Goal: Information Seeking & Learning: Compare options

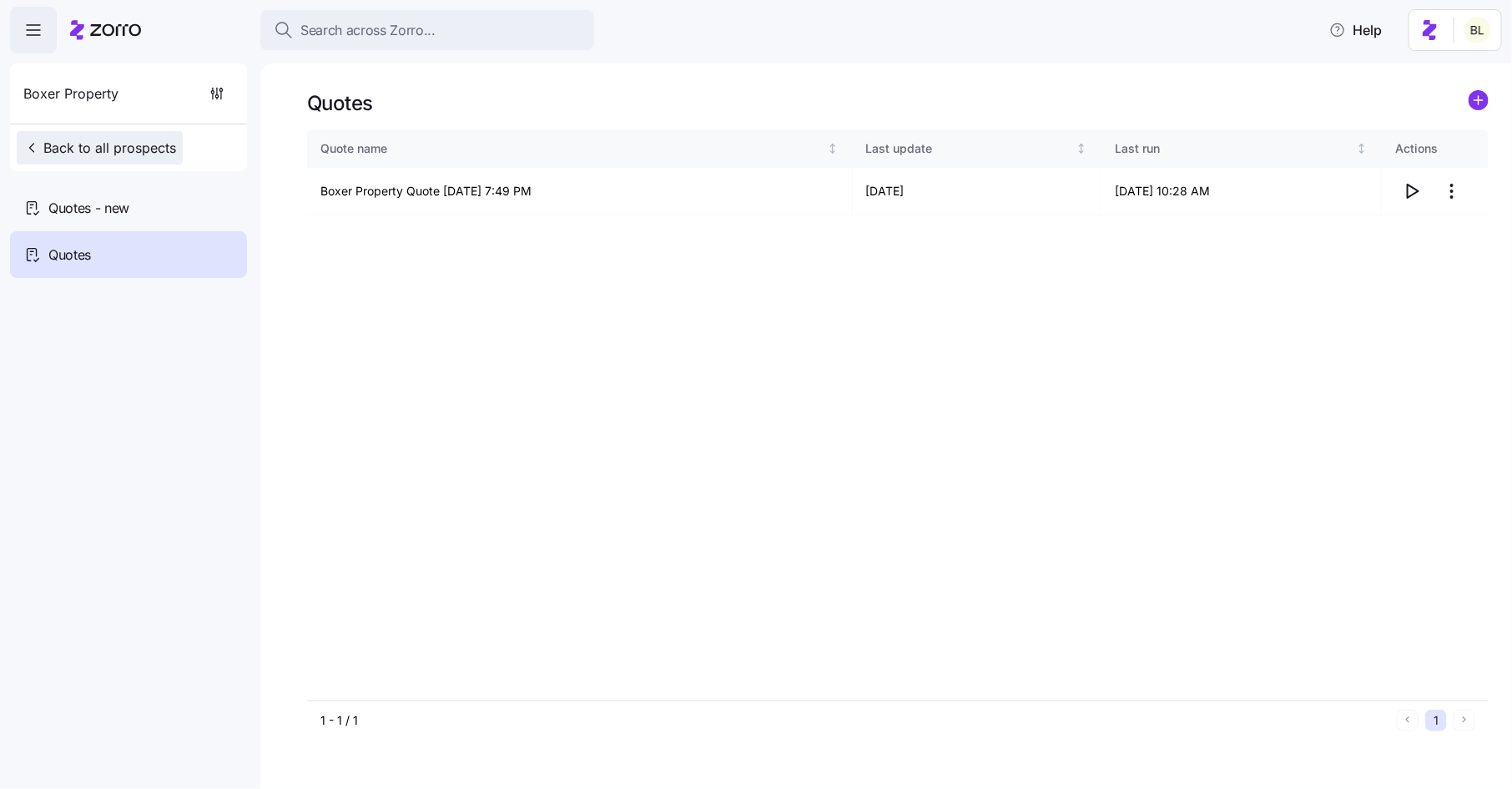
click at [94, 151] on span "Back to all prospects" at bounding box center [99, 148] width 152 height 20
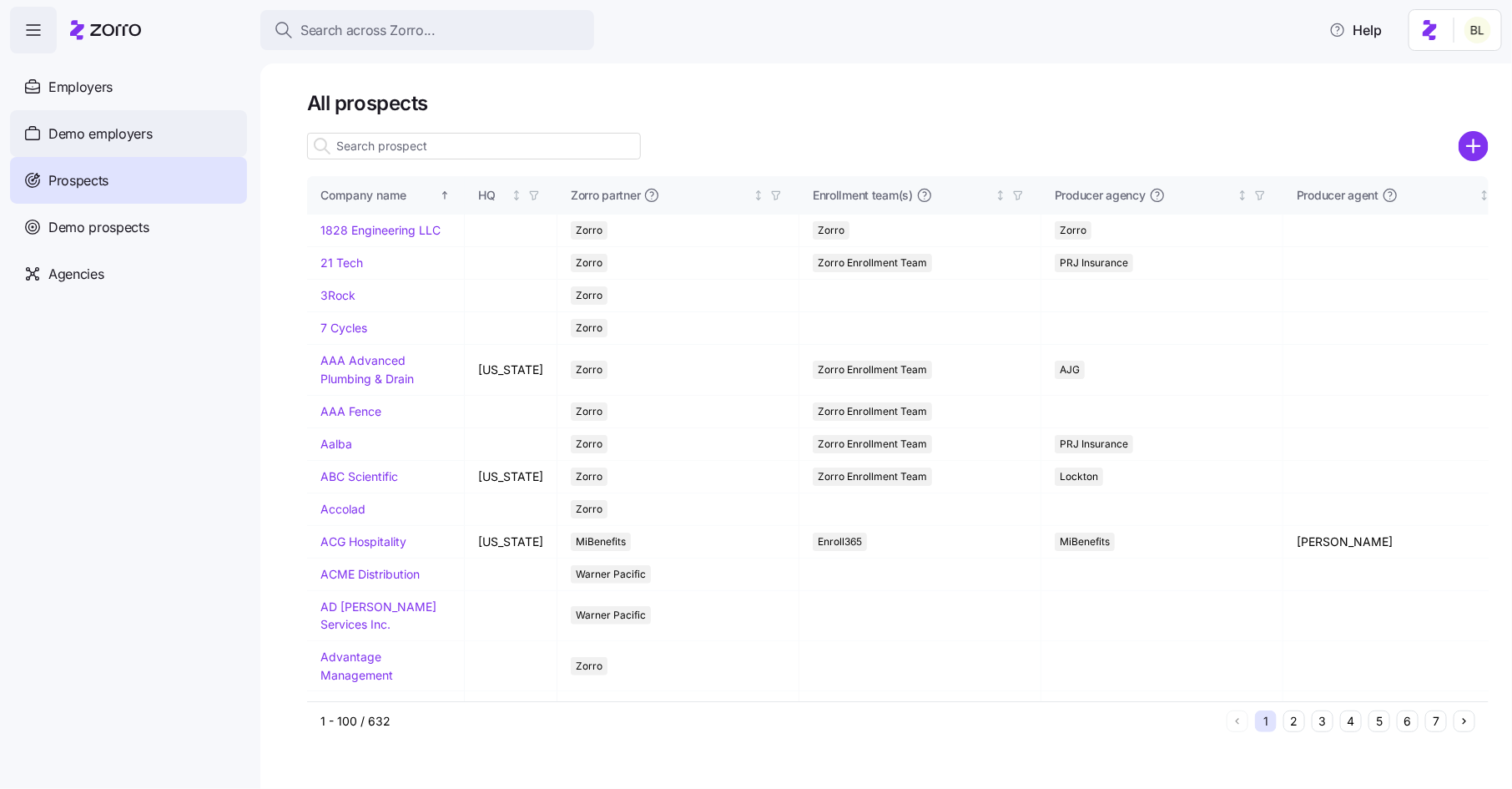
click at [120, 140] on span "Demo employers" at bounding box center [100, 133] width 104 height 21
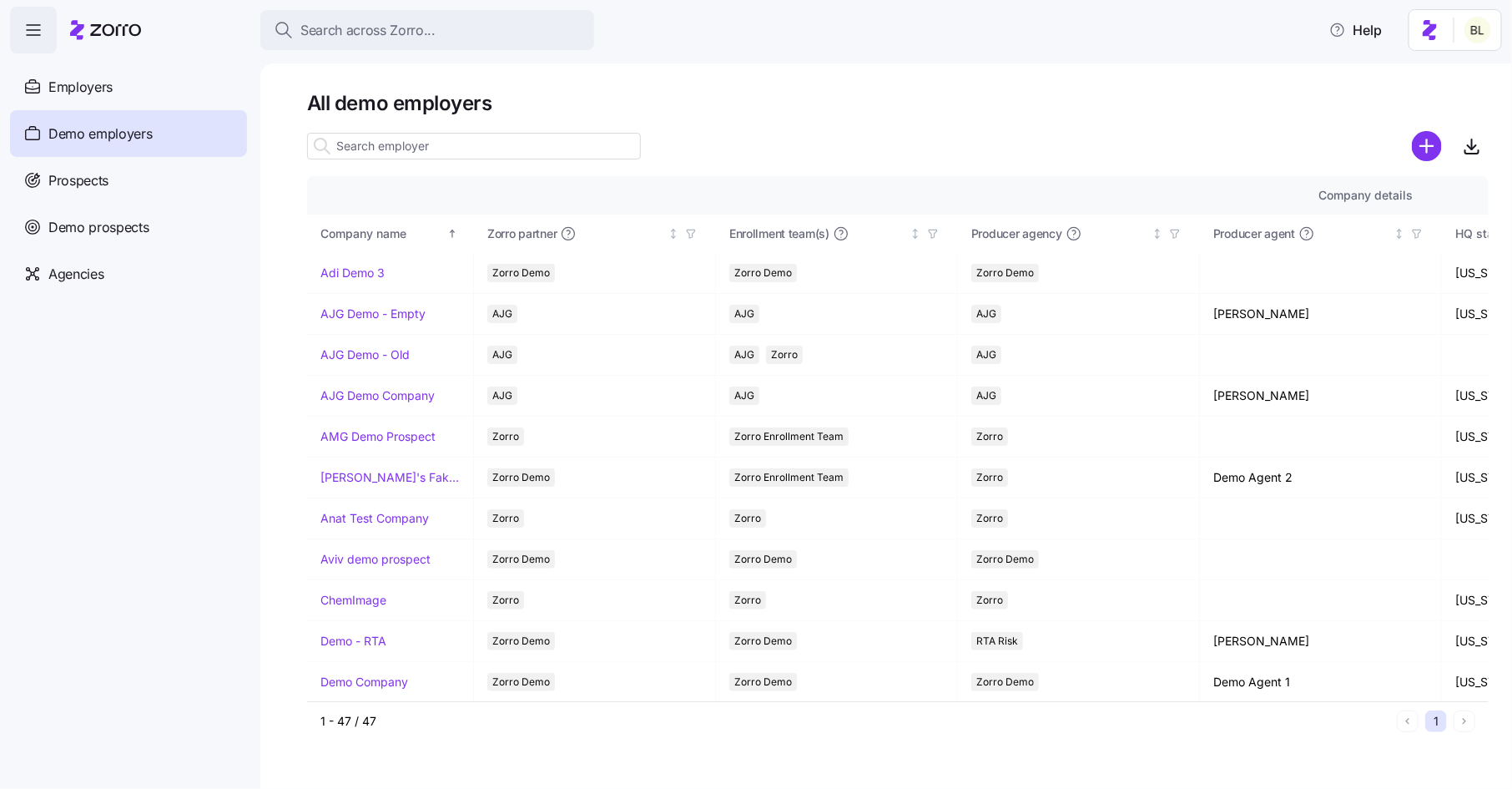
click at [452, 152] on input at bounding box center [474, 146] width 334 height 26
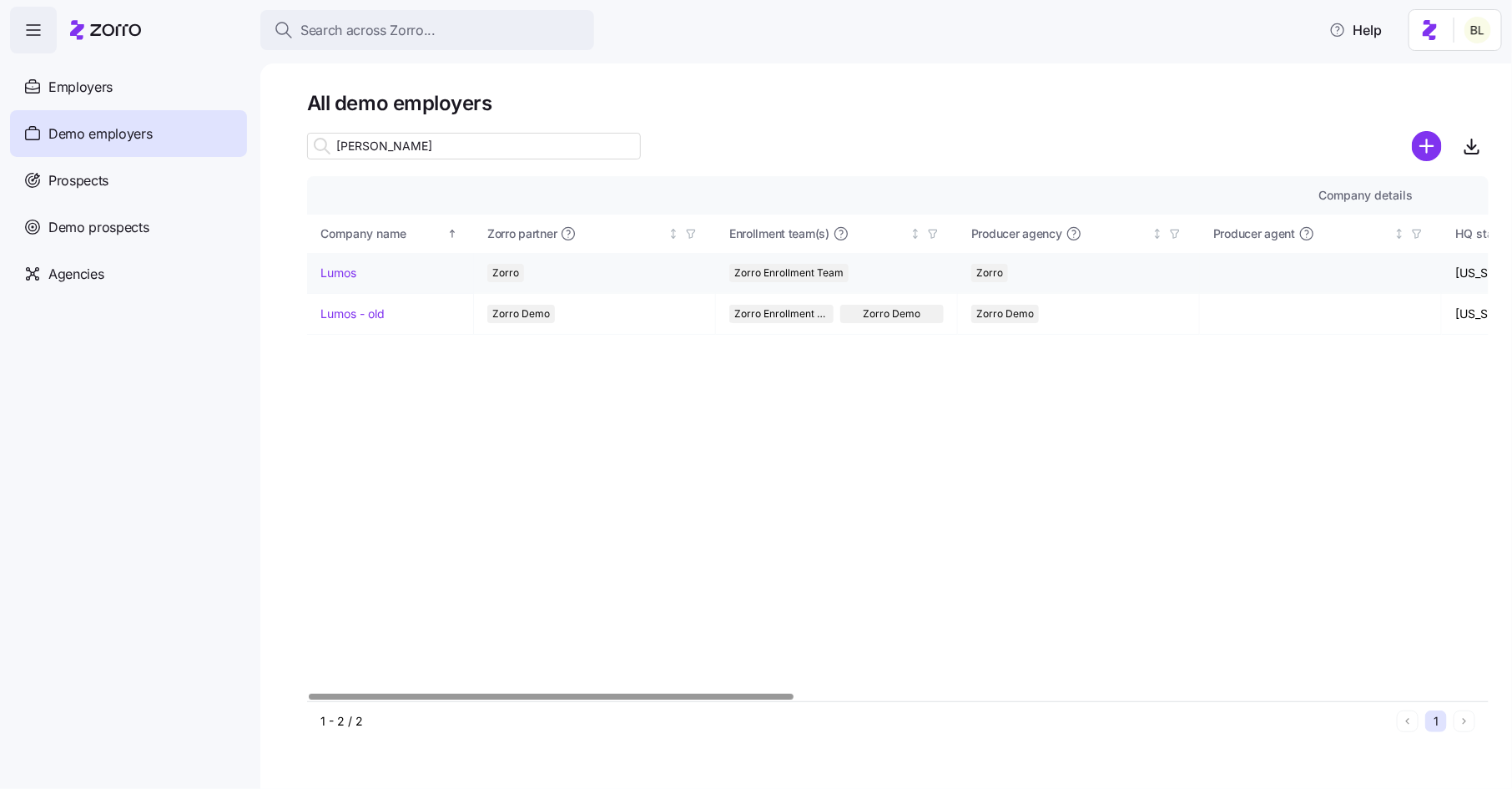
type input "lum"
click at [355, 271] on link "Lumos" at bounding box center [337, 273] width 36 height 16
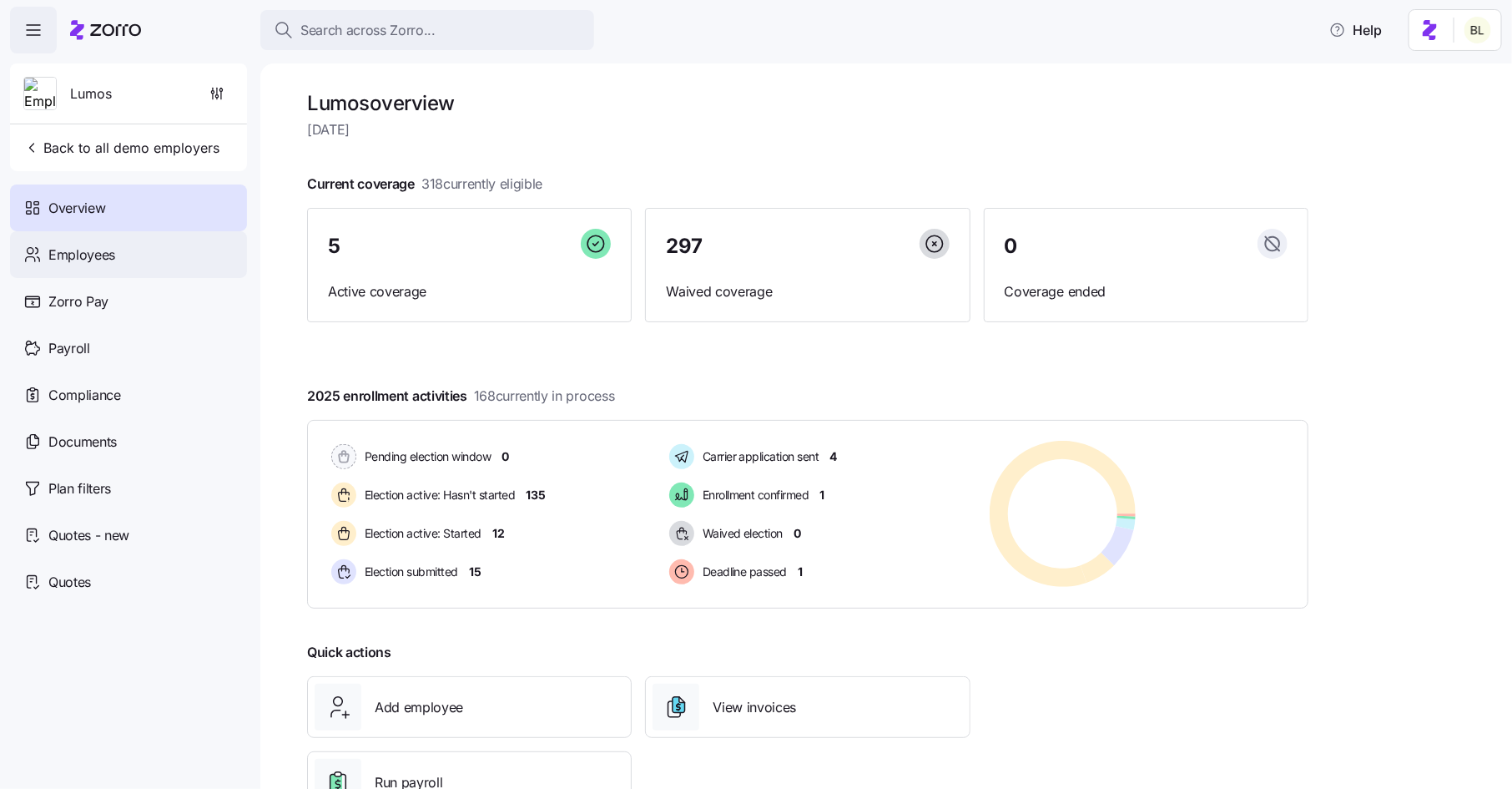
click at [145, 244] on div "Employees" at bounding box center [129, 254] width 237 height 47
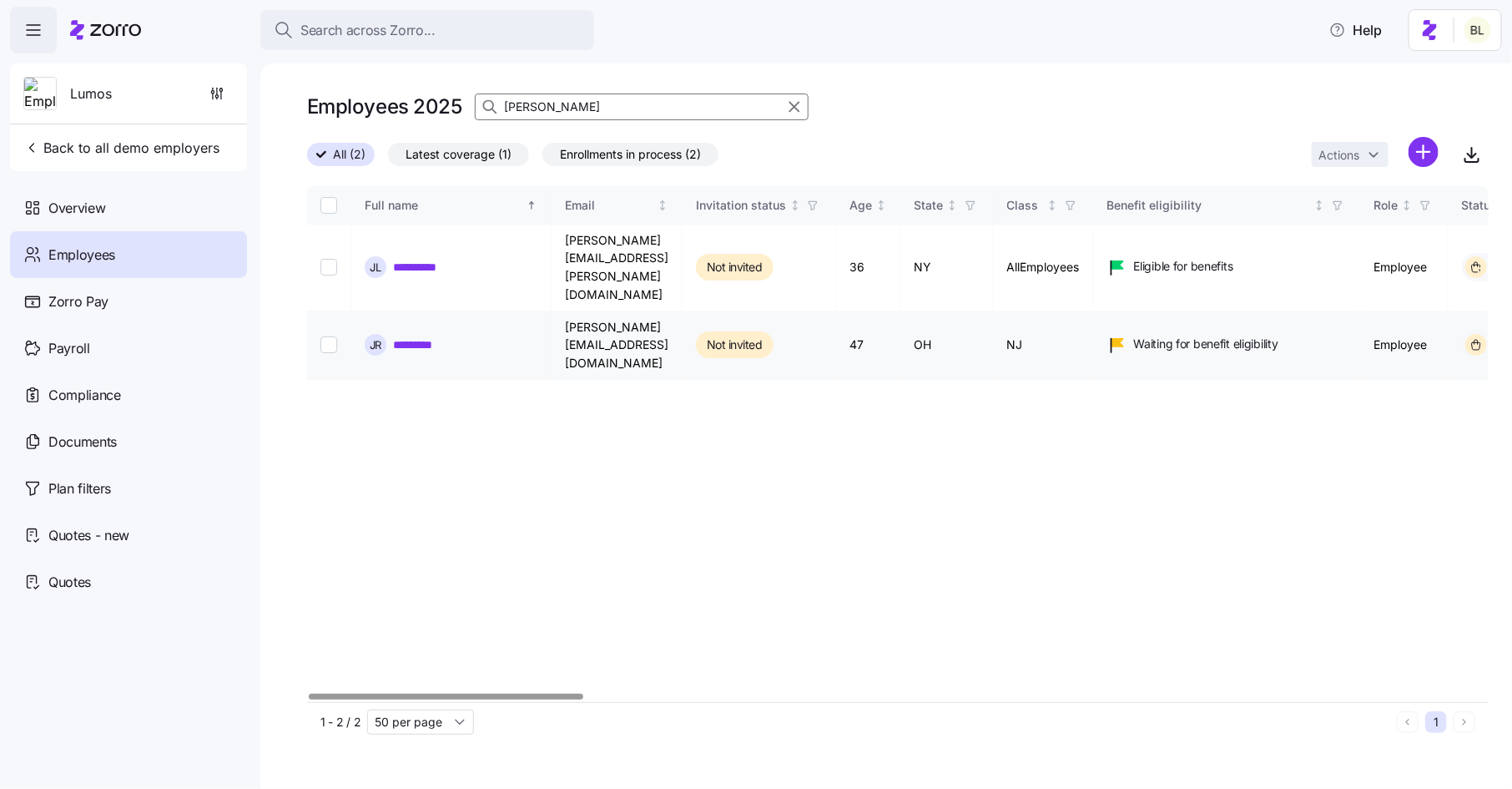
click at [434, 337] on link "*********" at bounding box center [421, 345] width 57 height 16
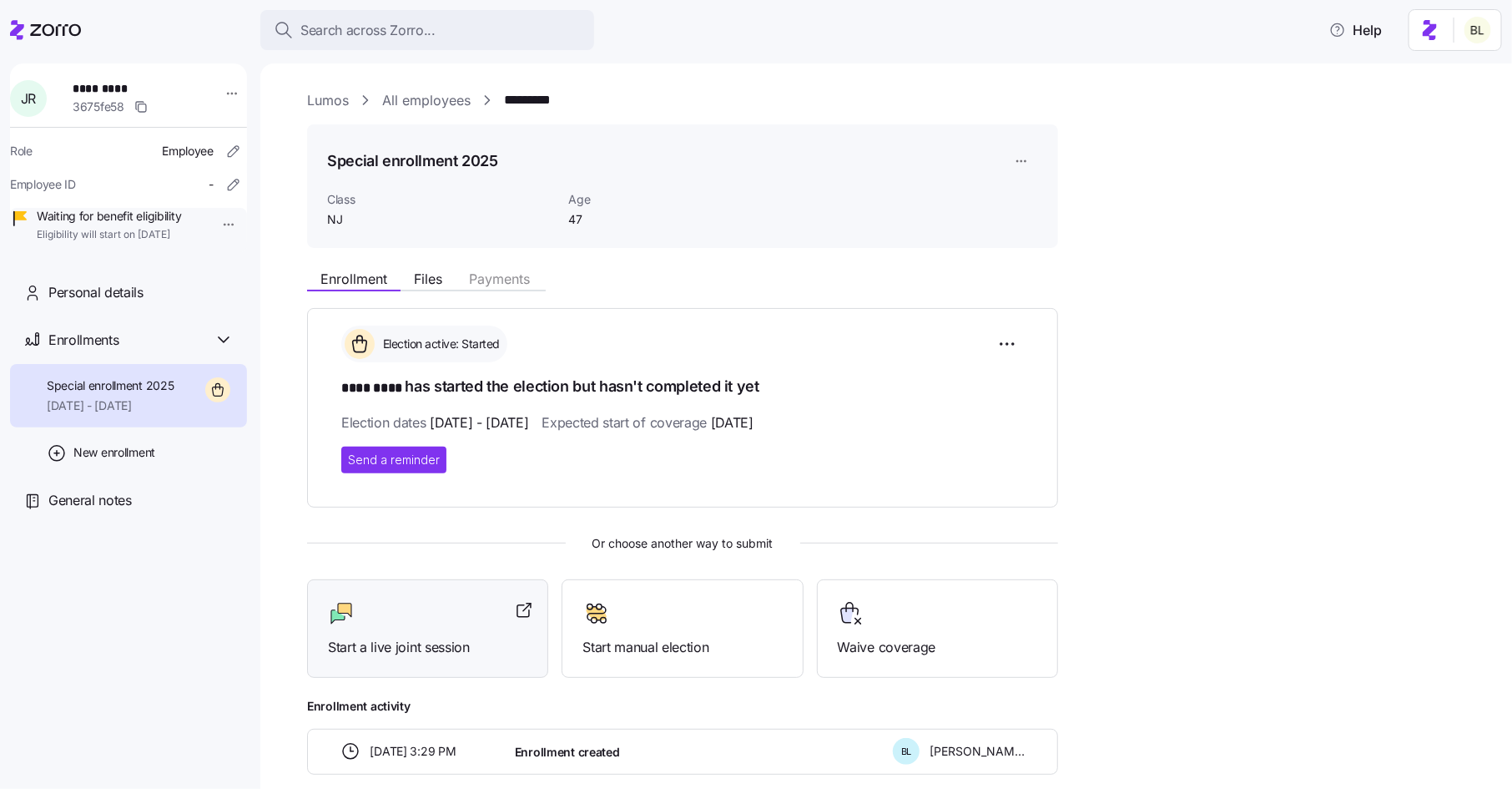
click at [409, 625] on div "Start a live joint session" at bounding box center [428, 628] width 200 height 57
click at [417, 650] on span "Start a live joint session" at bounding box center [428, 647] width 200 height 21
click at [429, 607] on div at bounding box center [428, 613] width 200 height 26
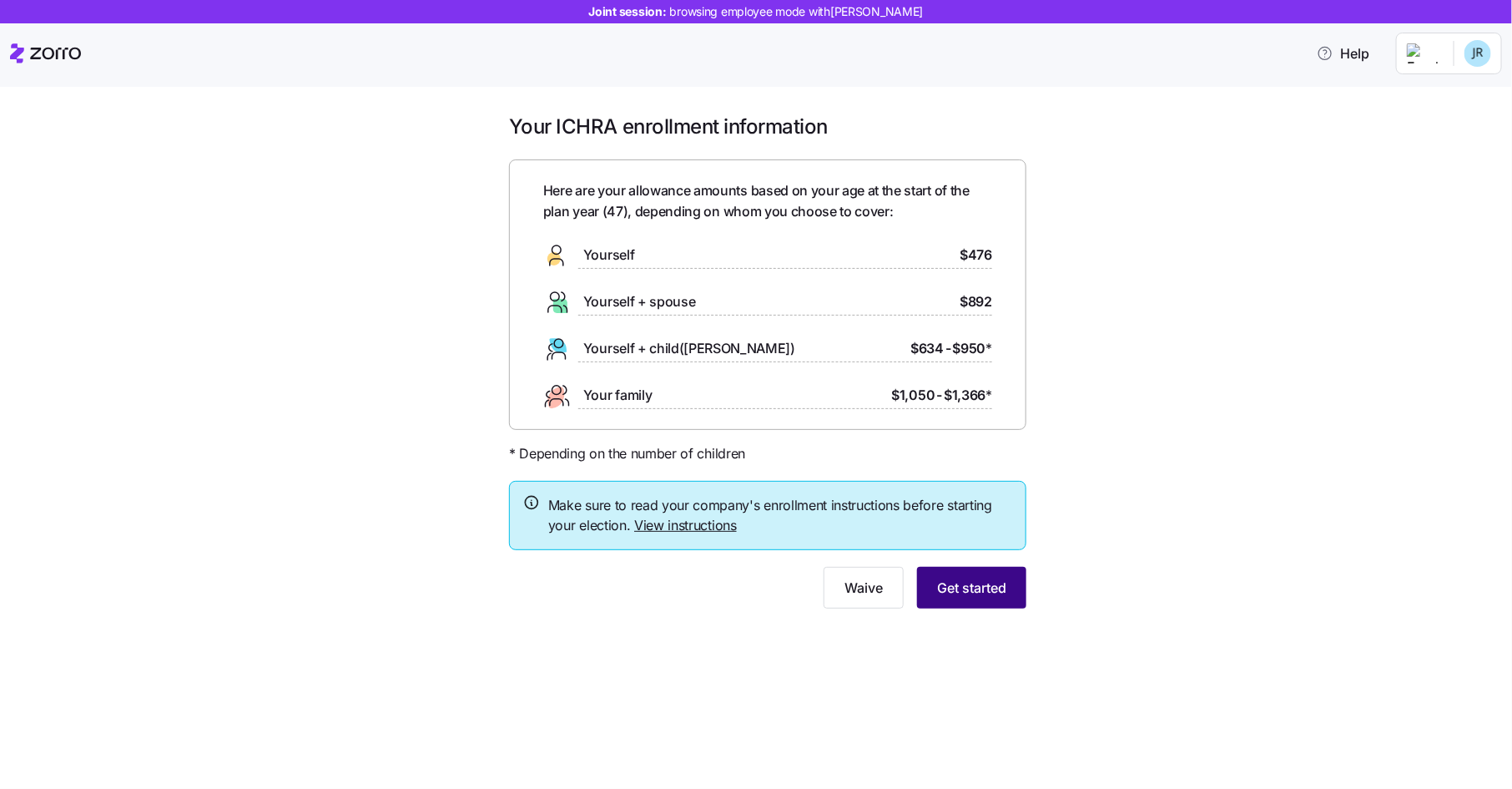
click at [999, 592] on span "Get started" at bounding box center [972, 587] width 69 height 20
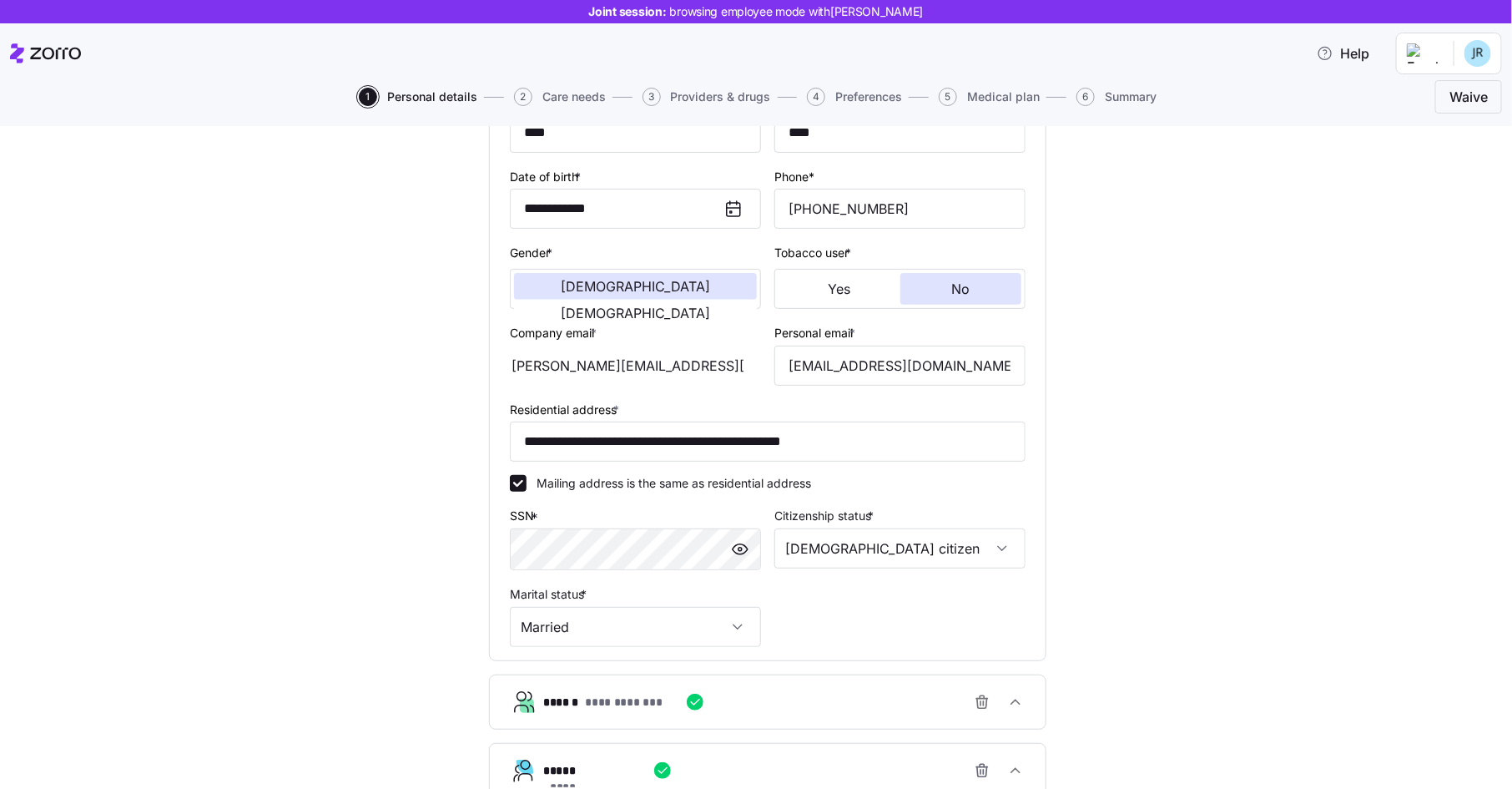
scroll to position [458, 0]
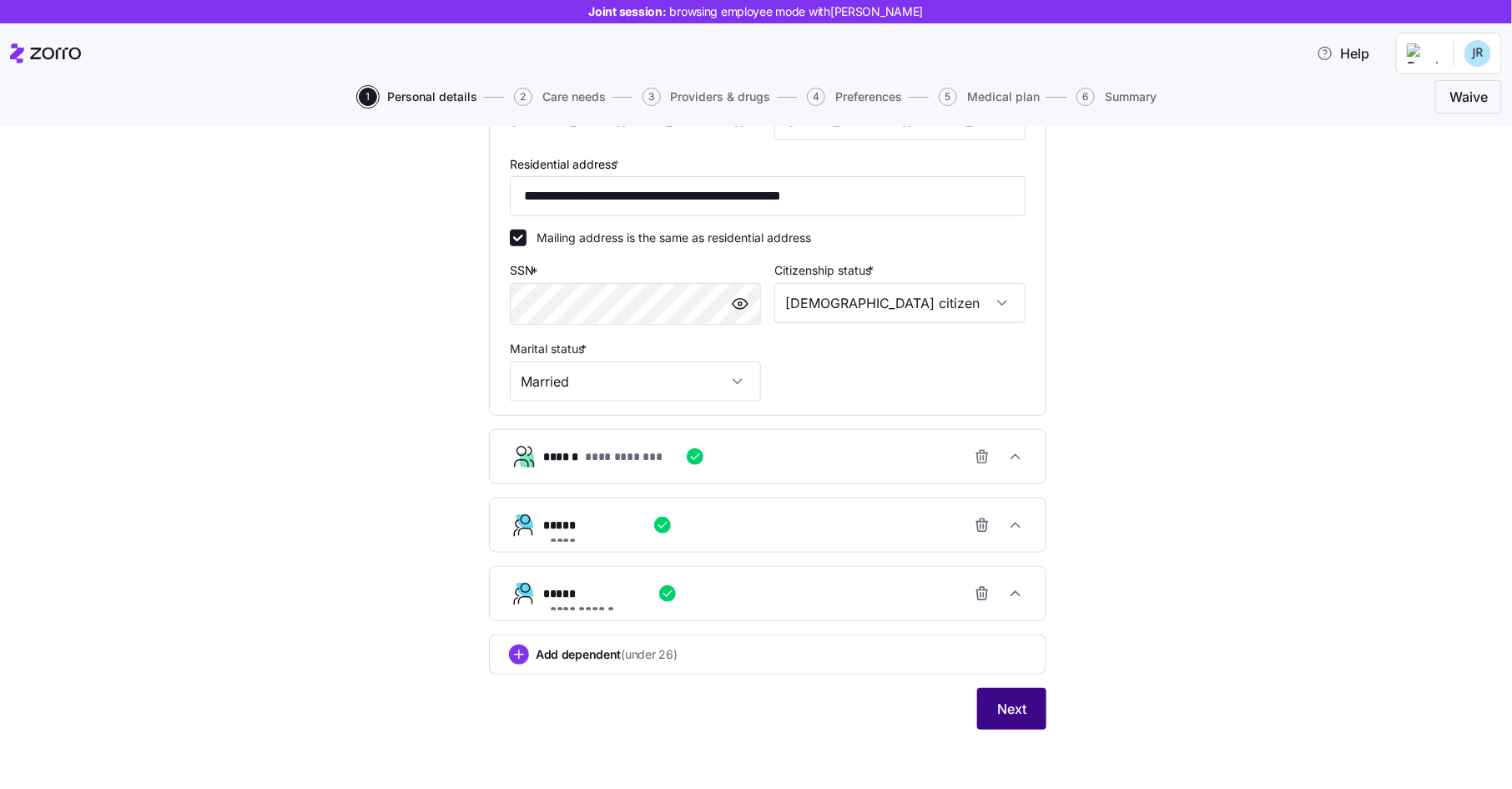
click at [1027, 701] on button "Next" at bounding box center [1012, 709] width 69 height 42
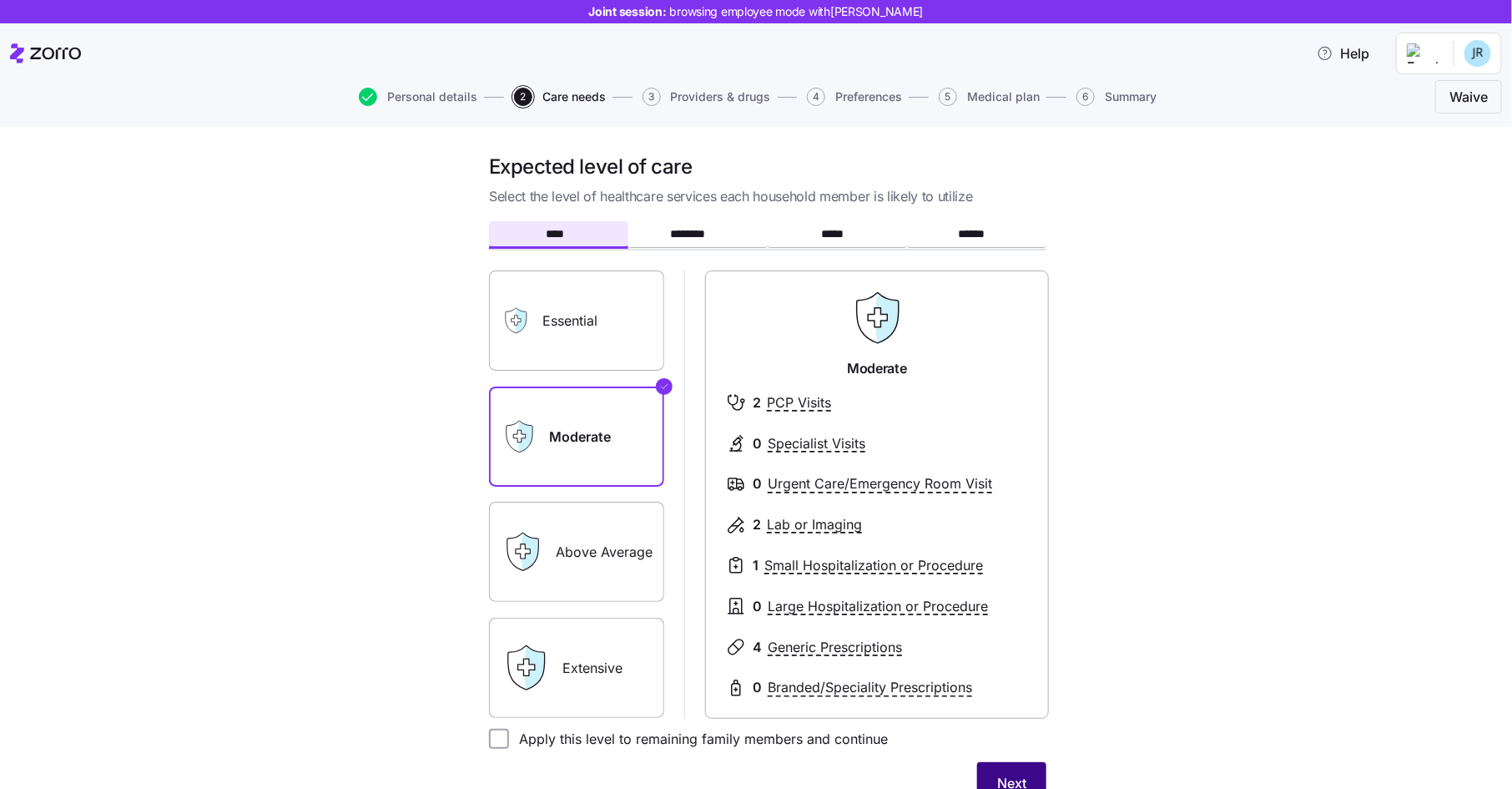
click at [1017, 765] on button "Next" at bounding box center [1012, 784] width 69 height 42
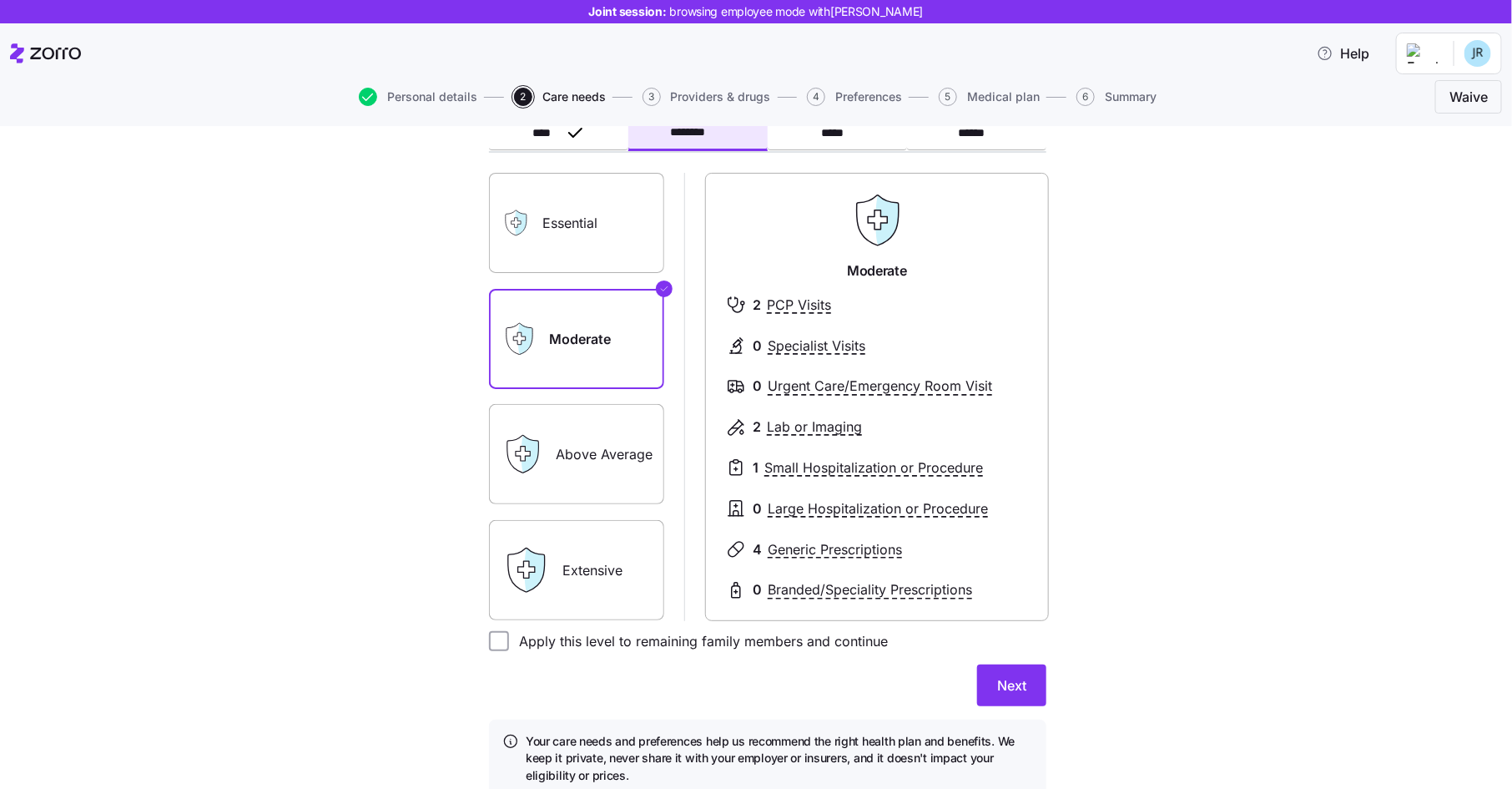
scroll to position [121, 0]
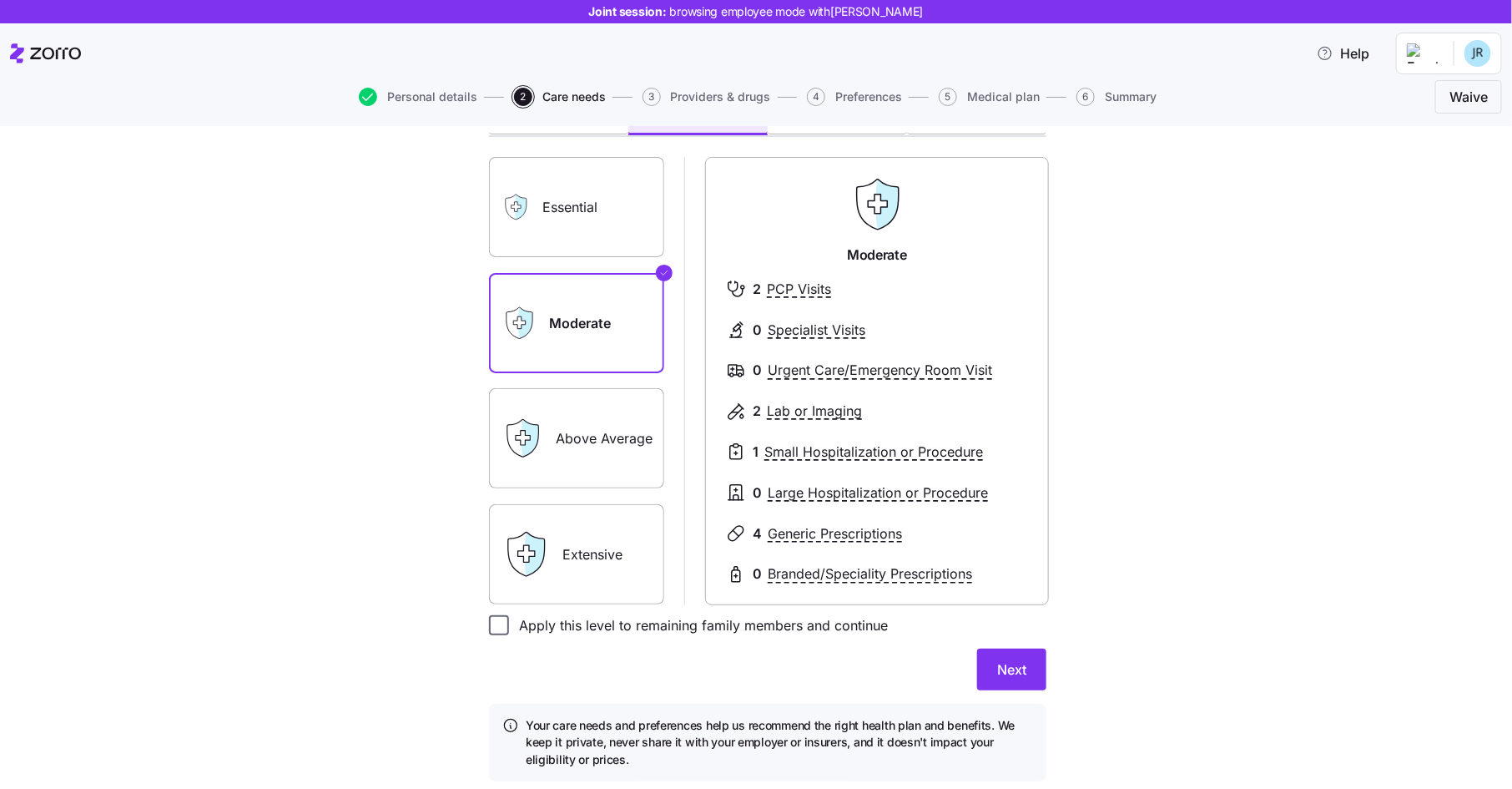
click at [497, 626] on input "Apply this level to remaining family members and continue" at bounding box center [499, 626] width 20 height 20
checkbox input "true"
click at [999, 656] on button "Next" at bounding box center [1012, 670] width 69 height 42
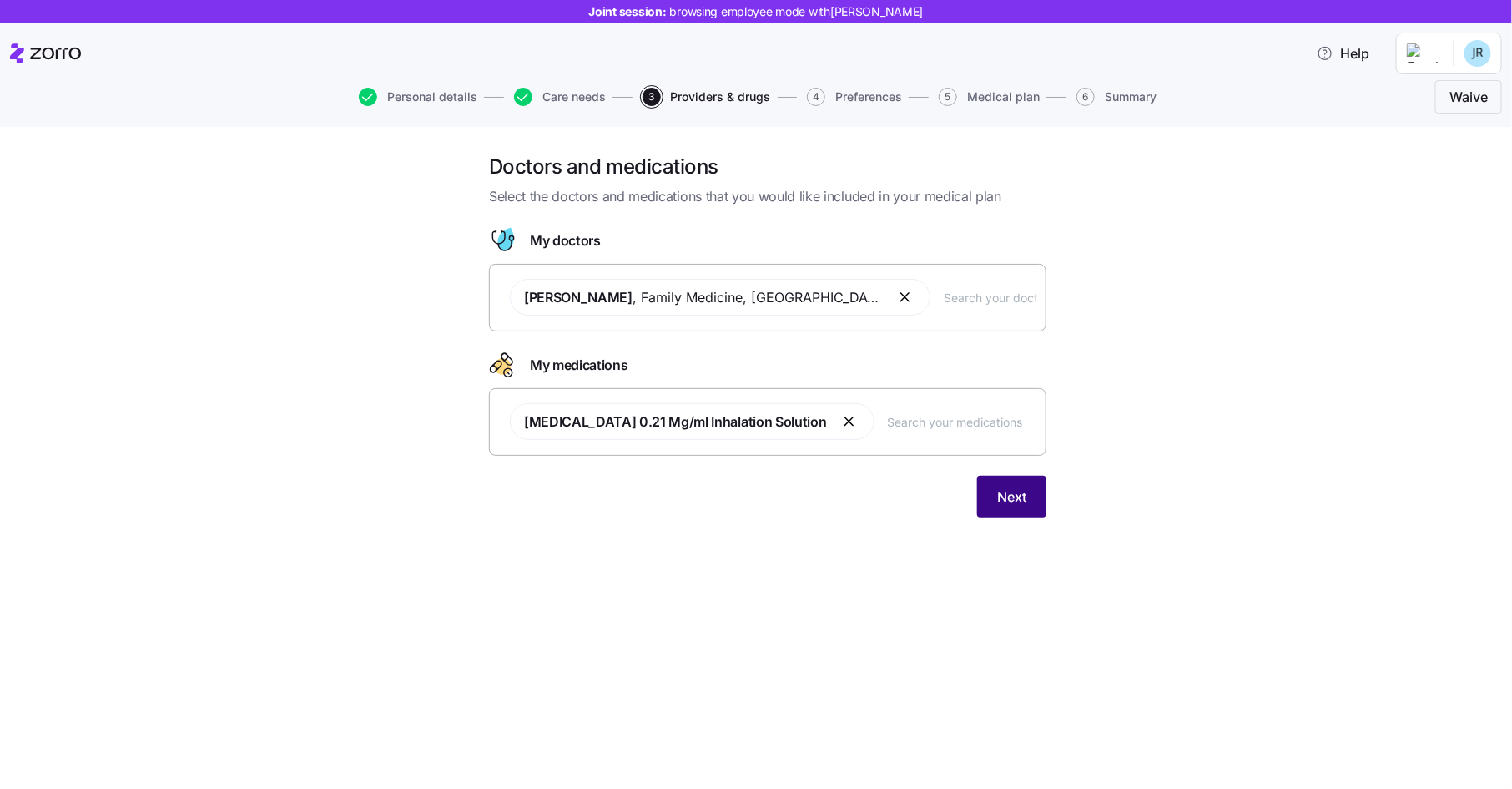
click at [1019, 493] on span "Next" at bounding box center [1012, 497] width 29 height 20
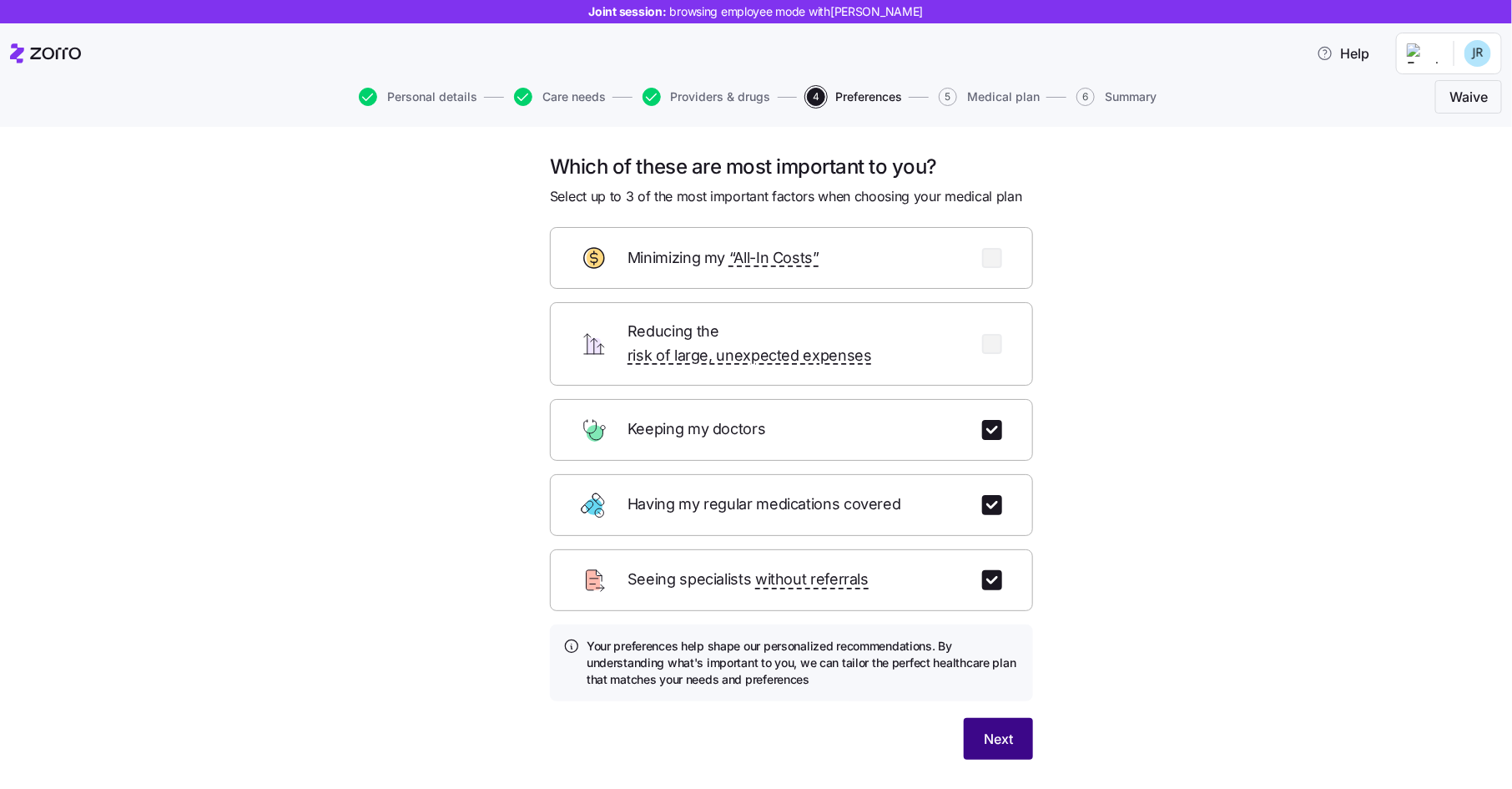
click at [988, 729] on span "Next" at bounding box center [999, 739] width 29 height 20
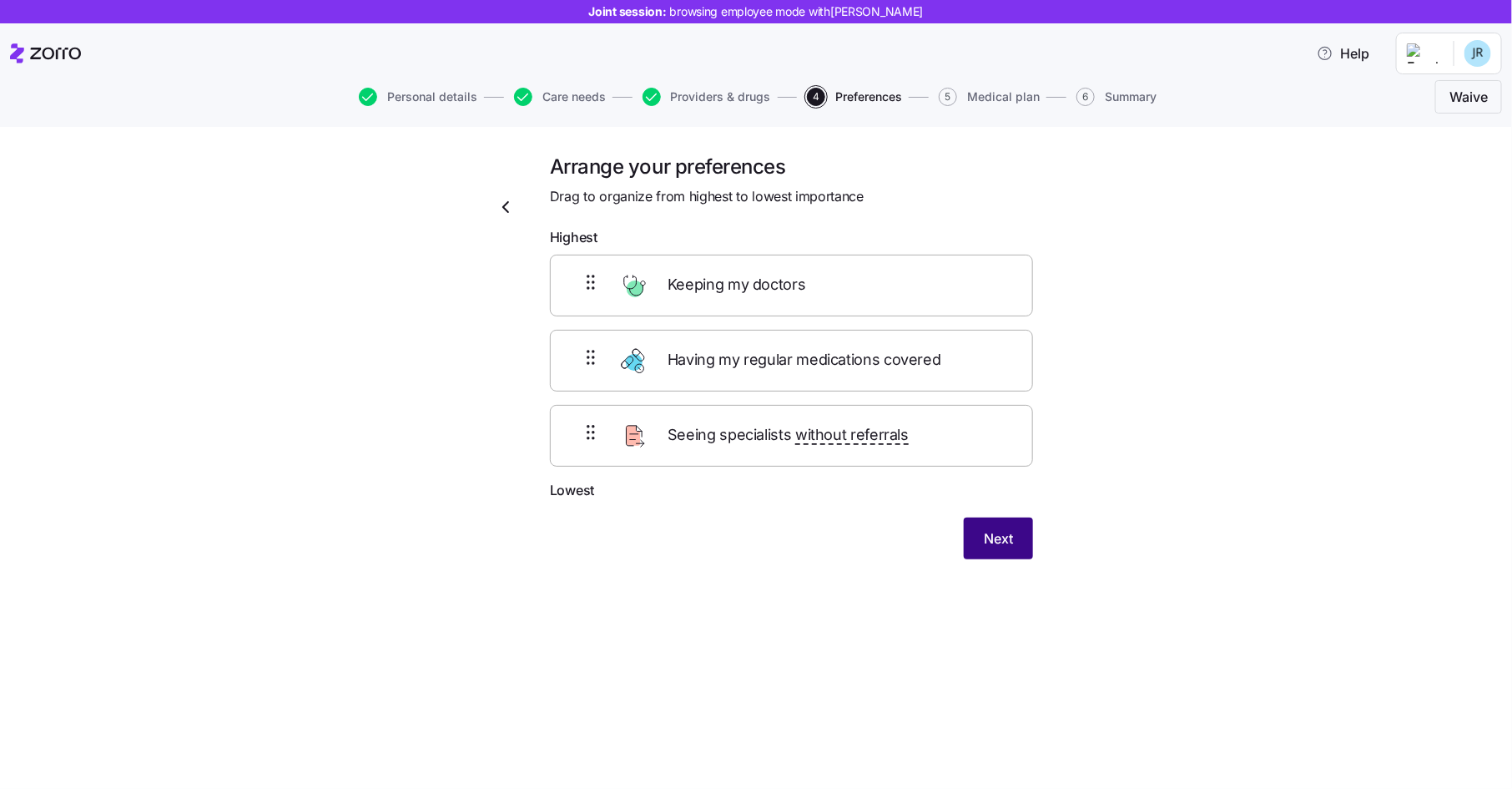
click at [992, 532] on span "Next" at bounding box center [999, 538] width 29 height 20
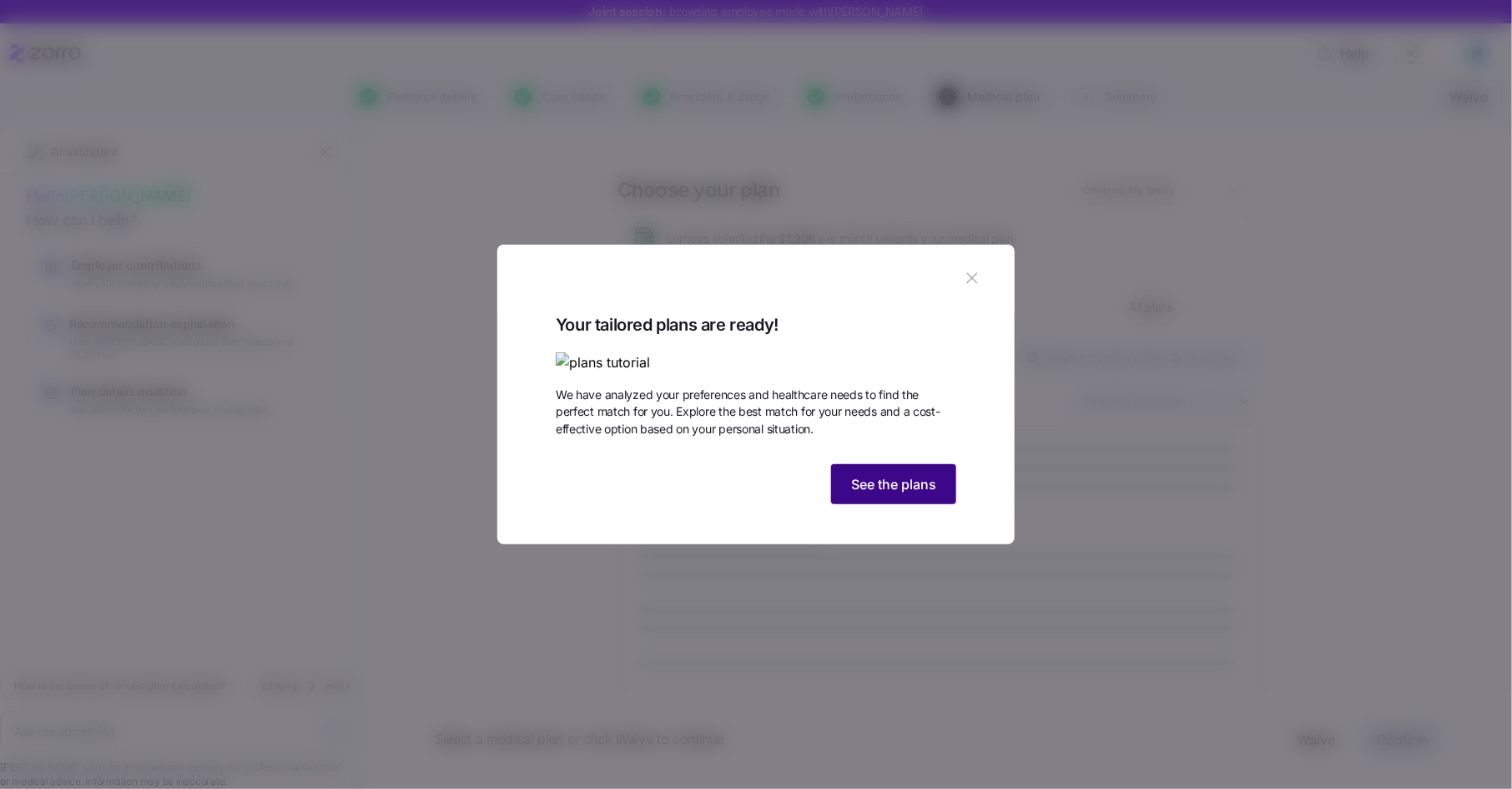
click at [895, 494] on span "See the plans" at bounding box center [894, 484] width 85 height 20
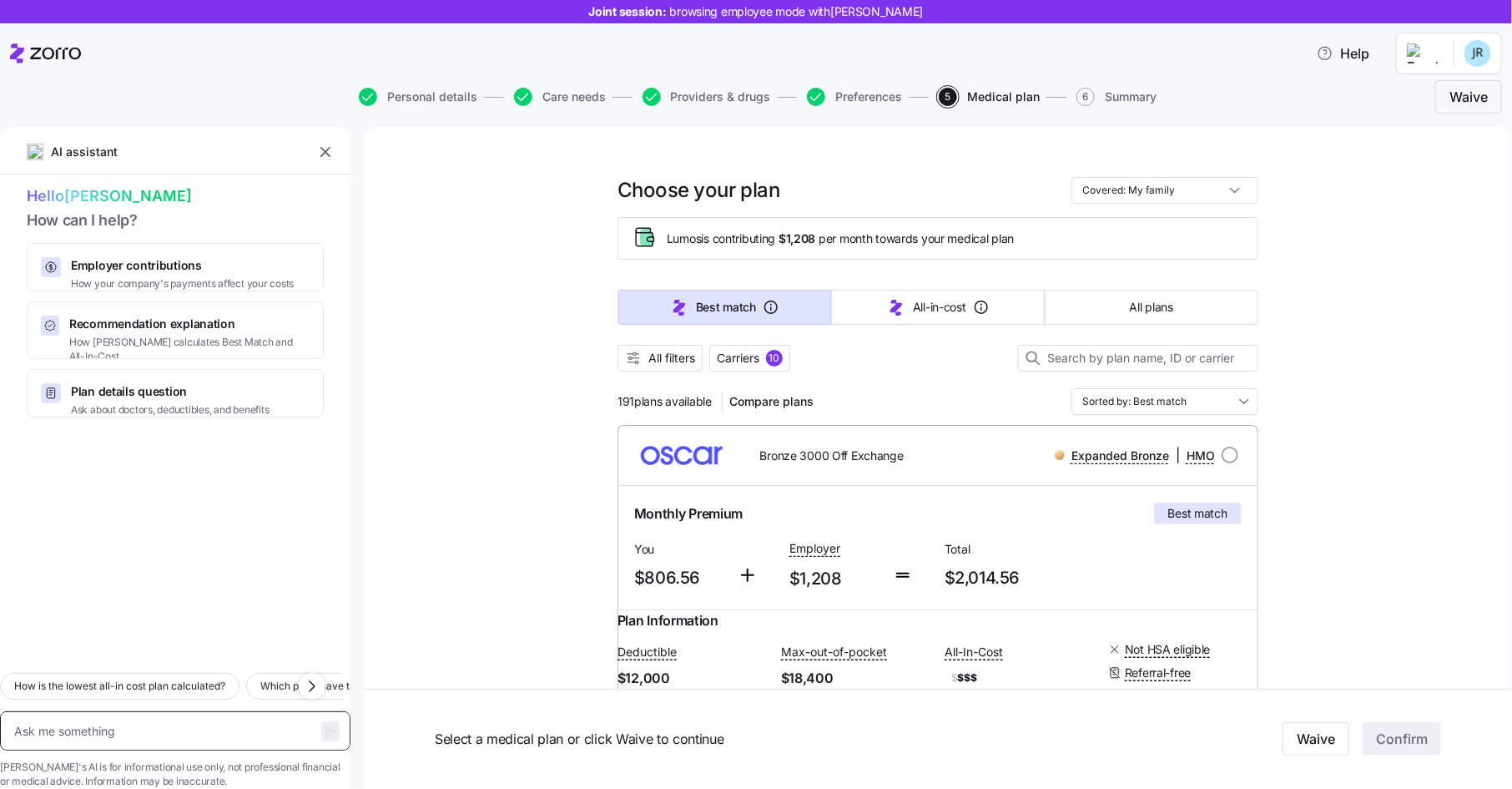
click at [133, 711] on textarea at bounding box center [175, 731] width 350 height 39
type textarea "x"
type textarea "W"
type textarea "x"
type textarea "Wh"
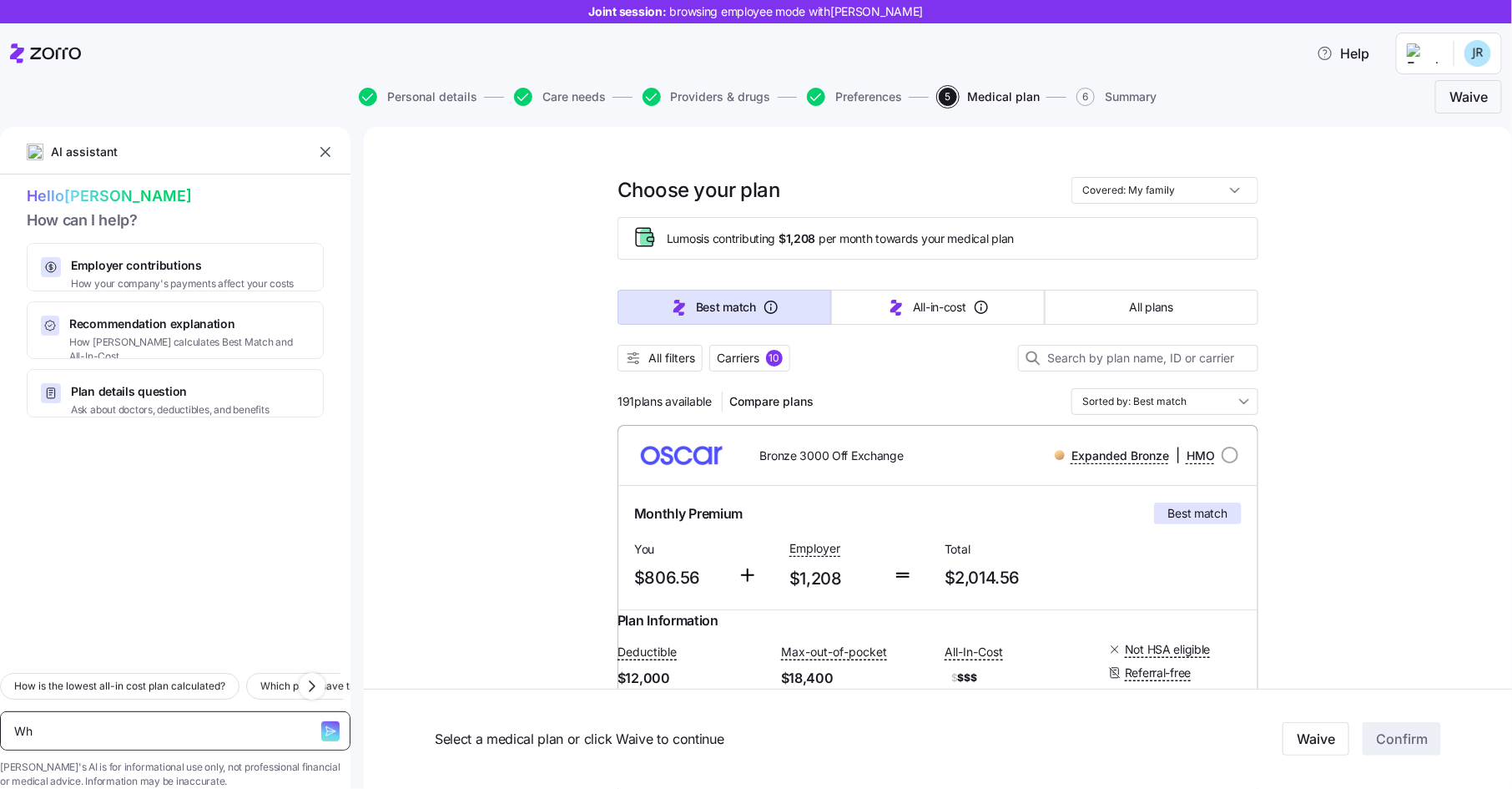
type textarea "x"
type textarea "Wha"
type textarea "x"
type textarea "What"
type textarea "x"
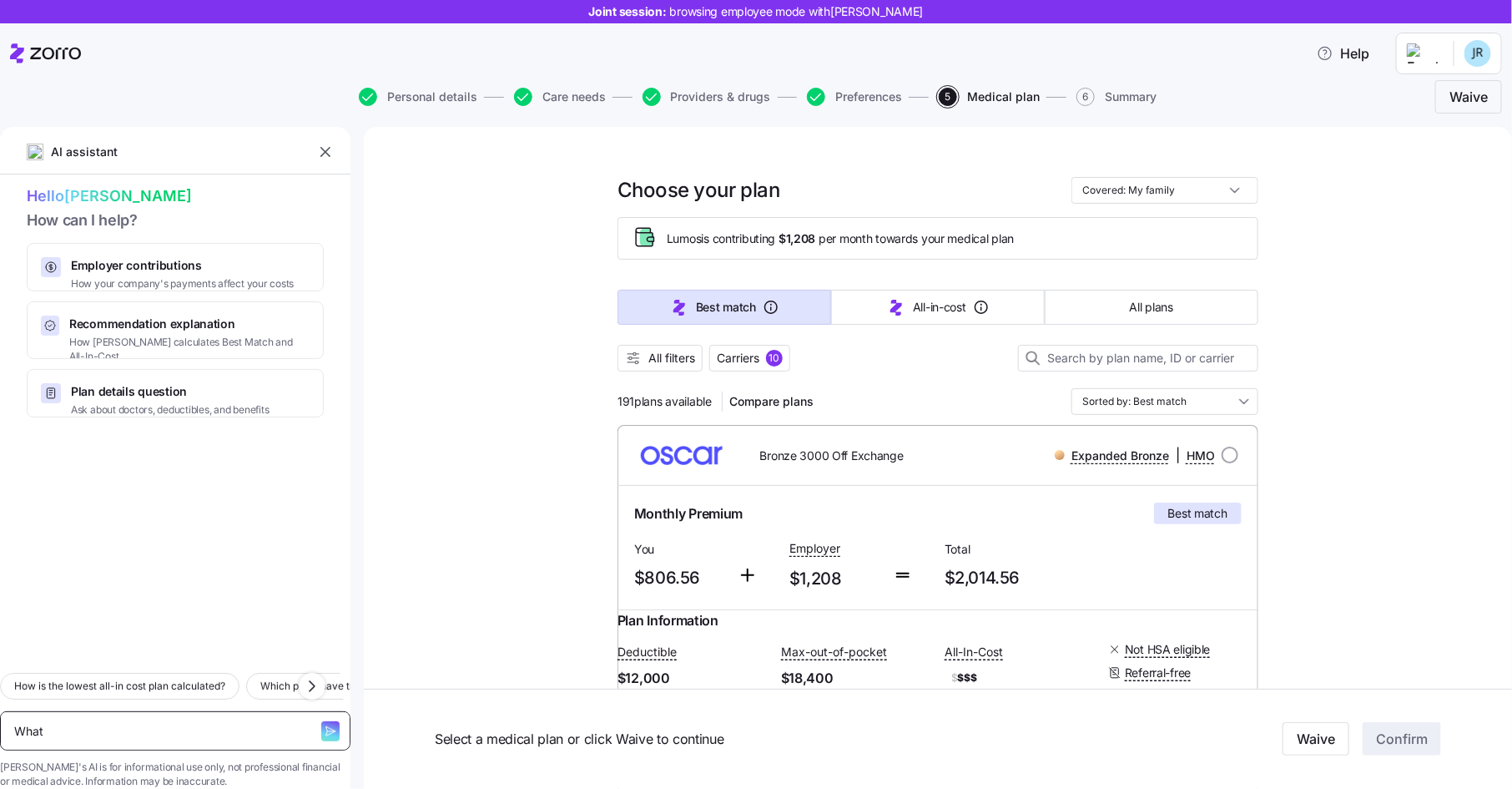
type textarea "What i"
type textarea "x"
type textarea "What is"
type textarea "x"
type textarea "What is"
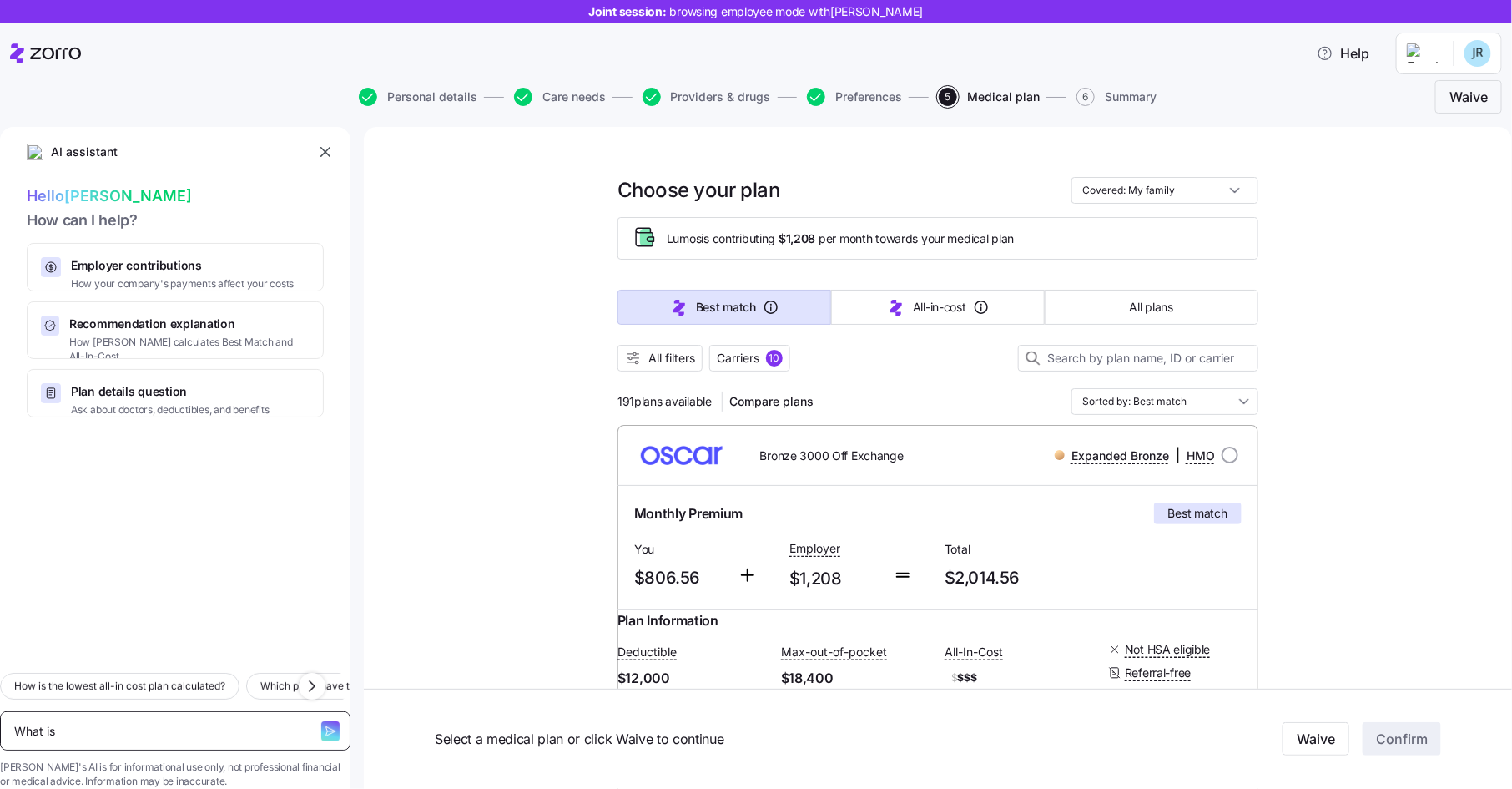
type textarea "x"
type textarea "What is t"
type textarea "x"
type textarea "What is th"
type textarea "x"
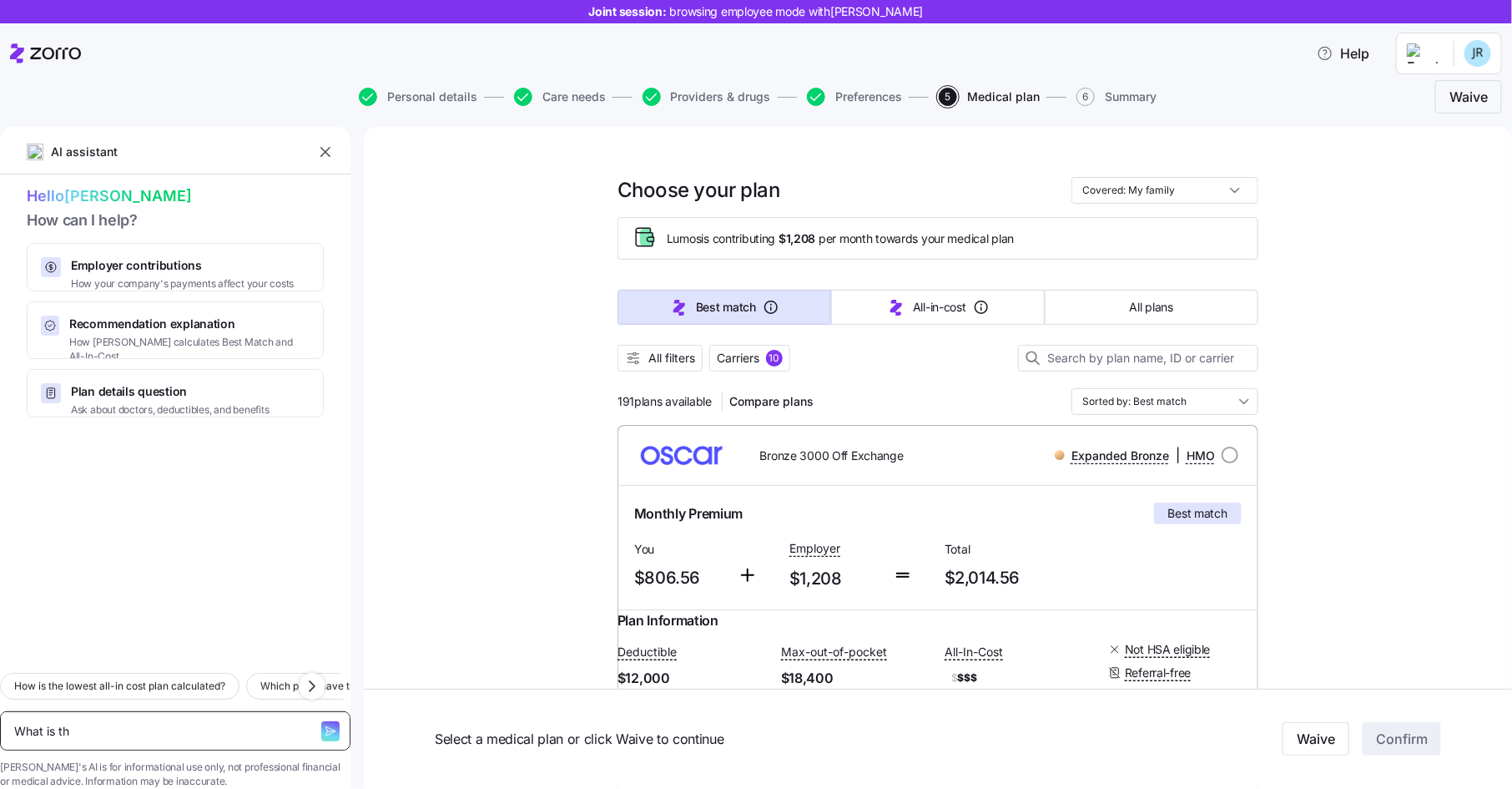
type textarea "What is the"
type textarea "x"
type textarea "What is the"
type textarea "x"
type textarea "What is the d"
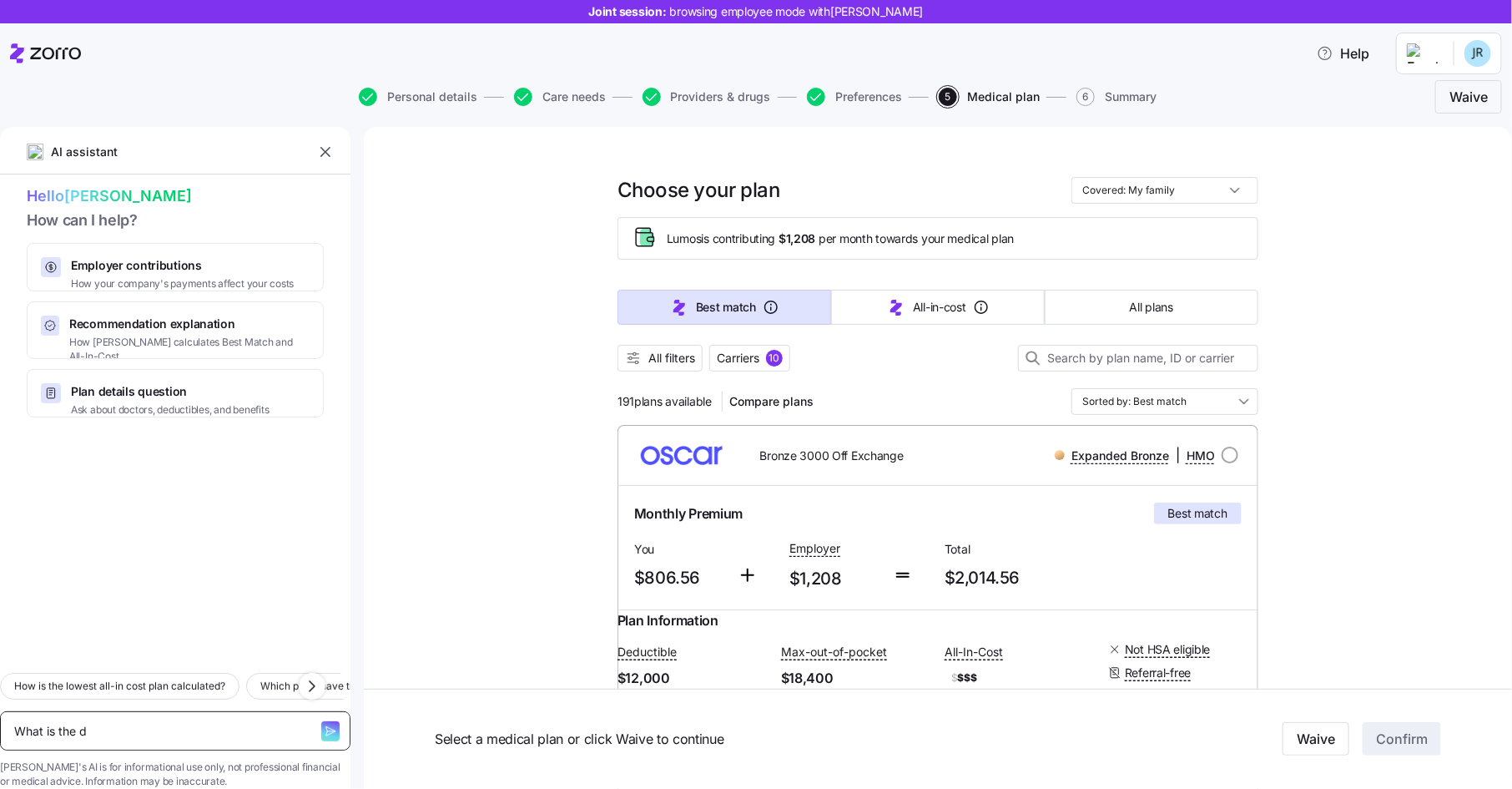
type textarea "x"
type textarea "What is the di"
type textarea "x"
type textarea "What is the dif"
type textarea "x"
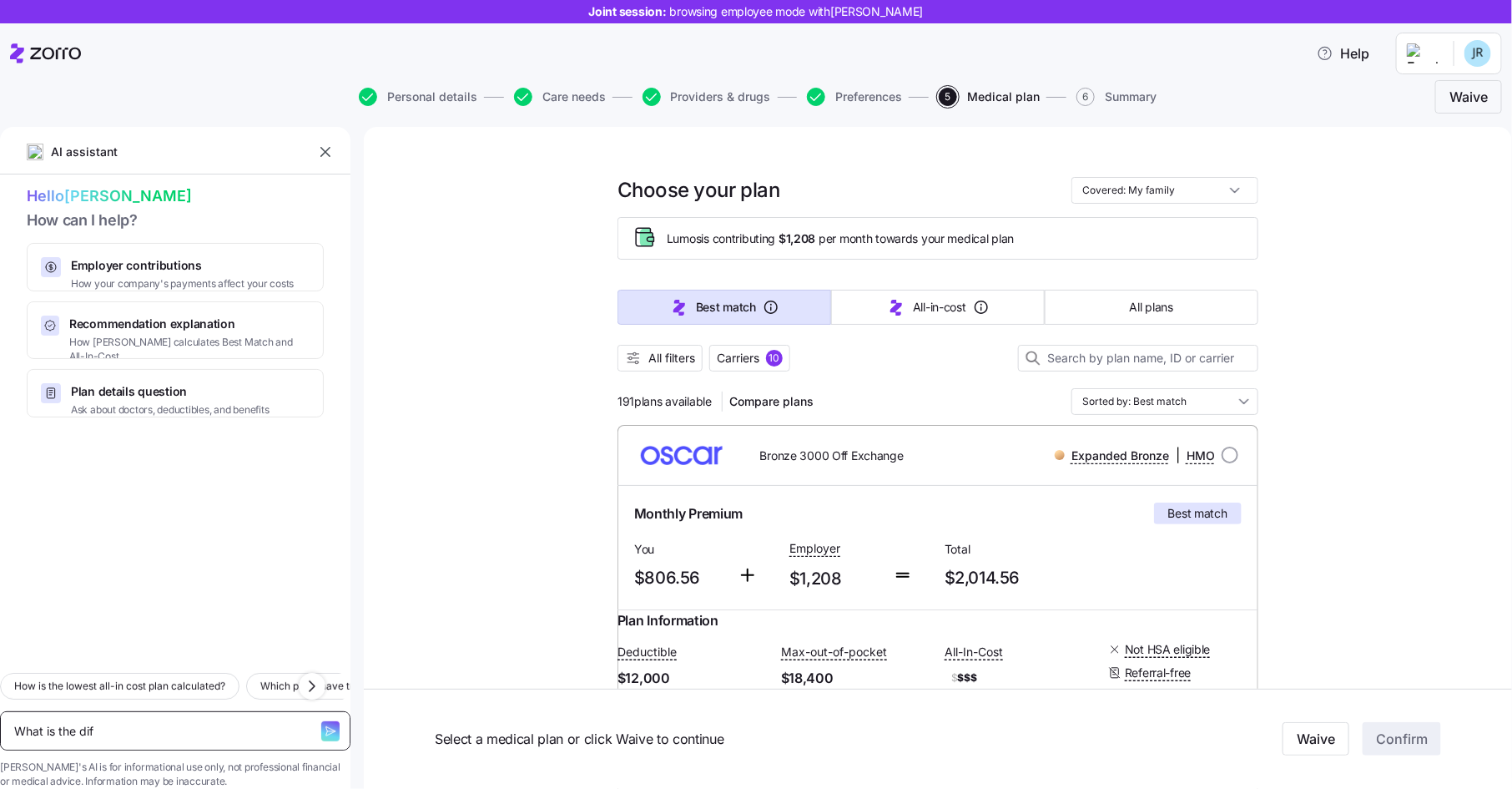
type textarea "What is the diff"
type textarea "x"
type textarea "What is the diffe"
type textarea "x"
type textarea "What is the differ"
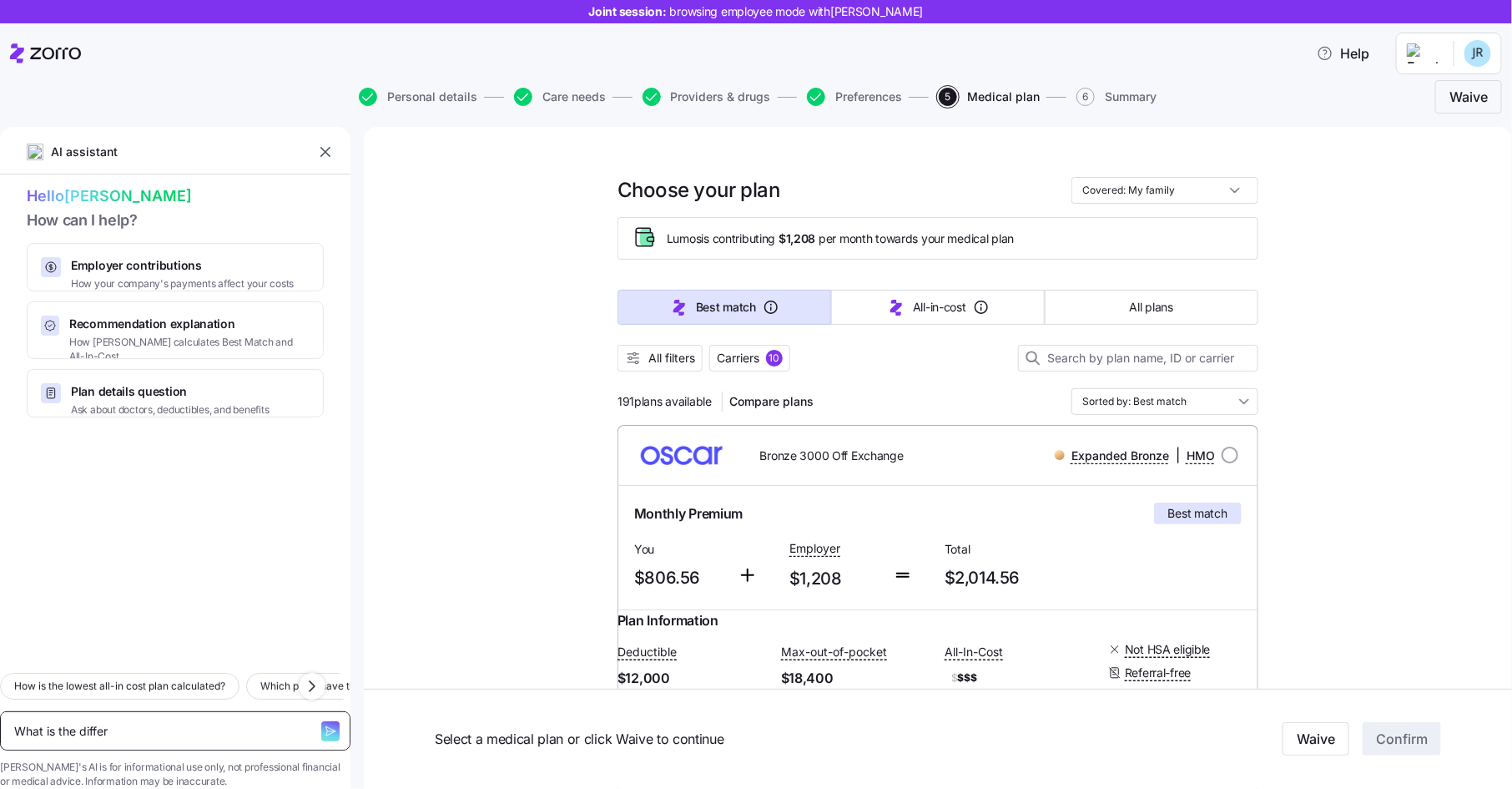
type textarea "x"
type textarea "What is the differe"
type textarea "x"
type textarea "What is the differen"
type textarea "x"
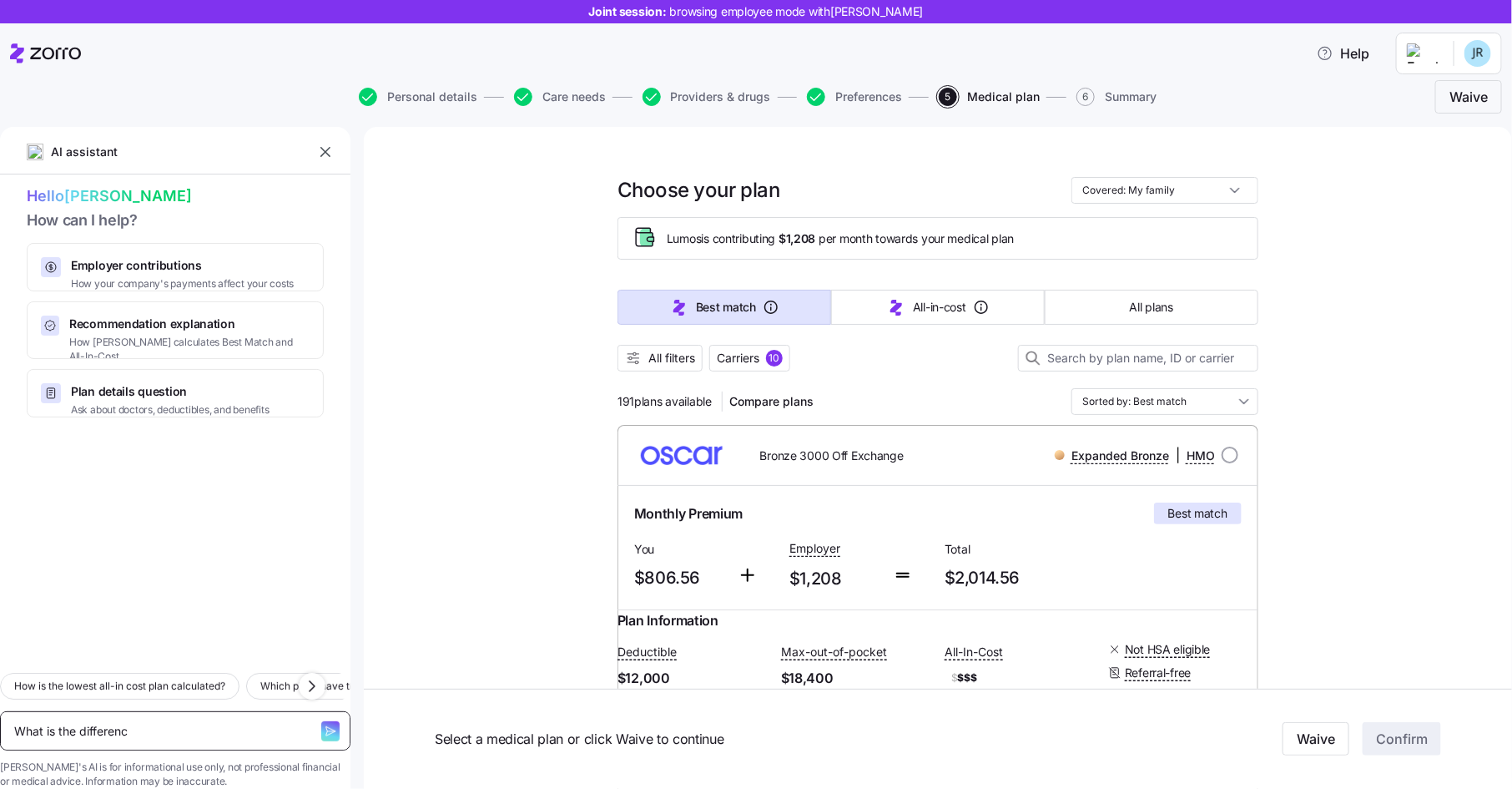
type textarea "What is the difference"
type textarea "x"
type textarea "What is the difference b"
type textarea "x"
type textarea "What is the difference be"
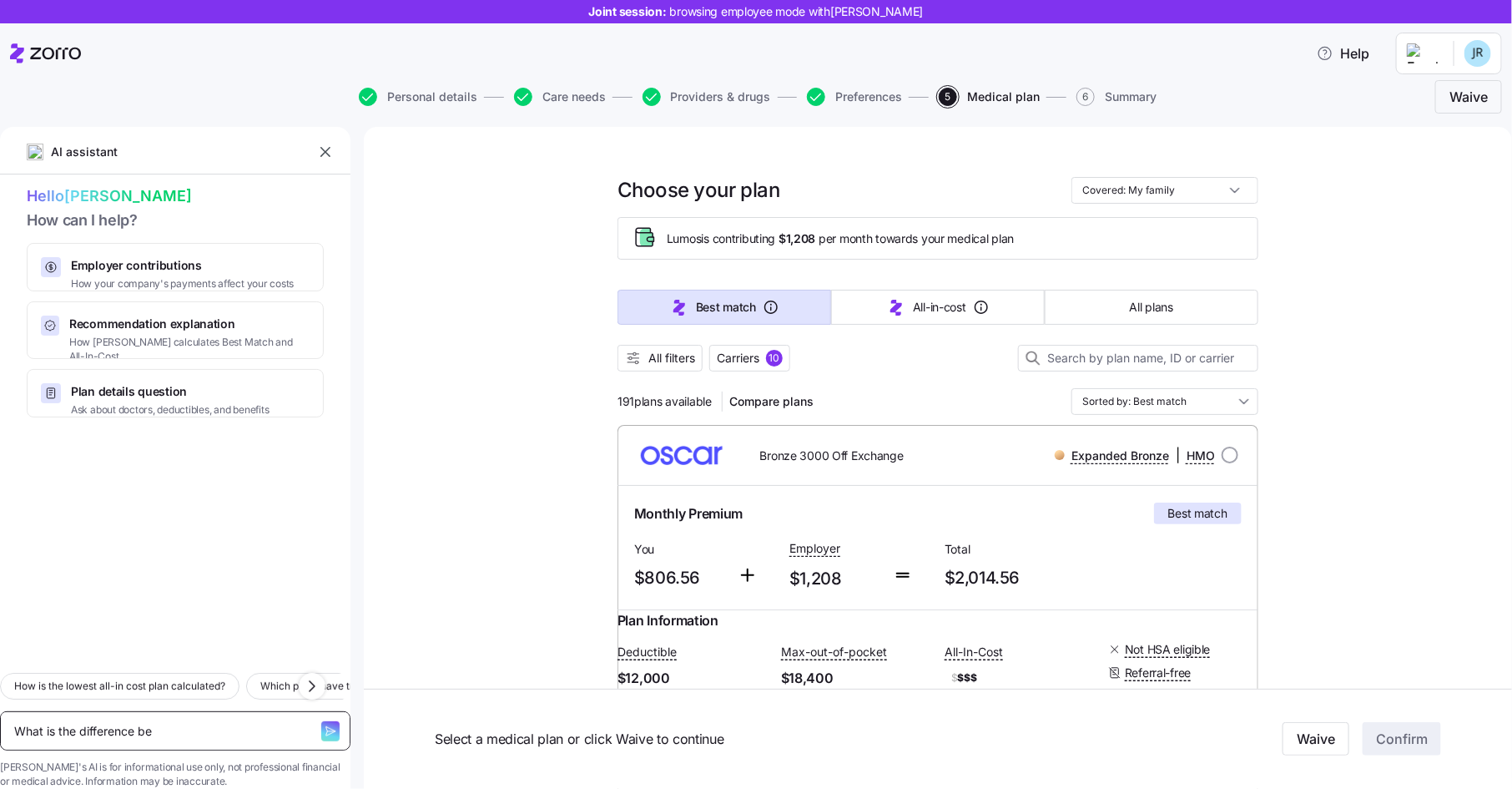
type textarea "x"
type textarea "What is the difference bet"
type textarea "x"
type textarea "What is the difference betw"
type textarea "x"
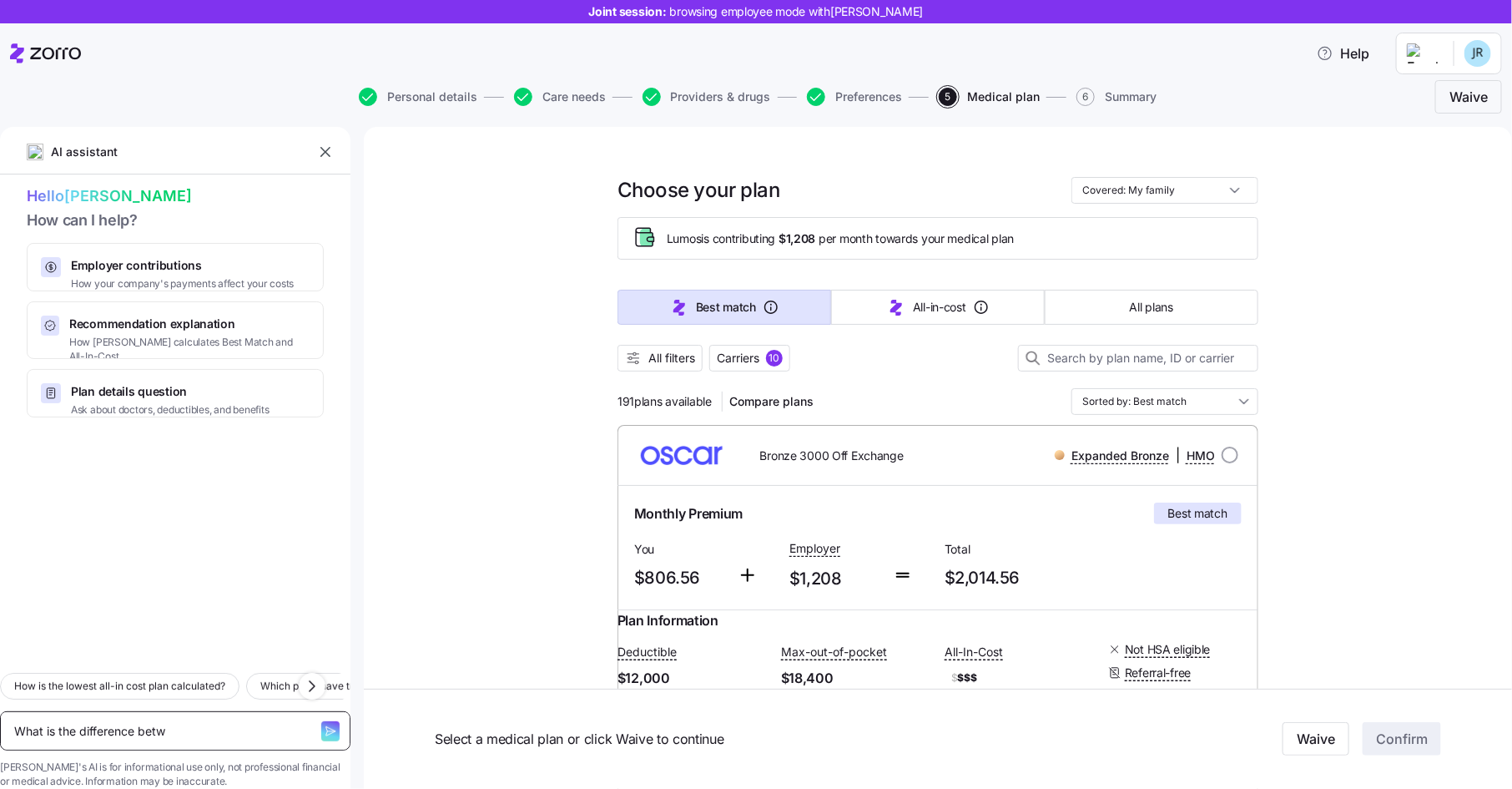
type textarea "What is the difference betwe"
type textarea "x"
type textarea "What is the difference betwee"
type textarea "x"
type textarea "What is the difference between"
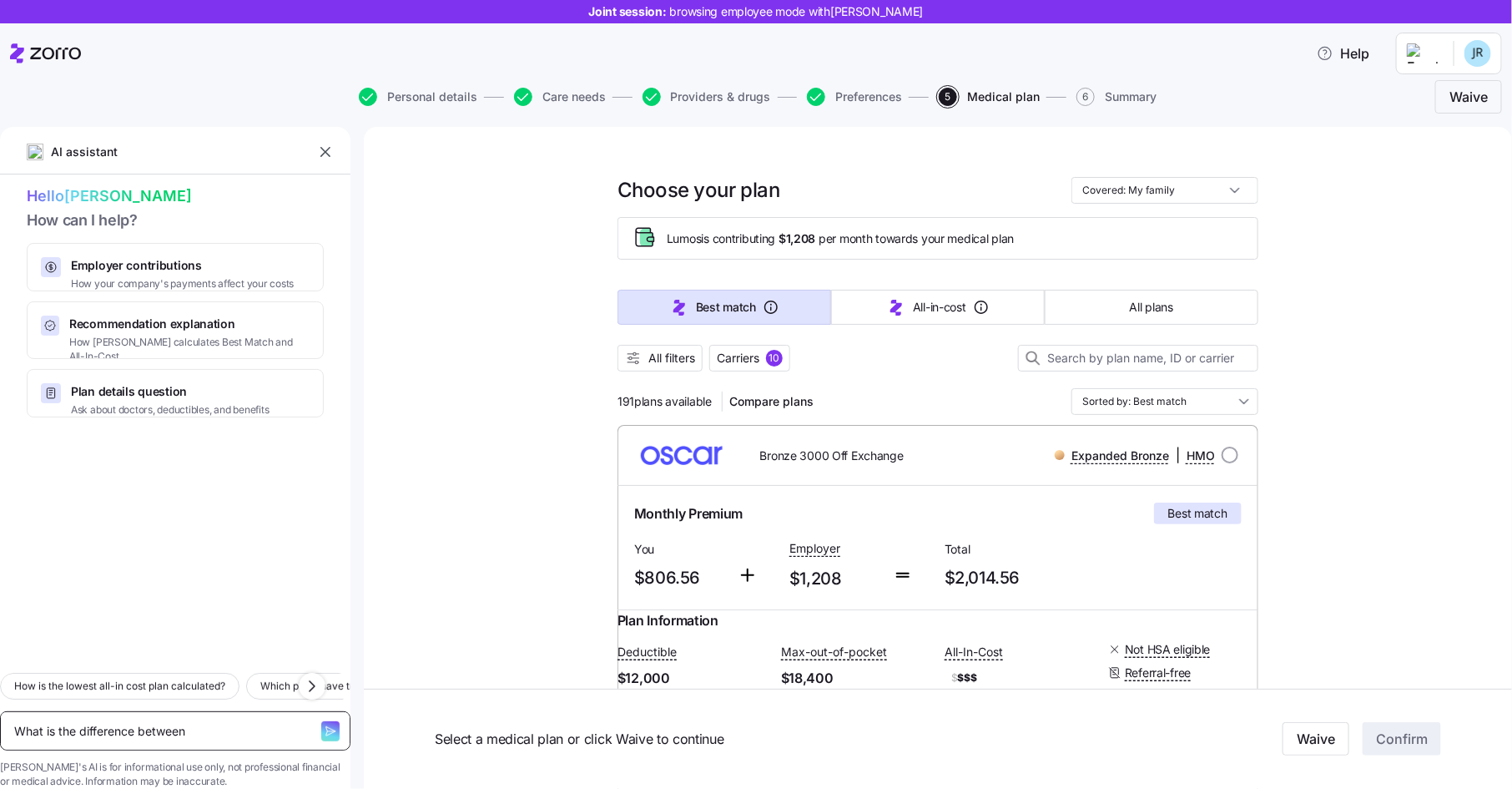
type textarea "x"
type textarea "What is the difference between"
type textarea "x"
type textarea "What is the difference between c"
type textarea "x"
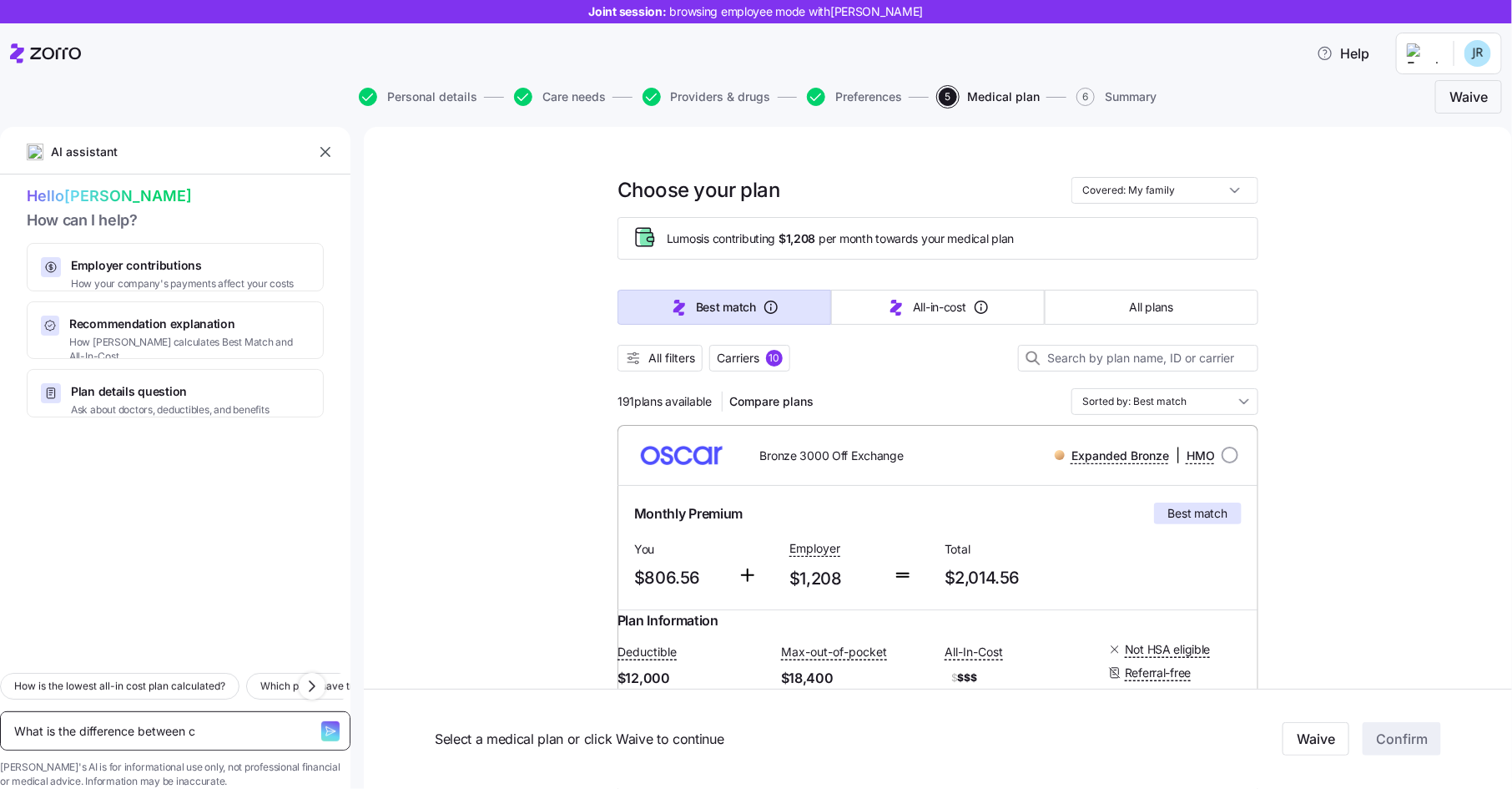
type textarea "What is the difference between co"
type textarea "x"
type textarea "What is the difference between copa"
type textarea "x"
type textarea "What is the difference between copay"
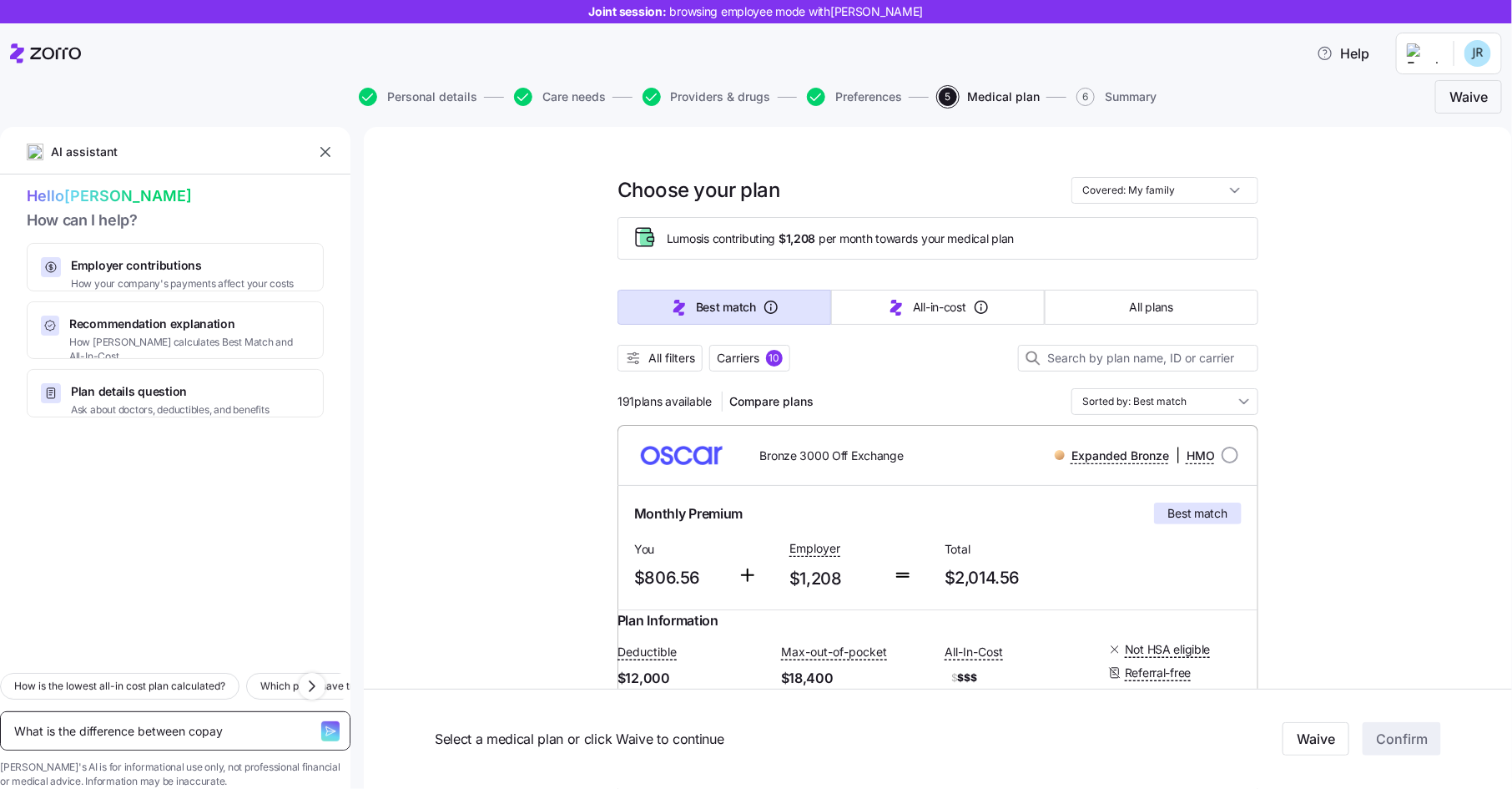
type textarea "x"
type textarea "What is the difference between copays"
type textarea "x"
type textarea "What is the difference between copays a"
type textarea "x"
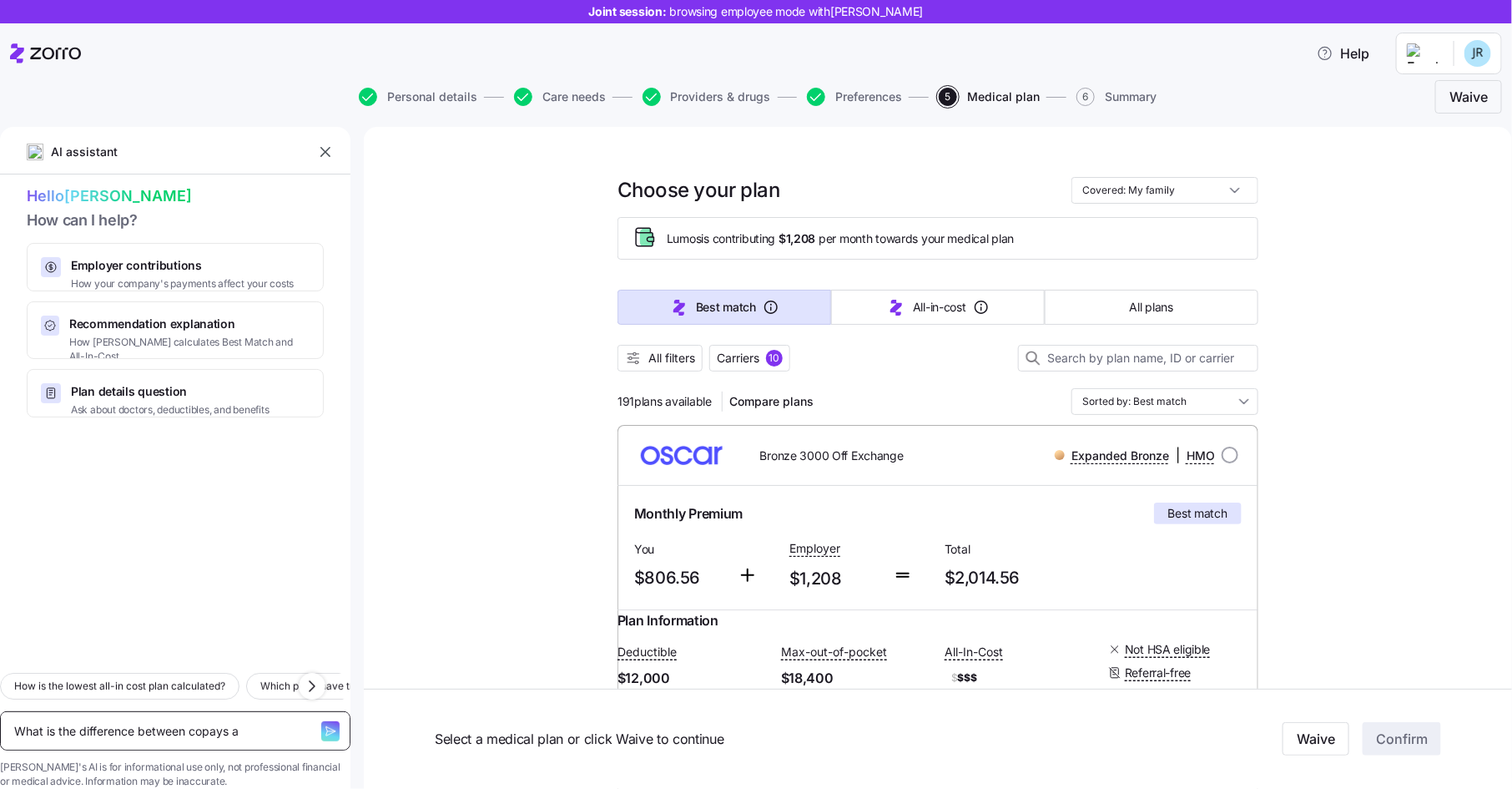
type textarea "What is the difference between copays an"
type textarea "x"
type textarea "What is the difference between copays and"
type textarea "x"
type textarea "What is the difference between copays and c"
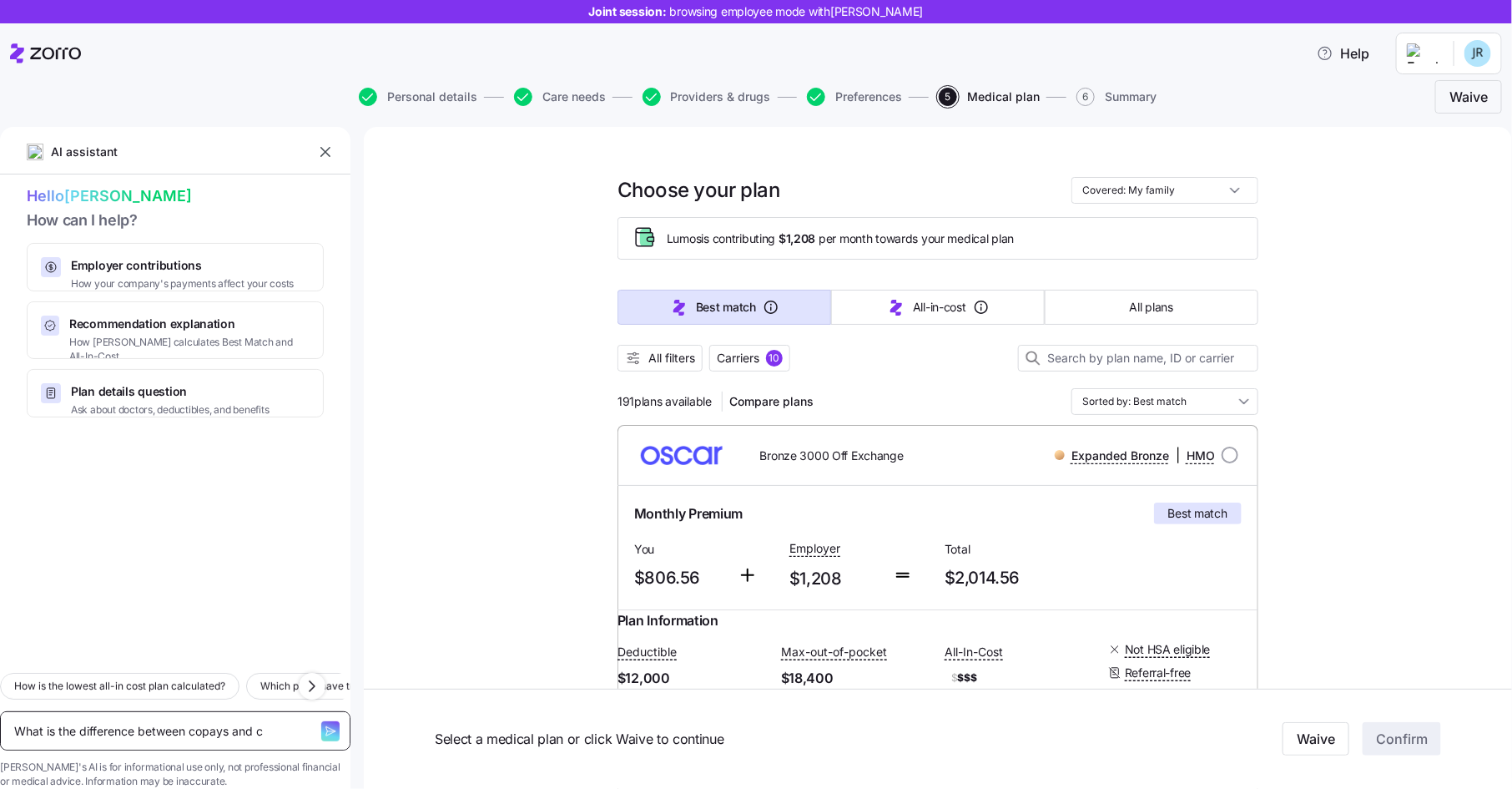
type textarea "x"
type textarea "What is the difference between copays and co"
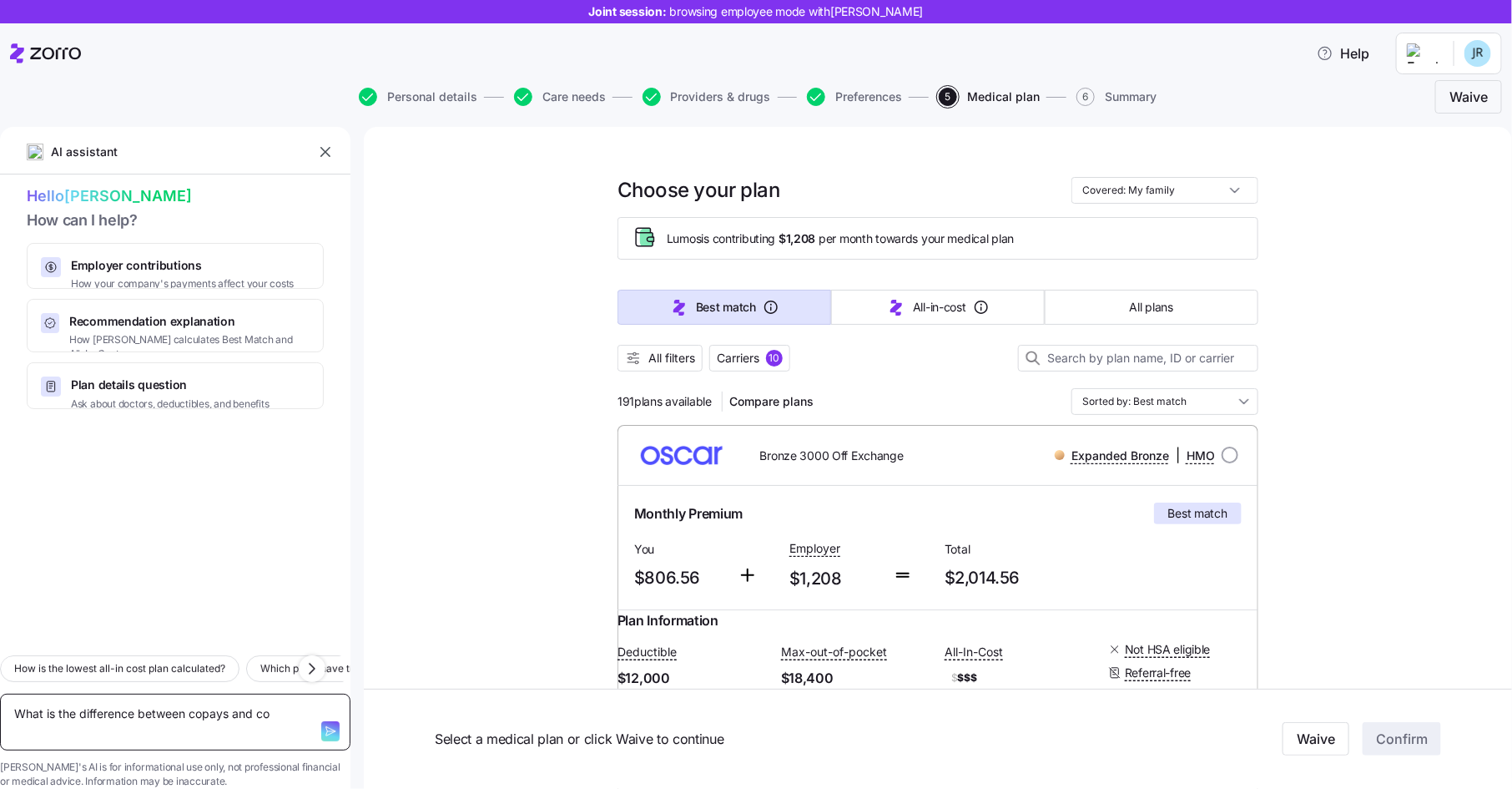
type textarea "x"
type textarea "What is the difference between copays and coi"
type textarea "x"
type textarea "What is the difference between copays and coin"
type textarea "x"
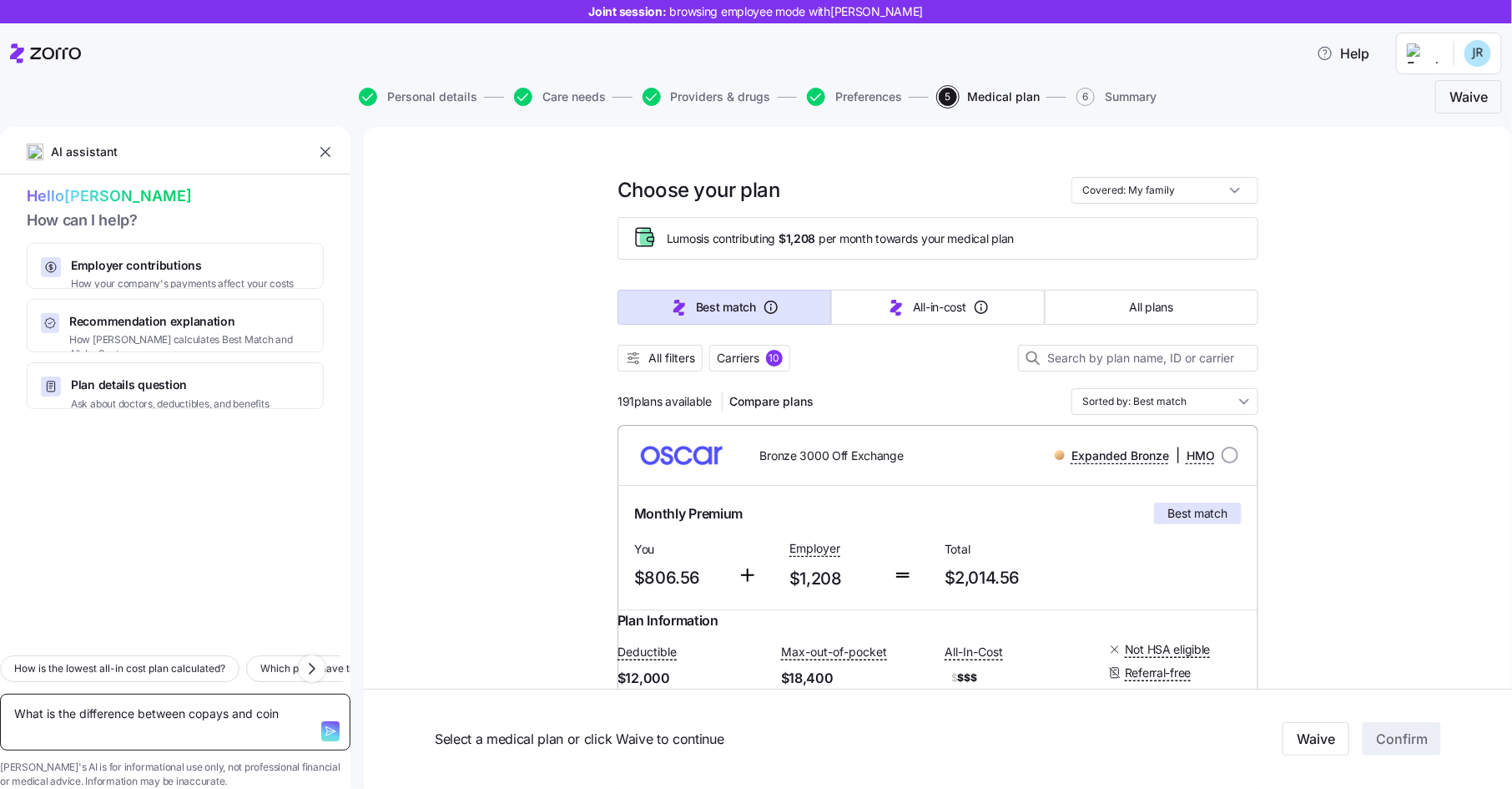
type textarea "What is the difference between copays and coins"
type textarea "x"
type textarea "What is the difference between copays and coinsu"
type textarea "x"
type textarea "What is the difference between copays and coinsur"
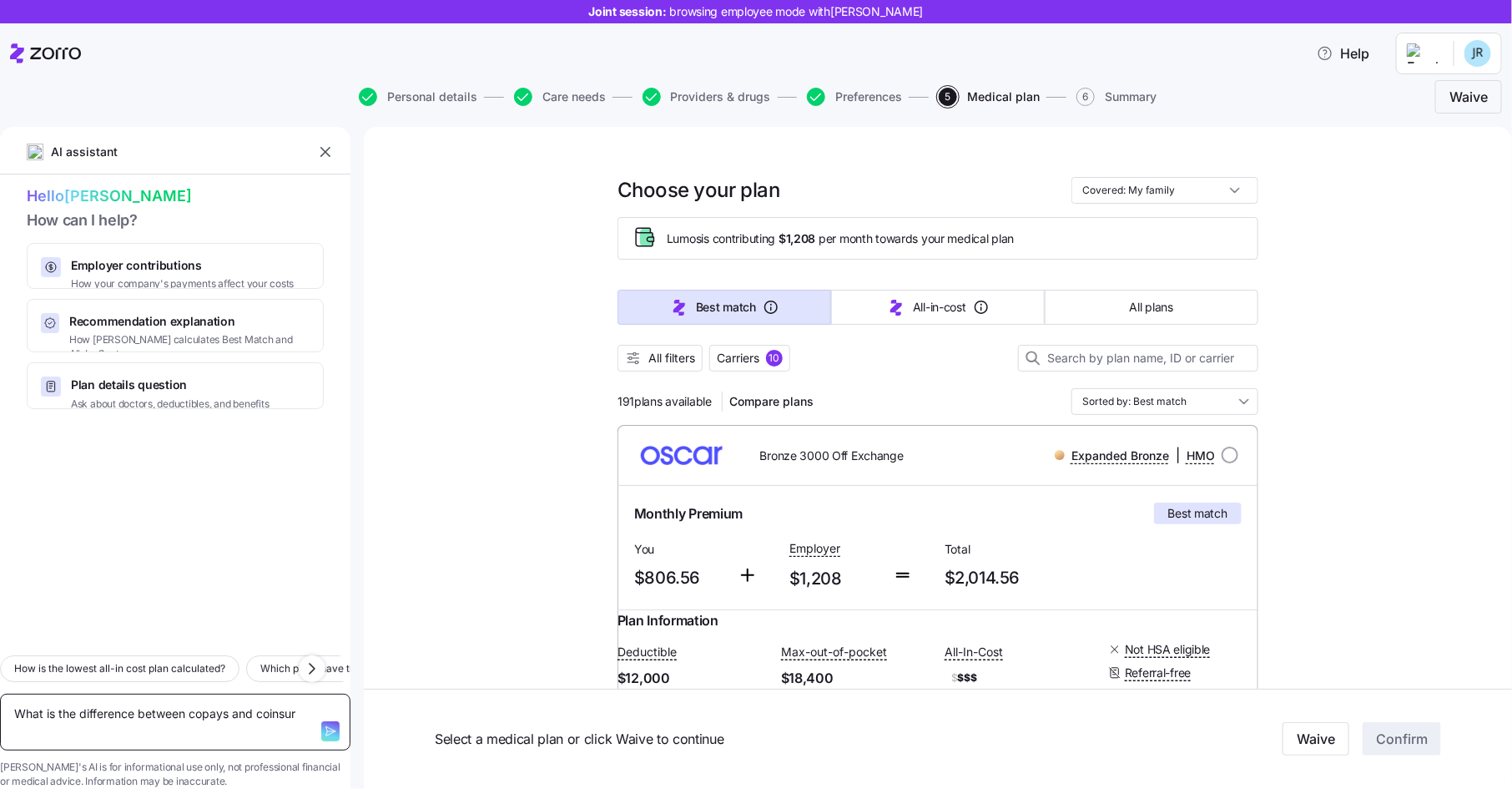
type textarea "x"
type textarea "What is the difference between copays and coinsura"
type textarea "x"
type textarea "What is the difference between copays and coinsuranc"
type textarea "x"
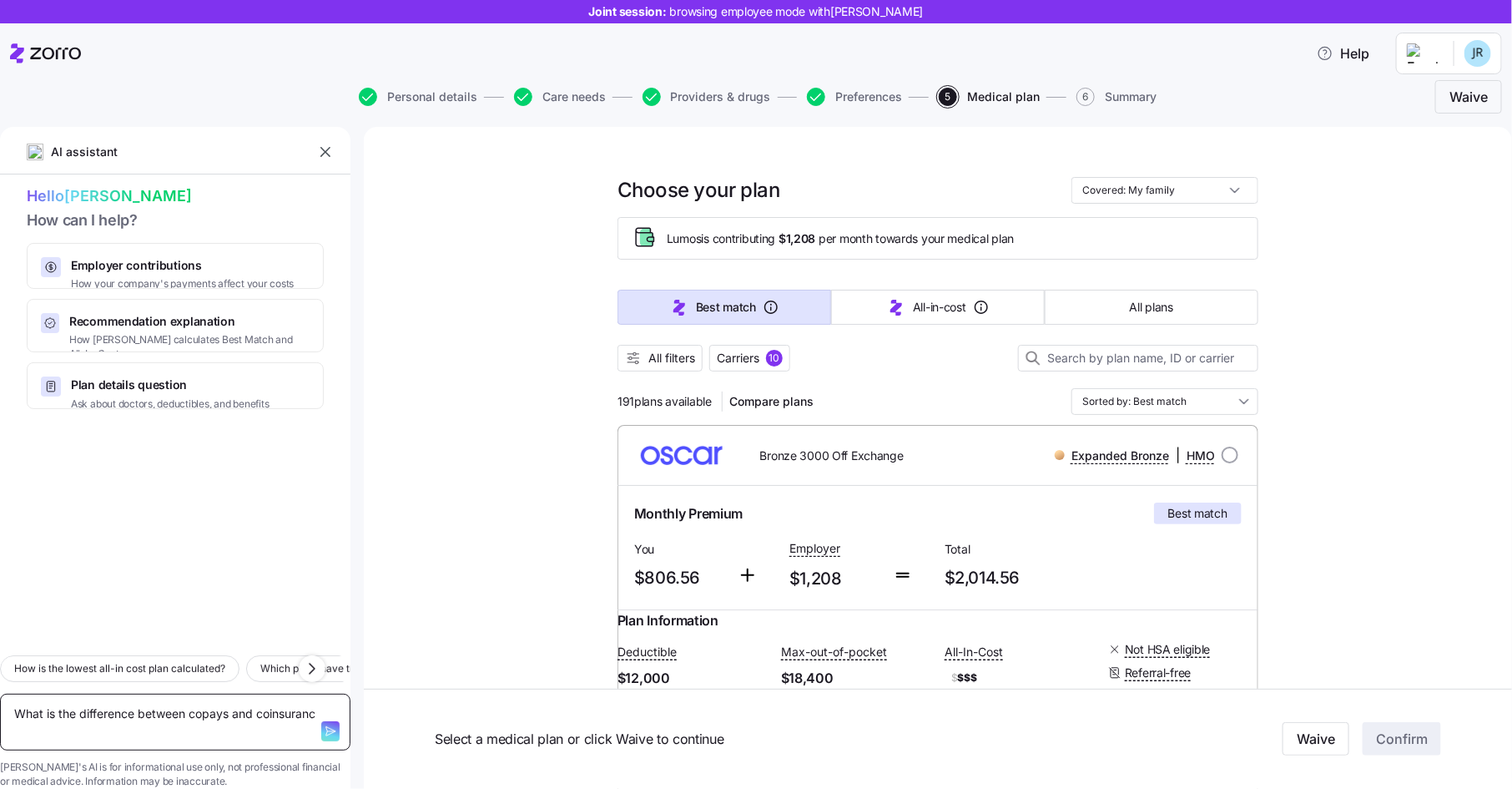
type textarea "What is the difference between copays and coinsurance"
type textarea "x"
type textarea "What is the difference between copays and coinsurance?"
type textarea "x"
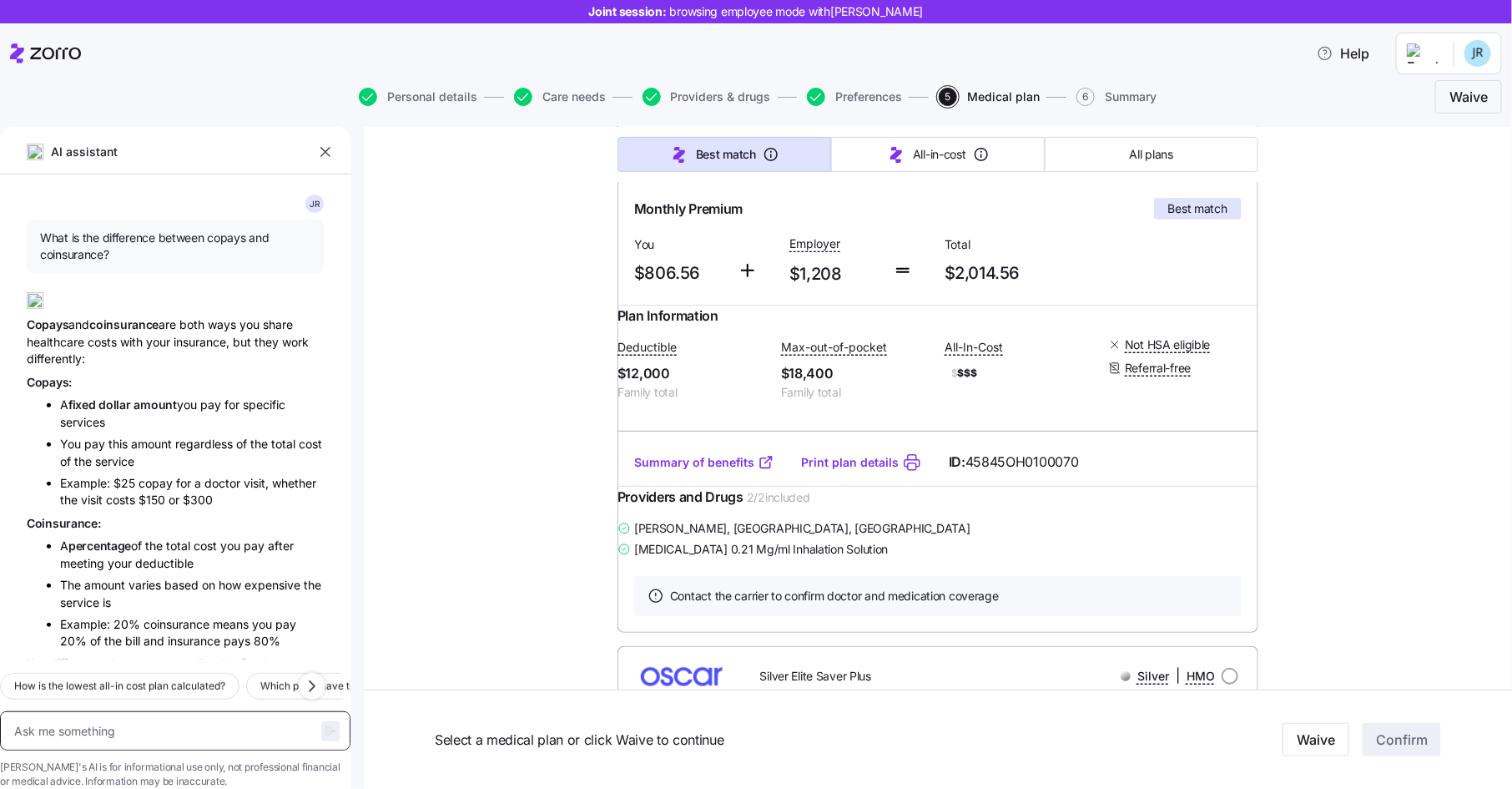
click at [163, 714] on textarea at bounding box center [175, 731] width 350 height 39
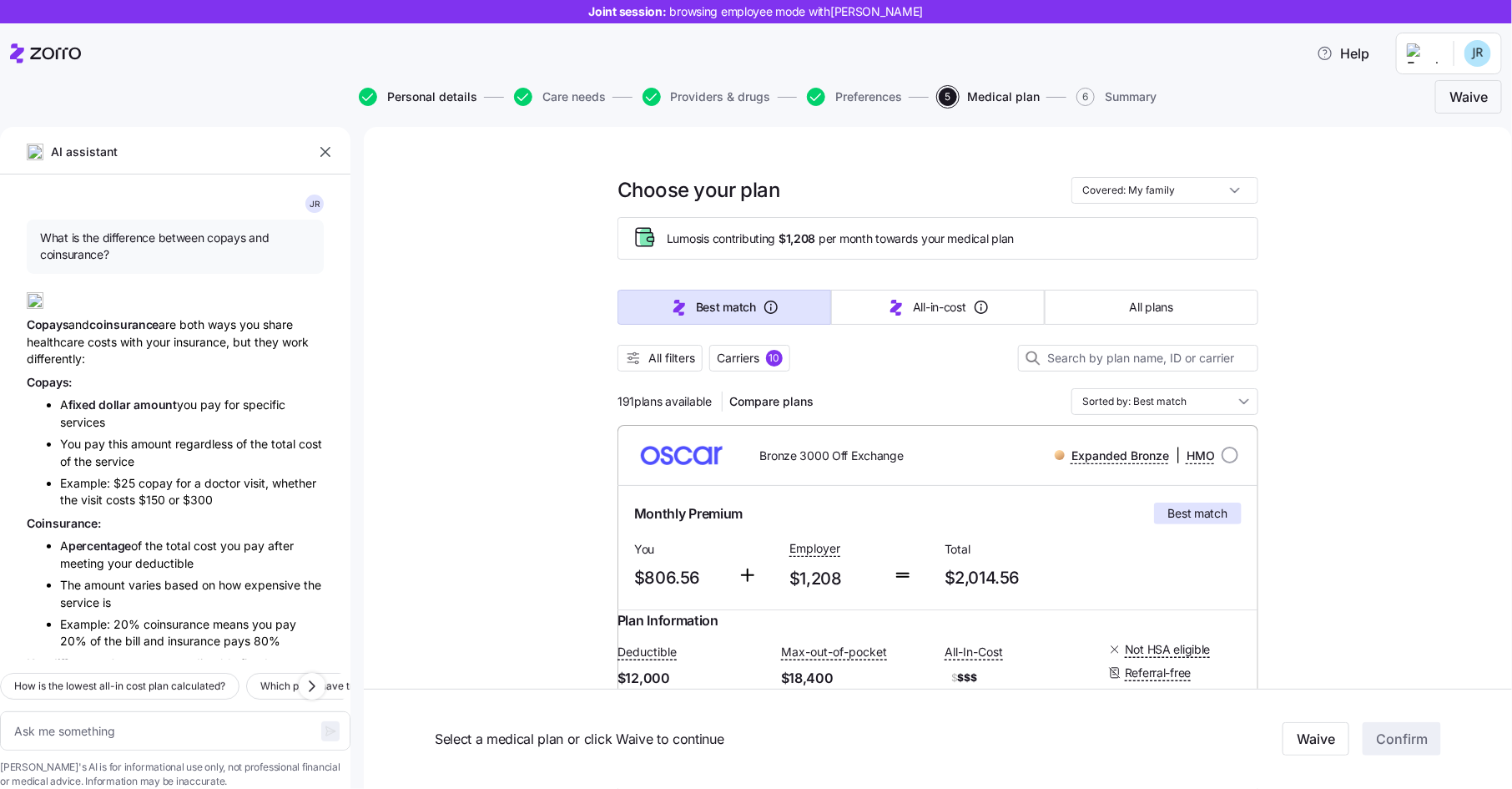
click at [435, 99] on span "Personal details" at bounding box center [432, 97] width 90 height 12
type textarea "x"
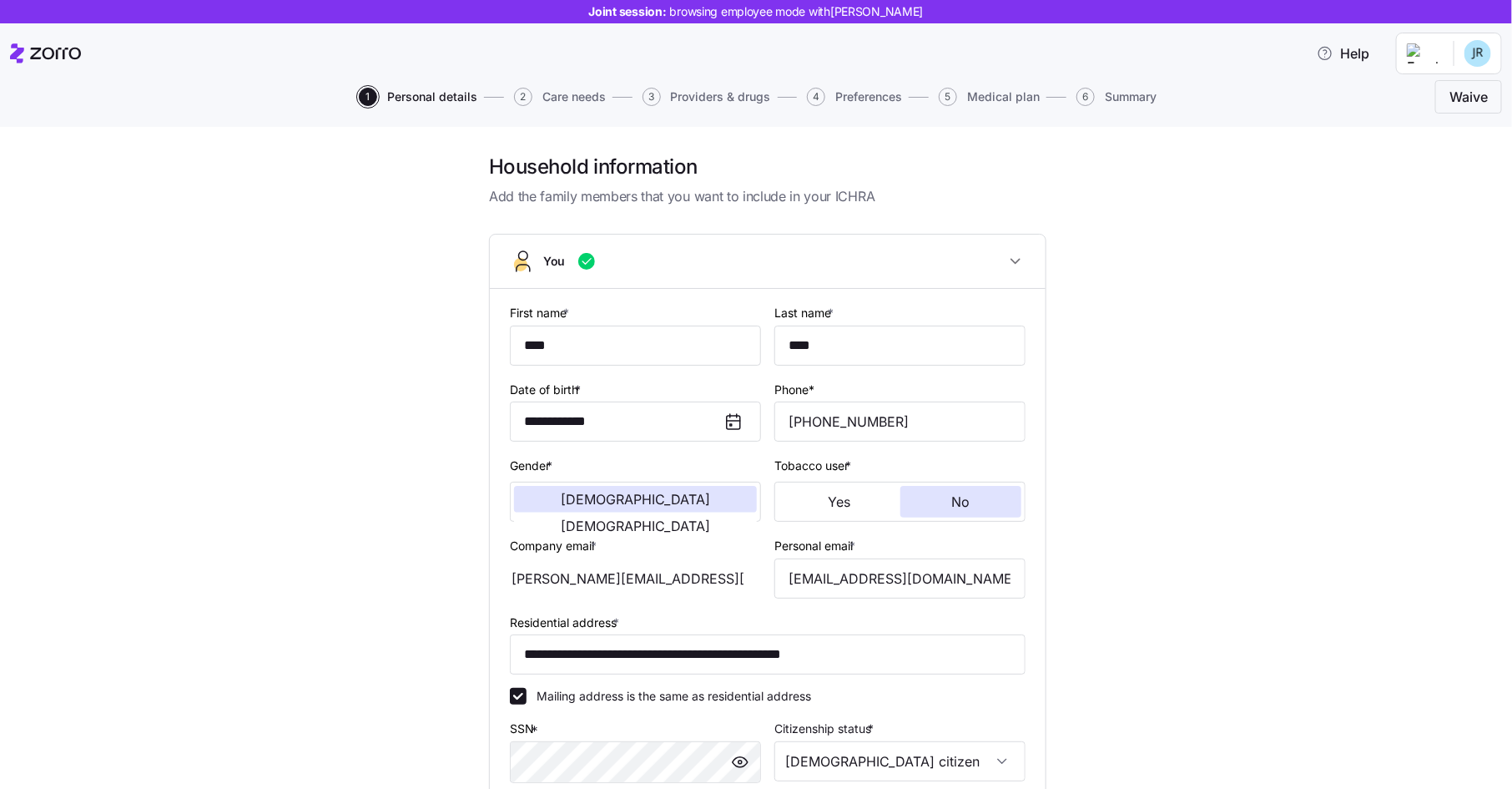
click at [379, 99] on button "1 Personal details" at bounding box center [419, 97] width 119 height 18
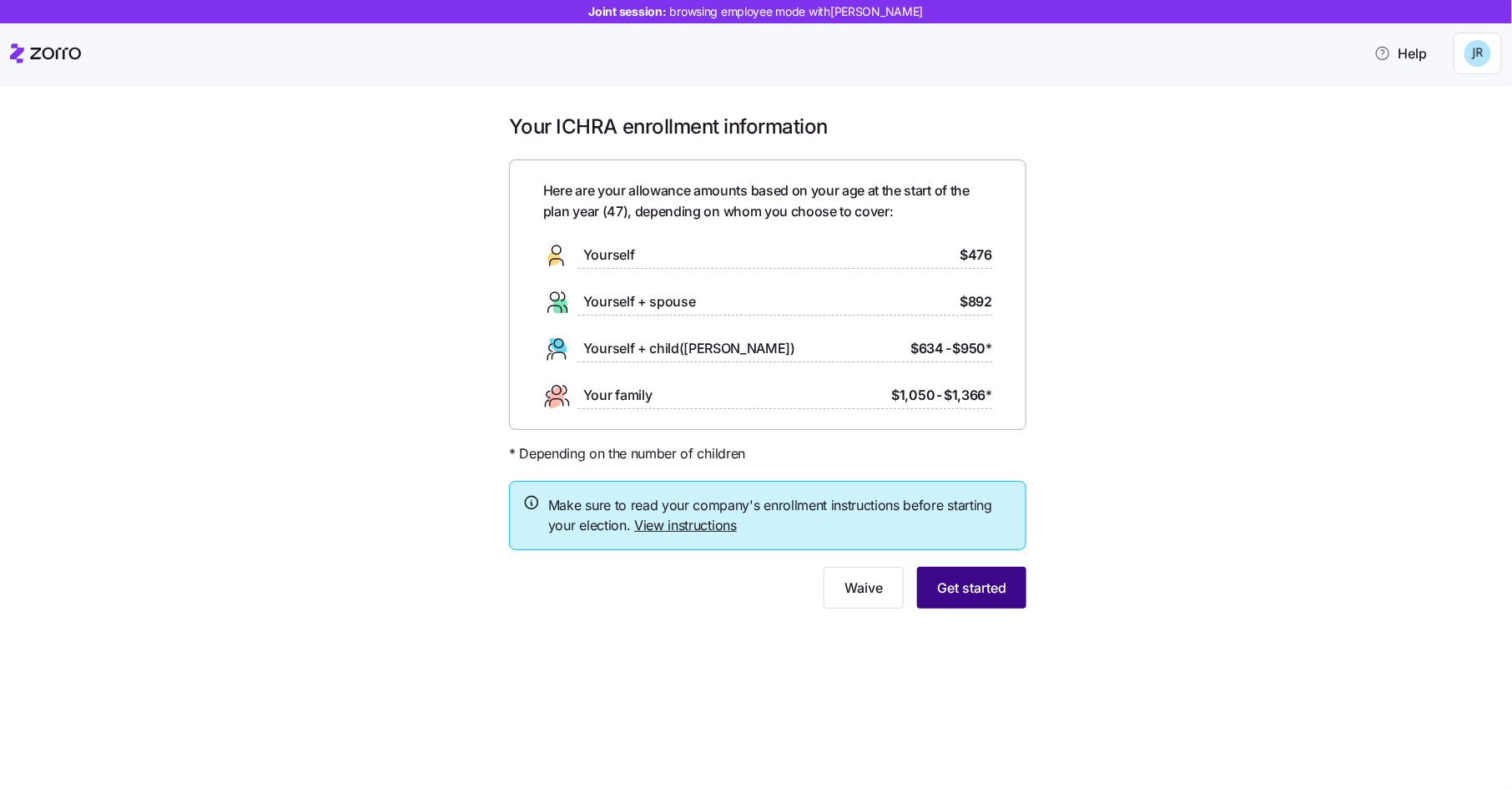
click at [968, 587] on span "Get started" at bounding box center [972, 587] width 69 height 20
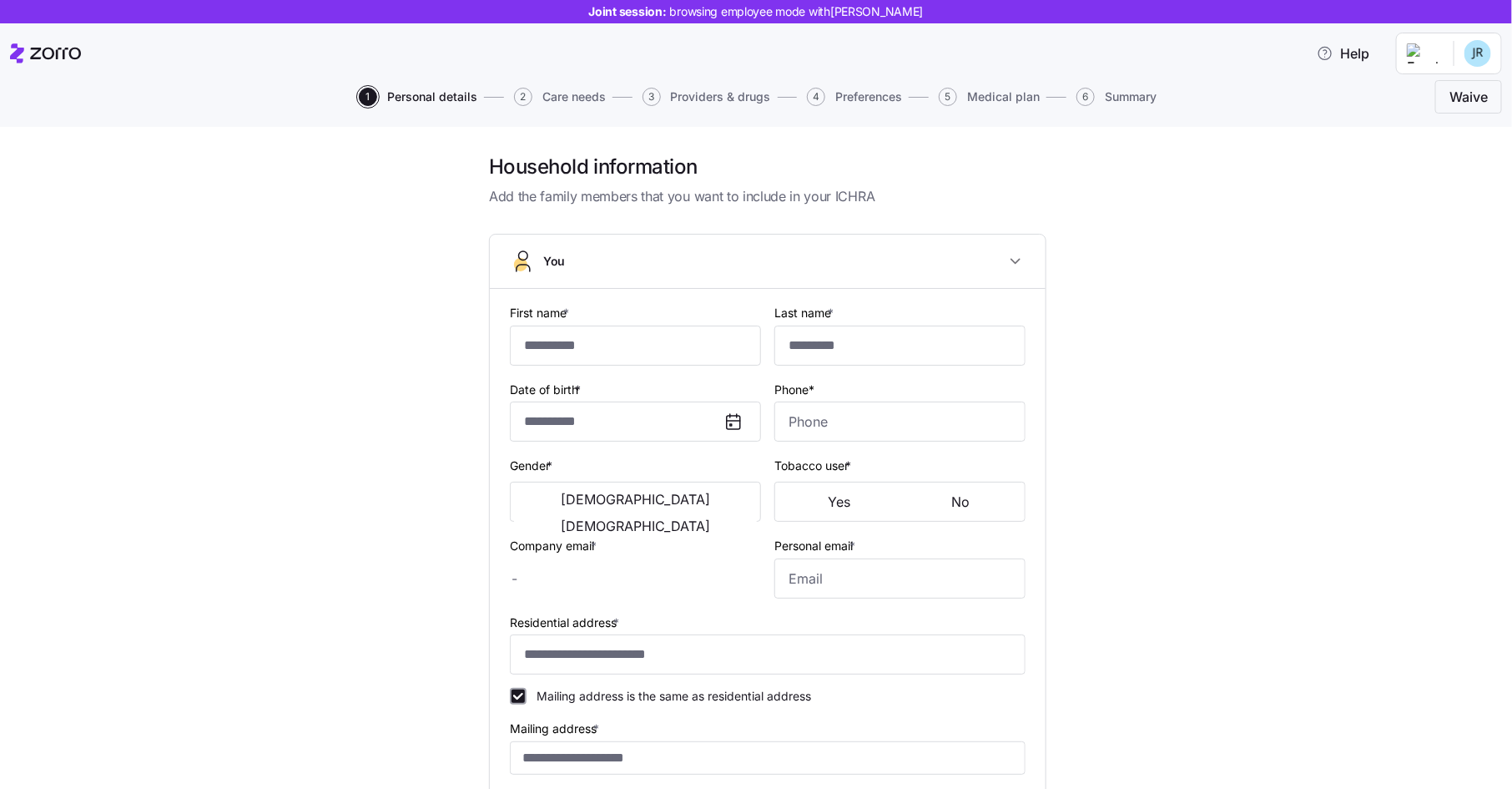
type input "****"
type input "jake.r@myzorro.co"
type input "jakeisgreat@email.com"
type input "**********"
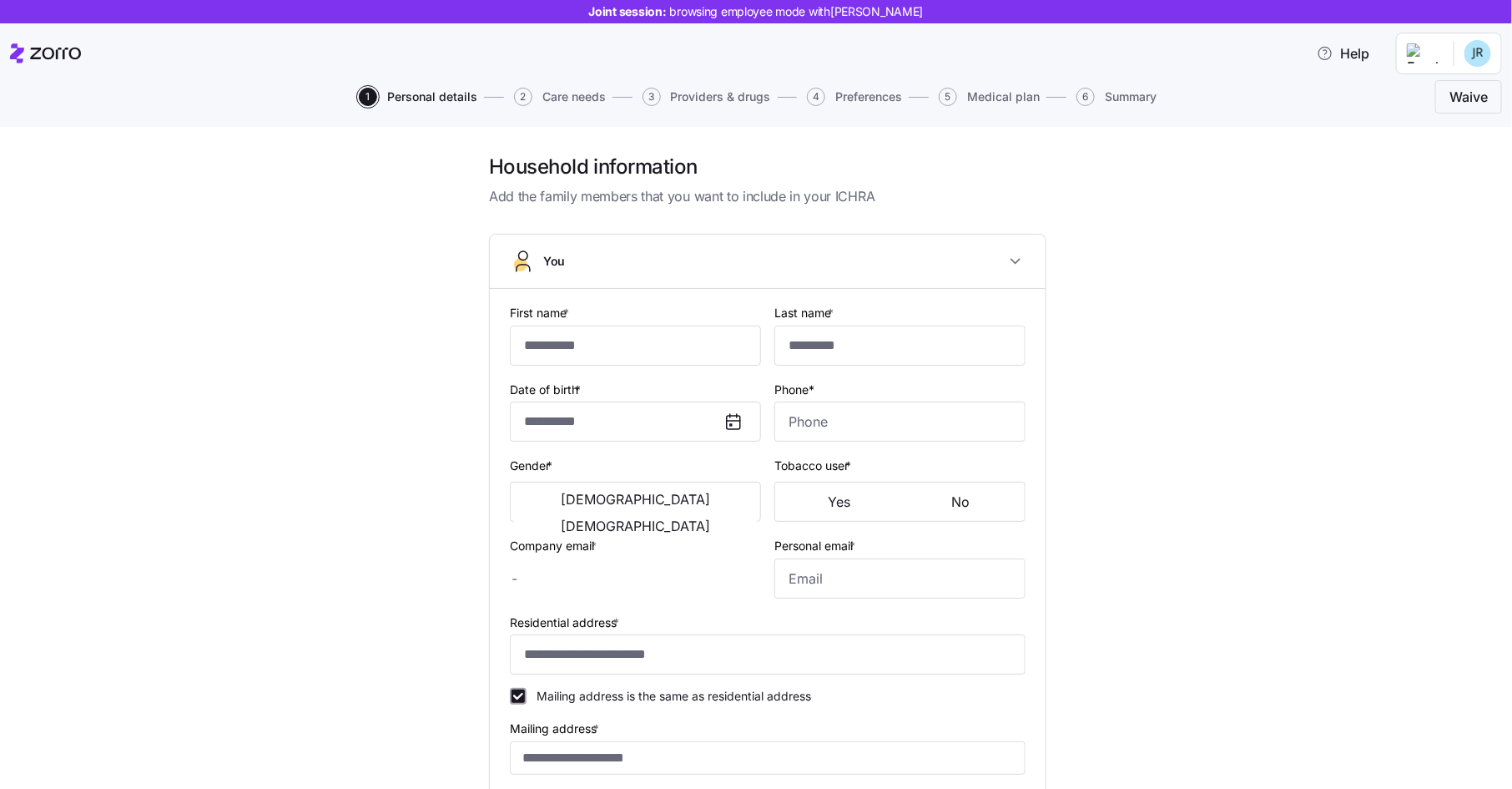
checkbox input "true"
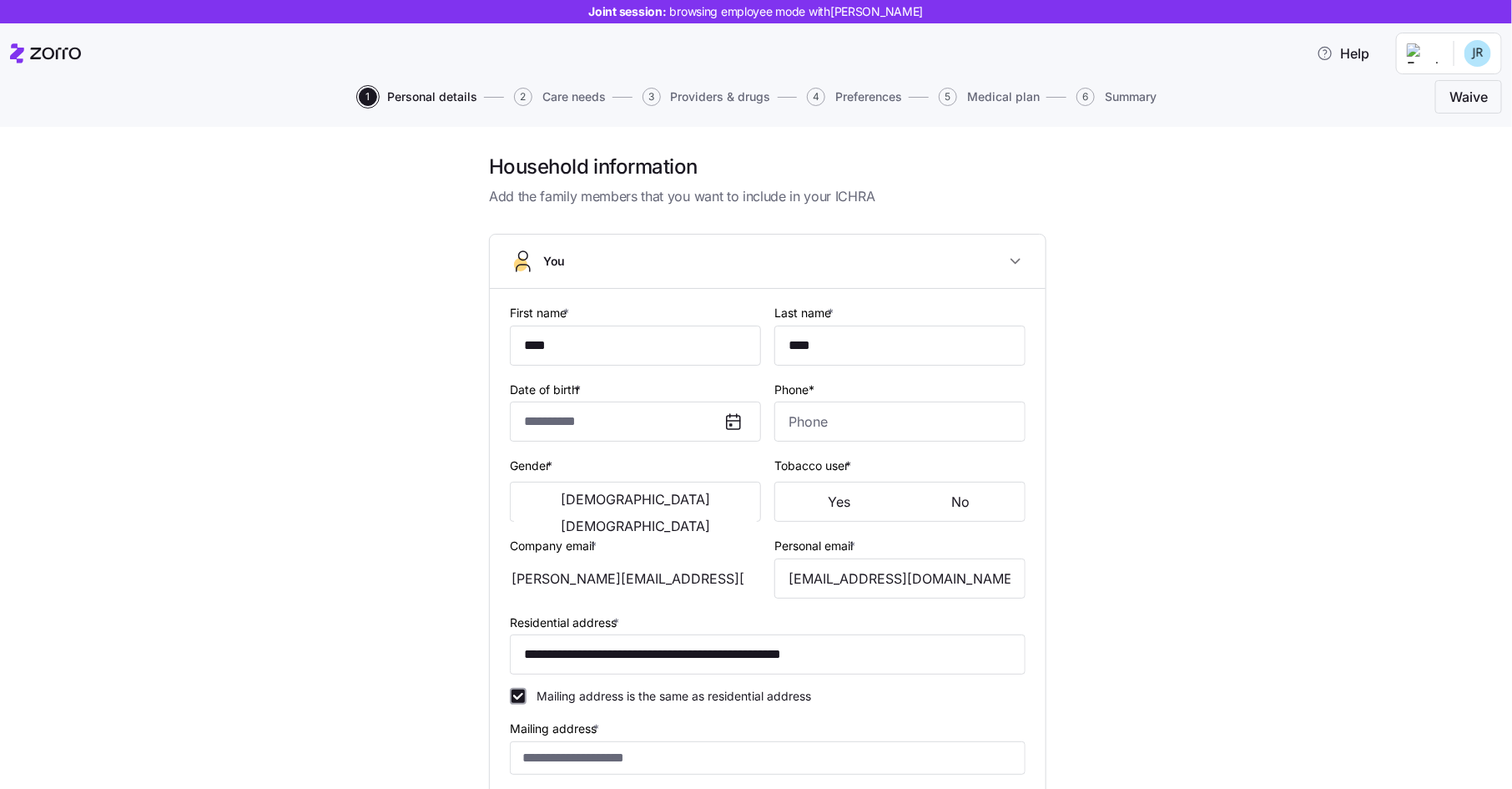
type input "**********"
type input "(907) 348-7652"
type input "US citizen"
type input "Married"
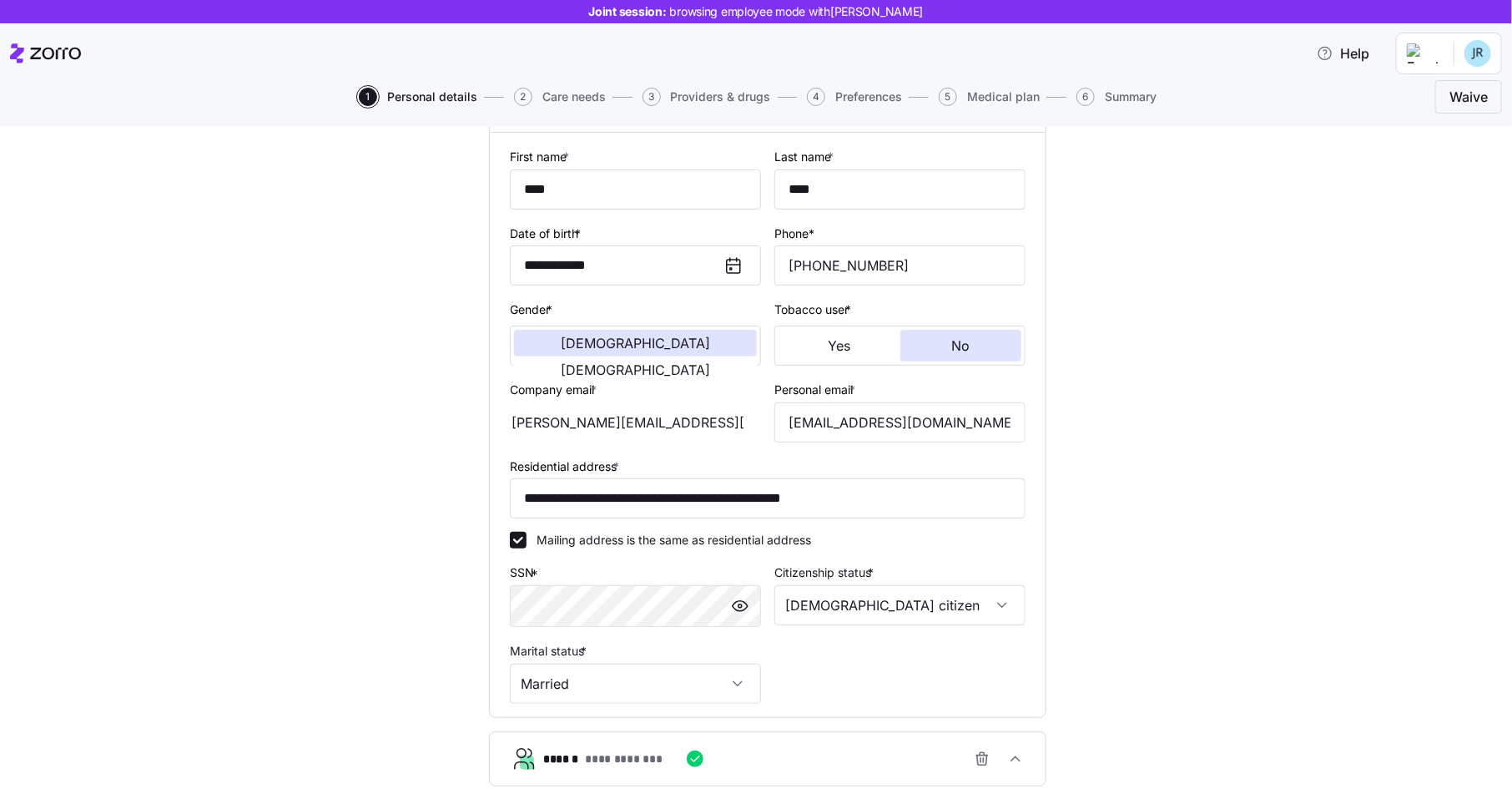
scroll to position [202, 0]
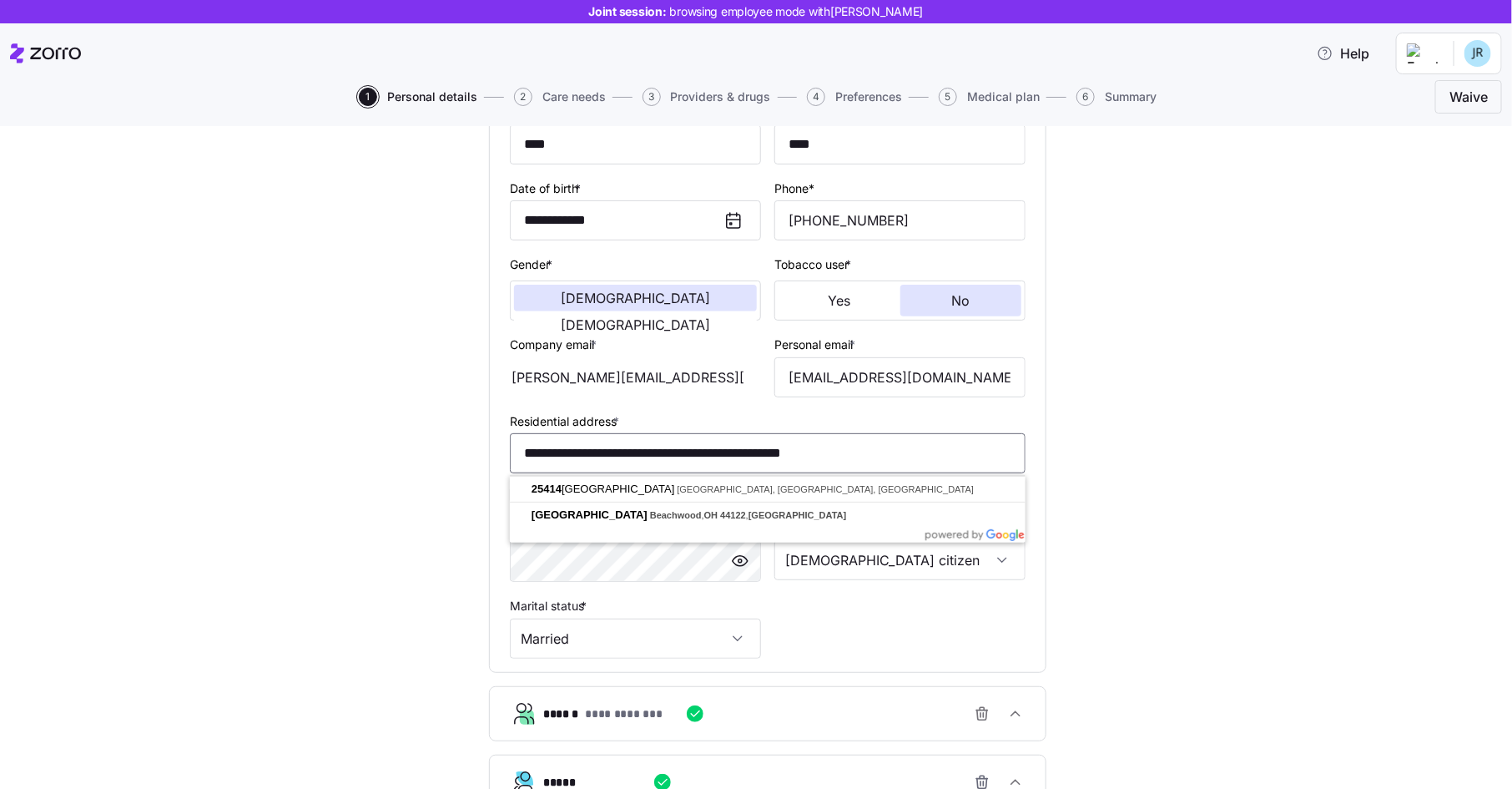
drag, startPoint x: 915, startPoint y: 447, endPoint x: 508, endPoint y: 430, distance: 407.4
click at [508, 430] on div "**********" at bounding box center [768, 379] width 556 height 585
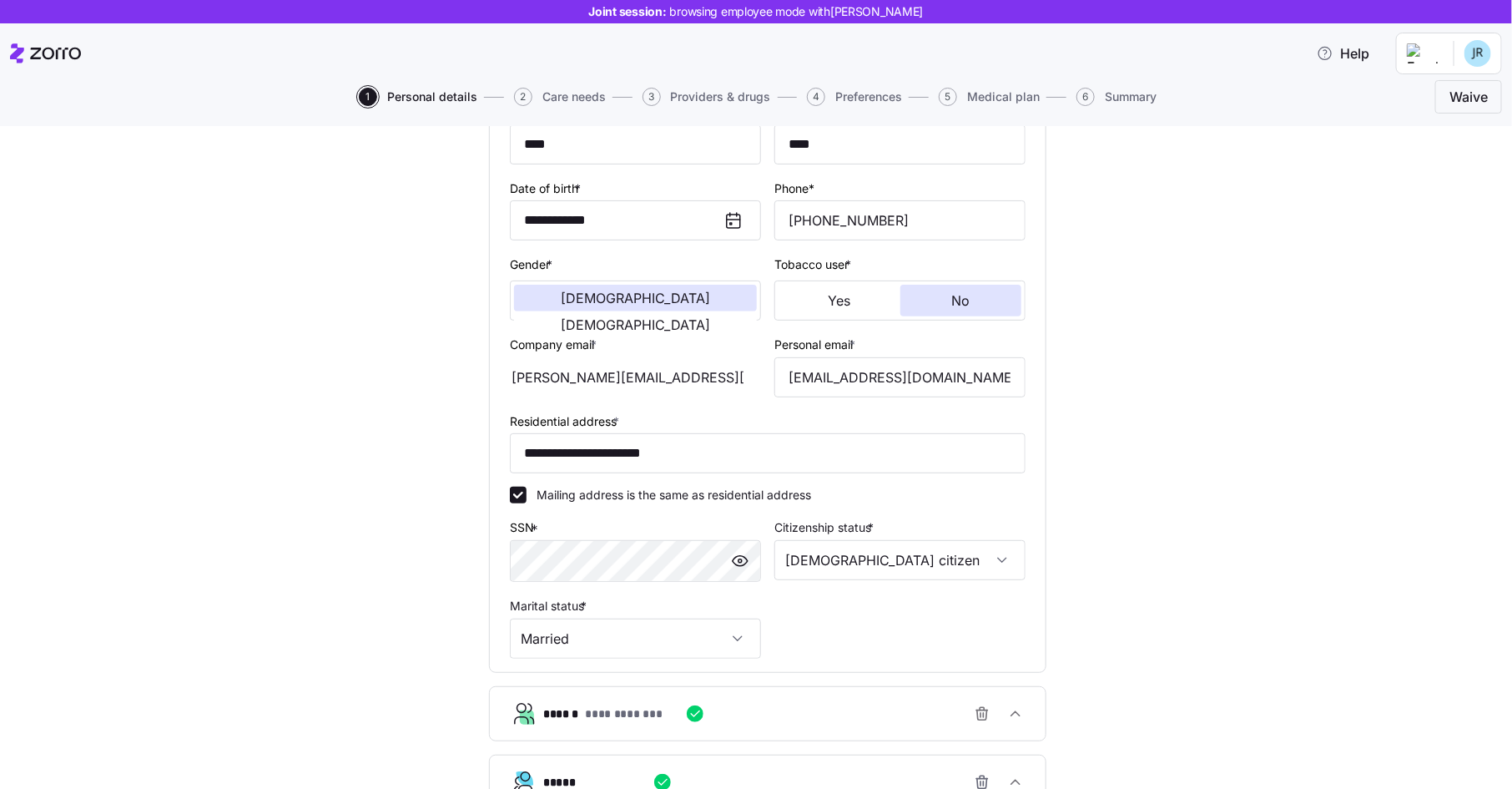
type input "**********"
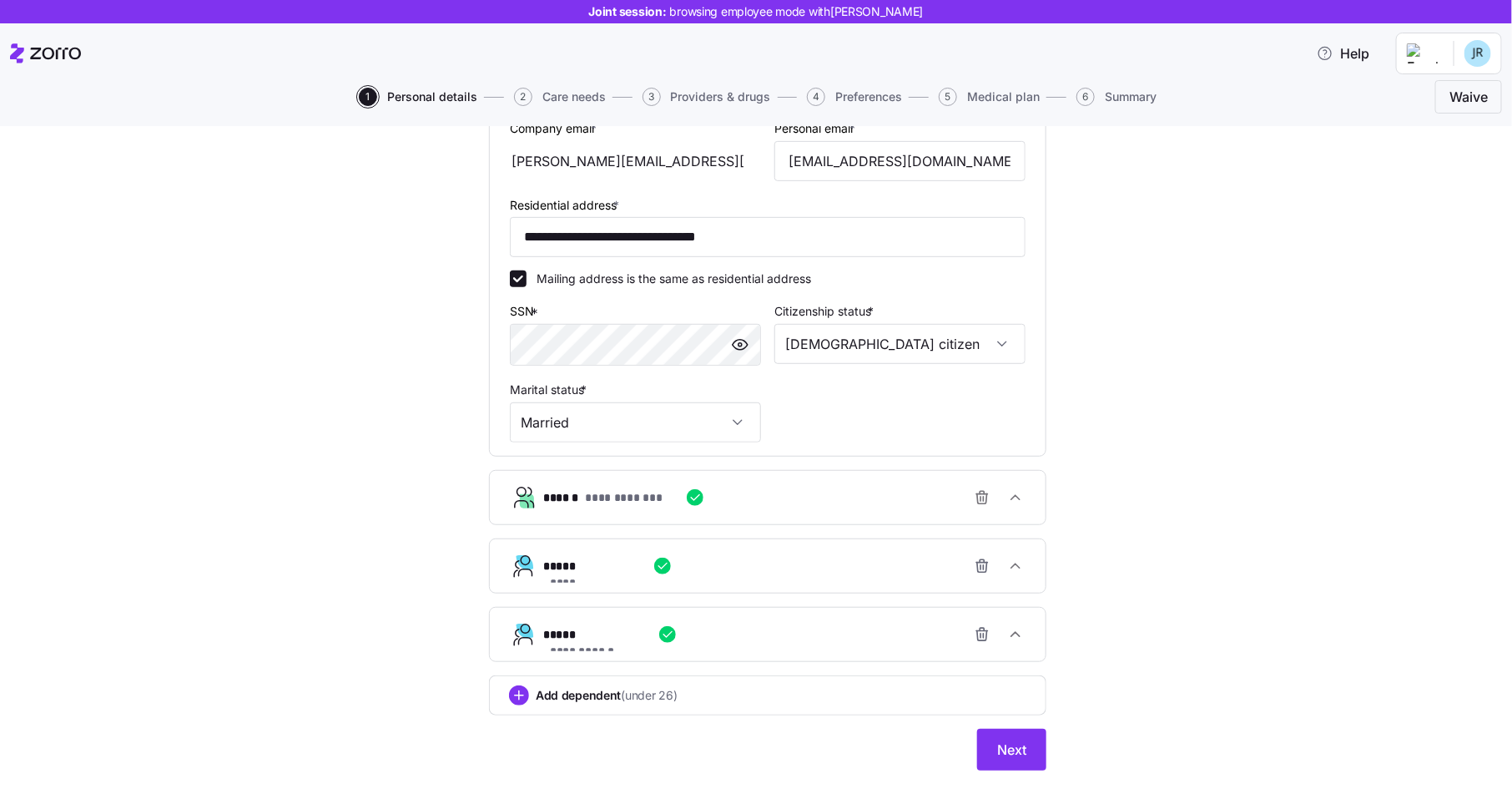
scroll to position [458, 0]
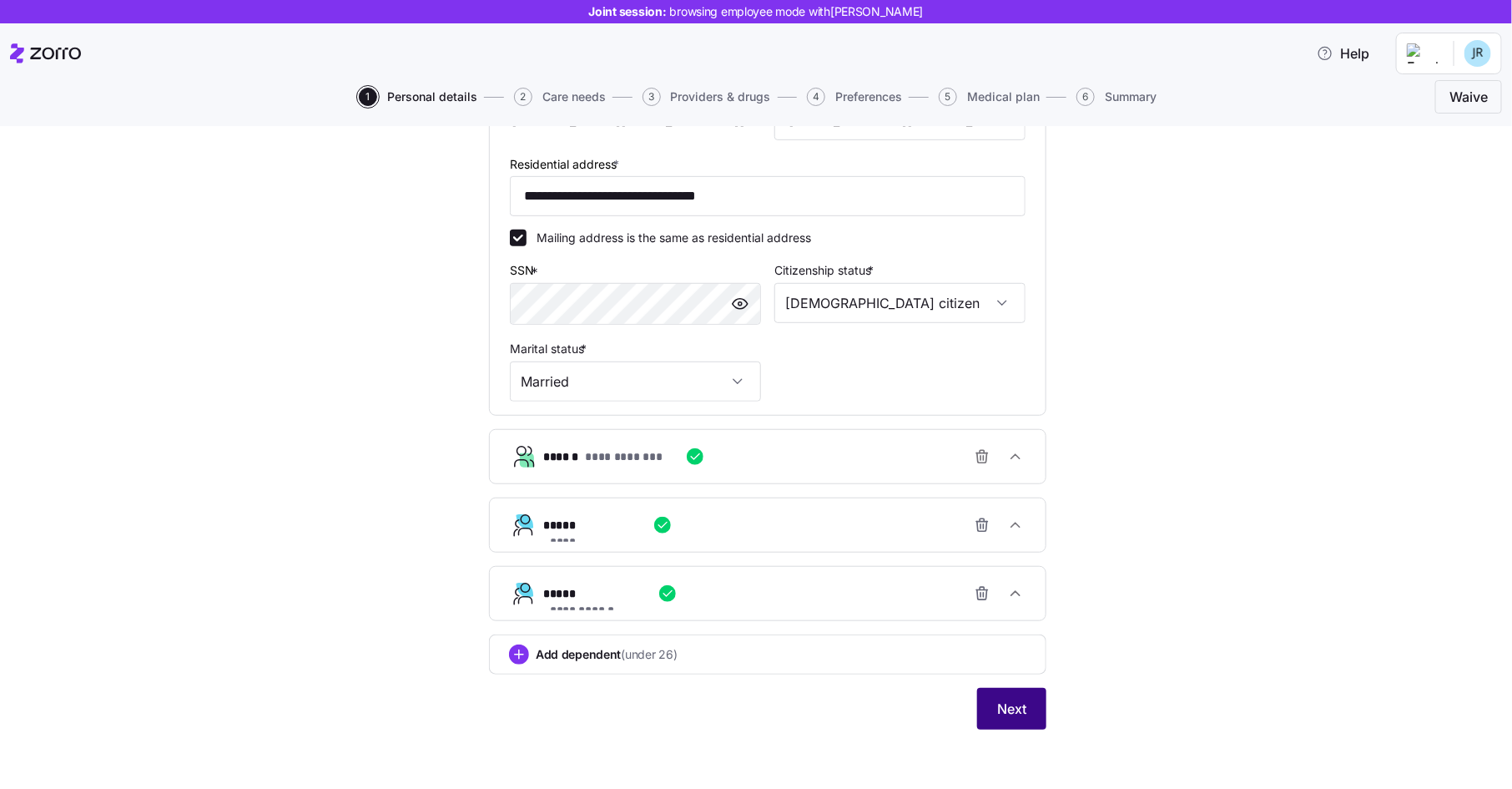
click at [1016, 699] on span "Next" at bounding box center [1012, 709] width 29 height 20
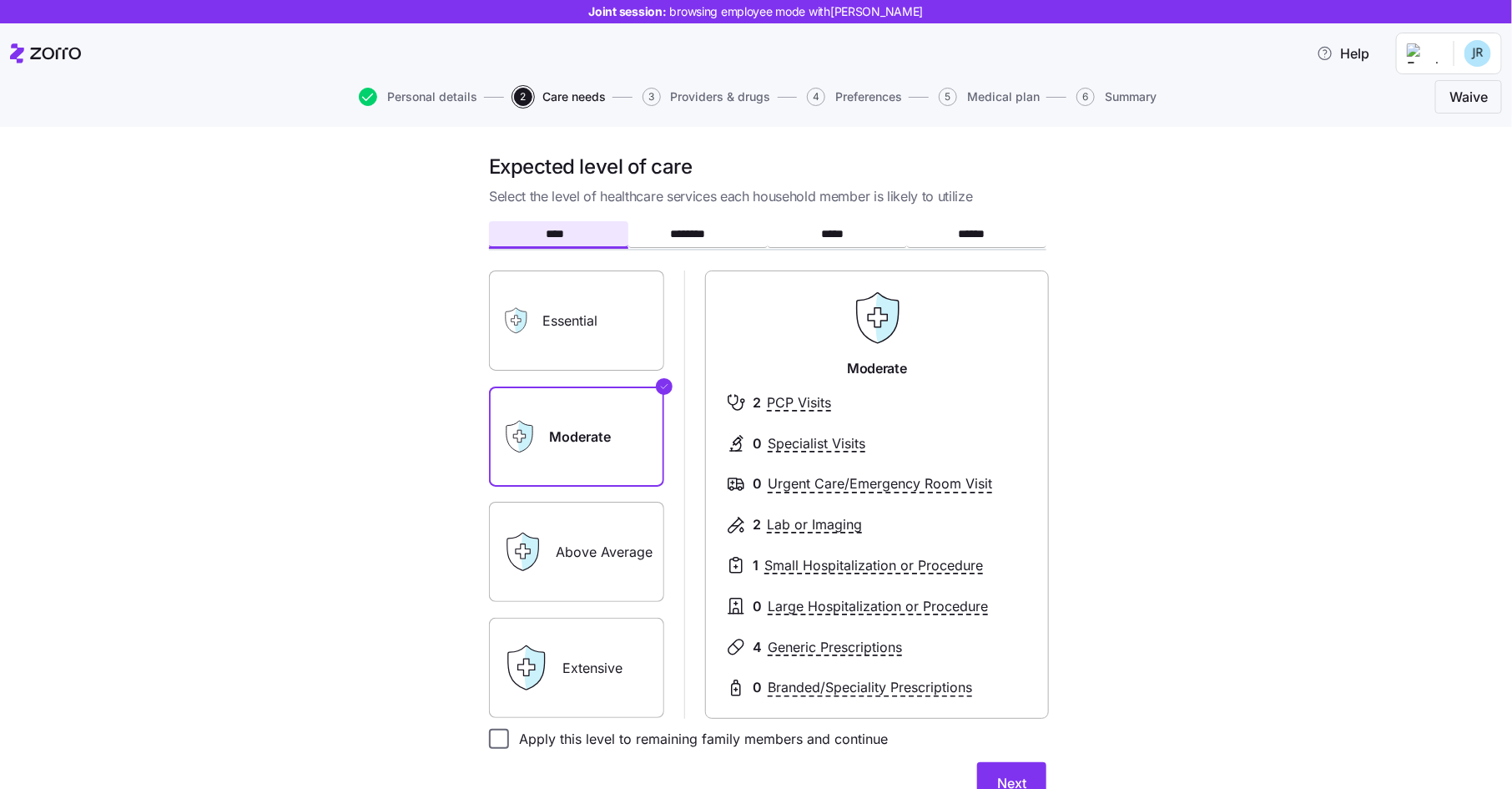
click at [501, 742] on input "Apply this level to remaining family members and continue" at bounding box center [499, 739] width 20 height 20
checkbox input "true"
click at [1006, 770] on button "Next" at bounding box center [1012, 784] width 69 height 42
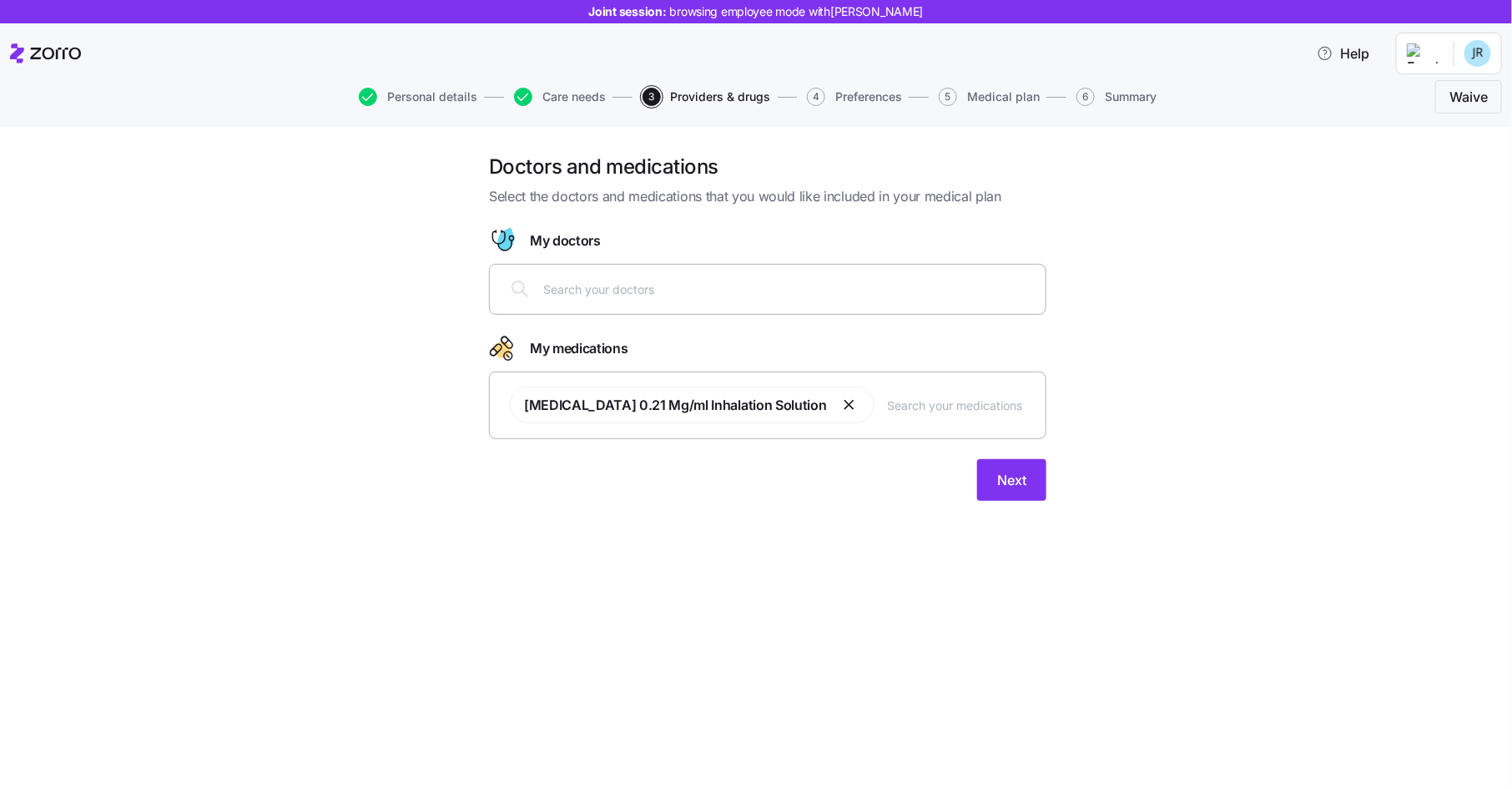
click at [595, 285] on input "text" at bounding box center [790, 289] width 492 height 18
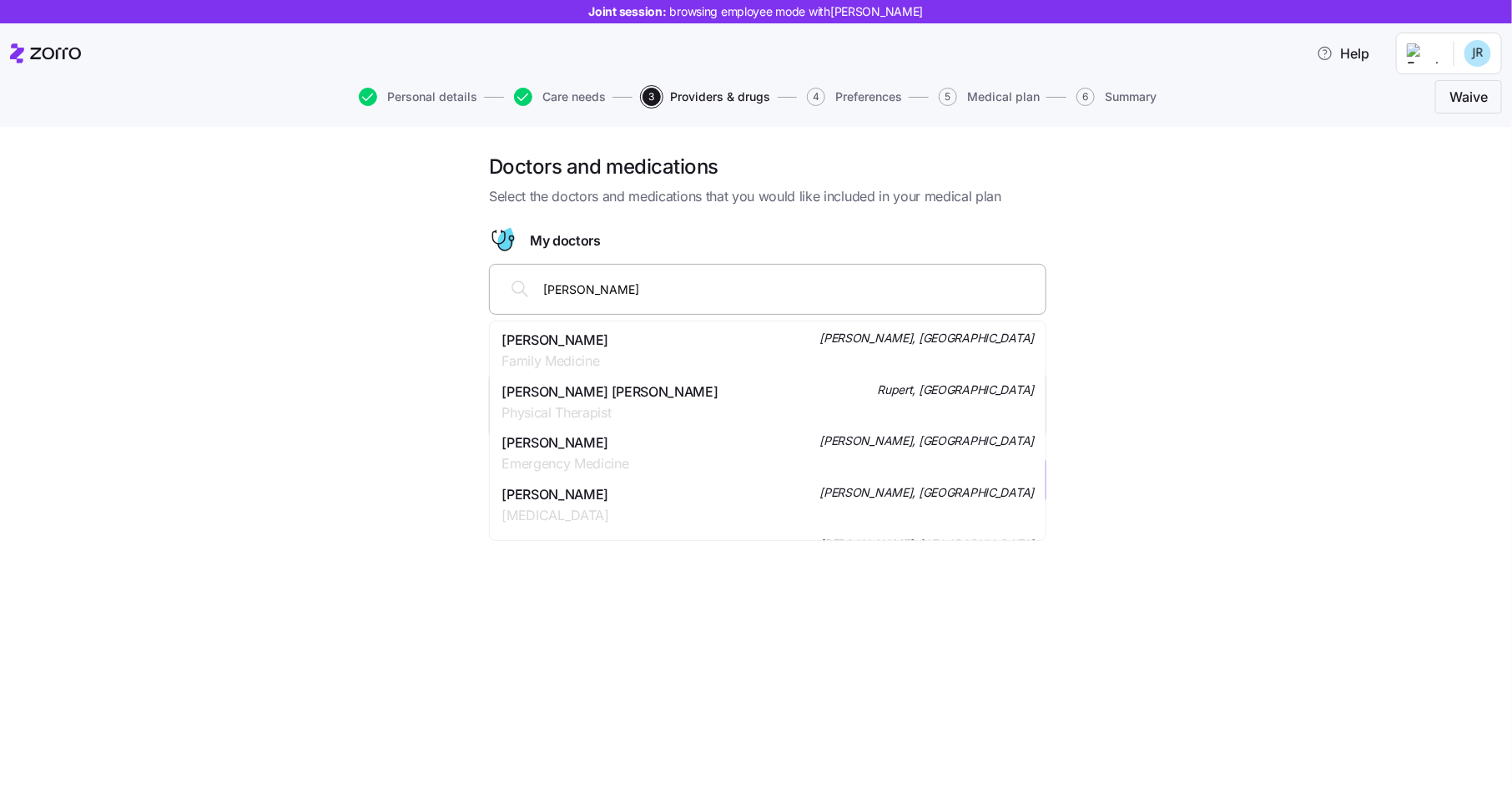
drag, startPoint x: 636, startPoint y: 291, endPoint x: 494, endPoint y: 281, distance: 142.4
click at [494, 281] on div "walter graham" at bounding box center [767, 289] width 557 height 51
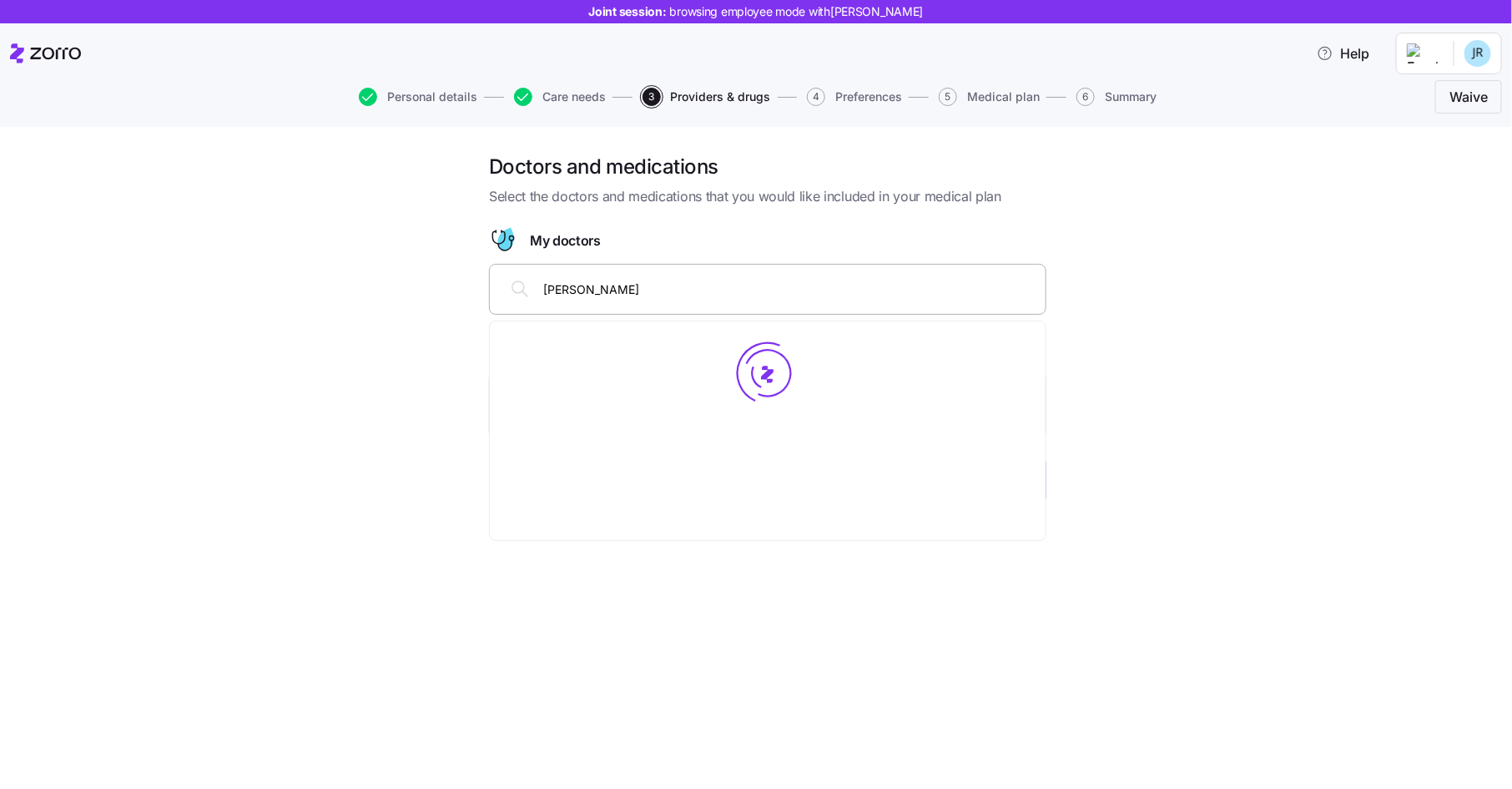
type input "christopher burns"
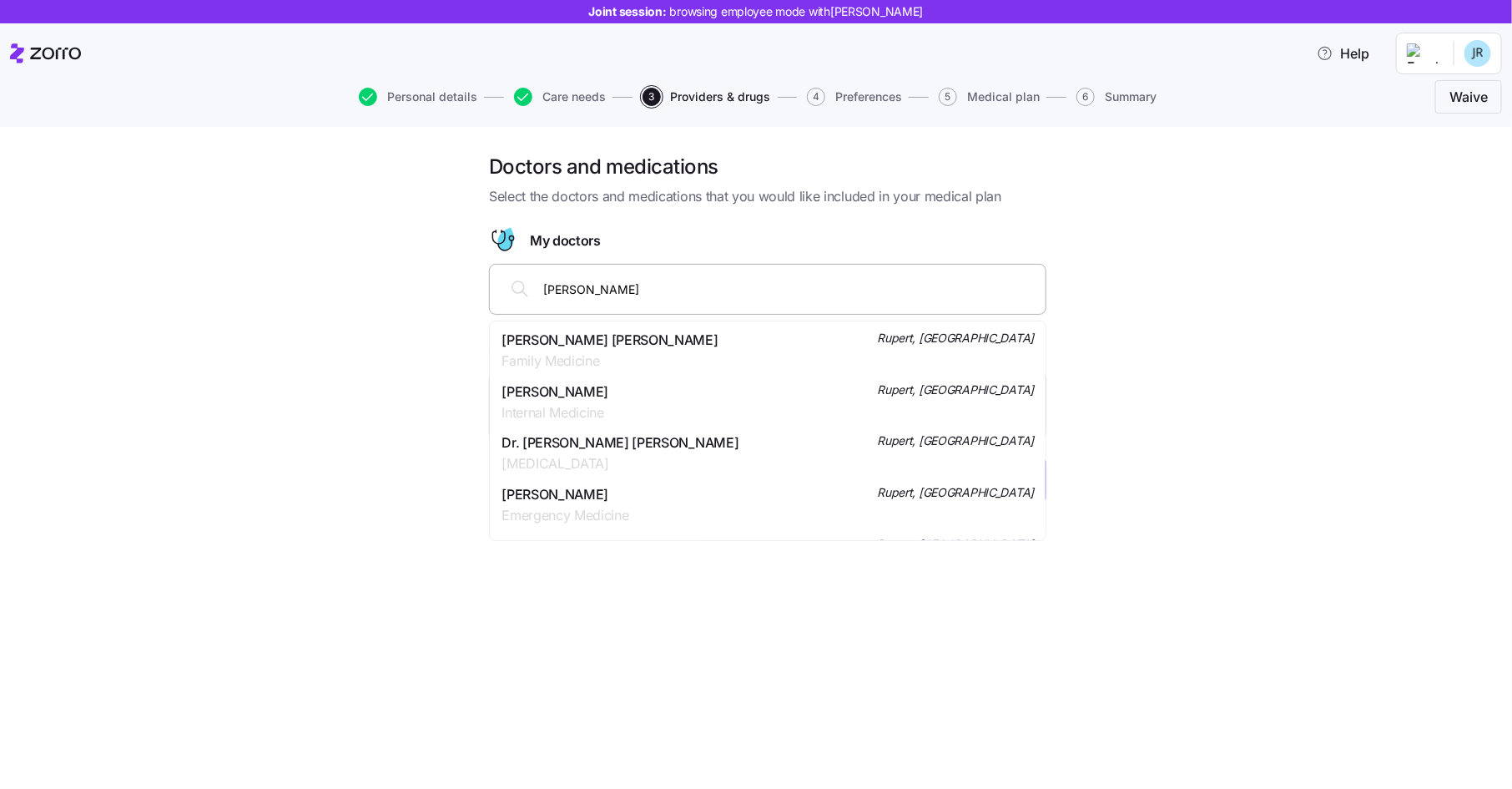
click at [733, 338] on div "Dr. Christopher Mark Burns Family Medicine Rupert, ID" at bounding box center [768, 351] width 533 height 42
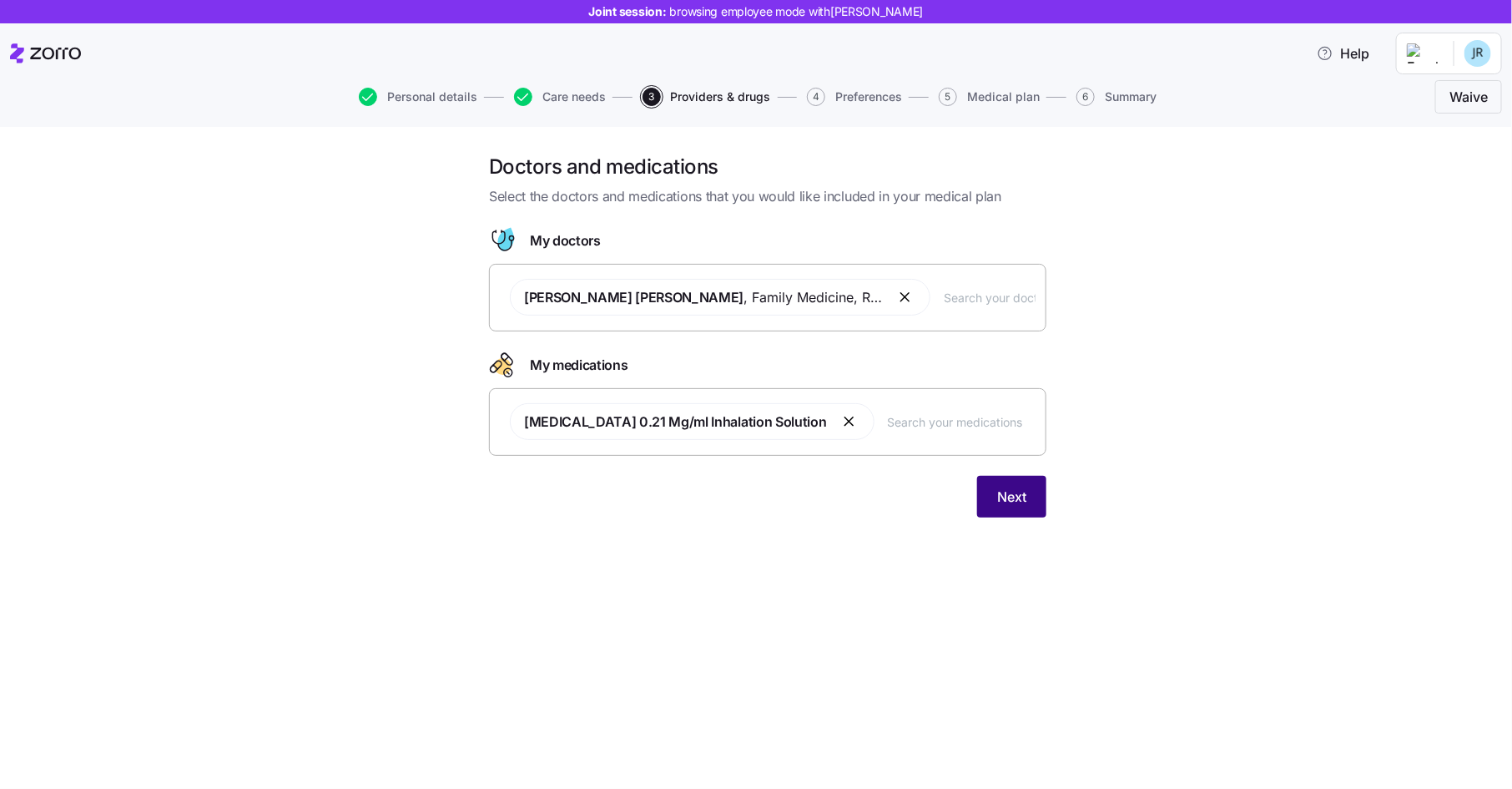
click at [1007, 497] on span "Next" at bounding box center [1012, 497] width 29 height 20
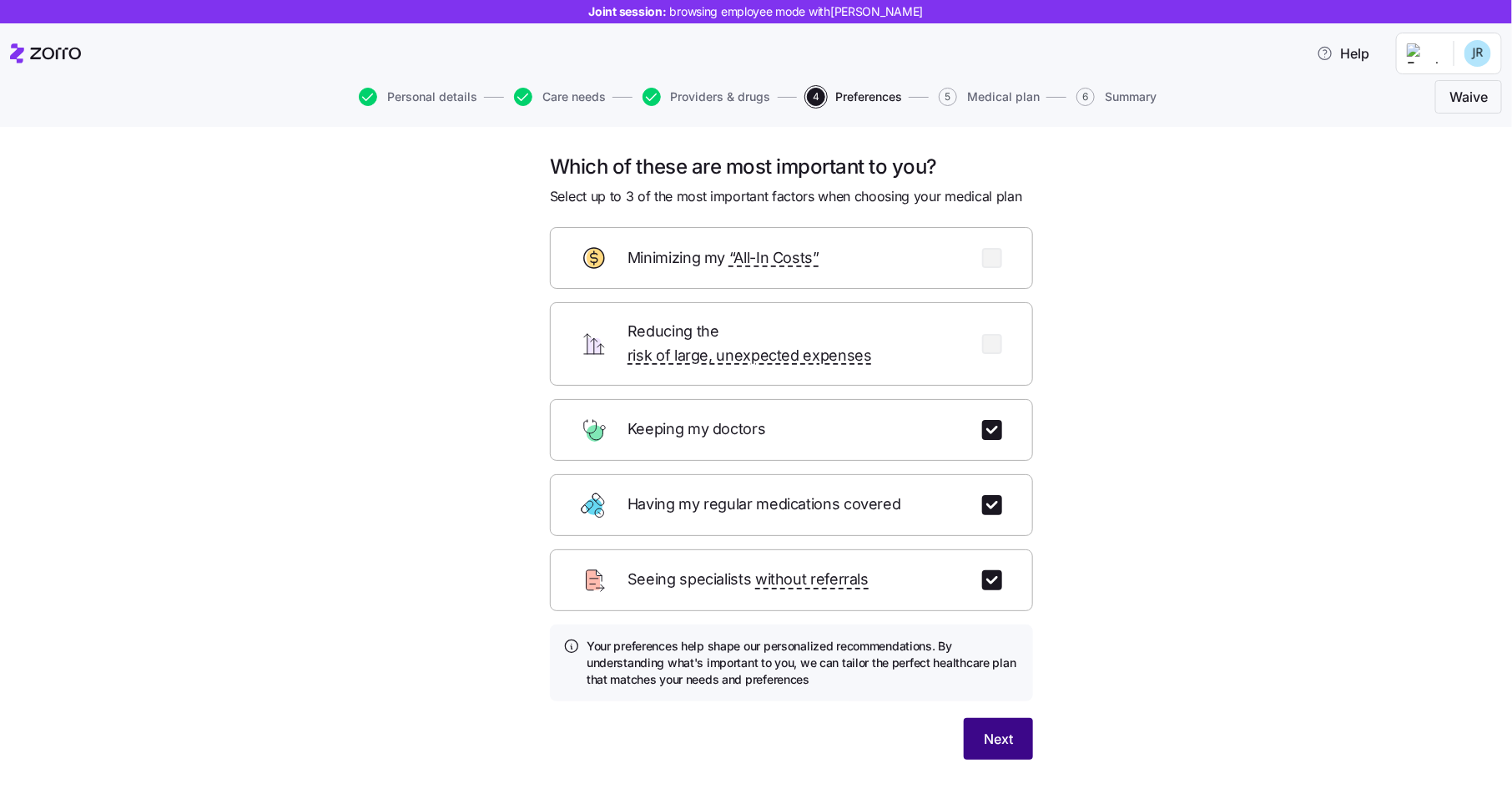
click at [1016, 723] on button "Next" at bounding box center [999, 739] width 69 height 42
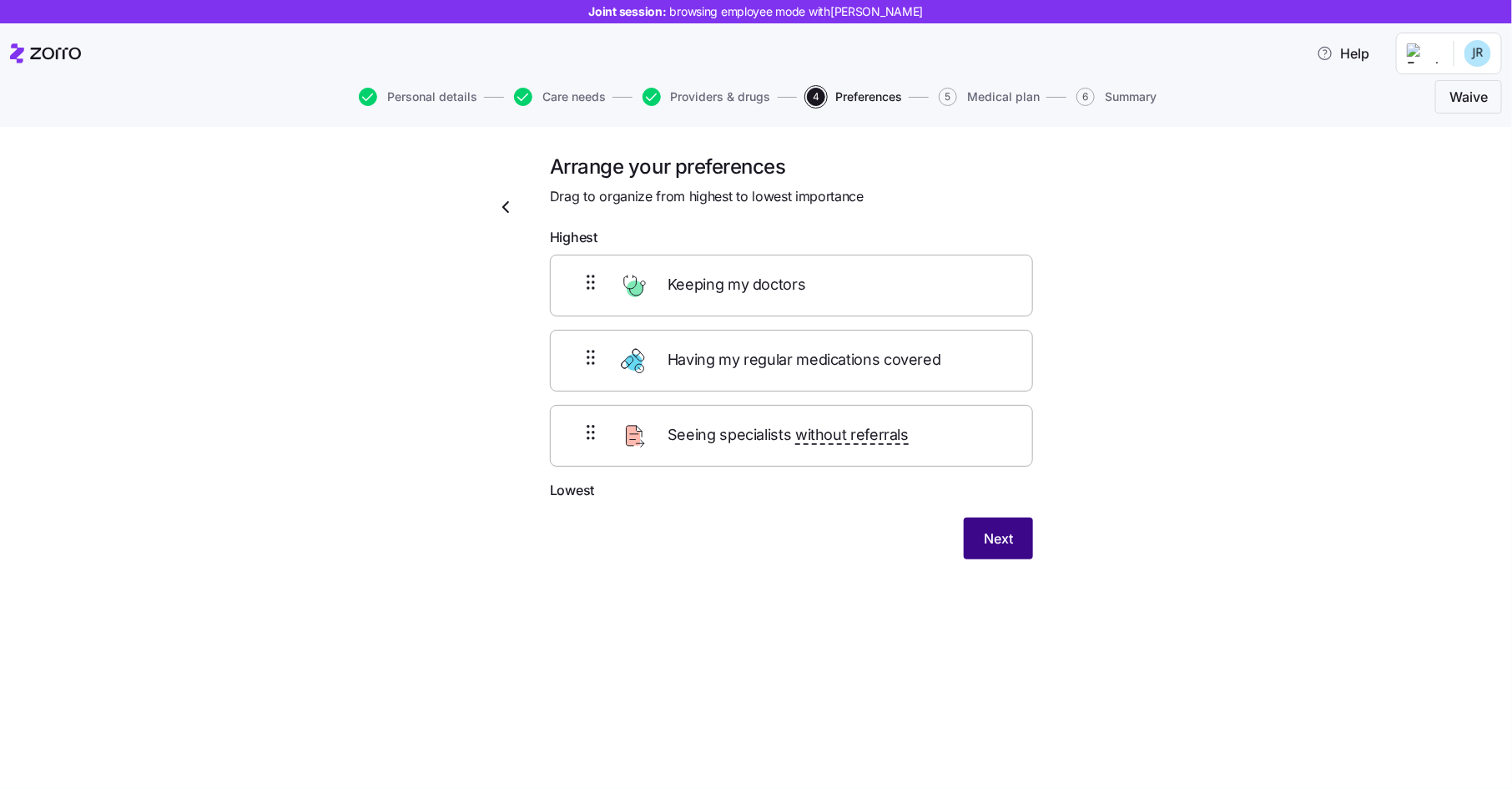
click at [990, 534] on span "Next" at bounding box center [999, 538] width 29 height 20
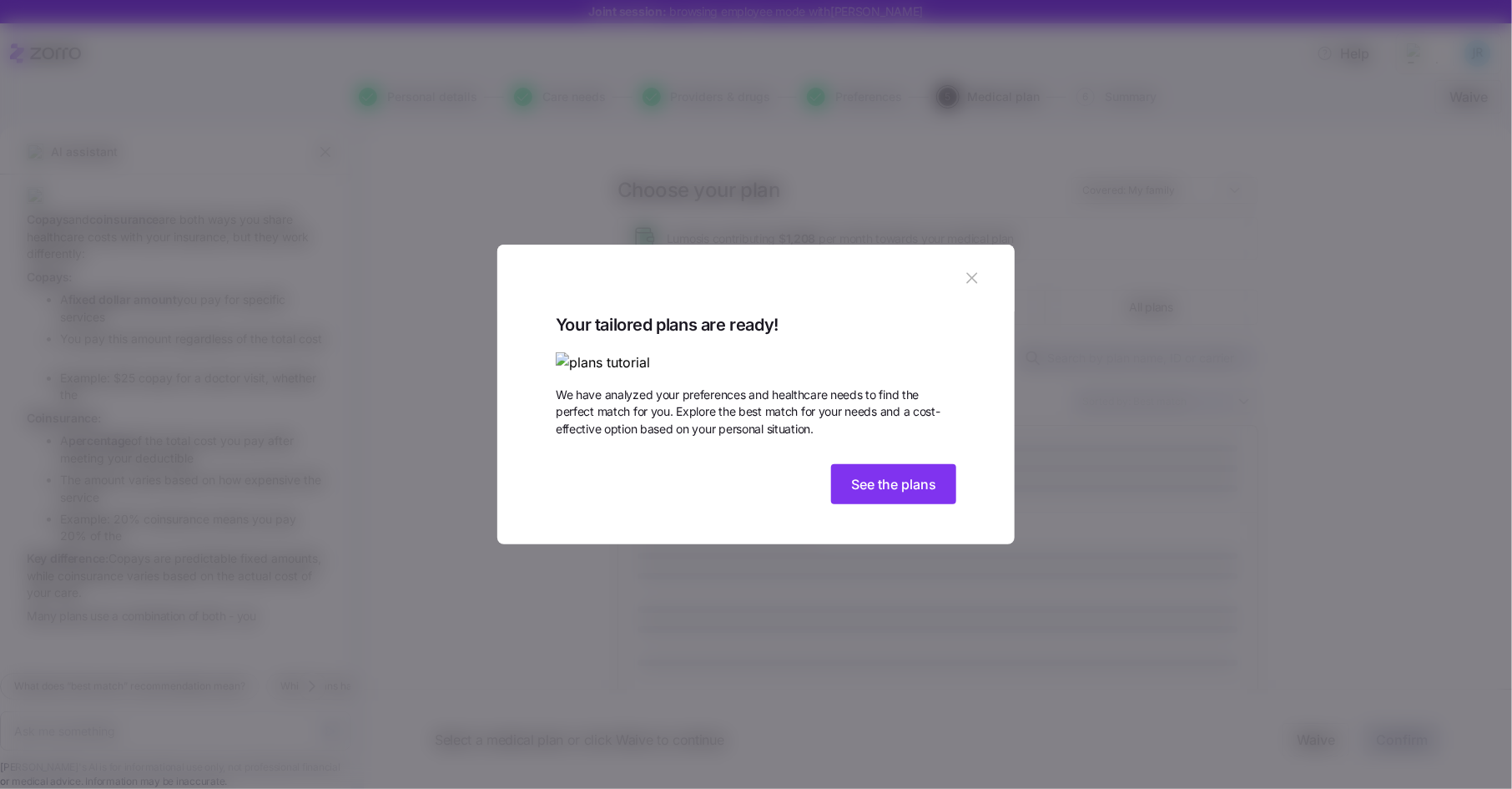
scroll to position [130, 0]
click at [910, 494] on span "See the plans" at bounding box center [894, 484] width 85 height 20
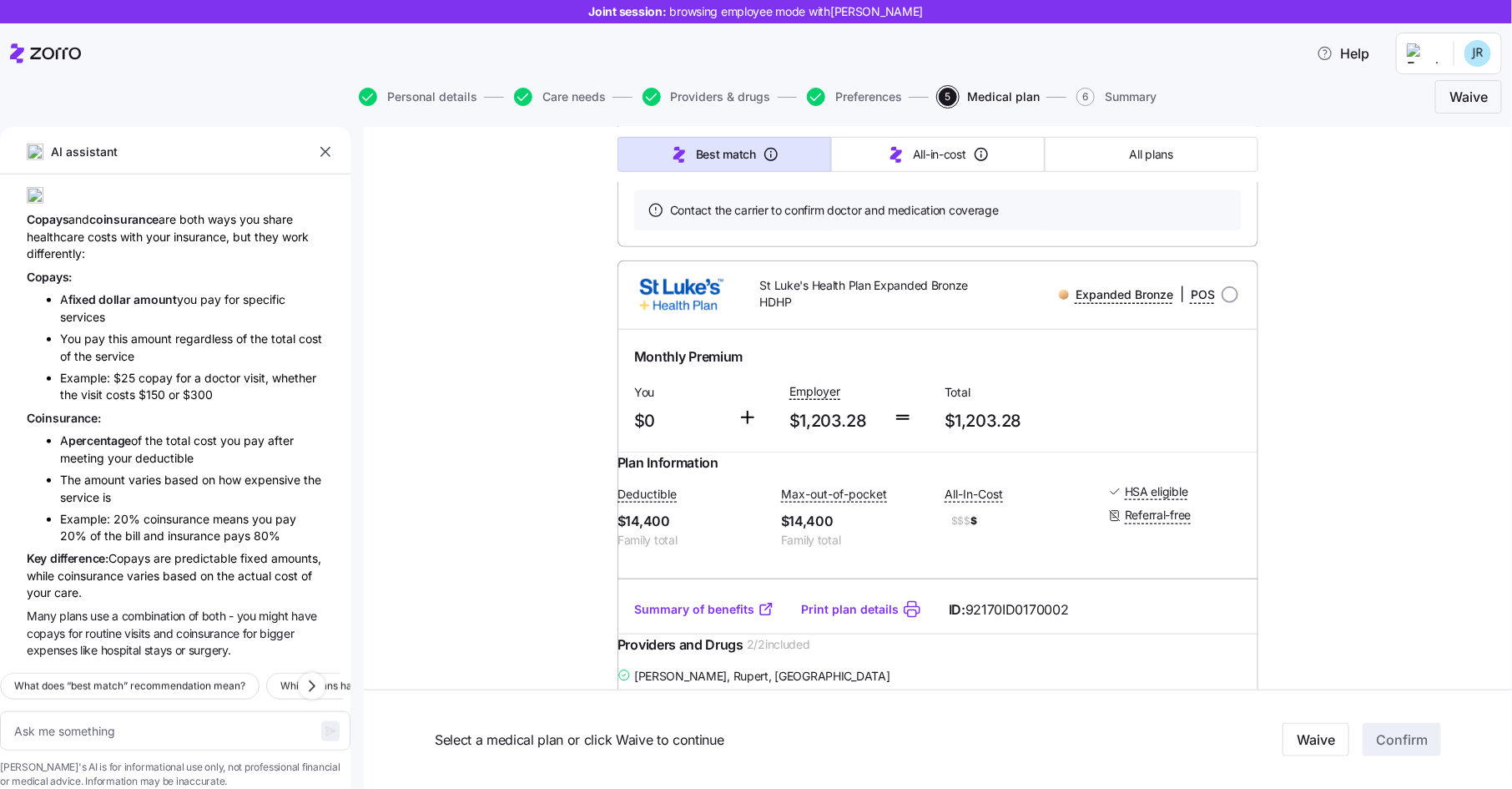
scroll to position [703, 0]
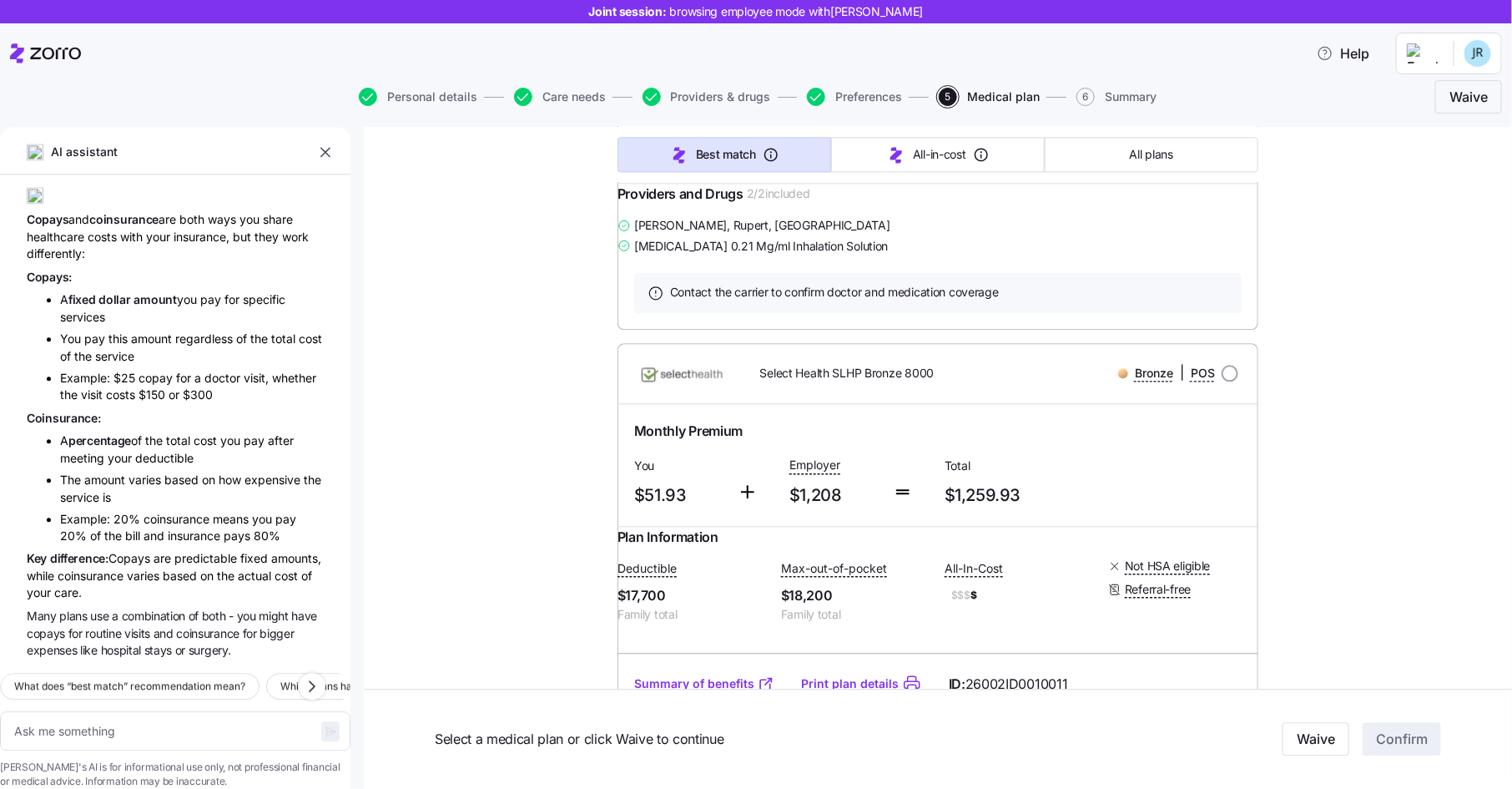
type textarea "x"
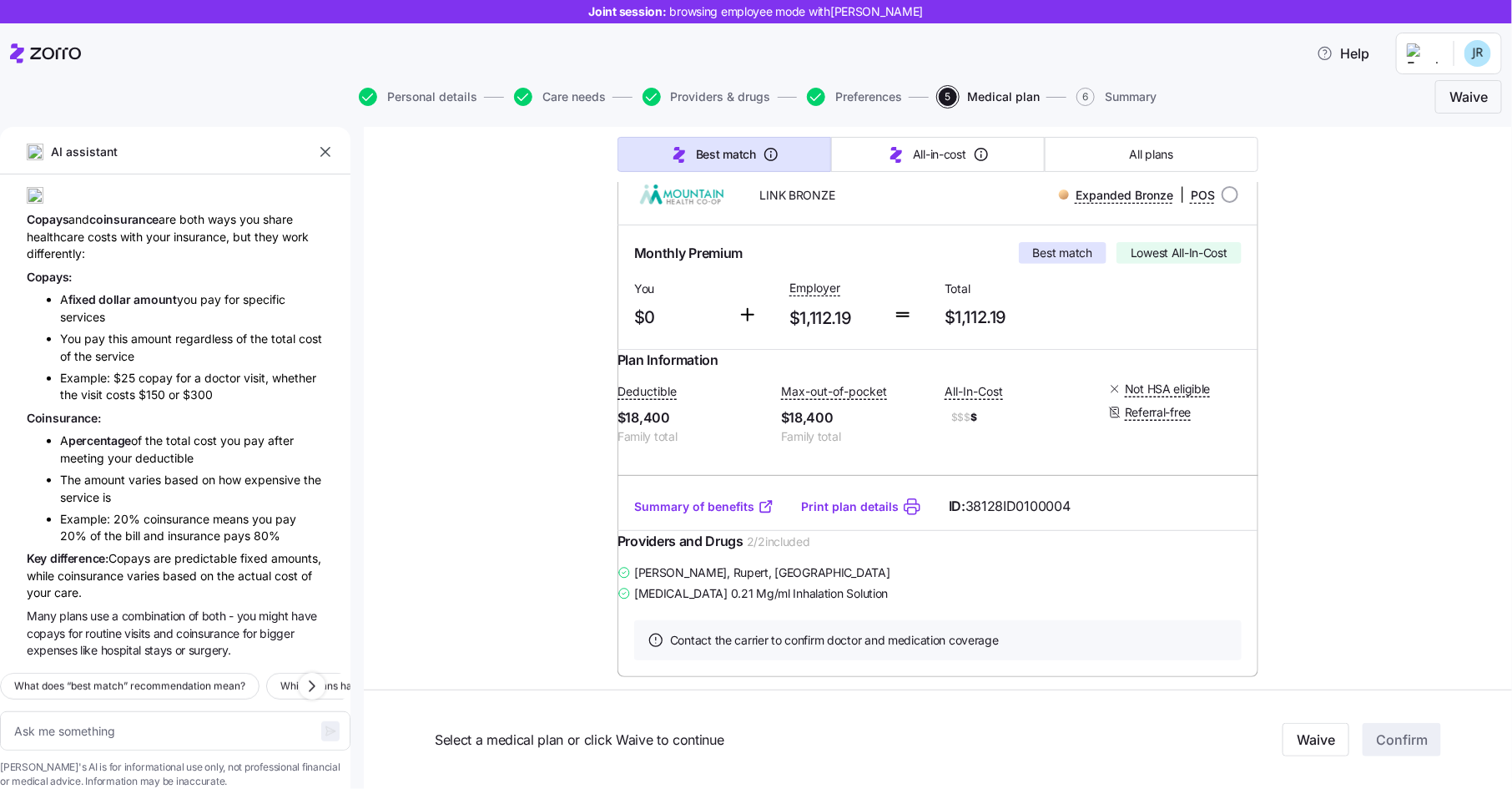
scroll to position [0, 0]
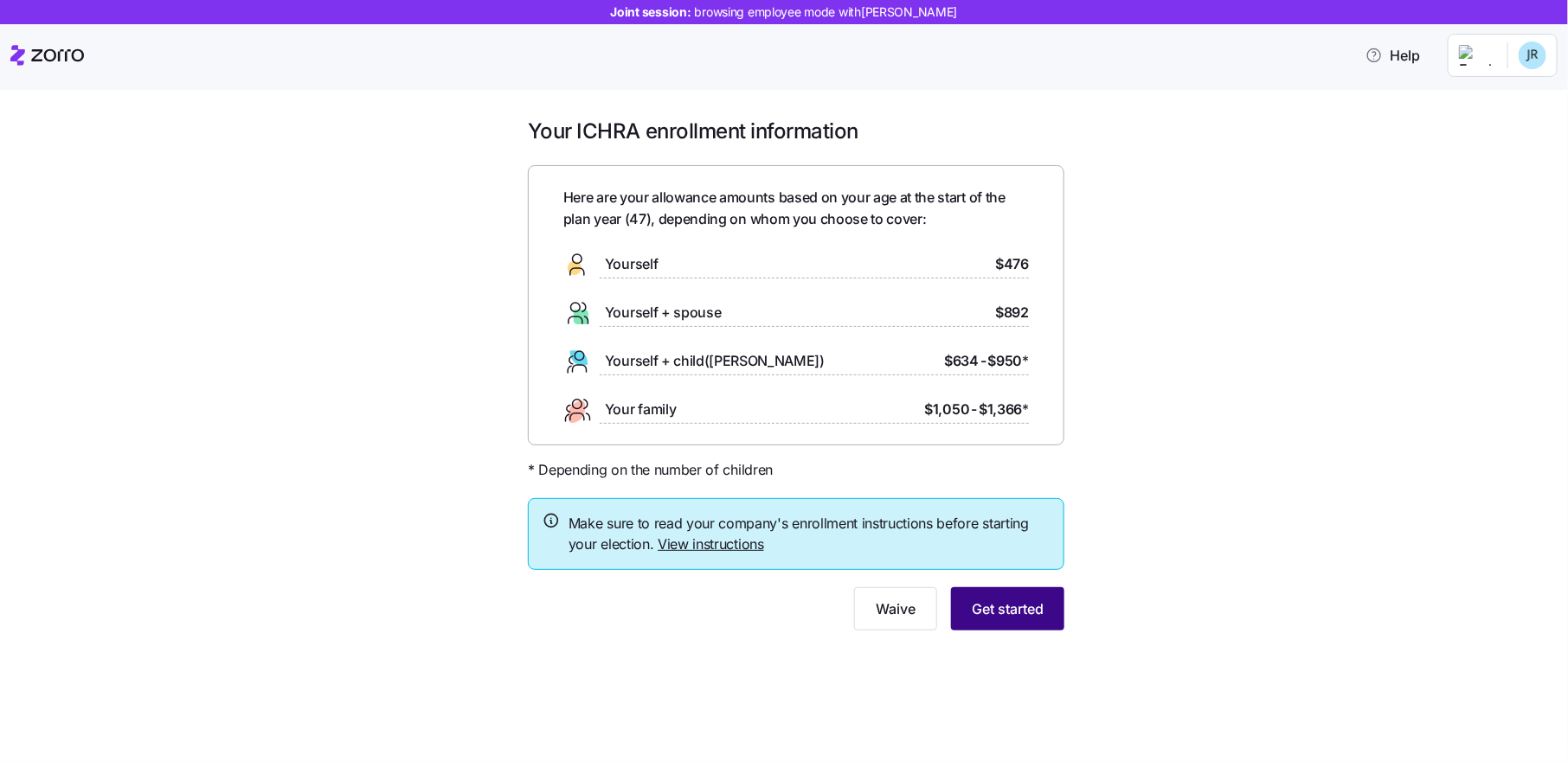
click at [995, 597] on button "Get started" at bounding box center [1008, 609] width 113 height 43
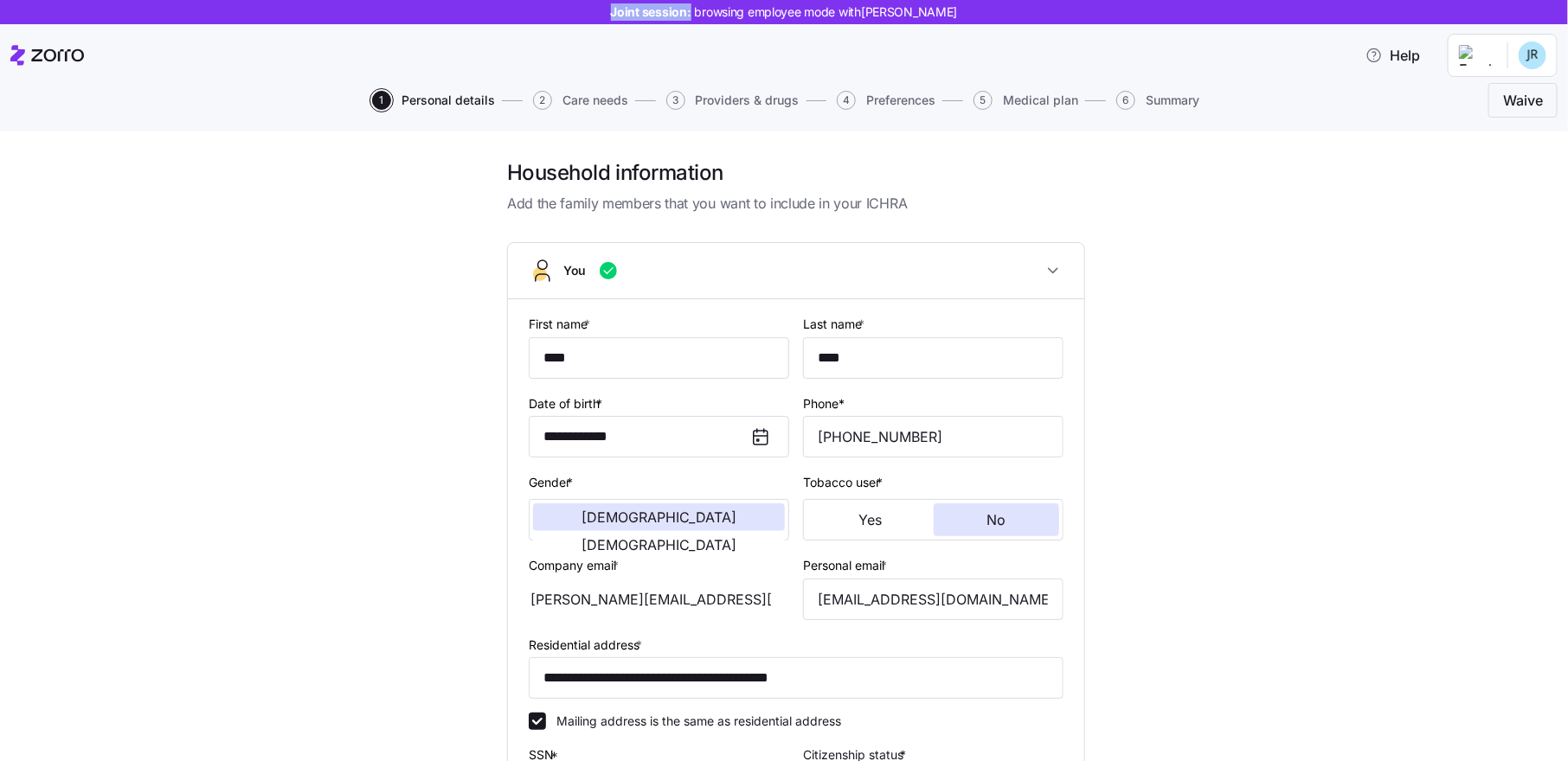
drag, startPoint x: 624, startPoint y: 12, endPoint x: 712, endPoint y: 19, distance: 88.3
click at [712, 19] on div "Joint session: browsing employee mode with [PERSON_NAME]" at bounding box center [784, 12] width 1568 height 25
click at [730, 63] on div "Help" at bounding box center [784, 55] width 1547 height 48
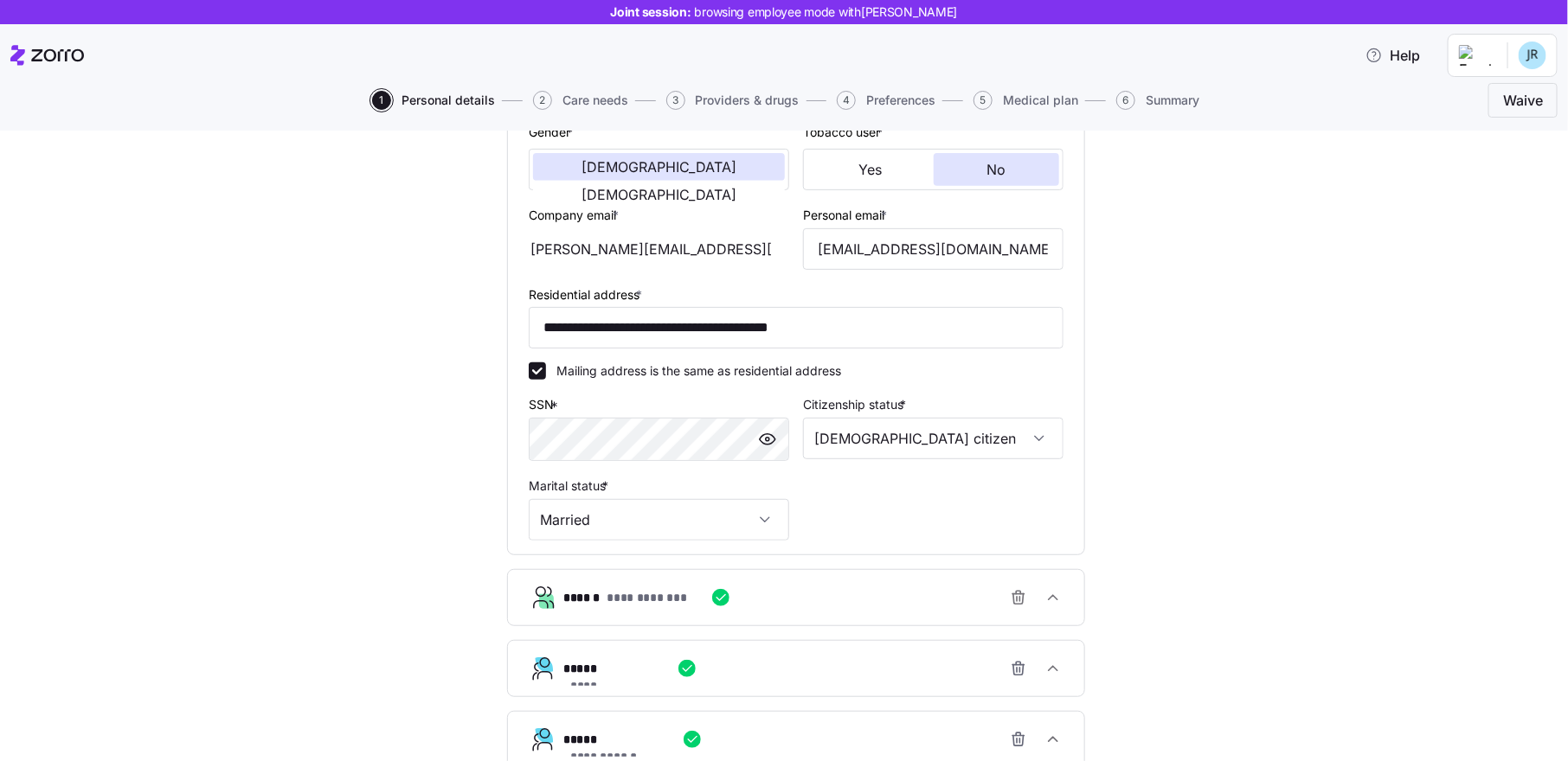
scroll to position [531, 0]
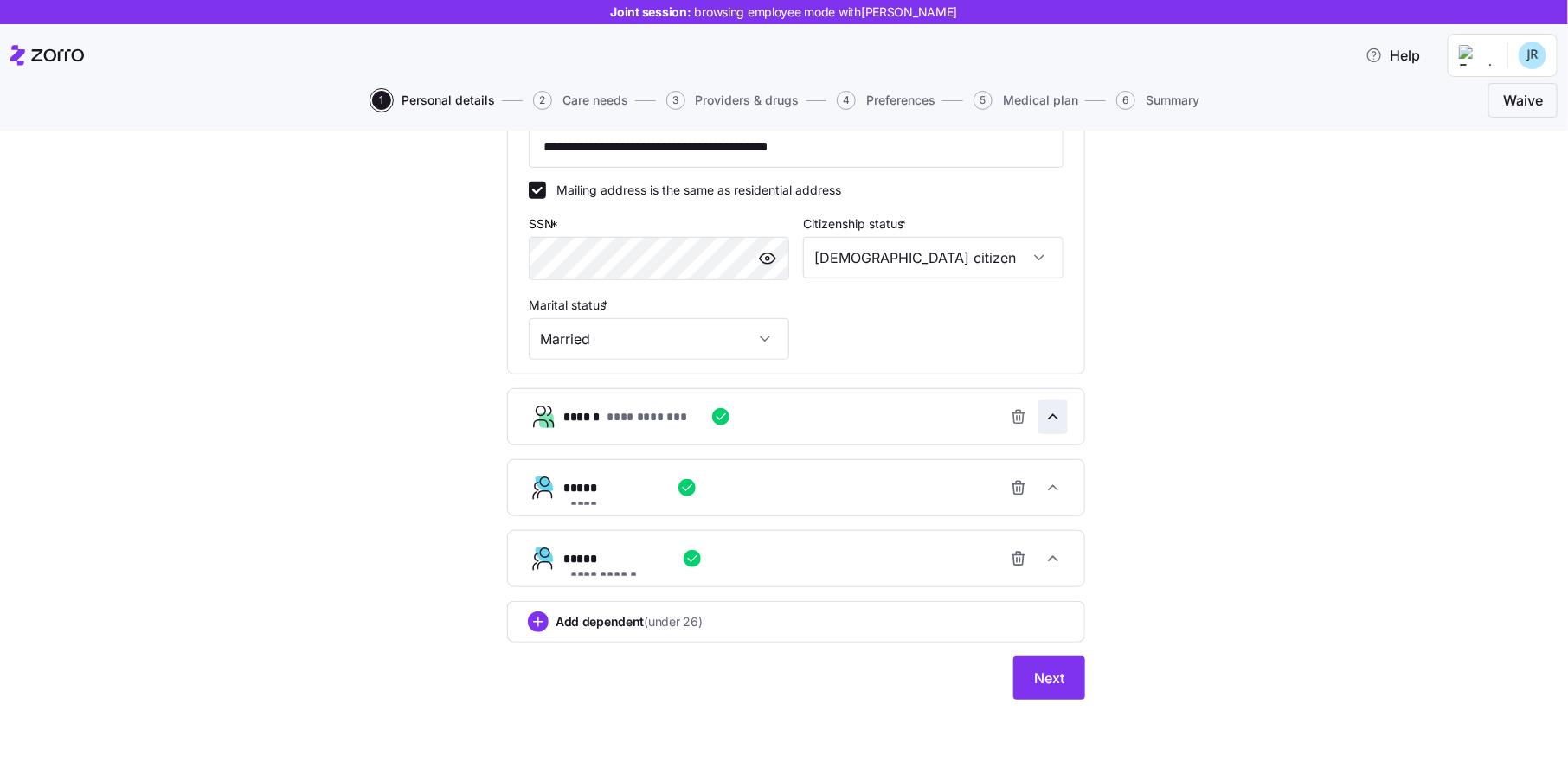
click at [1063, 420] on span "button" at bounding box center [1053, 417] width 27 height 33
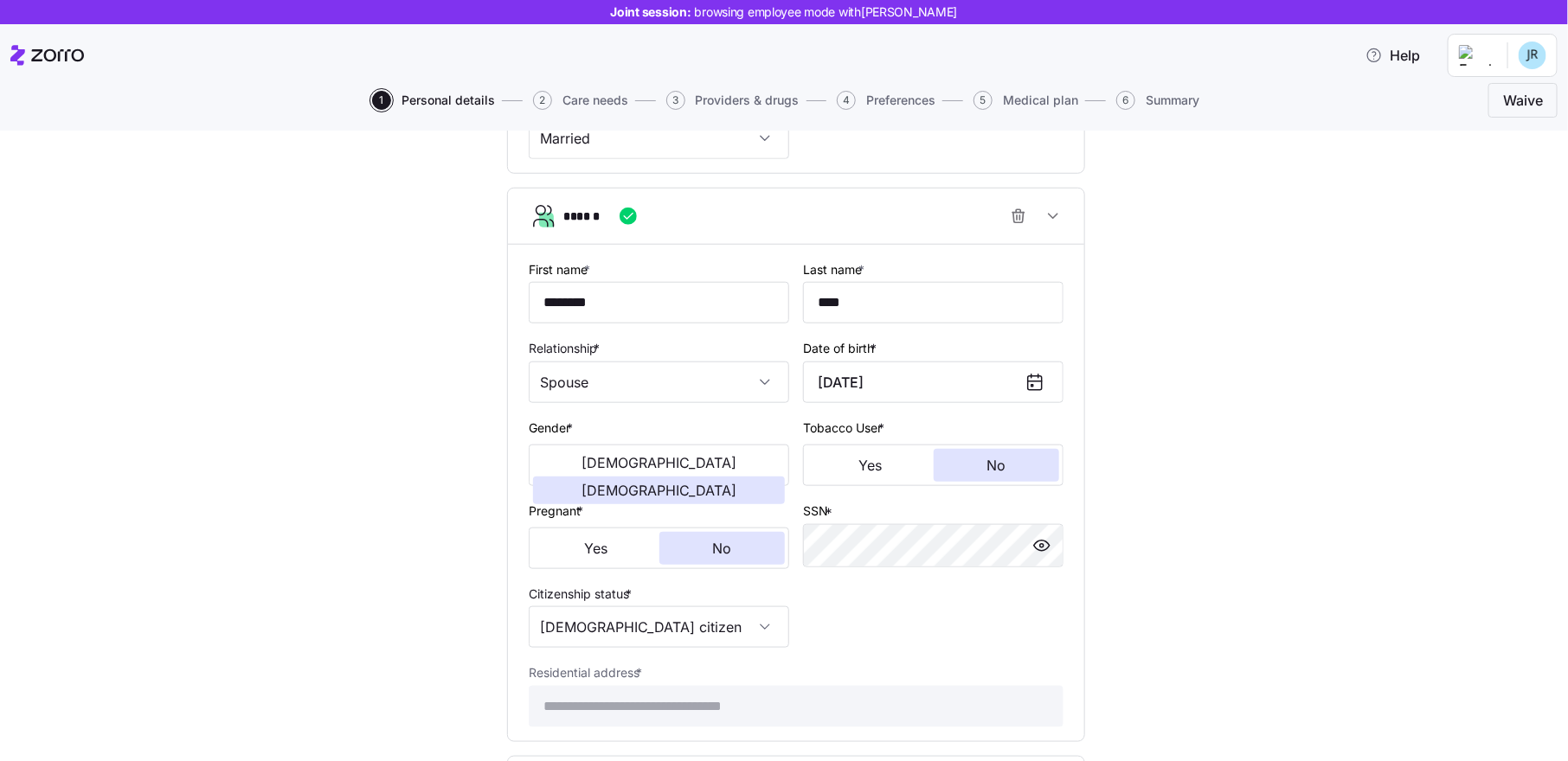
scroll to position [746, 0]
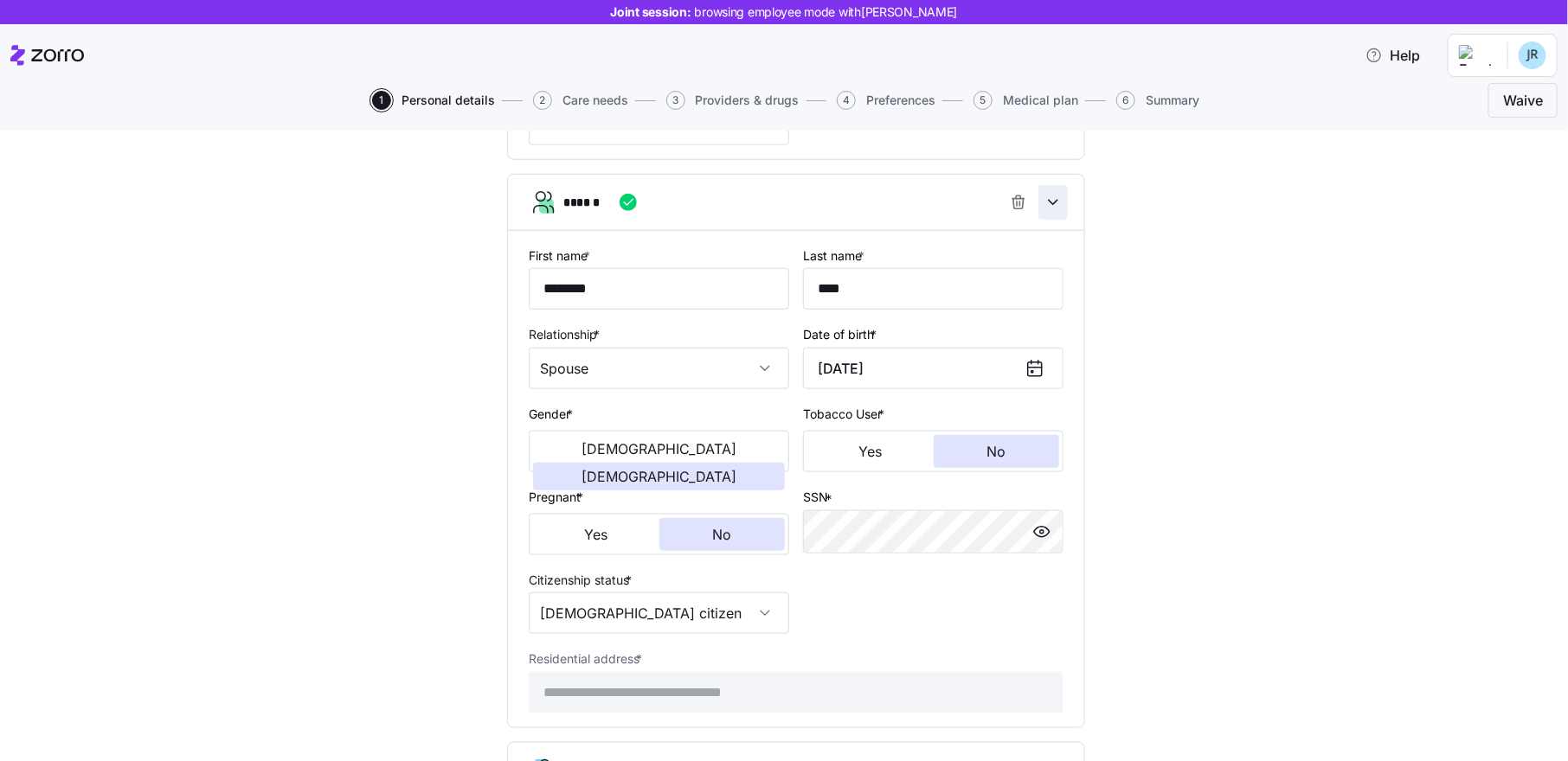
click at [1050, 199] on icon "button" at bounding box center [1054, 202] width 17 height 17
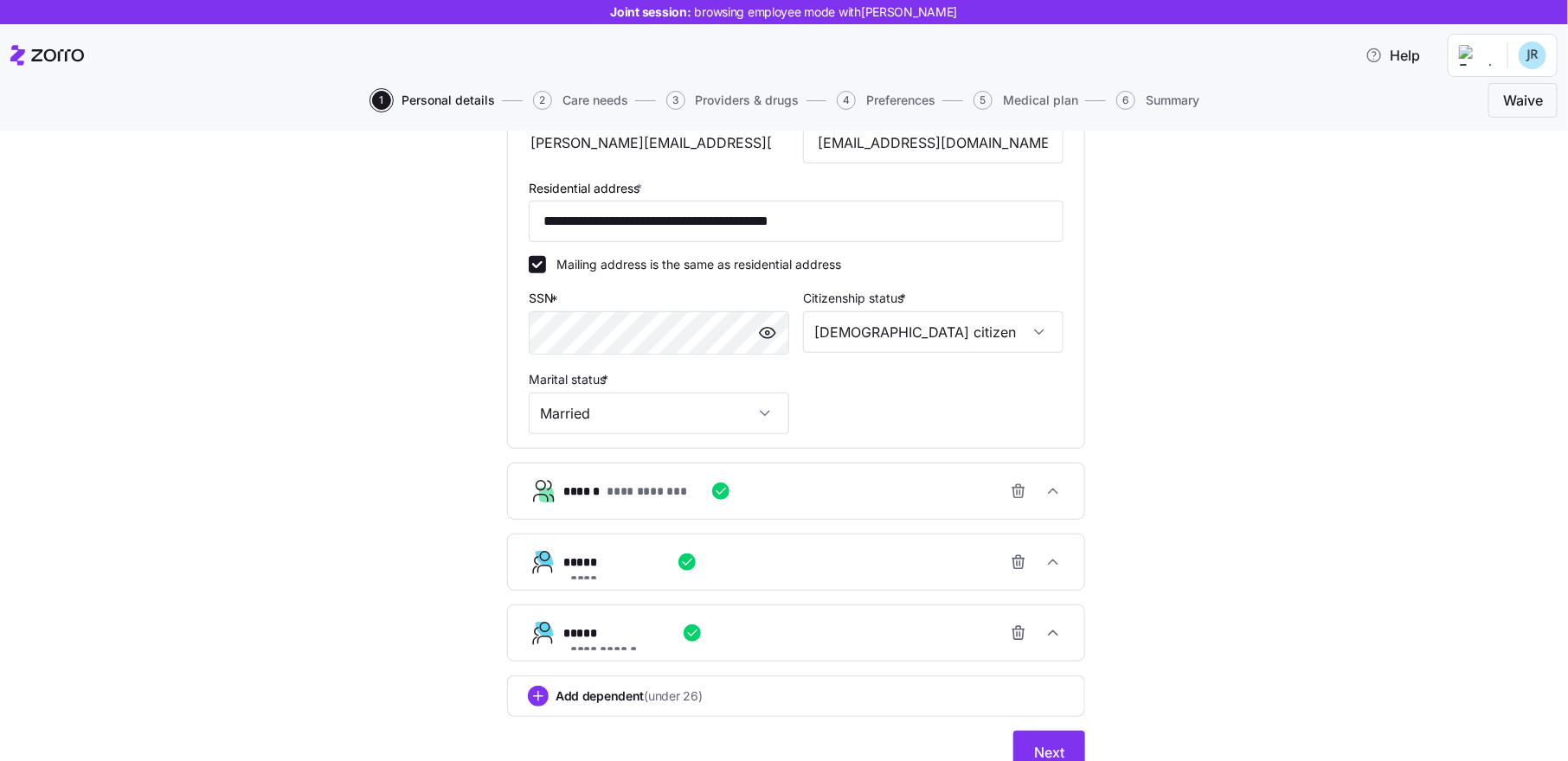
scroll to position [531, 0]
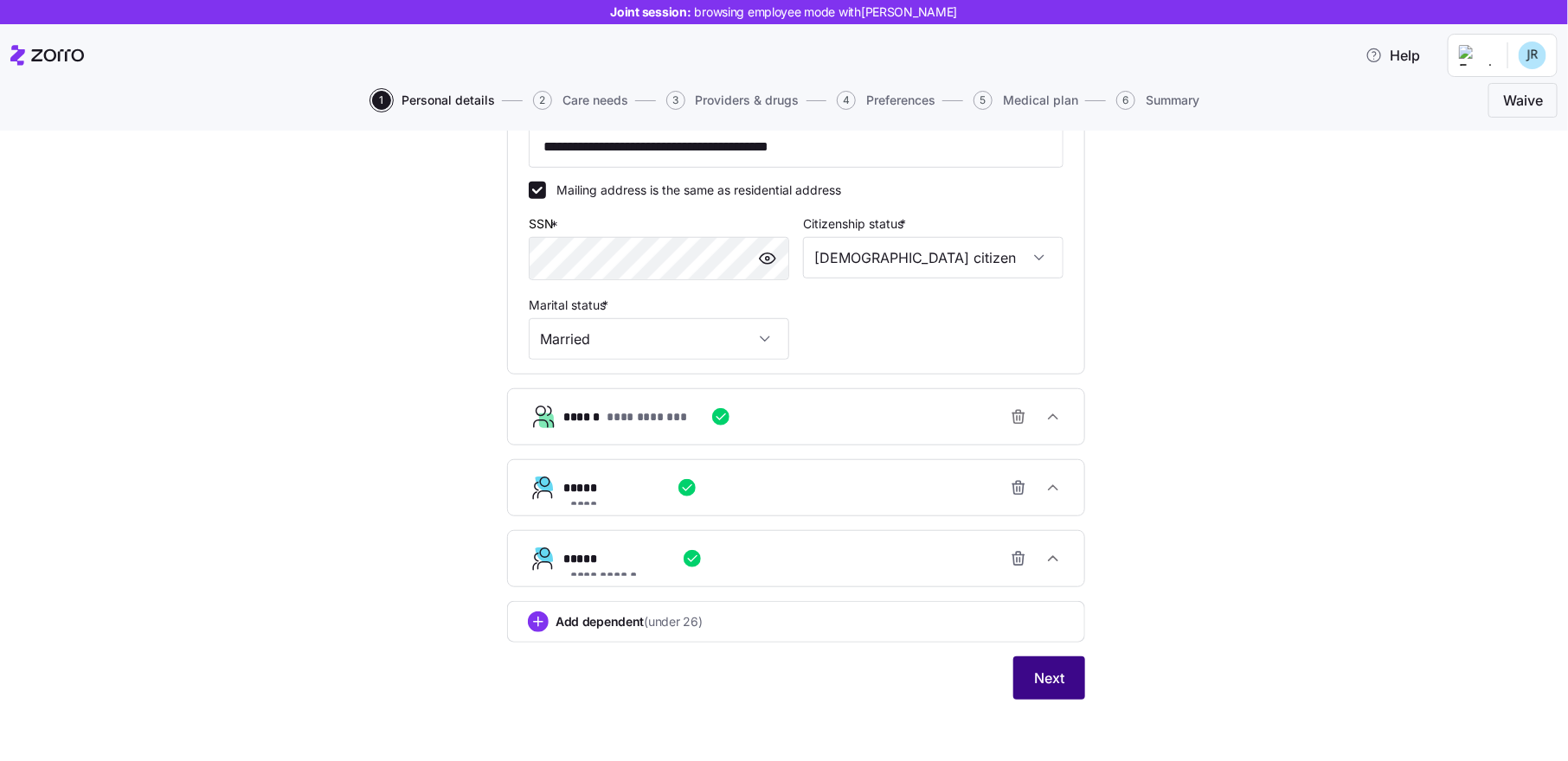
click at [1049, 682] on span "Next" at bounding box center [1050, 679] width 30 height 21
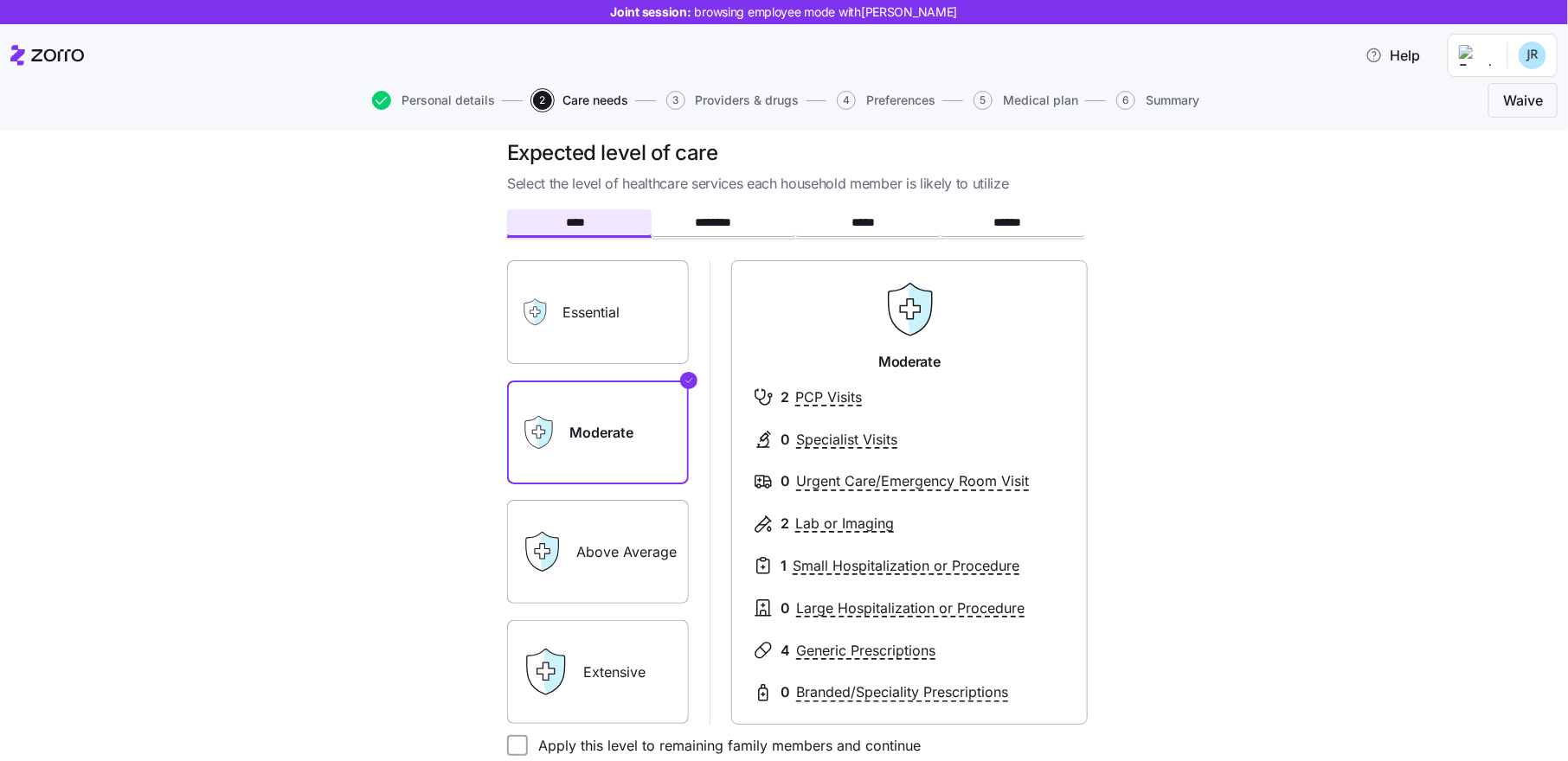
scroll to position [18, 0]
click at [618, 316] on label "Essential" at bounding box center [598, 314] width 182 height 104
click at [0, 0] on input "Essential" at bounding box center [0, 0] width 0 height 0
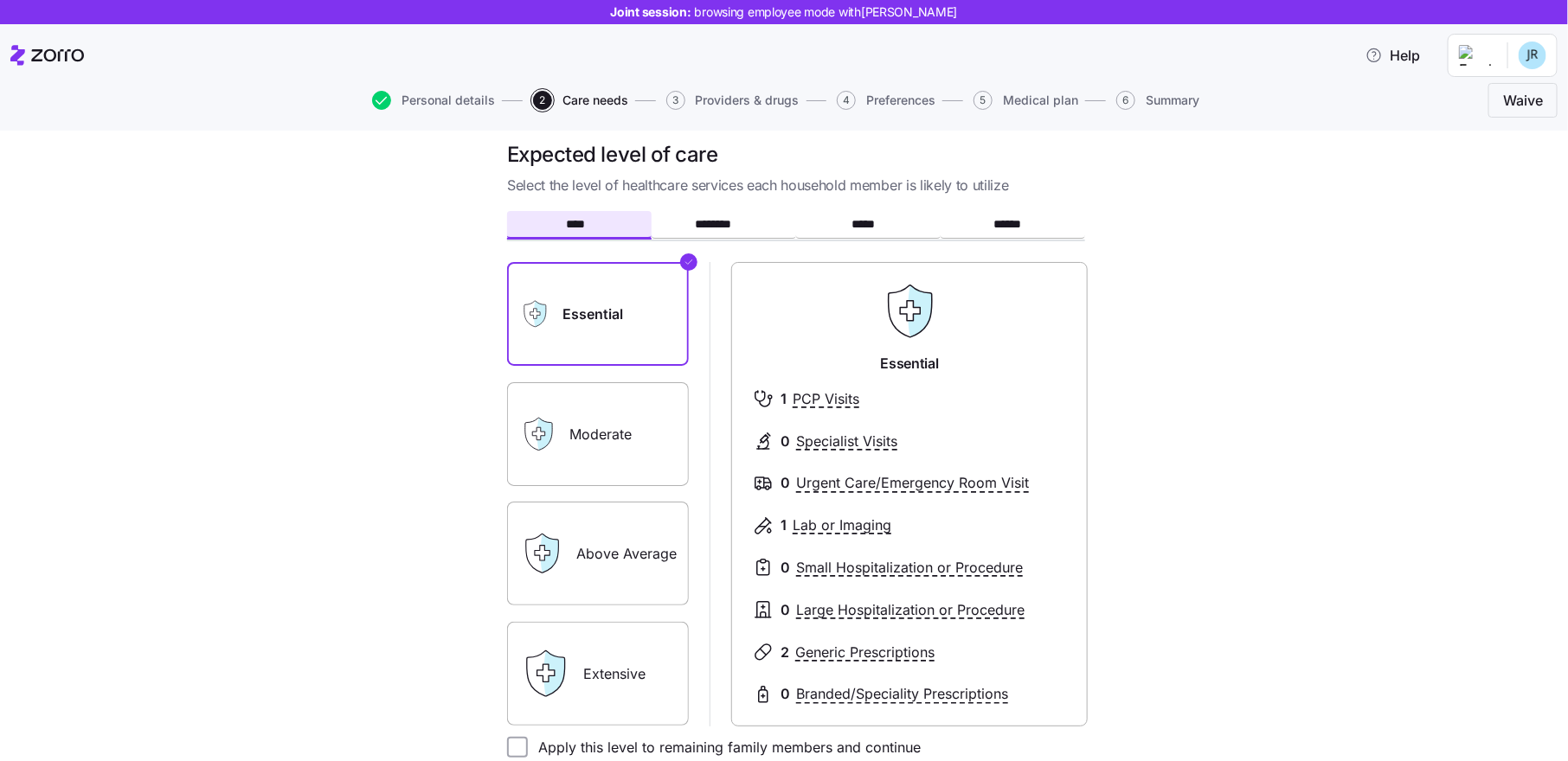
click at [628, 400] on label "Moderate" at bounding box center [598, 435] width 182 height 104
click at [0, 0] on input "Moderate" at bounding box center [0, 0] width 0 height 0
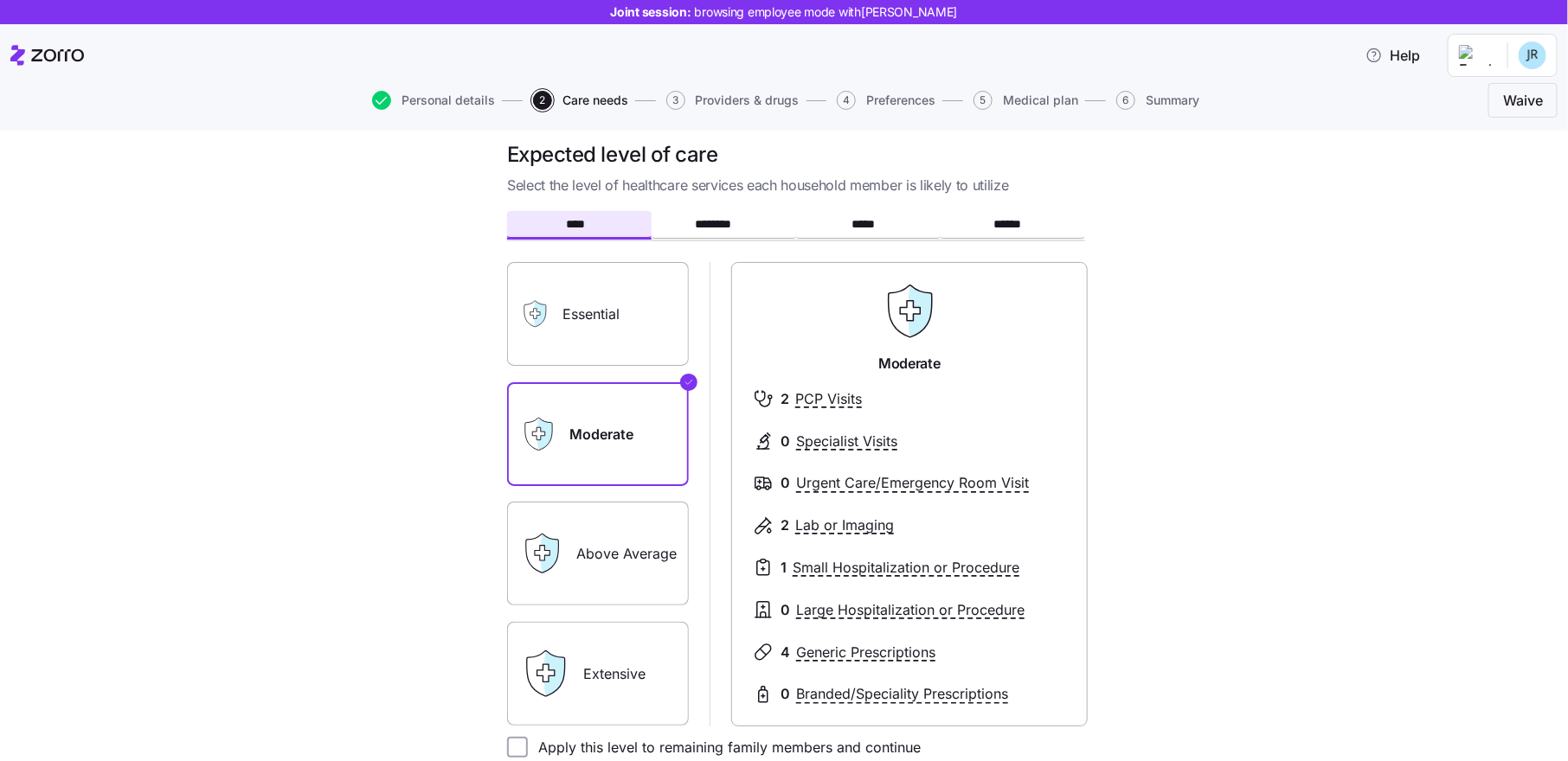
click at [623, 528] on label "Above Average" at bounding box center [598, 554] width 182 height 104
click at [0, 0] on input "Above Average" at bounding box center [0, 0] width 0 height 0
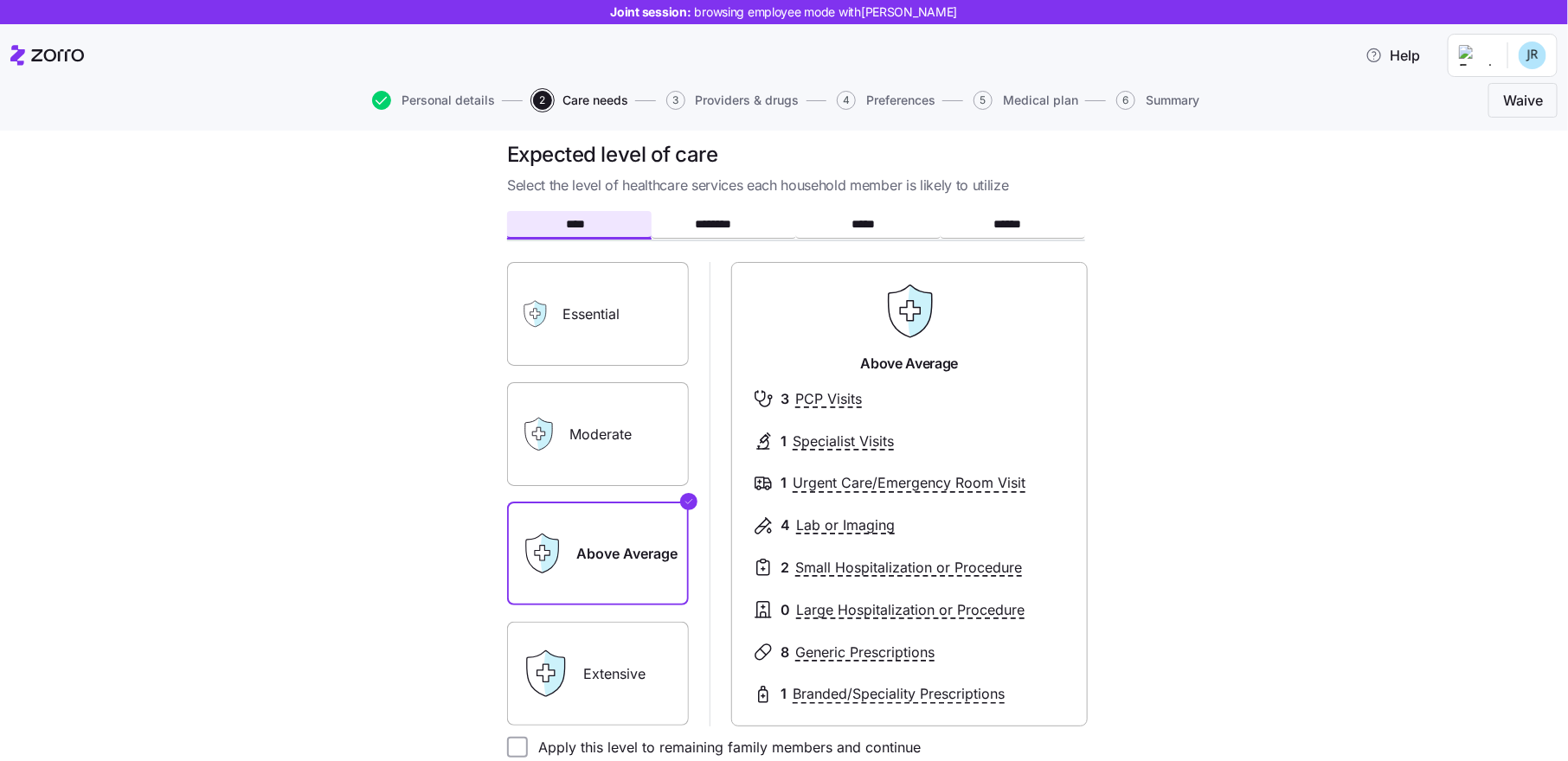
click at [620, 653] on label "Extensive" at bounding box center [598, 674] width 182 height 104
click at [0, 0] on input "Extensive" at bounding box center [0, 0] width 0 height 0
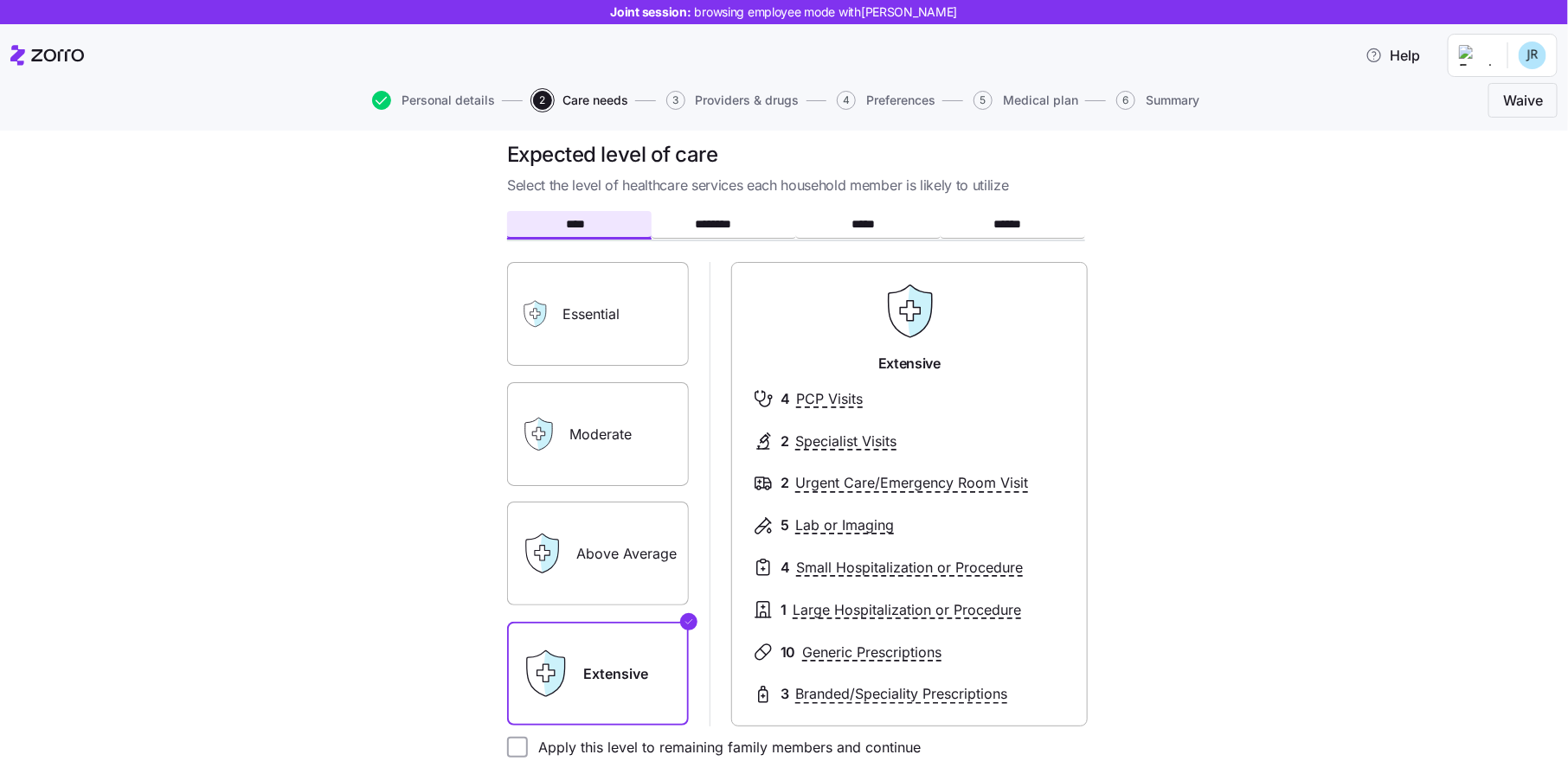
click at [636, 324] on label "Essential" at bounding box center [598, 314] width 182 height 104
click at [0, 0] on input "Essential" at bounding box center [0, 0] width 0 height 0
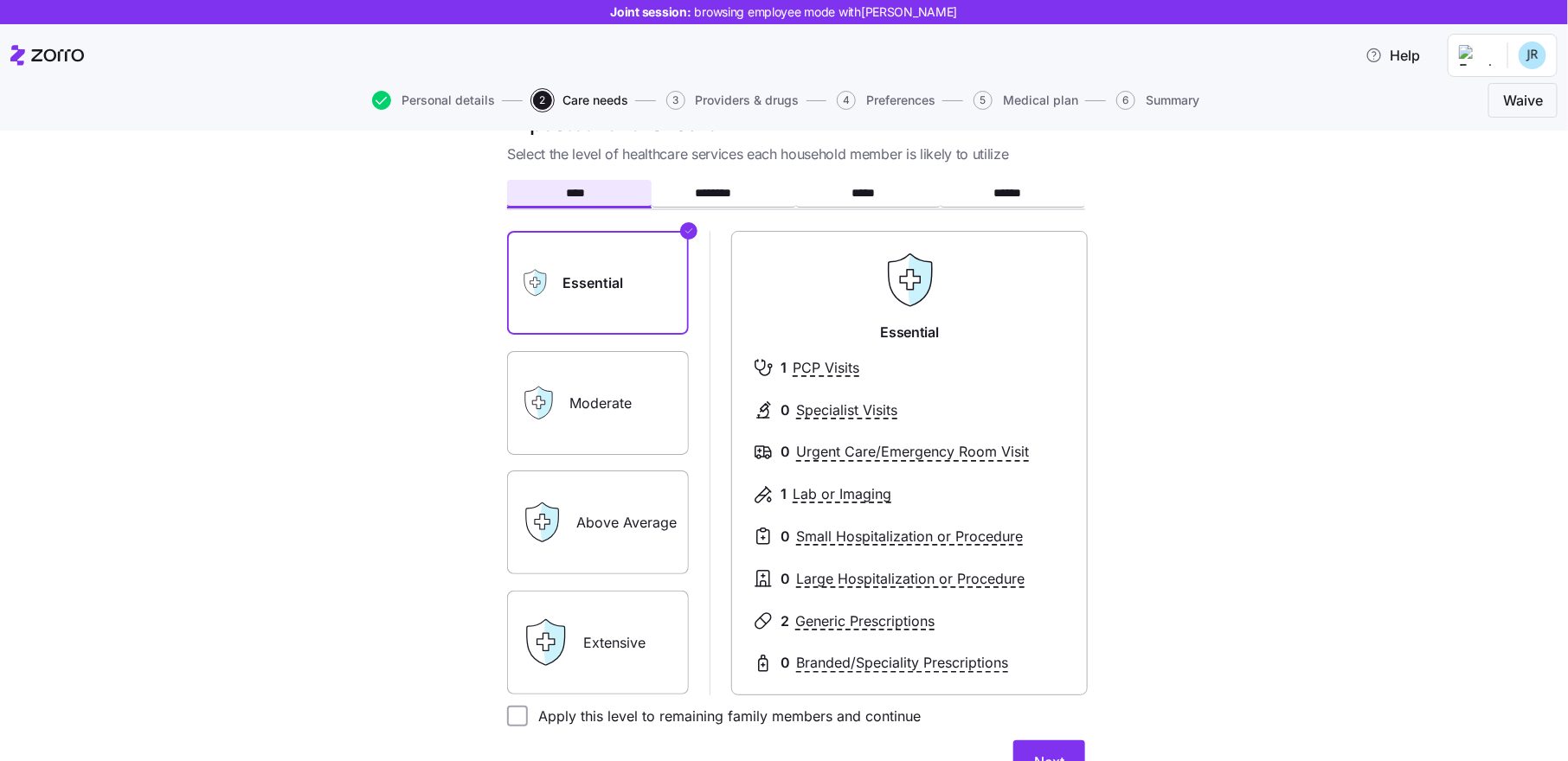
scroll to position [71, 0]
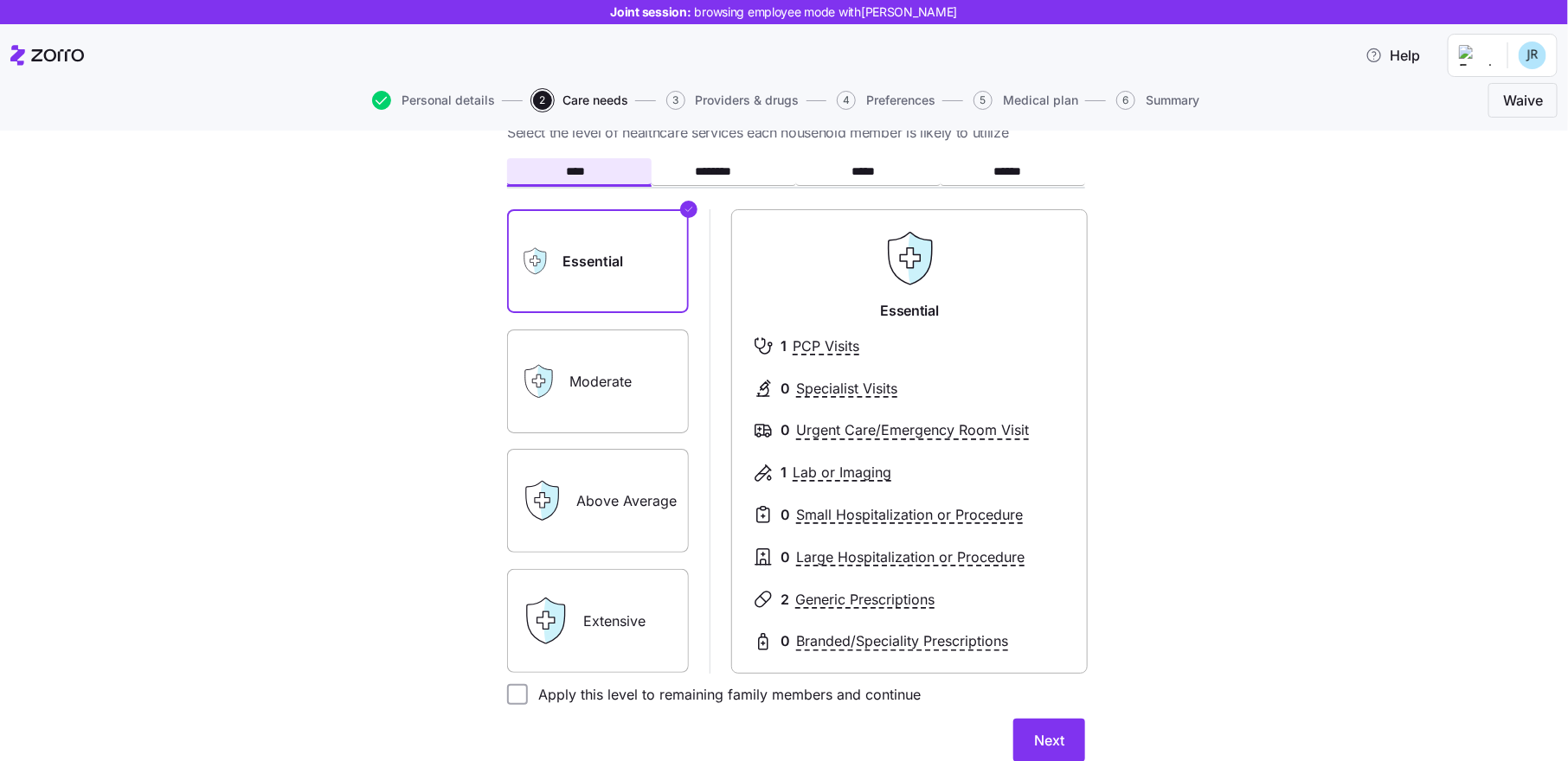
click at [639, 364] on label "Moderate" at bounding box center [598, 382] width 182 height 104
click at [0, 0] on input "Moderate" at bounding box center [0, 0] width 0 height 0
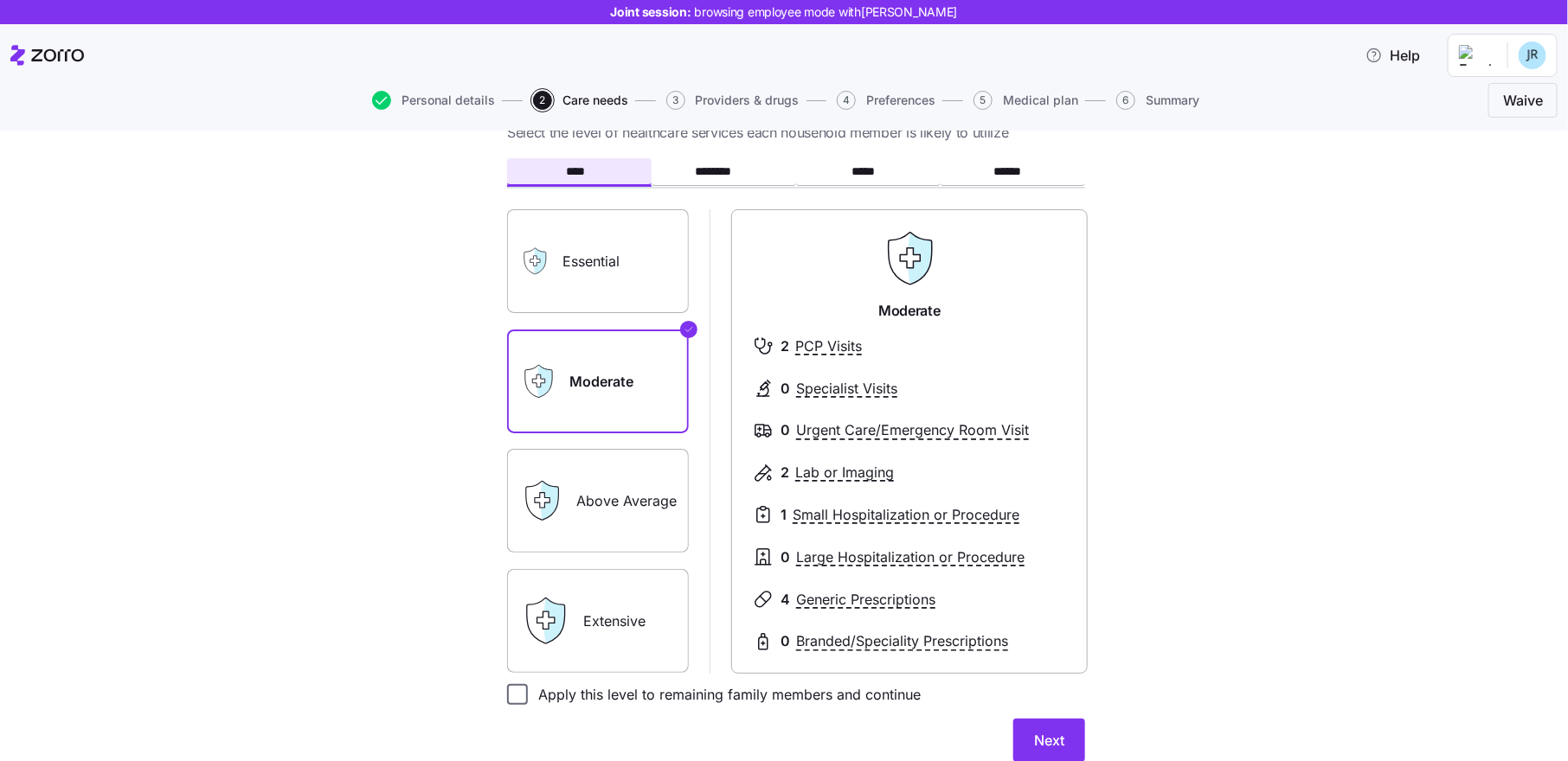
click at [527, 698] on div "Apply this level to remaining family members and continue" at bounding box center [713, 695] width 413 height 21
click at [522, 698] on input "Apply this level to remaining family members and continue" at bounding box center [517, 695] width 21 height 21
checkbox input "true"
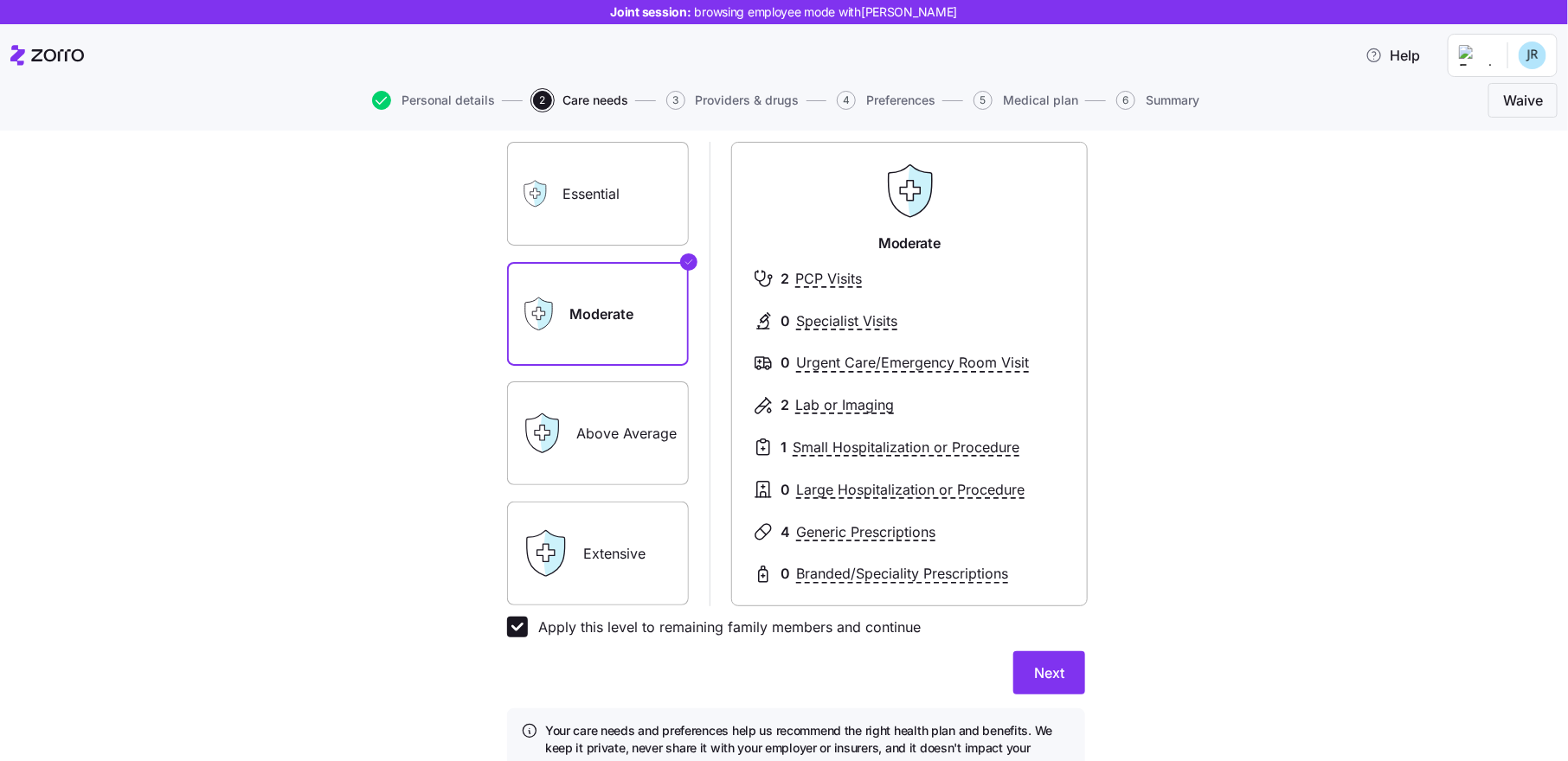
scroll to position [158, 0]
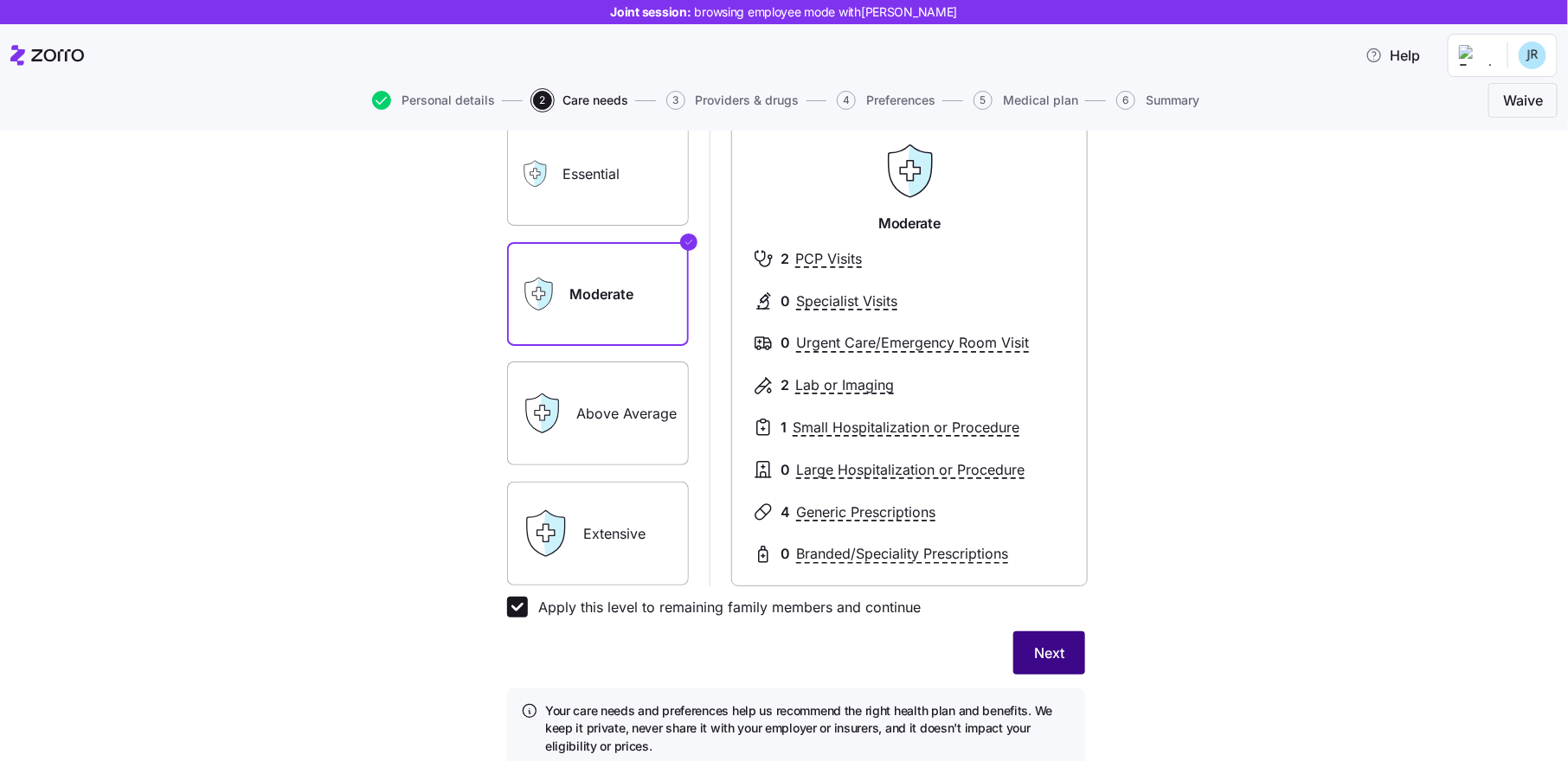
click at [1055, 651] on span "Next" at bounding box center [1050, 653] width 30 height 21
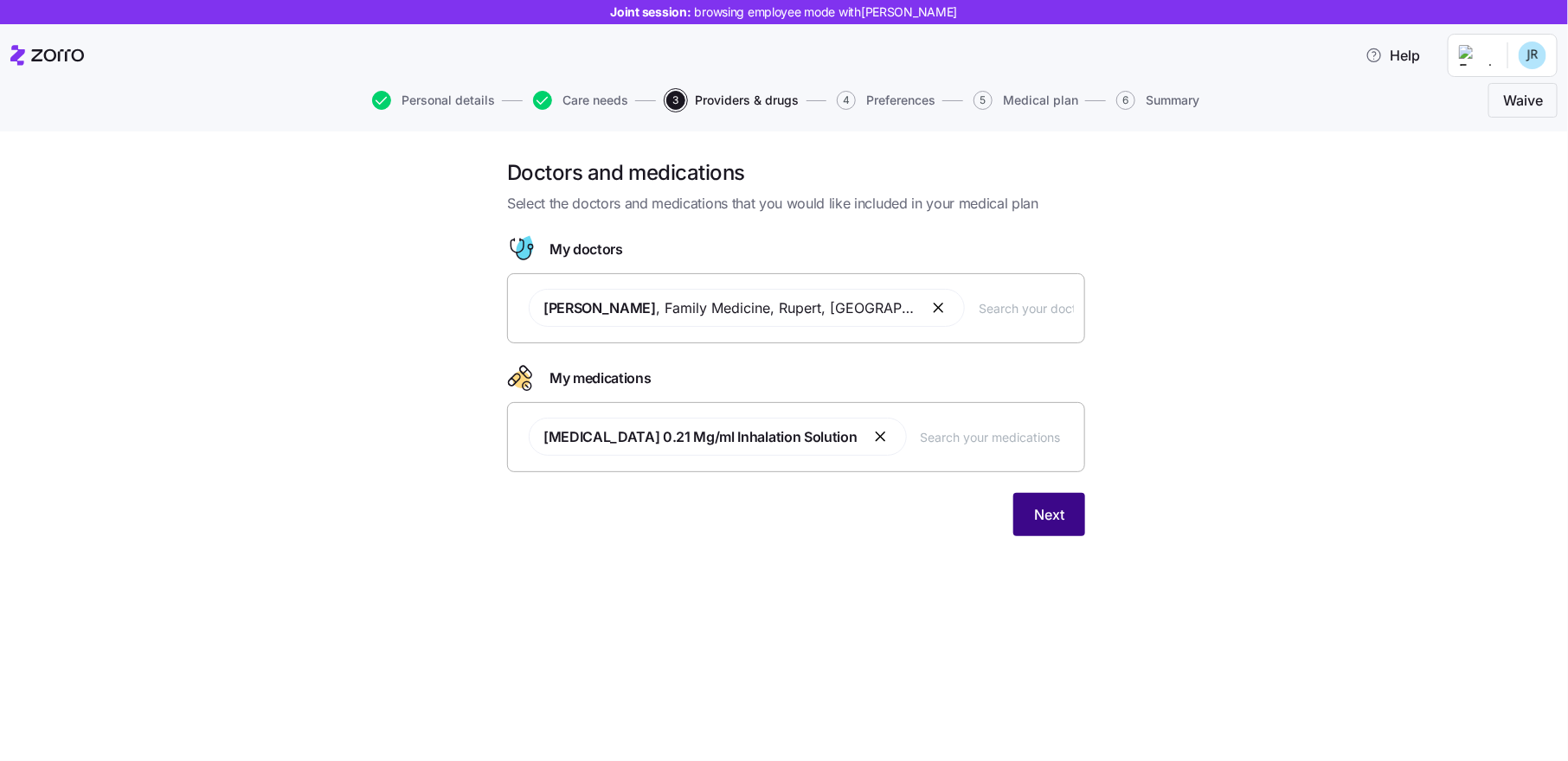
click at [1044, 518] on span "Next" at bounding box center [1050, 515] width 30 height 21
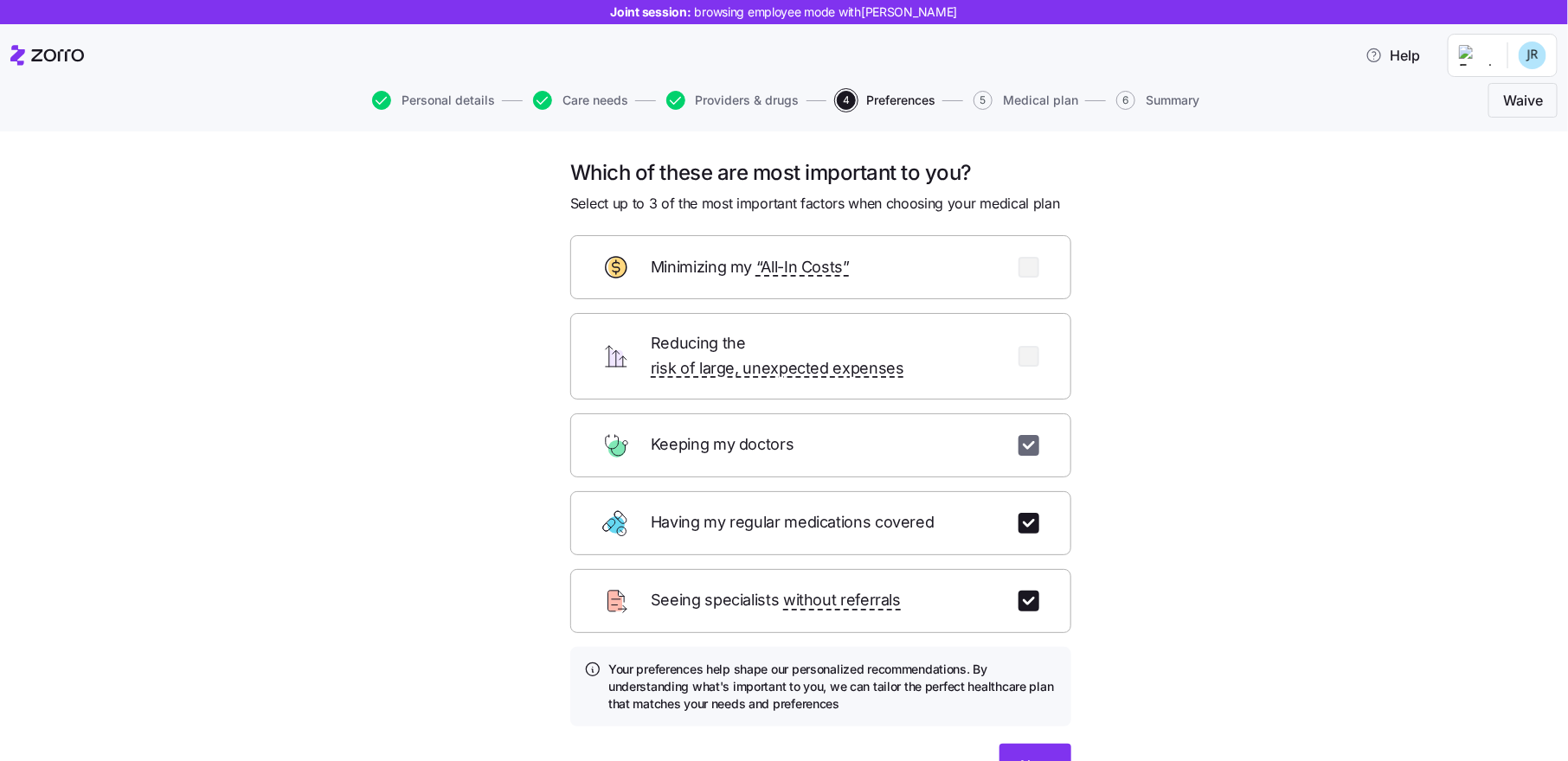
click at [1030, 435] on input "checkbox" at bounding box center [1029, 445] width 21 height 21
checkbox input "false"
click at [1024, 513] on input "checkbox" at bounding box center [1029, 524] width 21 height 21
checkbox input "false"
click at [1026, 591] on input "checkbox" at bounding box center [1029, 601] width 21 height 21
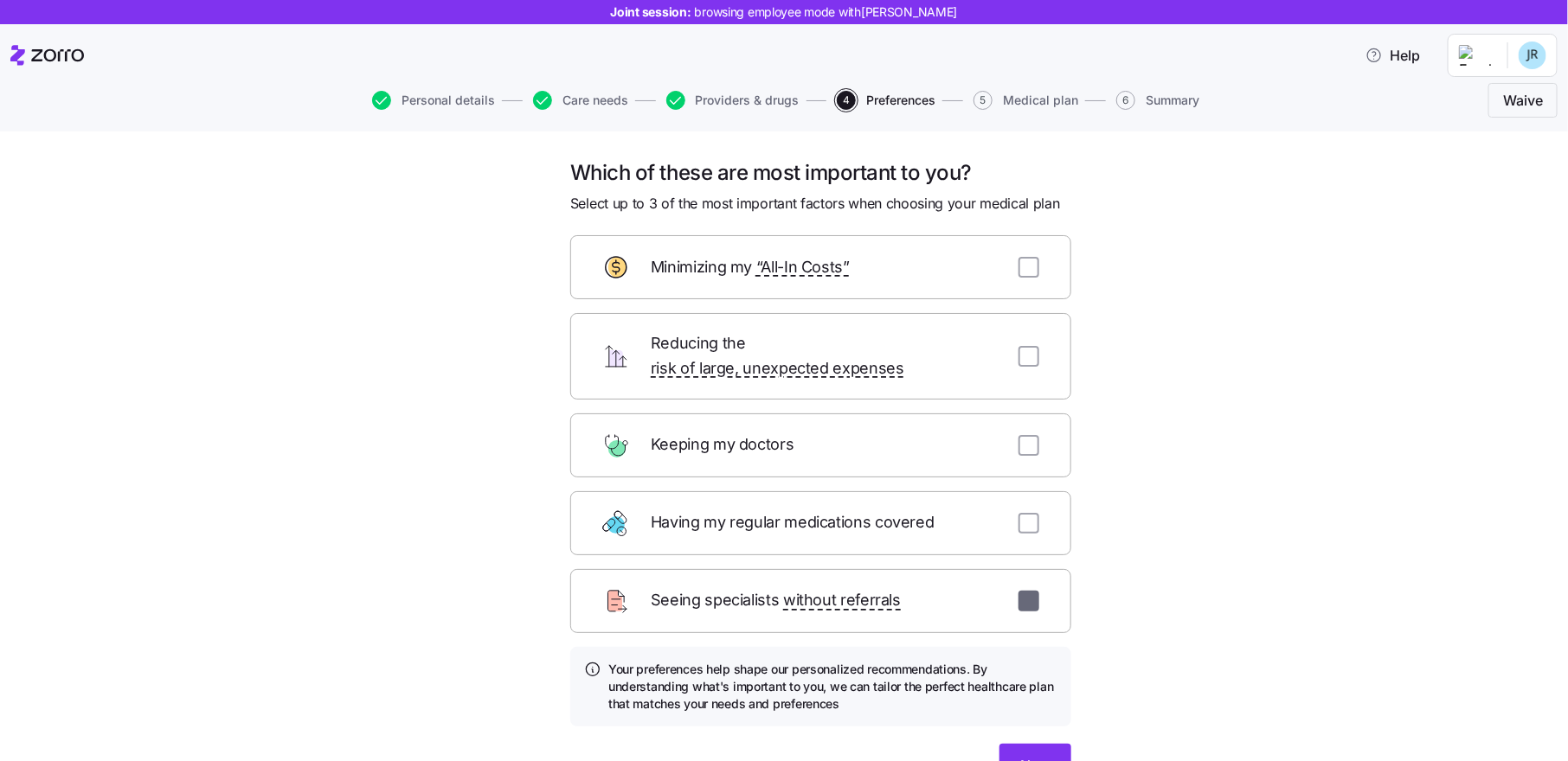
checkbox input "false"
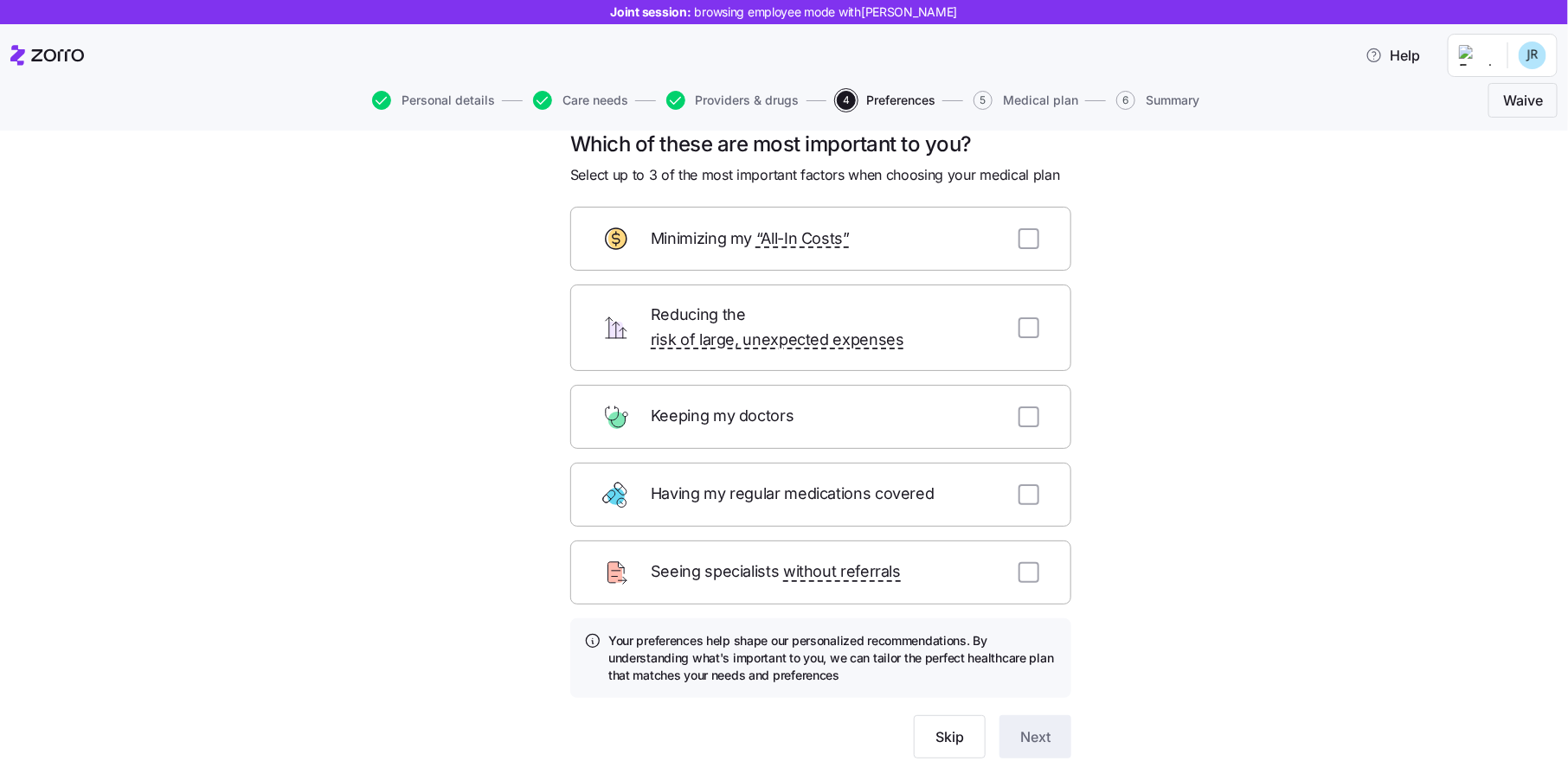
scroll to position [30, 0]
click at [1032, 405] on input "checkbox" at bounding box center [1029, 415] width 21 height 21
checkbox input "true"
click at [1019, 483] on input "checkbox" at bounding box center [1029, 493] width 21 height 21
checkbox input "true"
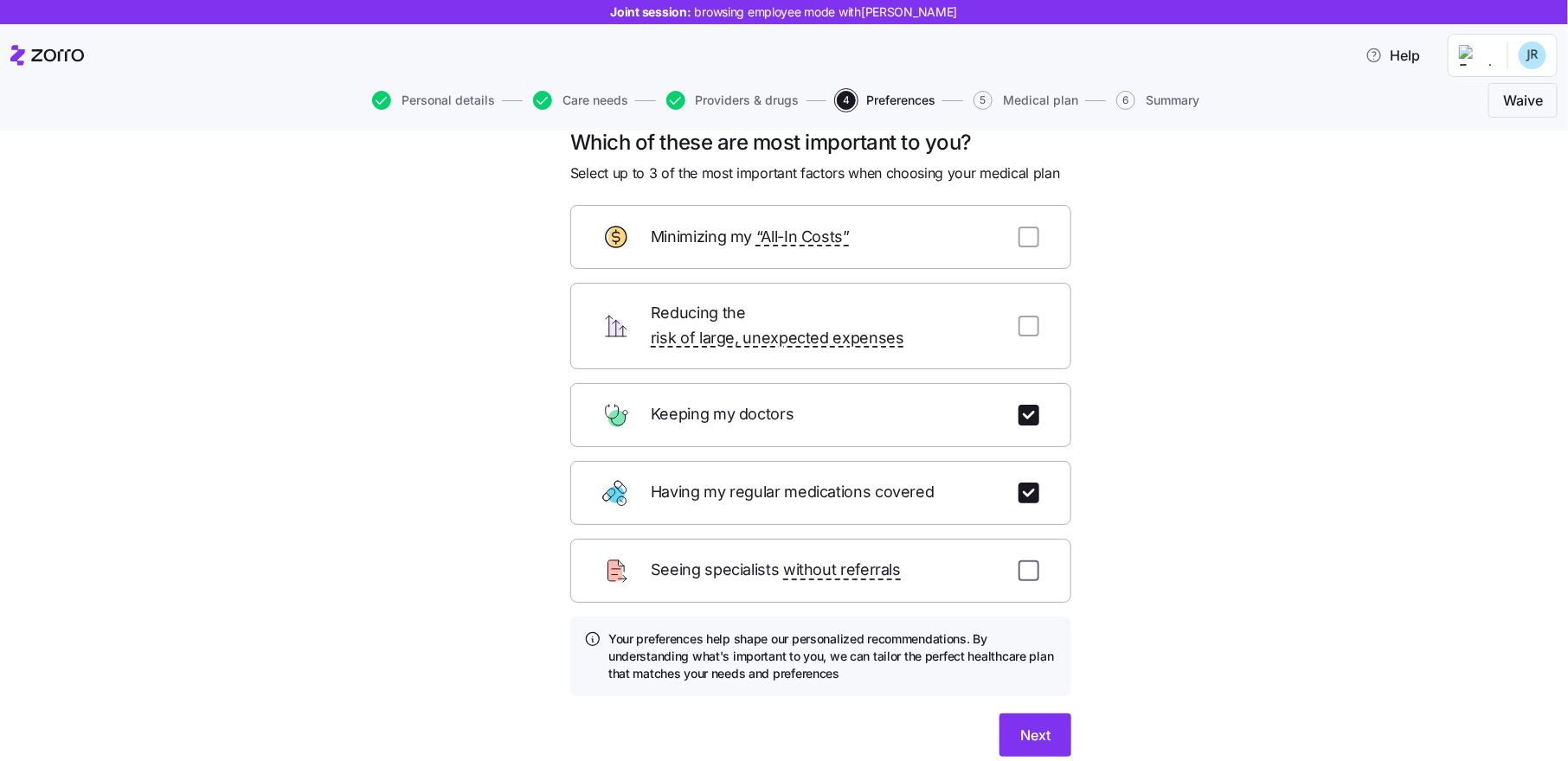
click at [1026, 561] on input "checkbox" at bounding box center [1029, 571] width 21 height 21
checkbox input "true"
click at [1037, 714] on button "Next" at bounding box center [1036, 735] width 72 height 43
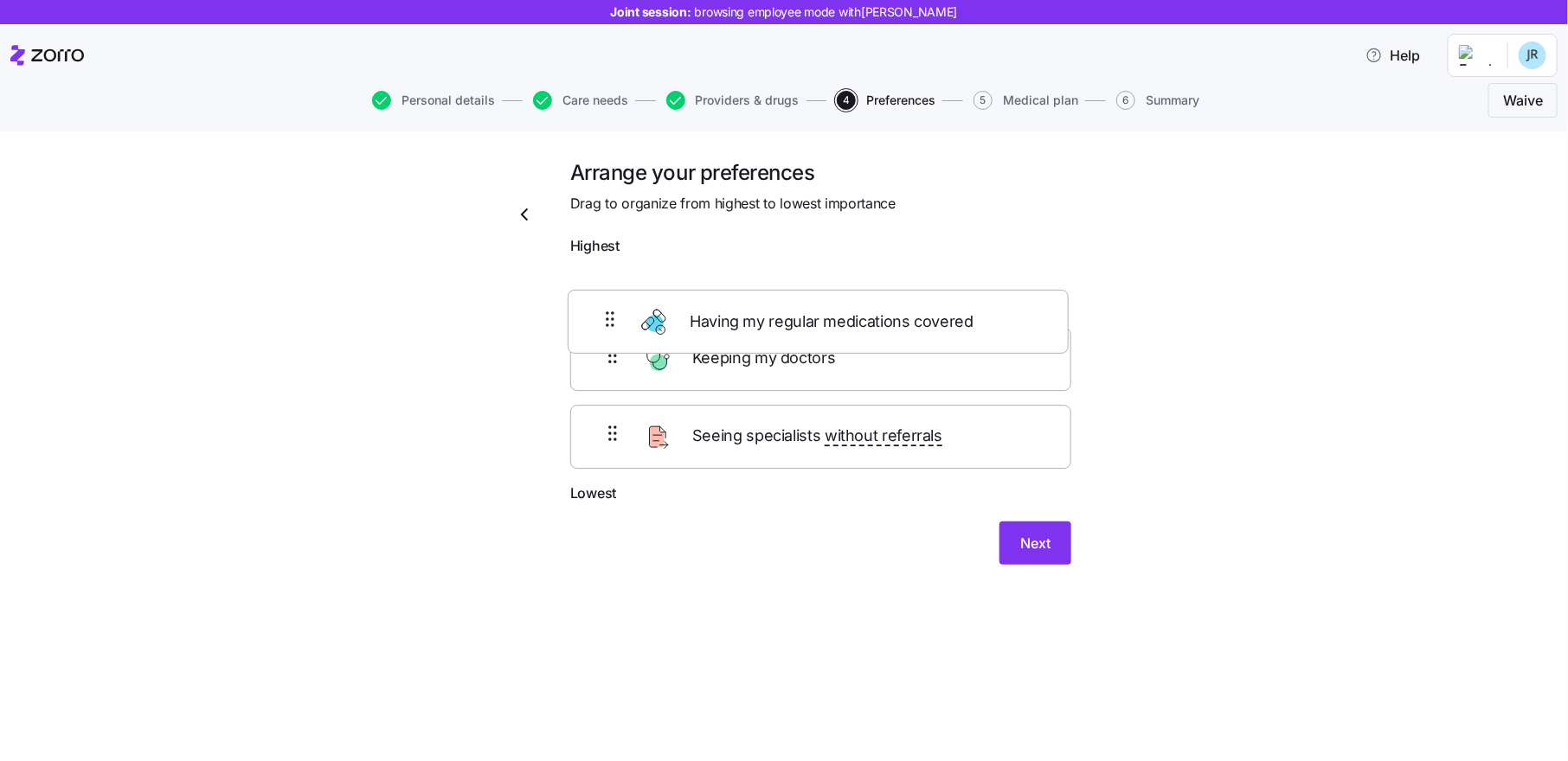
drag, startPoint x: 644, startPoint y: 364, endPoint x: 641, endPoint y: 307, distance: 57.1
click at [641, 307] on div "Keeping my doctors Having my regular medications covered Seeing specialists wit…" at bounding box center [821, 373] width 501 height 219
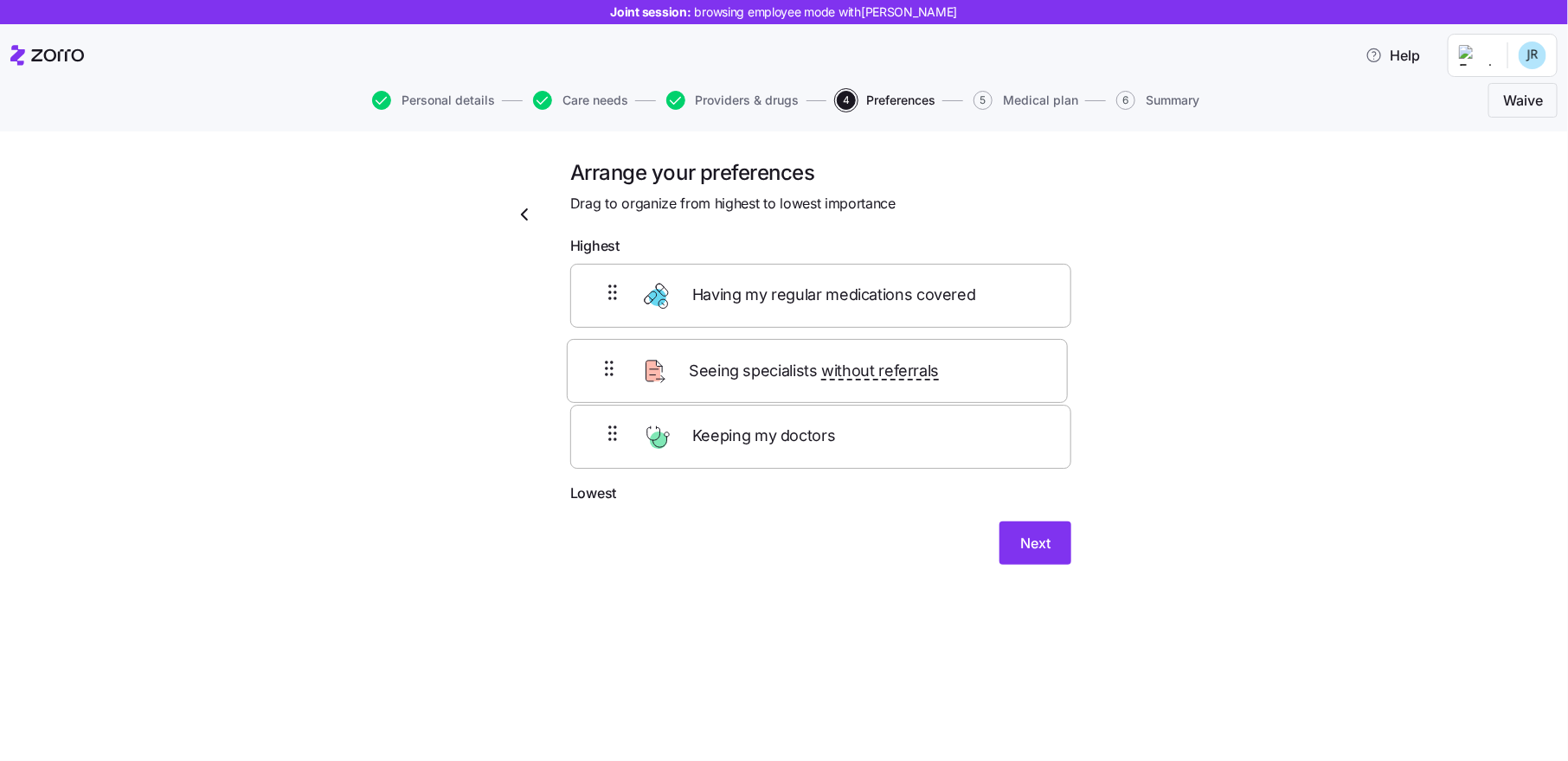
drag, startPoint x: 667, startPoint y: 454, endPoint x: 663, endPoint y: 370, distance: 84.1
click at [663, 370] on div "Having my regular medications covered Keeping my doctors Seeing specialists wit…" at bounding box center [821, 373] width 501 height 219
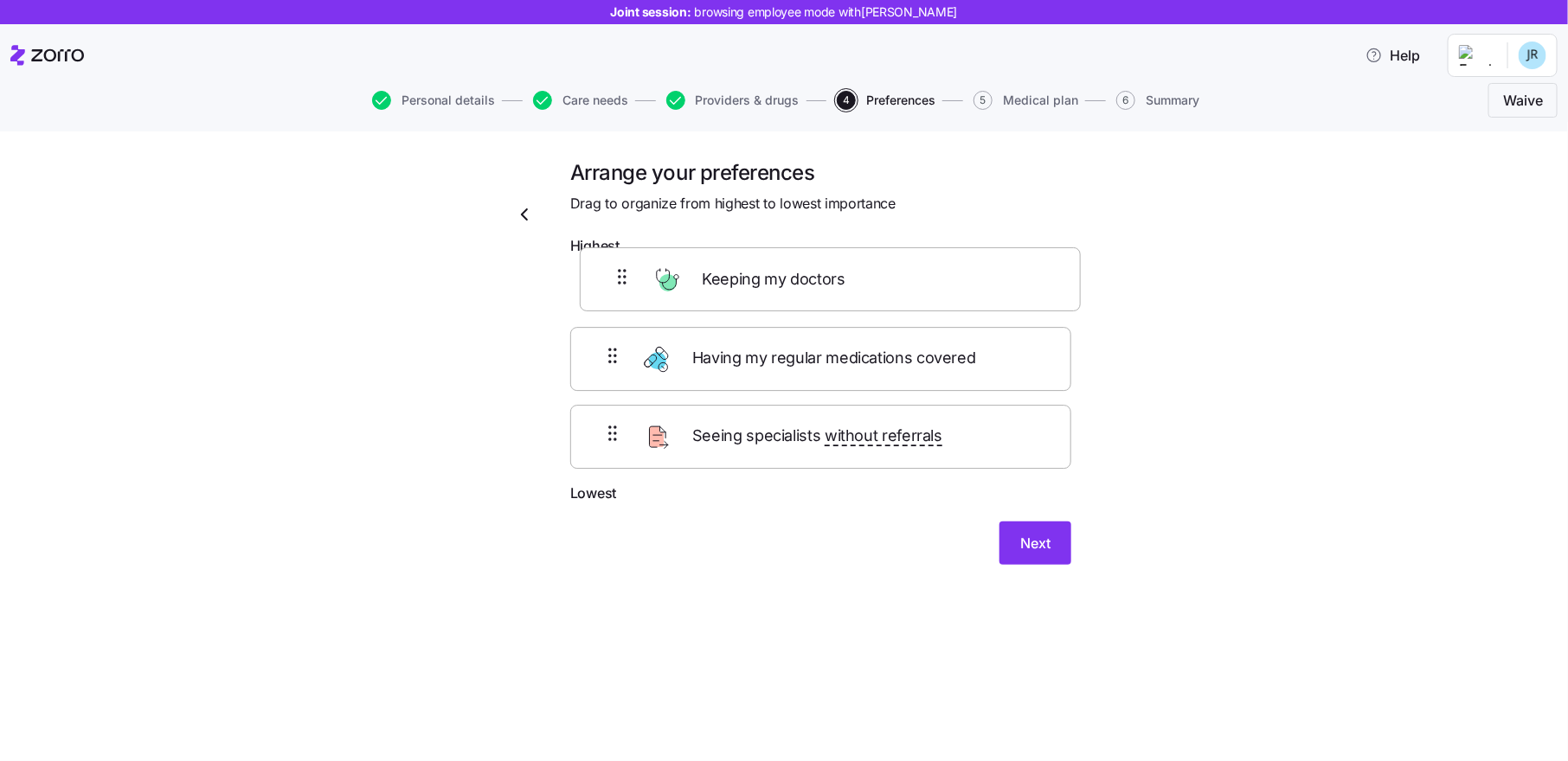
drag, startPoint x: 652, startPoint y: 442, endPoint x: 661, endPoint y: 266, distance: 176.2
click at [661, 266] on div "Having my regular medications covered Seeing specialists without referrals Keep…" at bounding box center [821, 373] width 501 height 219
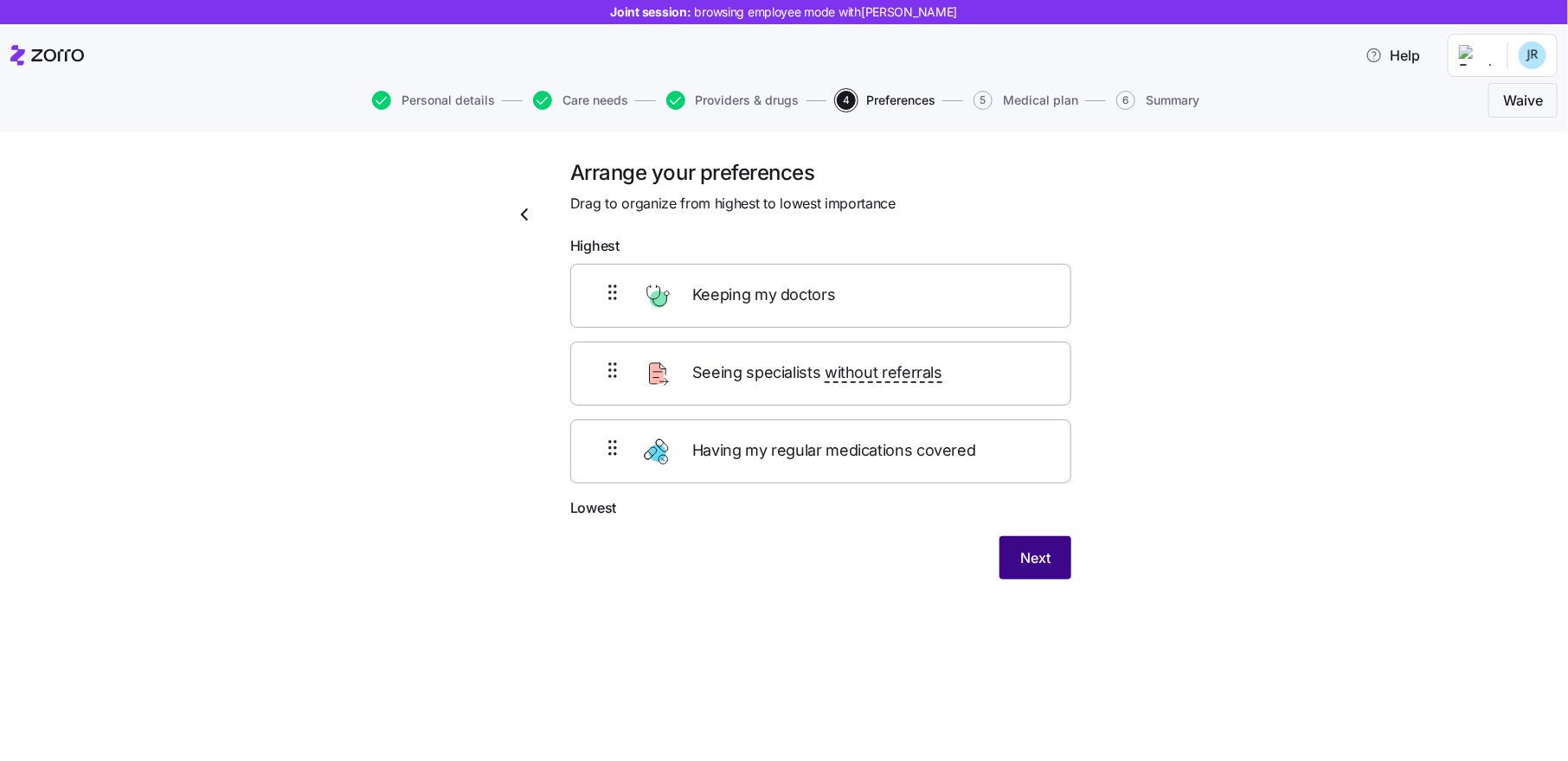
click at [1036, 553] on span "Next" at bounding box center [1036, 558] width 30 height 21
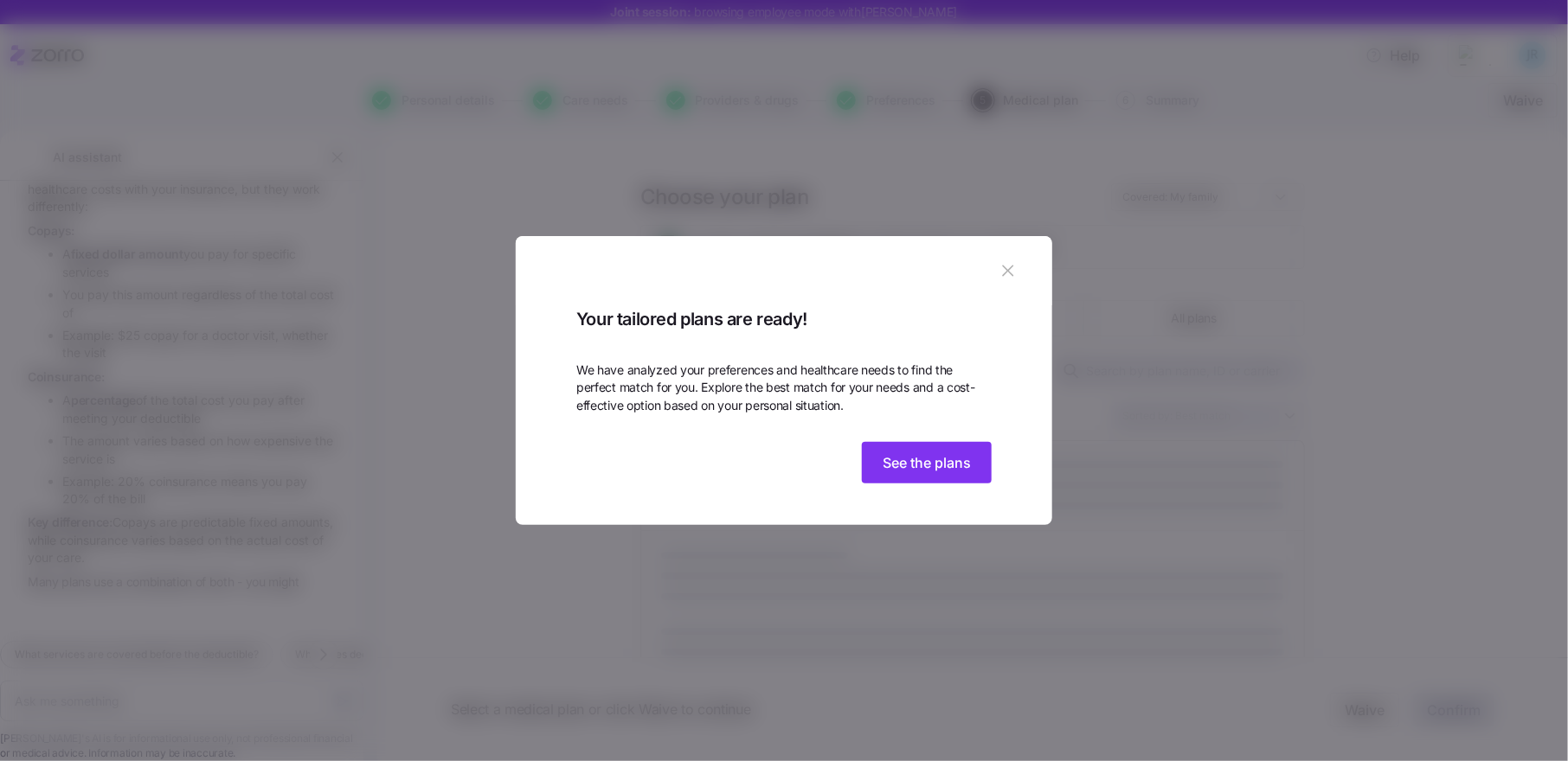
scroll to position [191, 0]
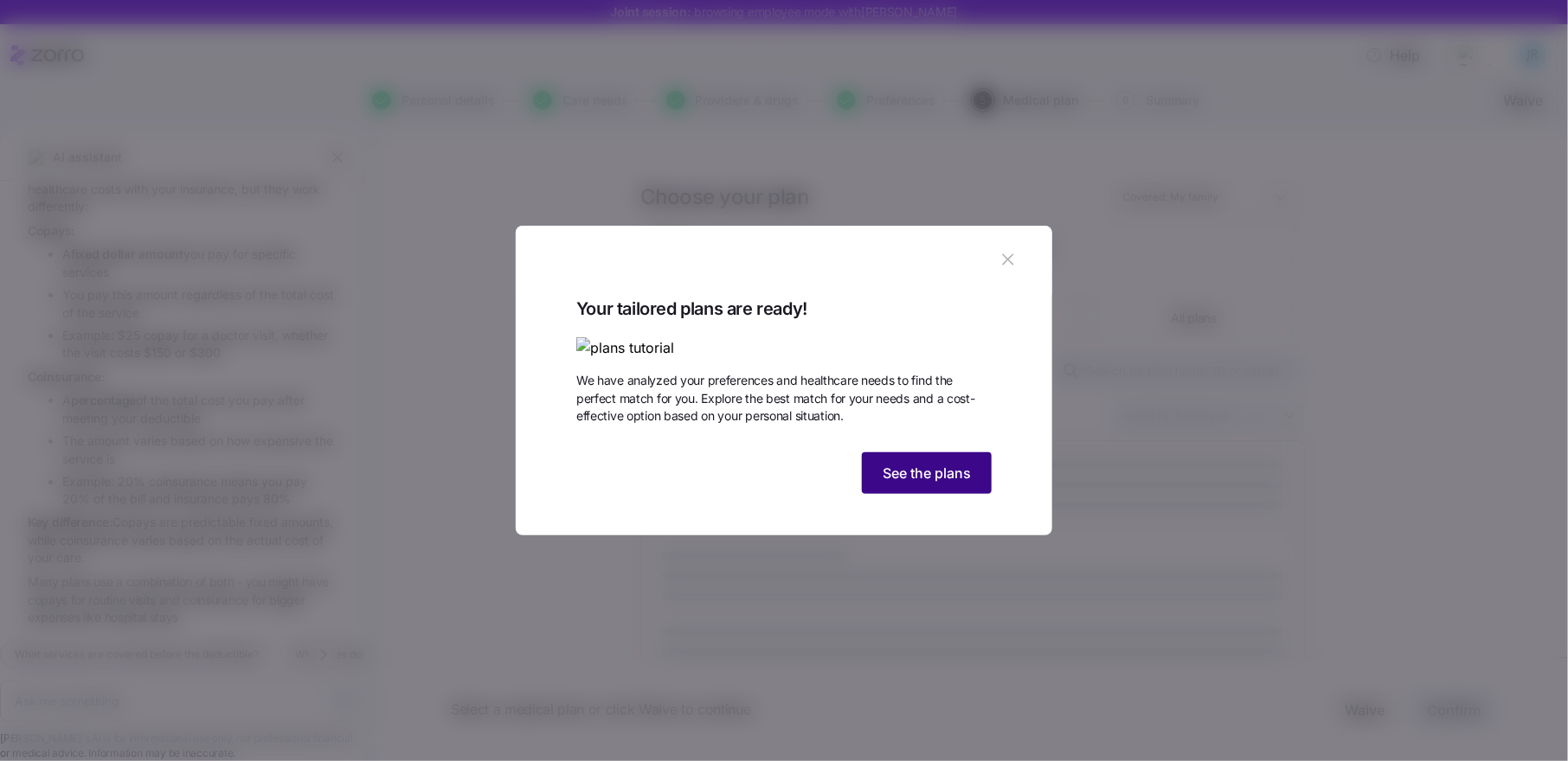
click at [962, 484] on span "See the plans" at bounding box center [927, 474] width 88 height 21
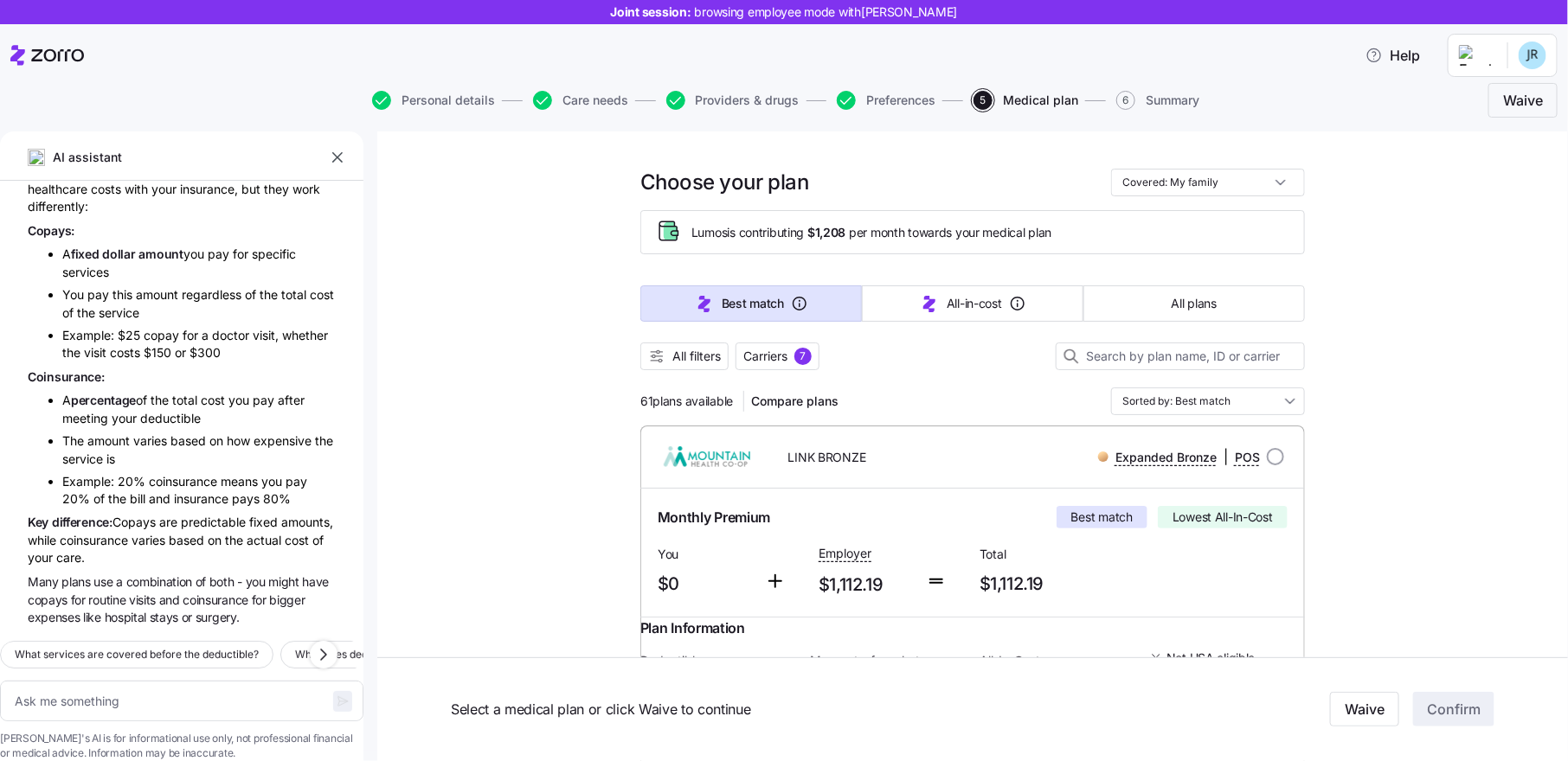
scroll to position [0, 0]
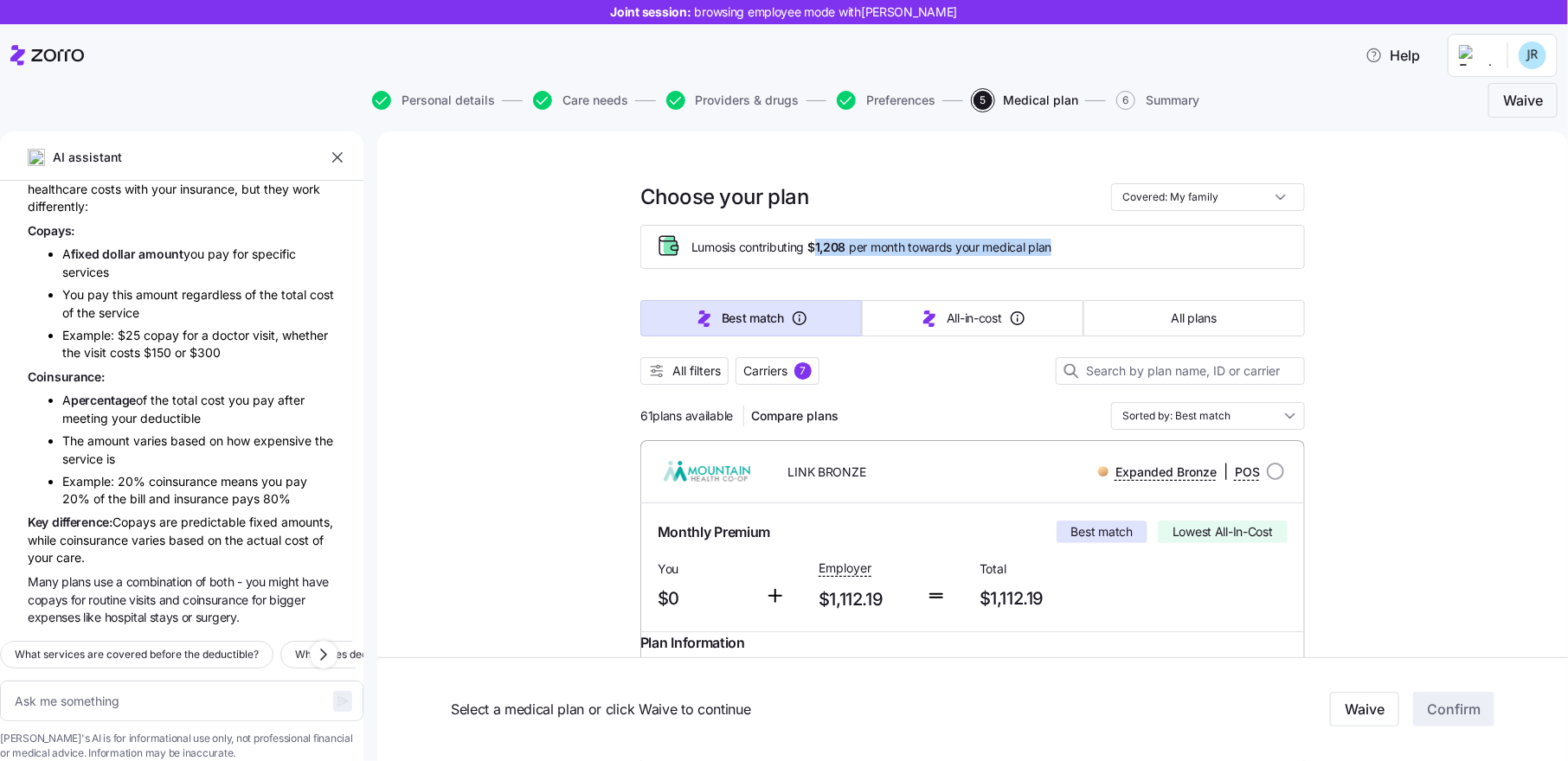
drag, startPoint x: 818, startPoint y: 251, endPoint x: 850, endPoint y: 256, distance: 32.4
click at [850, 256] on div "Lumos is contributing $1,208 per month towards your medical plan" at bounding box center [973, 247] width 636 height 28
click at [845, 247] on span "$1,208" at bounding box center [827, 248] width 38 height 17
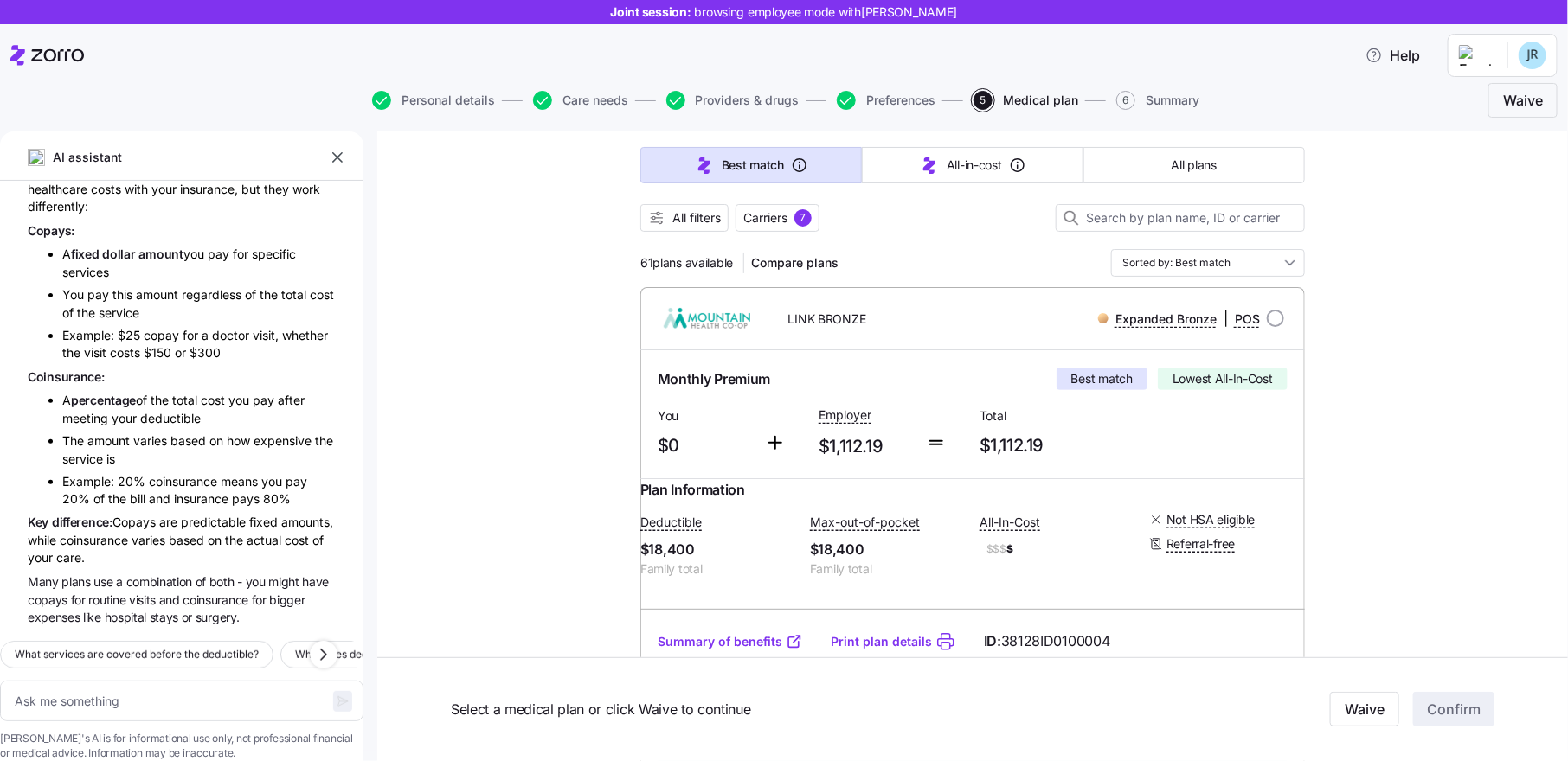
scroll to position [156, 0]
click at [1201, 168] on span "All plans" at bounding box center [1194, 163] width 45 height 17
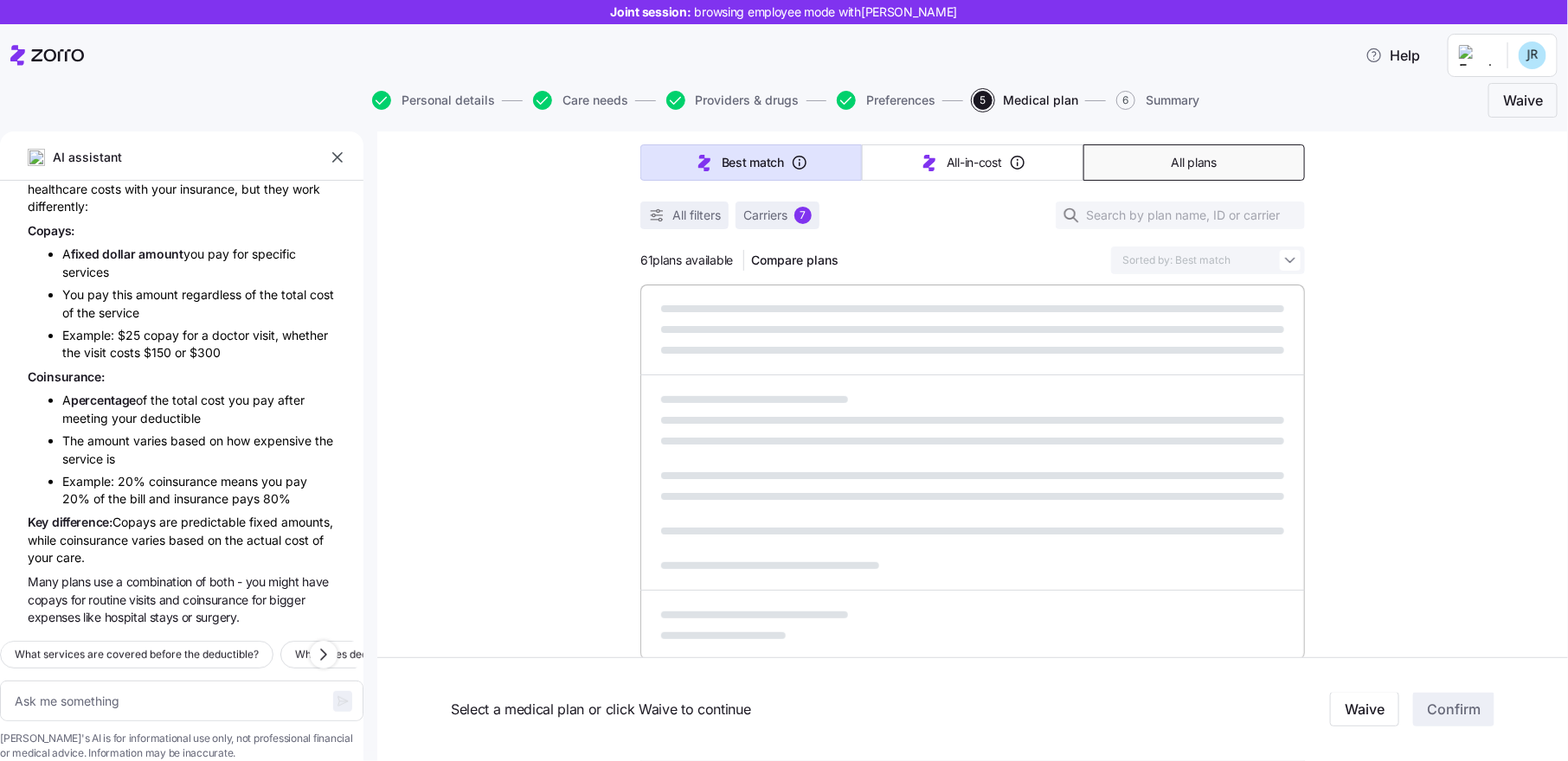
type textarea "x"
type input "Sorted by: Premium"
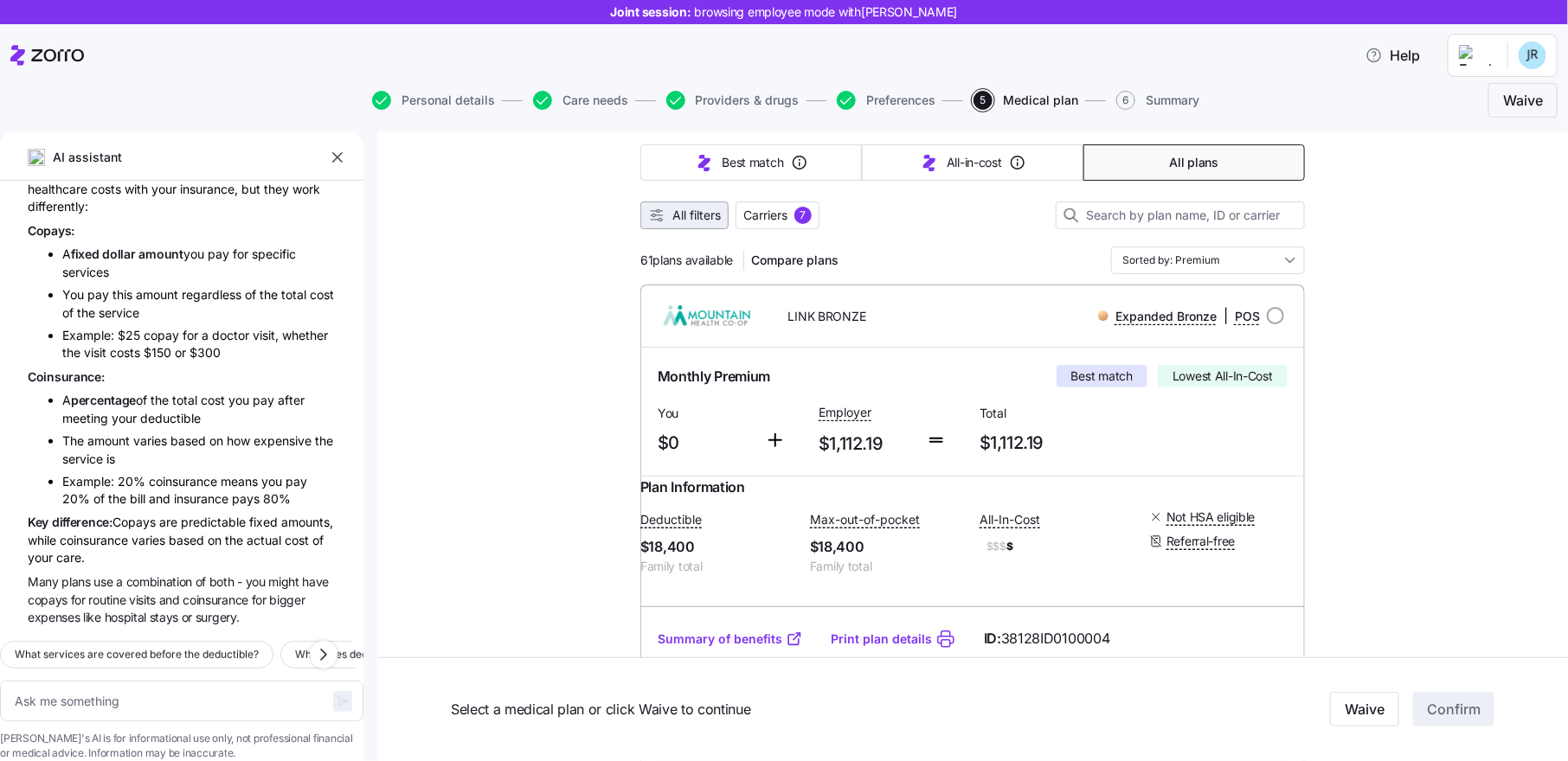
click at [701, 216] on span "All filters" at bounding box center [696, 216] width 48 height 17
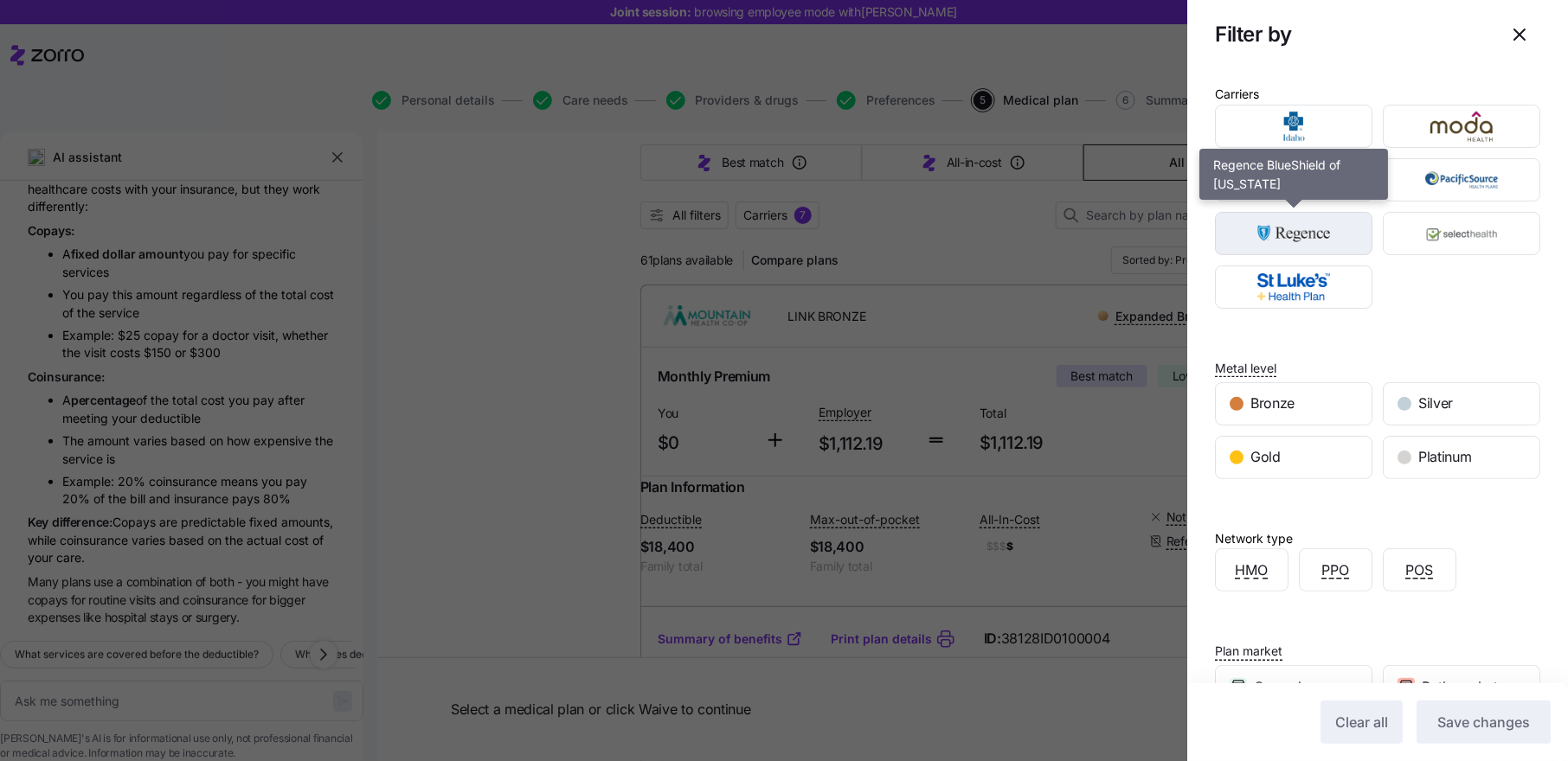
click at [1332, 233] on img "button" at bounding box center [1294, 233] width 128 height 35
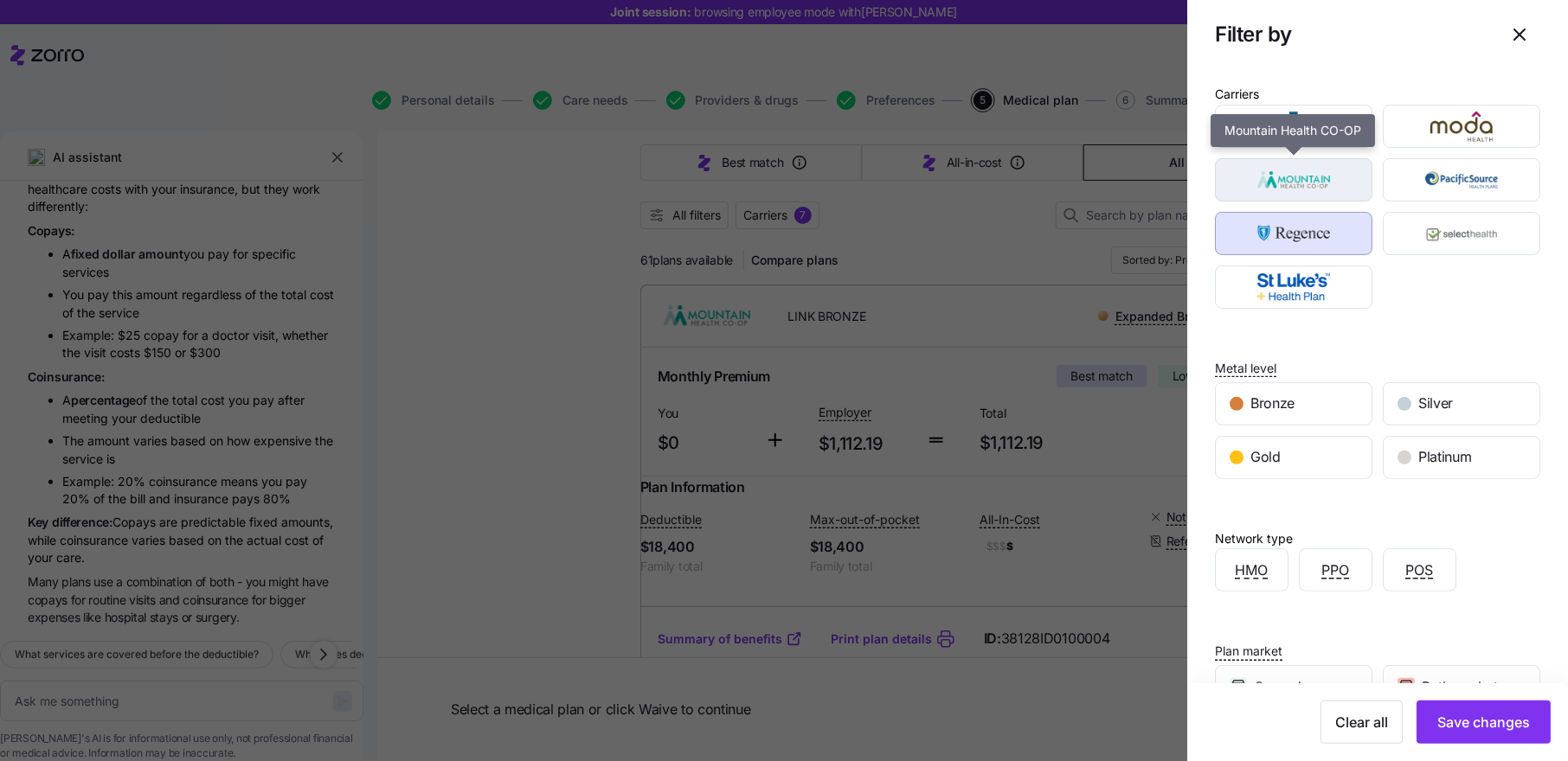
click at [1326, 179] on img "button" at bounding box center [1294, 180] width 128 height 35
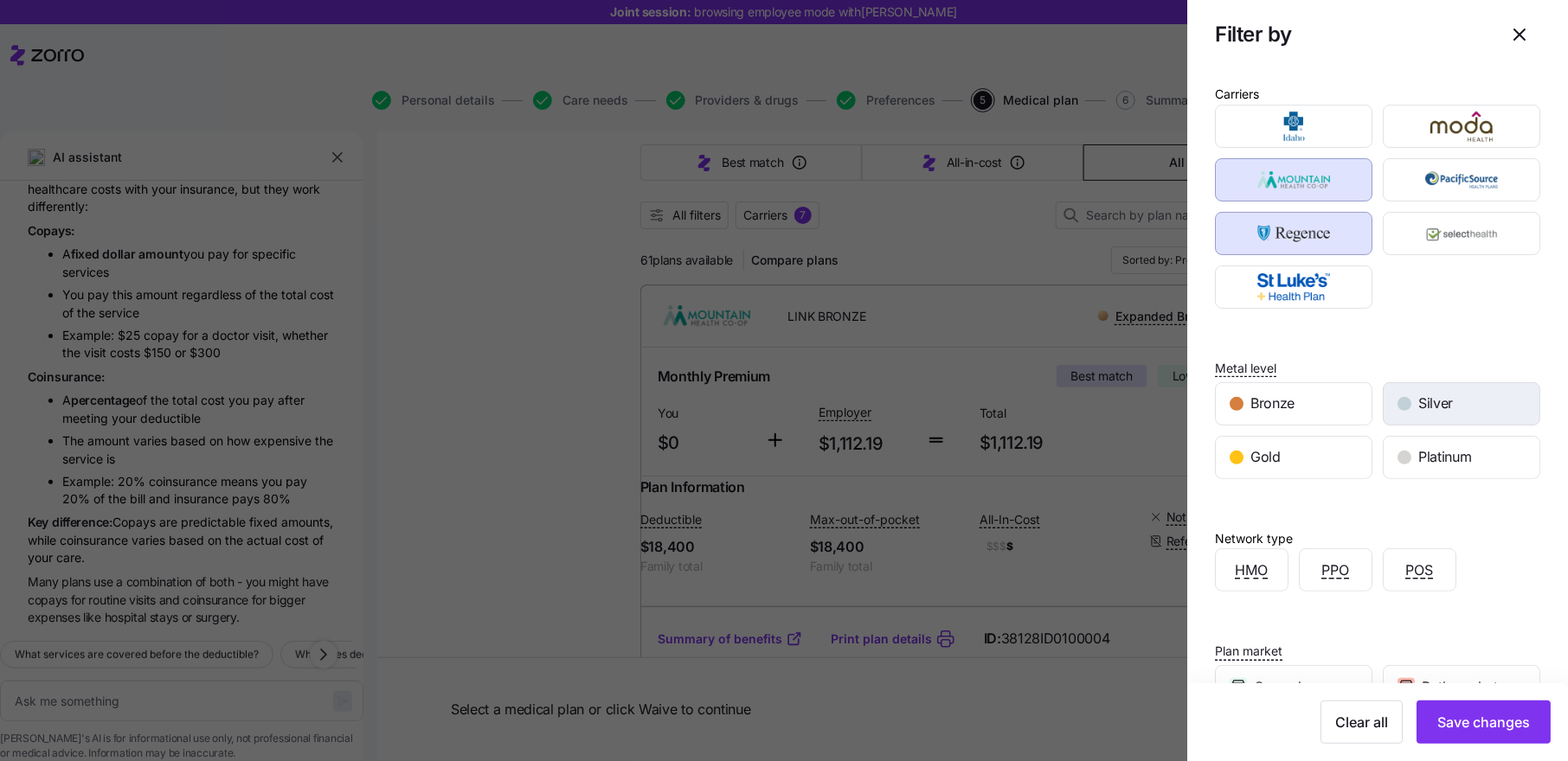
click at [1446, 405] on span "Silver" at bounding box center [1436, 404] width 35 height 22
click at [1486, 723] on span "Save changes" at bounding box center [1484, 722] width 93 height 21
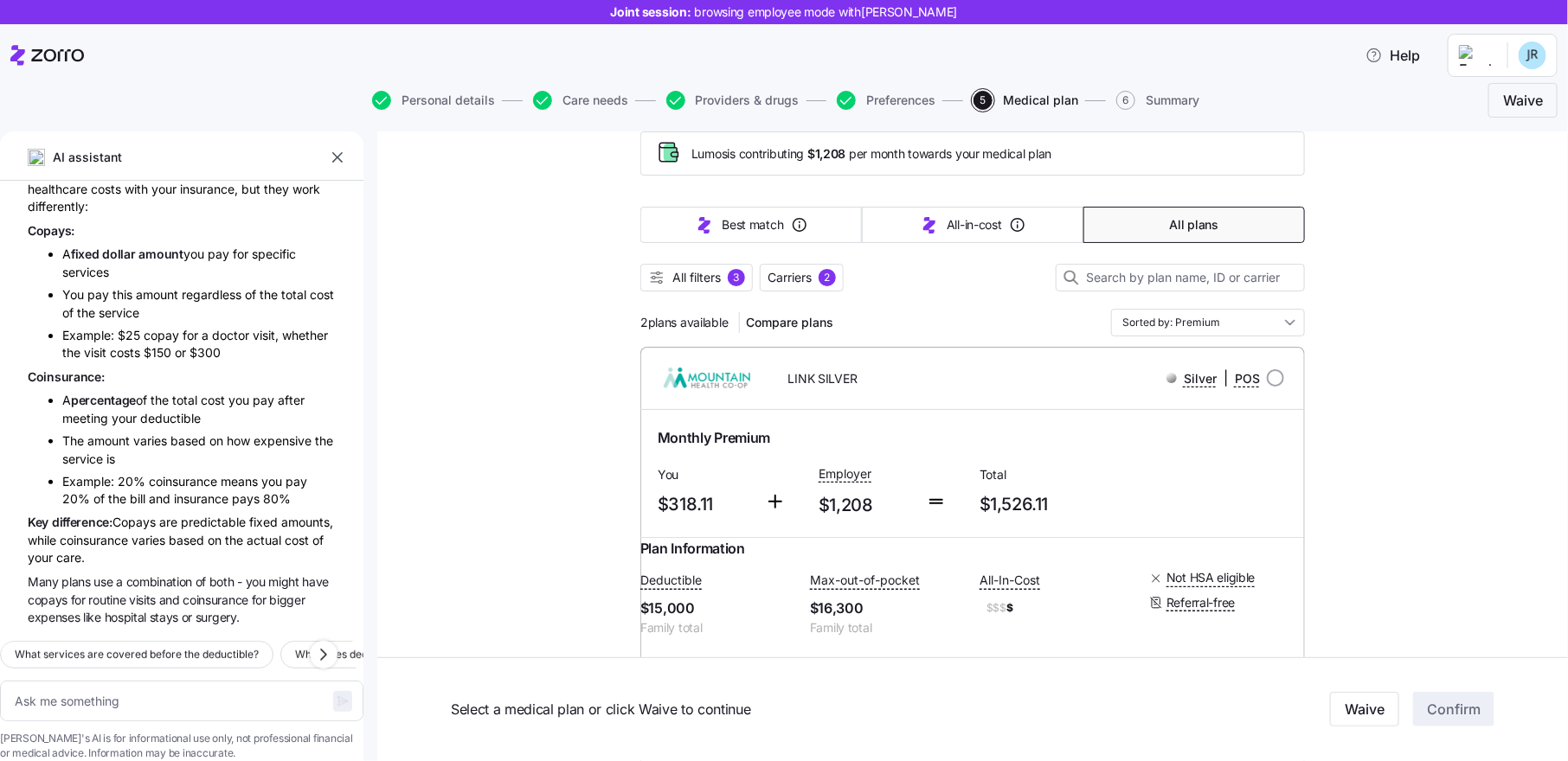
scroll to position [93, 0]
click at [792, 279] on span "Carriers" at bounding box center [790, 279] width 44 height 17
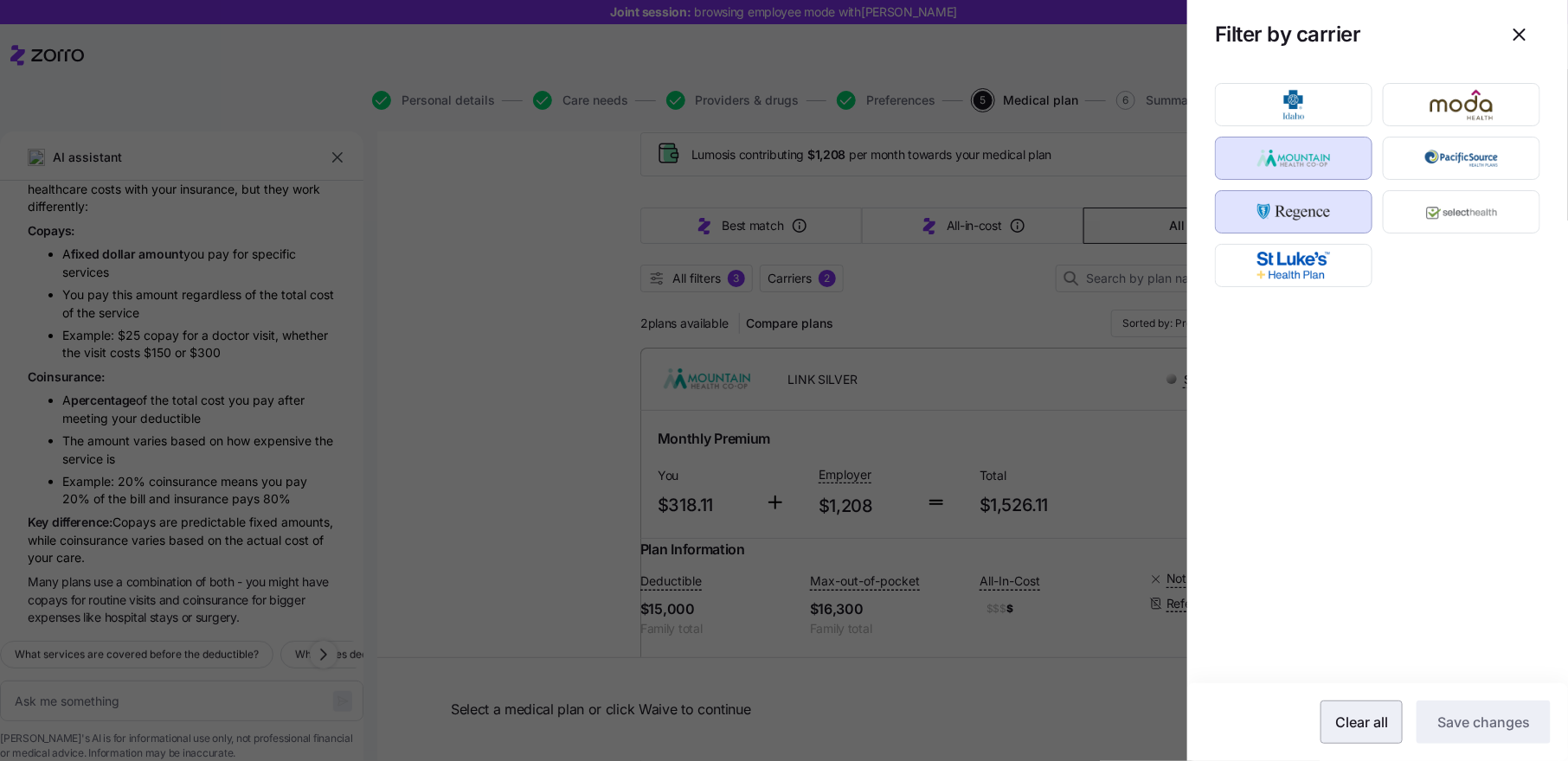
click at [1362, 724] on span "Clear all" at bounding box center [1362, 722] width 53 height 21
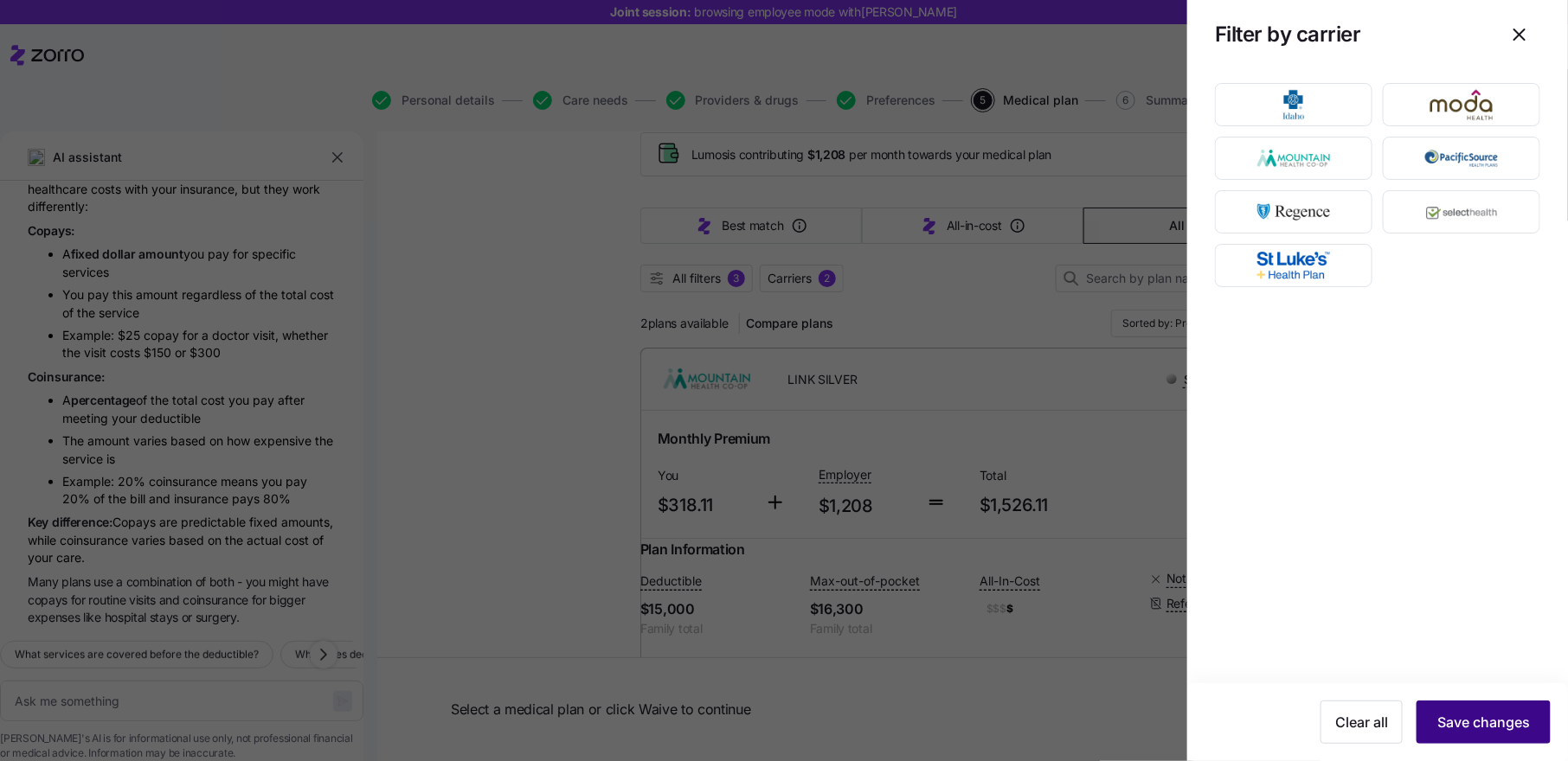
click at [1495, 715] on span "Save changes" at bounding box center [1484, 722] width 93 height 21
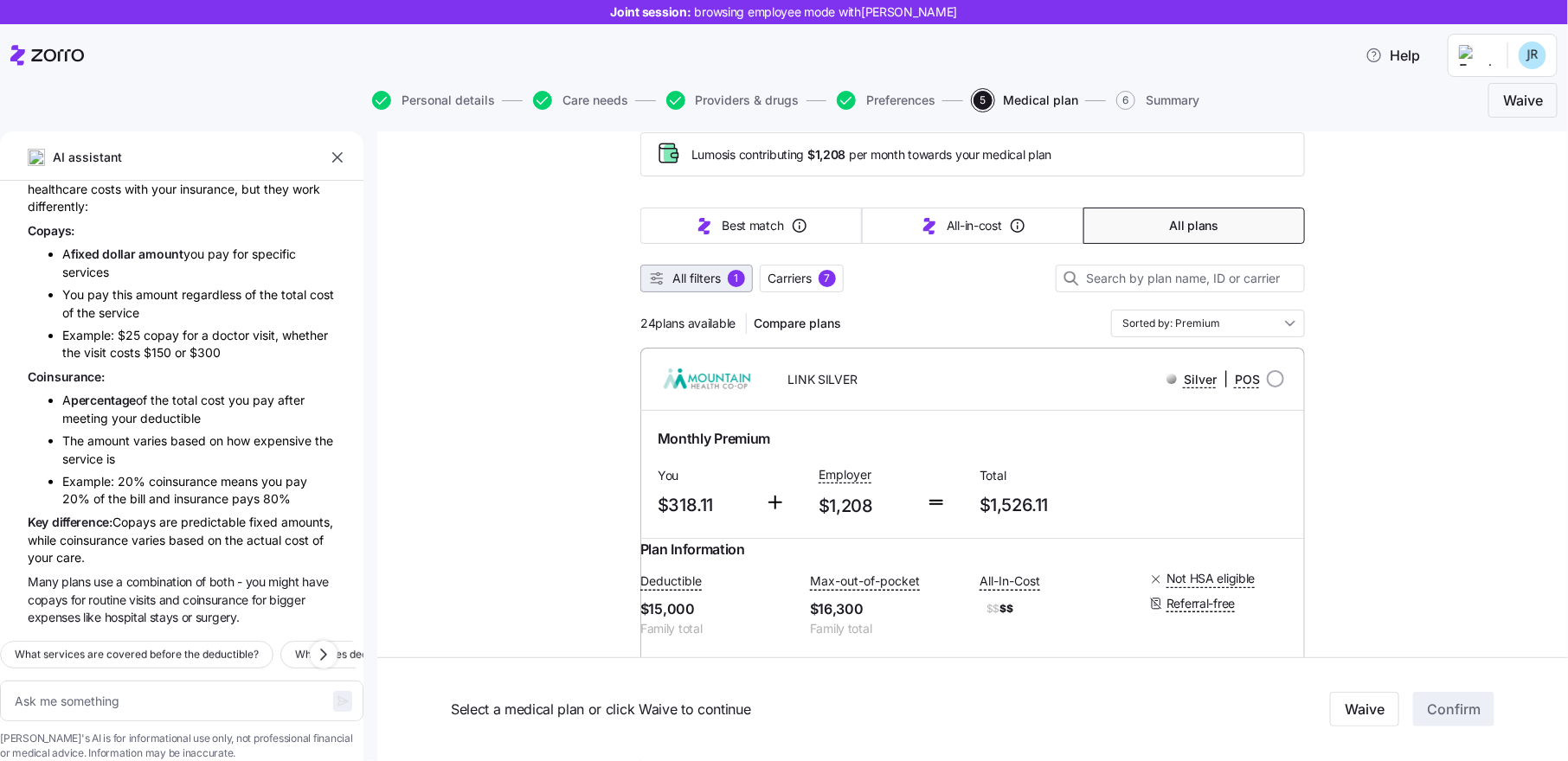
click at [717, 277] on span "All filters" at bounding box center [696, 279] width 48 height 17
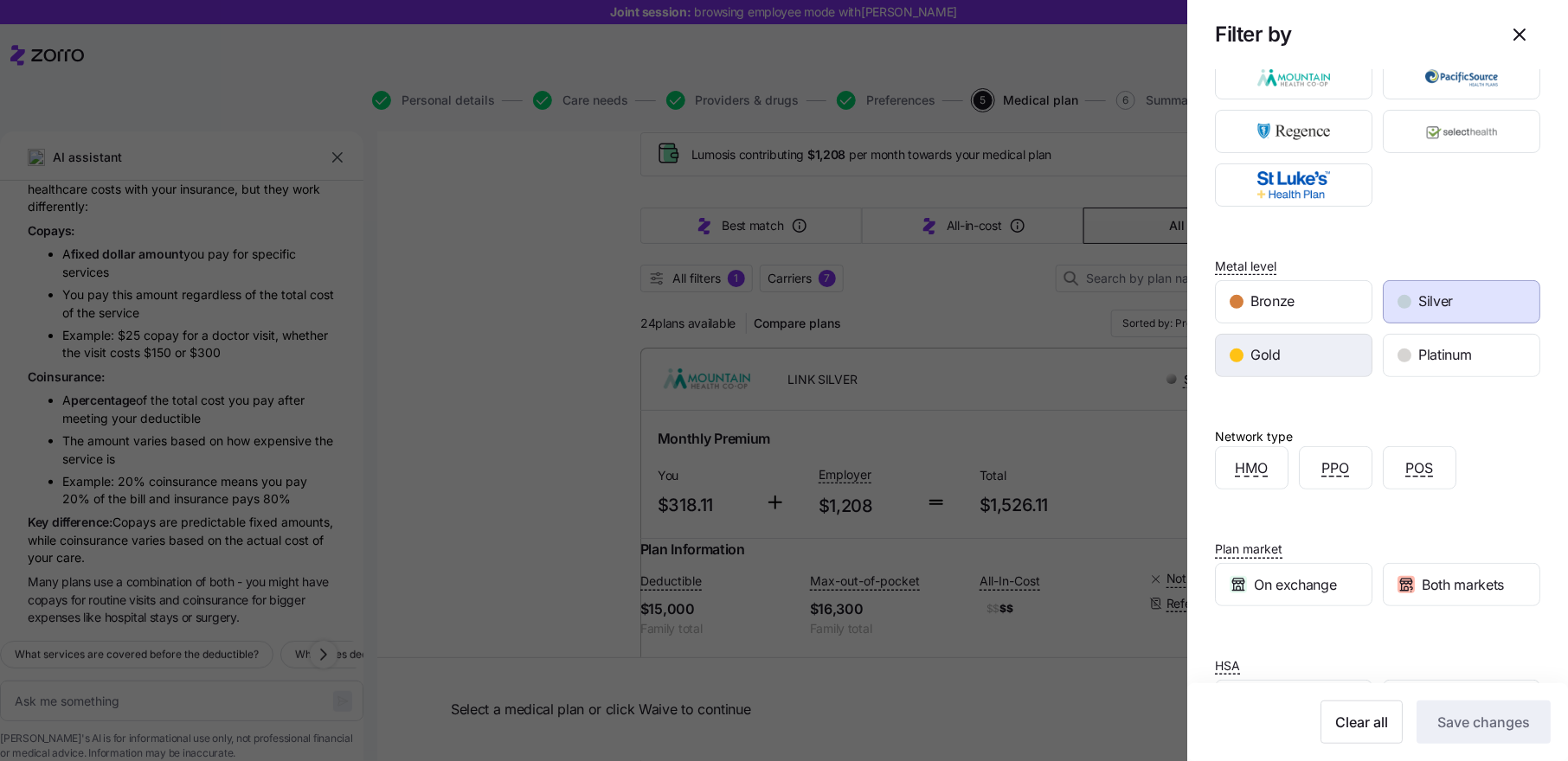
scroll to position [164, 0]
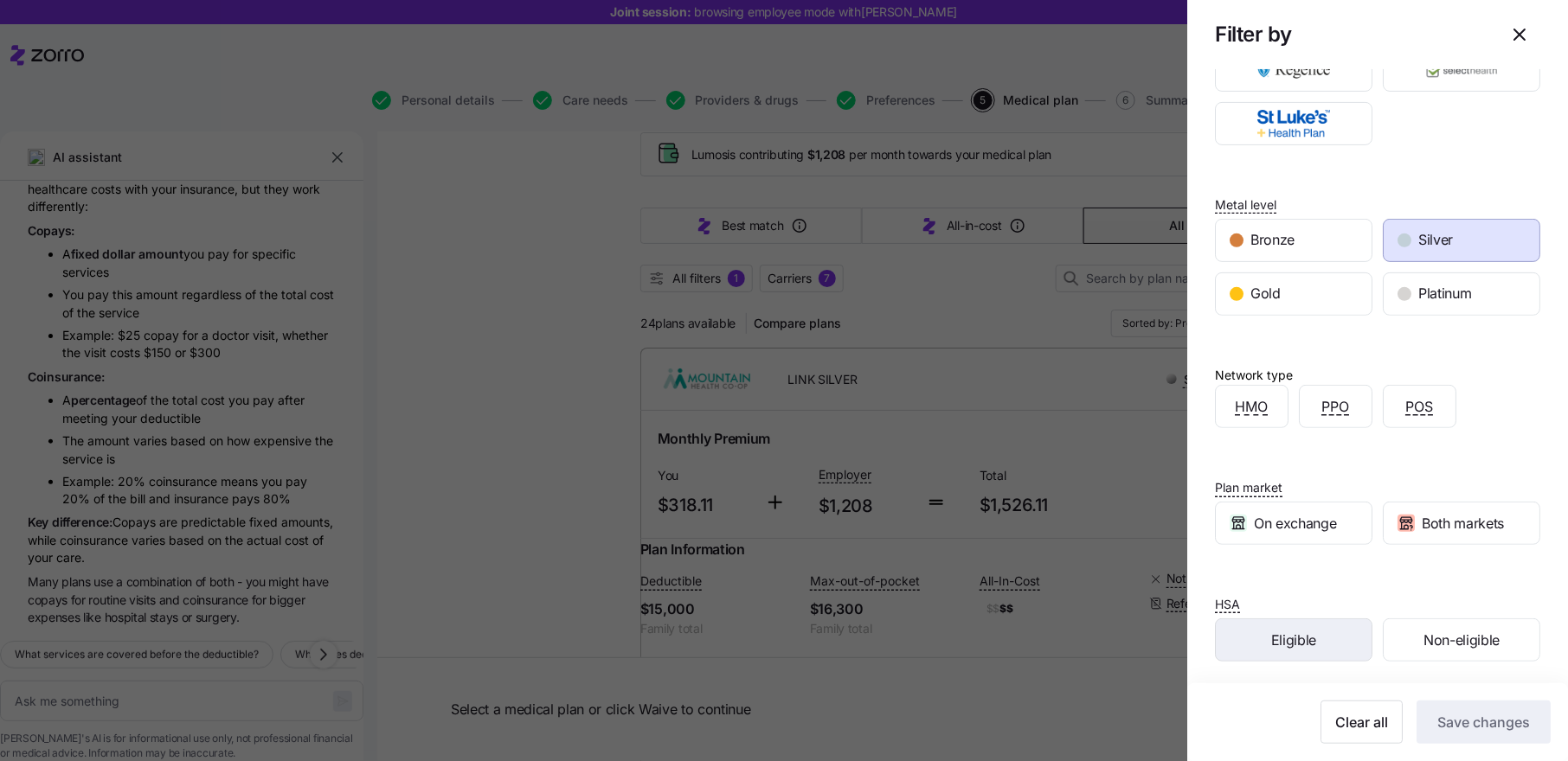
click at [1299, 630] on span "Eligible" at bounding box center [1294, 640] width 45 height 22
click at [1487, 716] on span "Save changes" at bounding box center [1484, 722] width 93 height 21
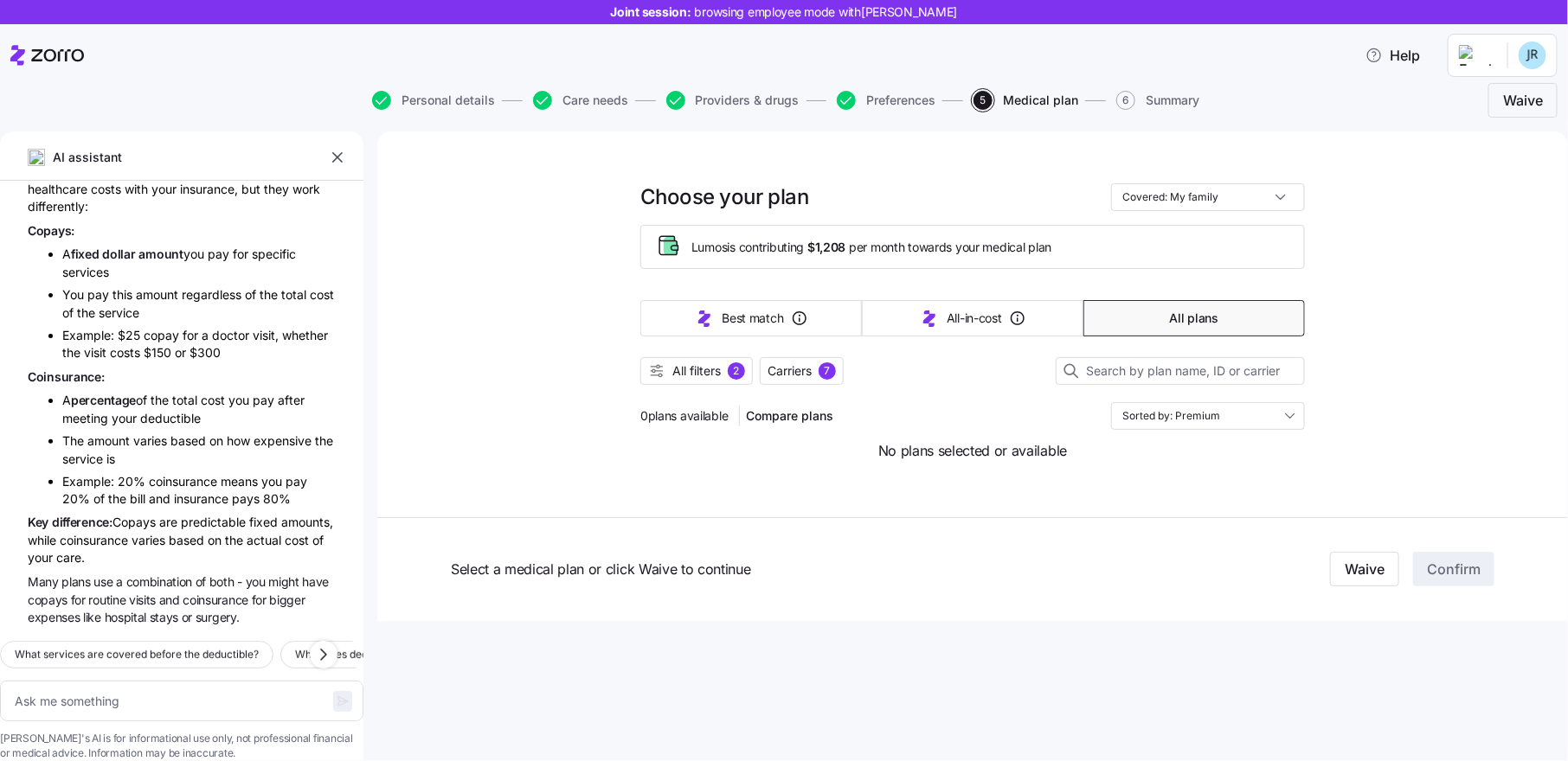
scroll to position [0, 0]
click at [718, 372] on span "All filters" at bounding box center [696, 371] width 48 height 17
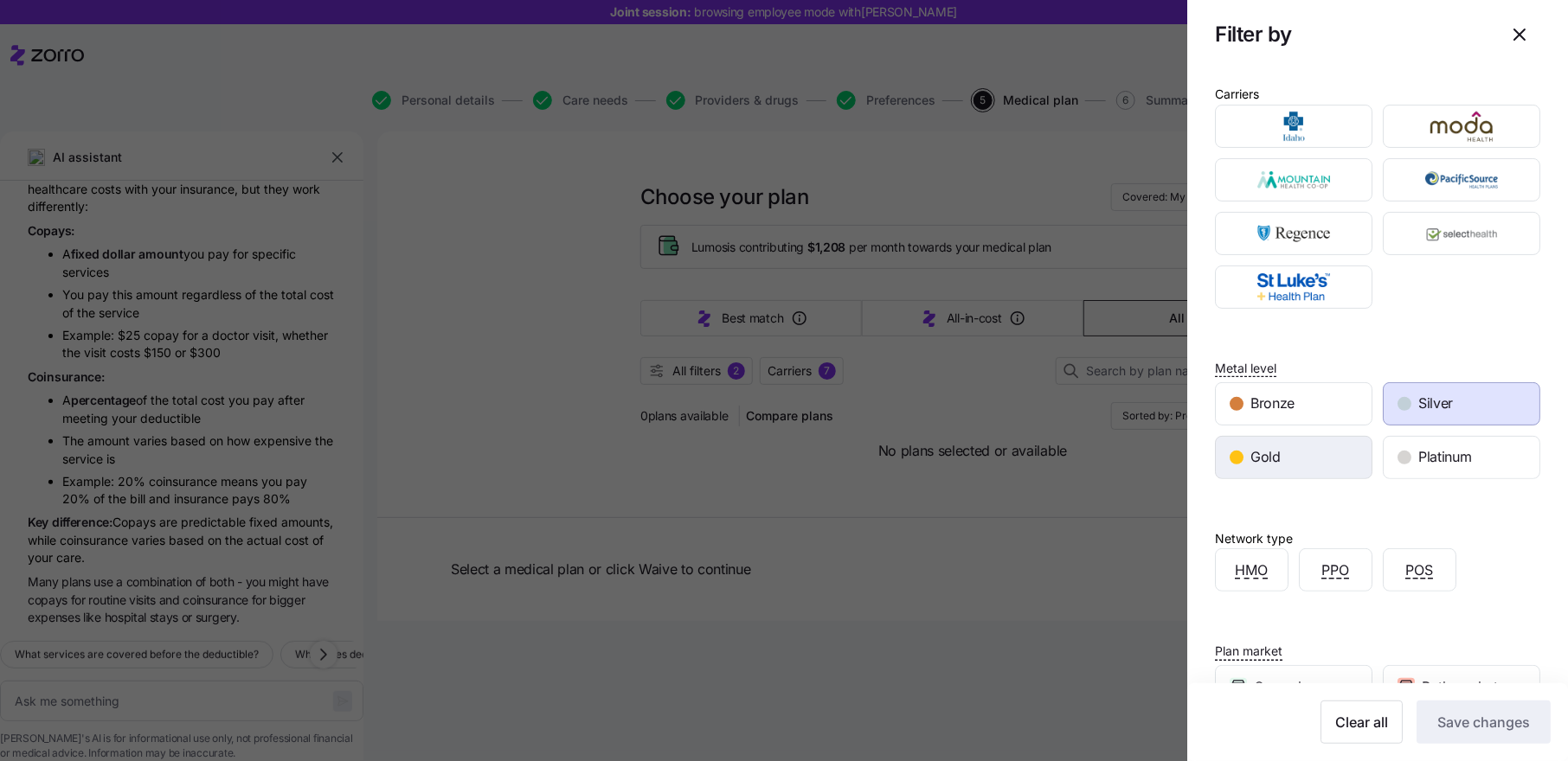
click at [1298, 446] on div "Gold" at bounding box center [1294, 458] width 156 height 42
click at [1479, 723] on span "Save changes" at bounding box center [1484, 722] width 93 height 21
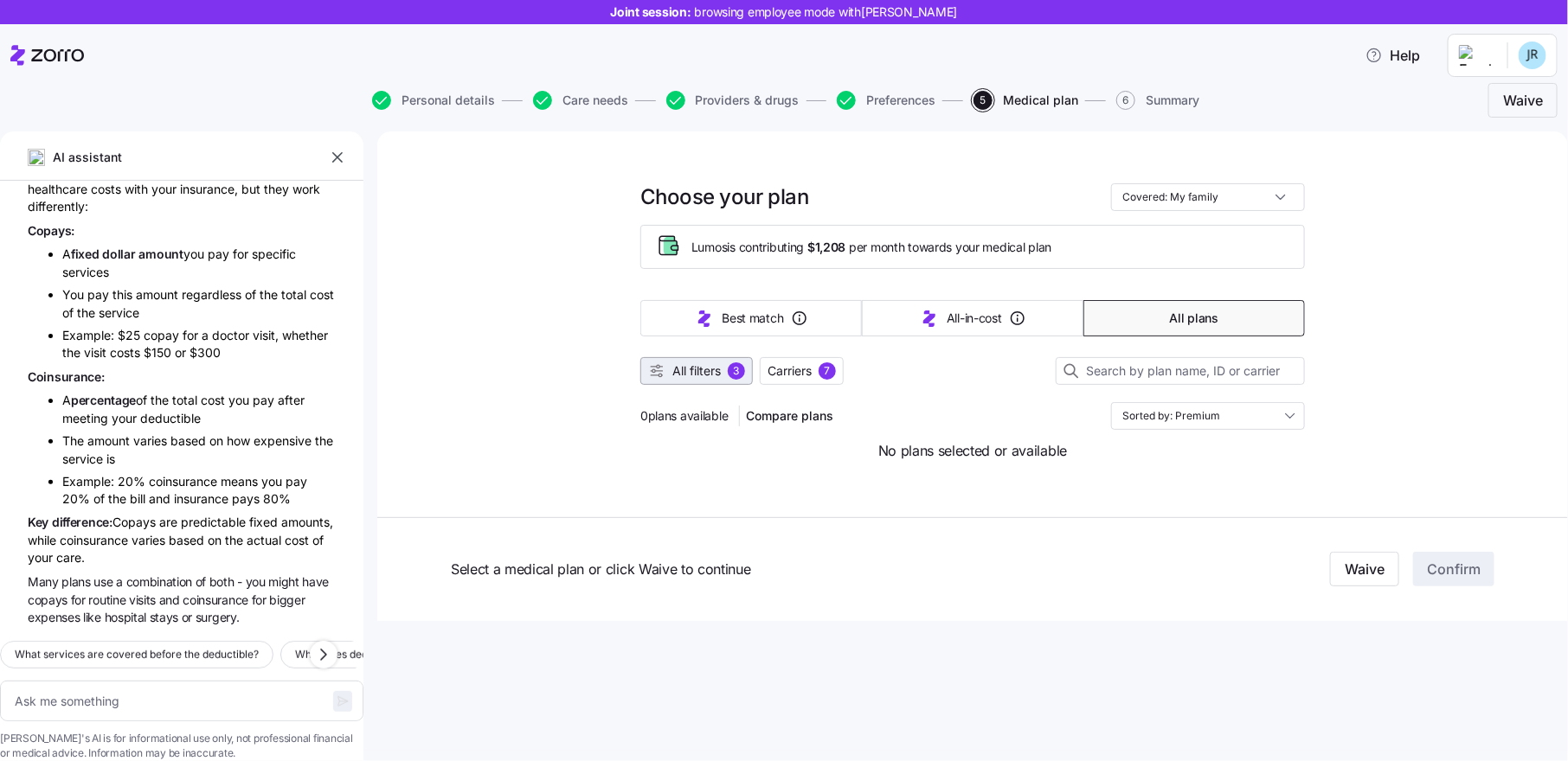
click at [700, 357] on button "All filters 3" at bounding box center [696, 371] width 113 height 27
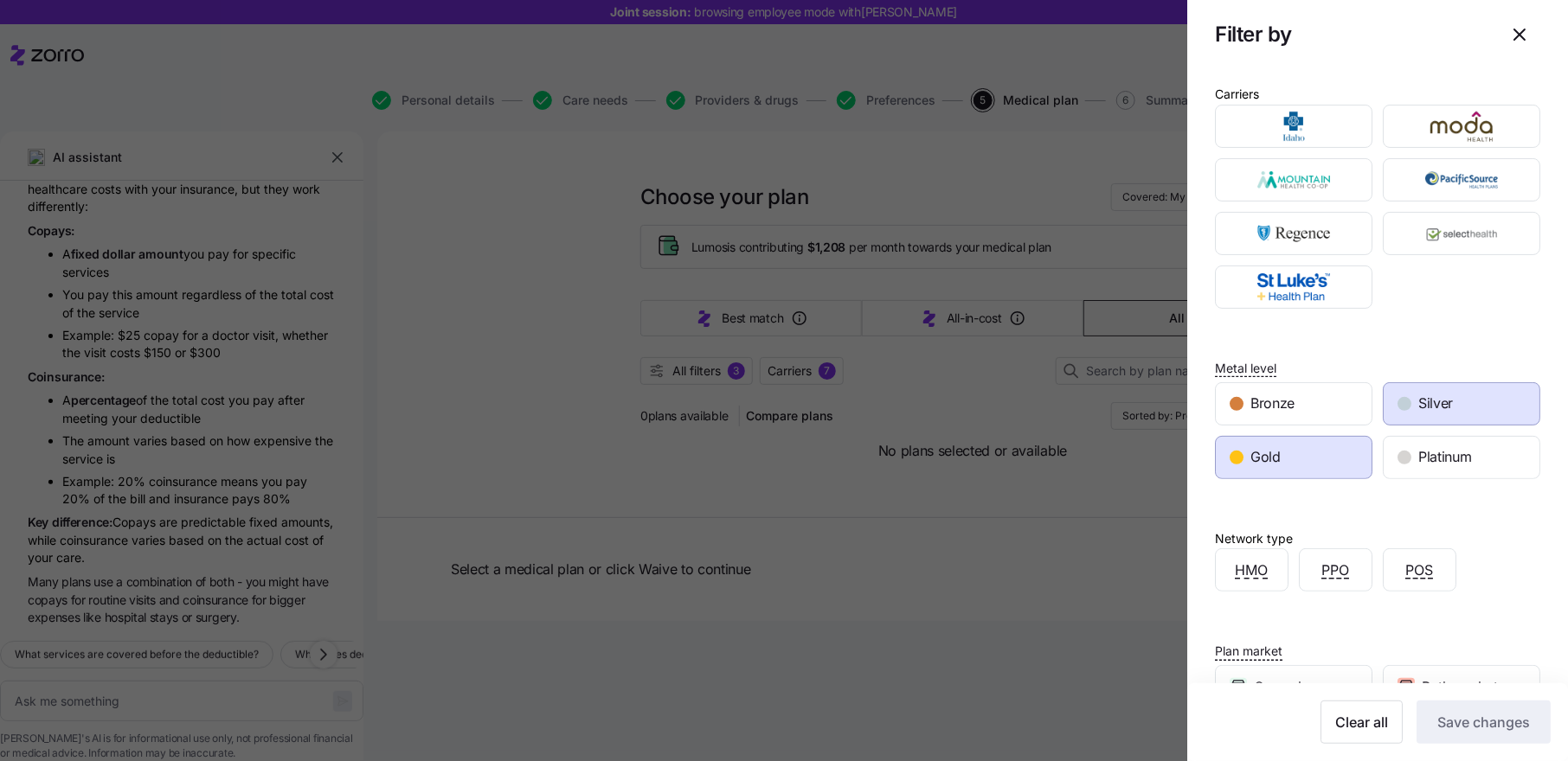
click at [1304, 379] on div "Bronze Silver Gold Platinum" at bounding box center [1378, 429] width 325 height 100
click at [1304, 393] on div "Bronze" at bounding box center [1294, 404] width 156 height 42
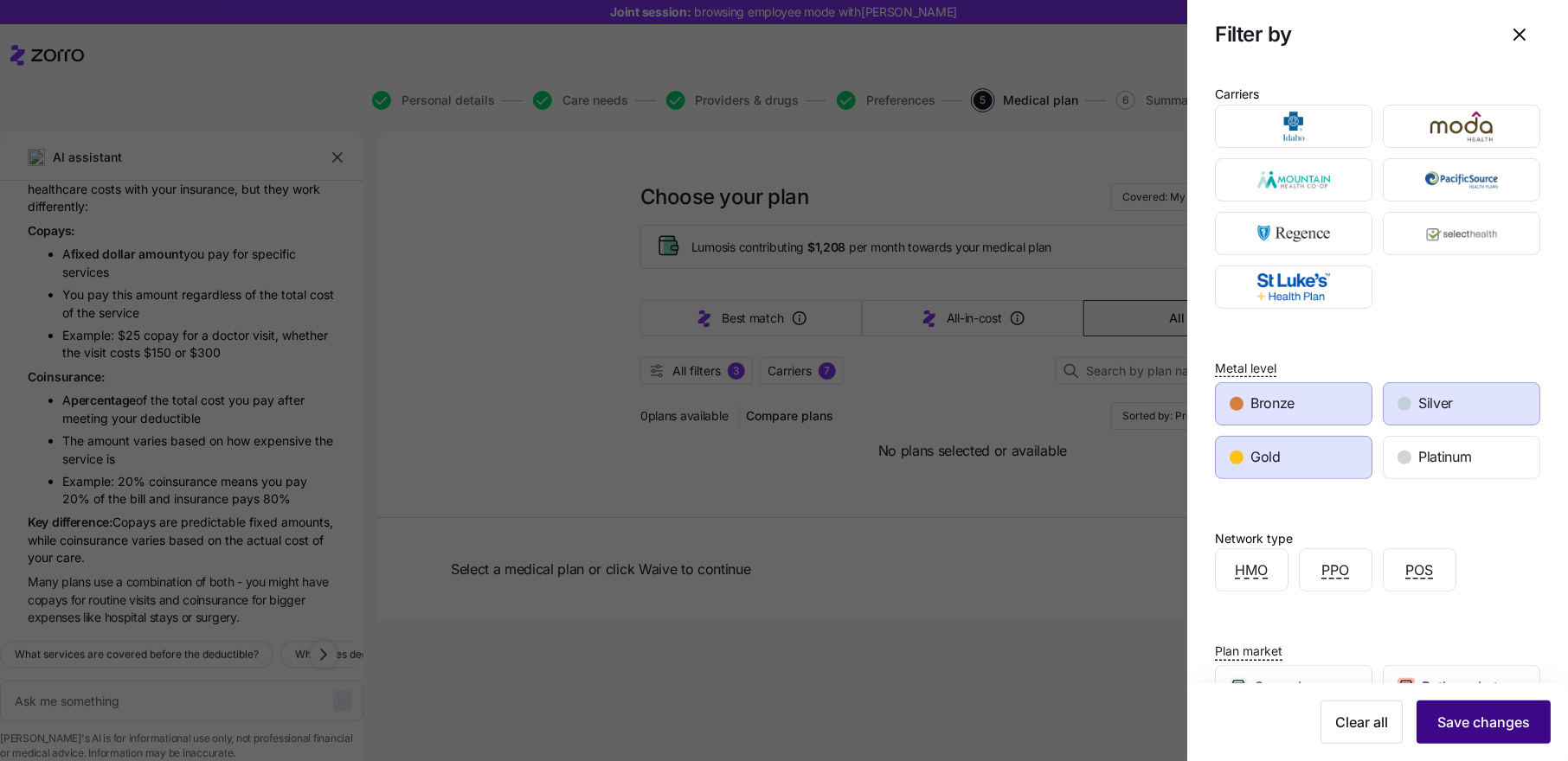
click at [1480, 717] on span "Save changes" at bounding box center [1484, 722] width 93 height 21
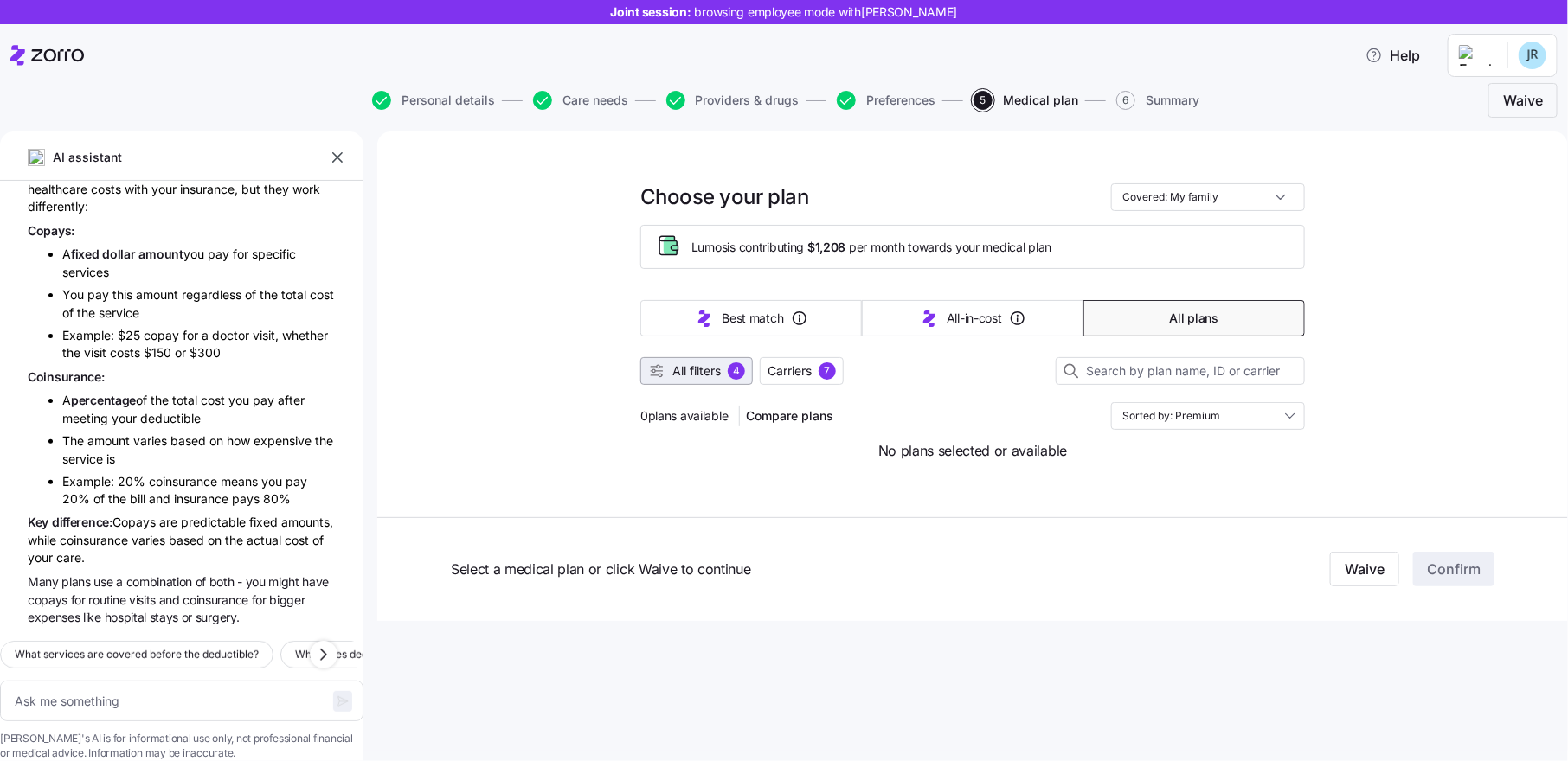
click at [687, 377] on span "All filters" at bounding box center [696, 371] width 48 height 17
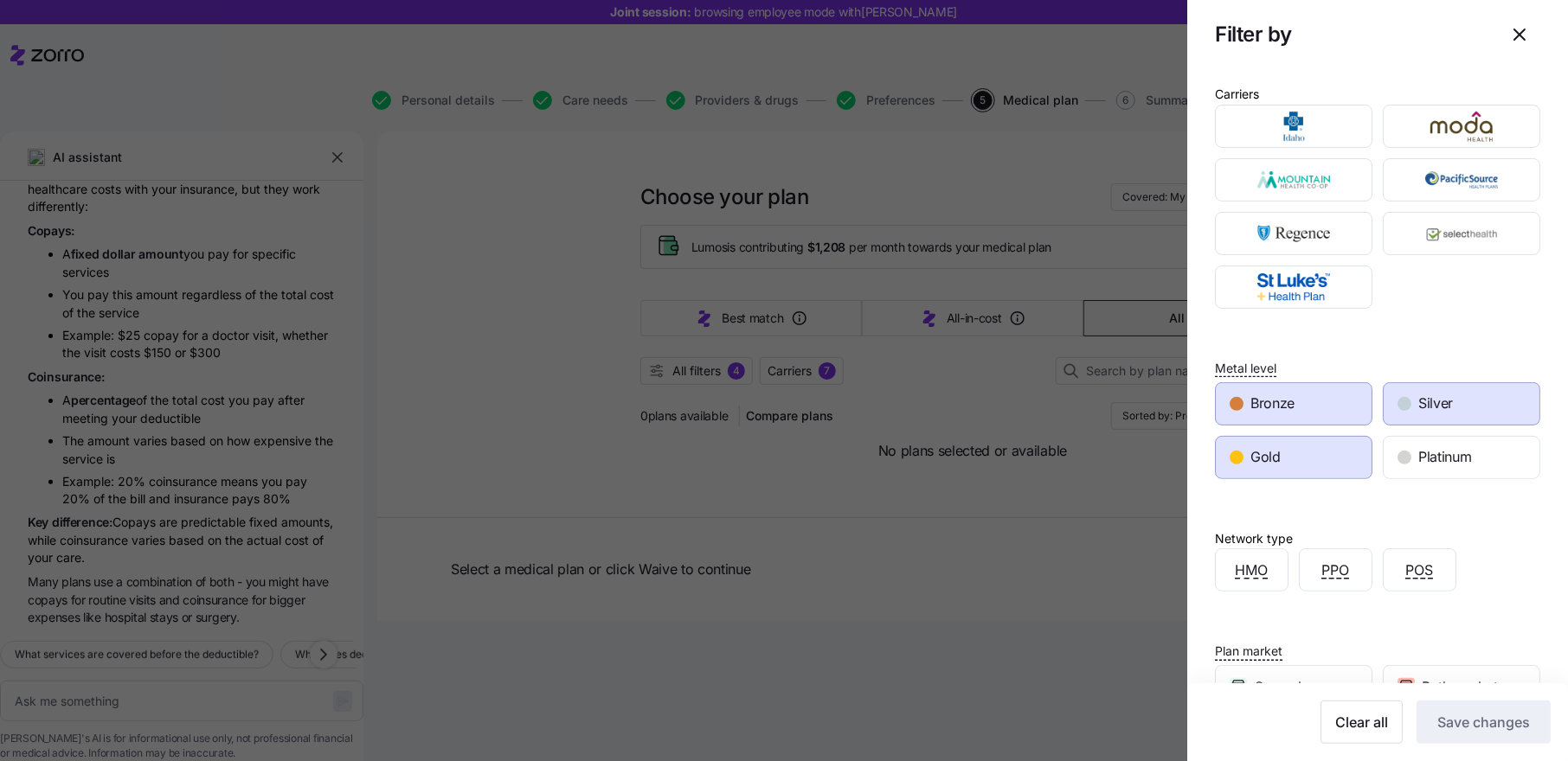
scroll to position [164, 0]
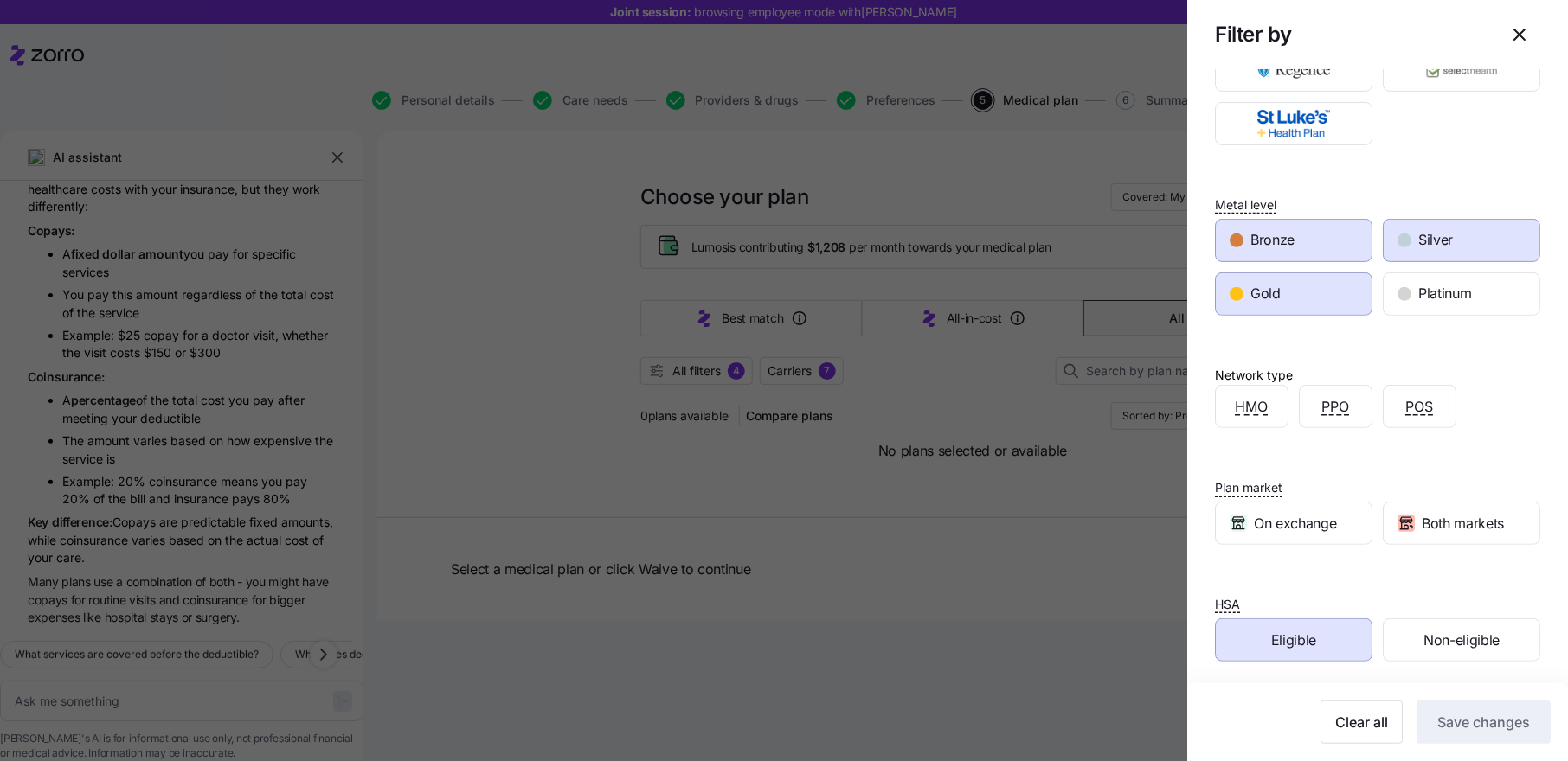
click at [1332, 637] on div "Eligible" at bounding box center [1294, 640] width 156 height 42
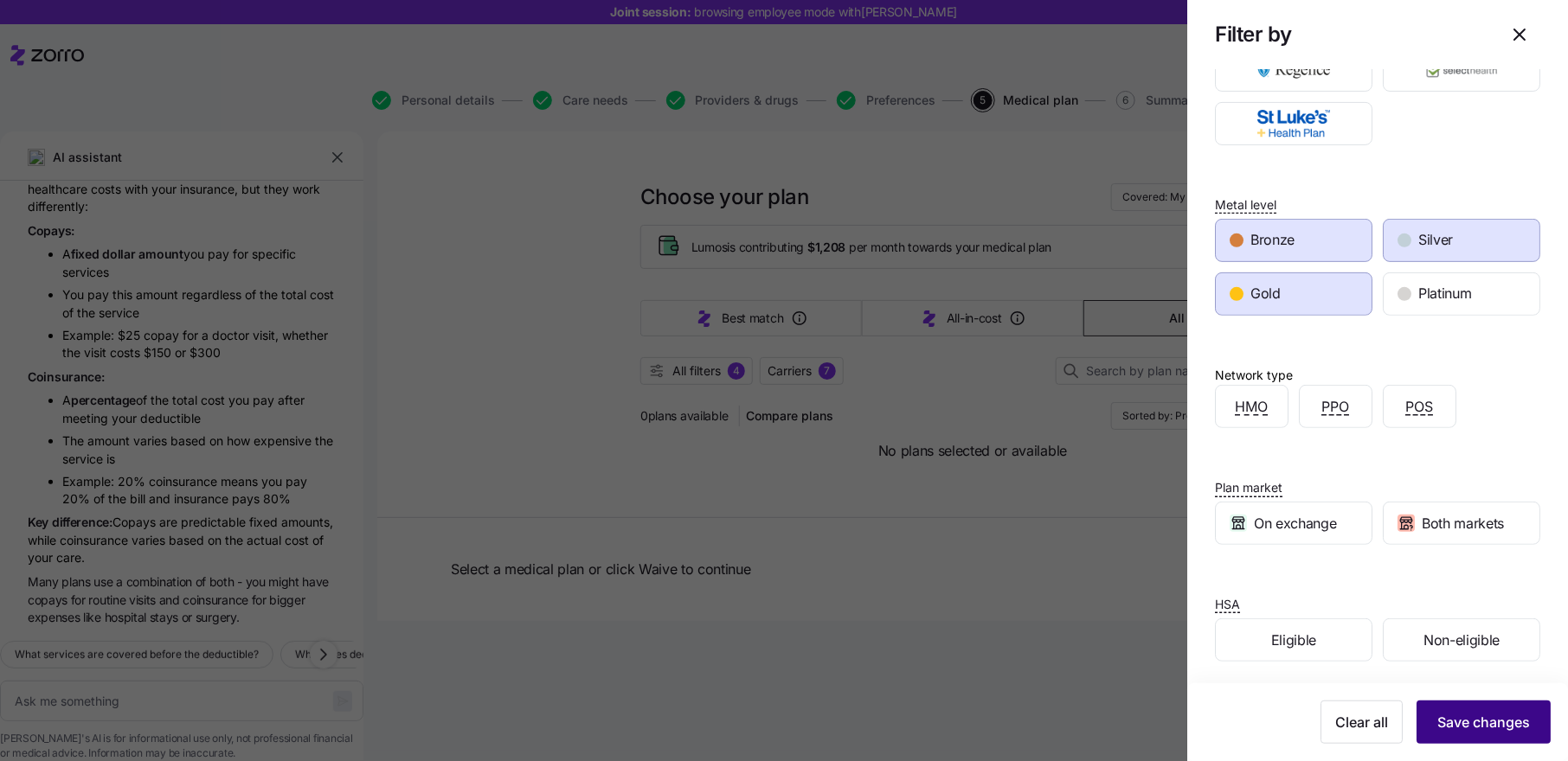
click at [1482, 718] on span "Save changes" at bounding box center [1484, 722] width 93 height 21
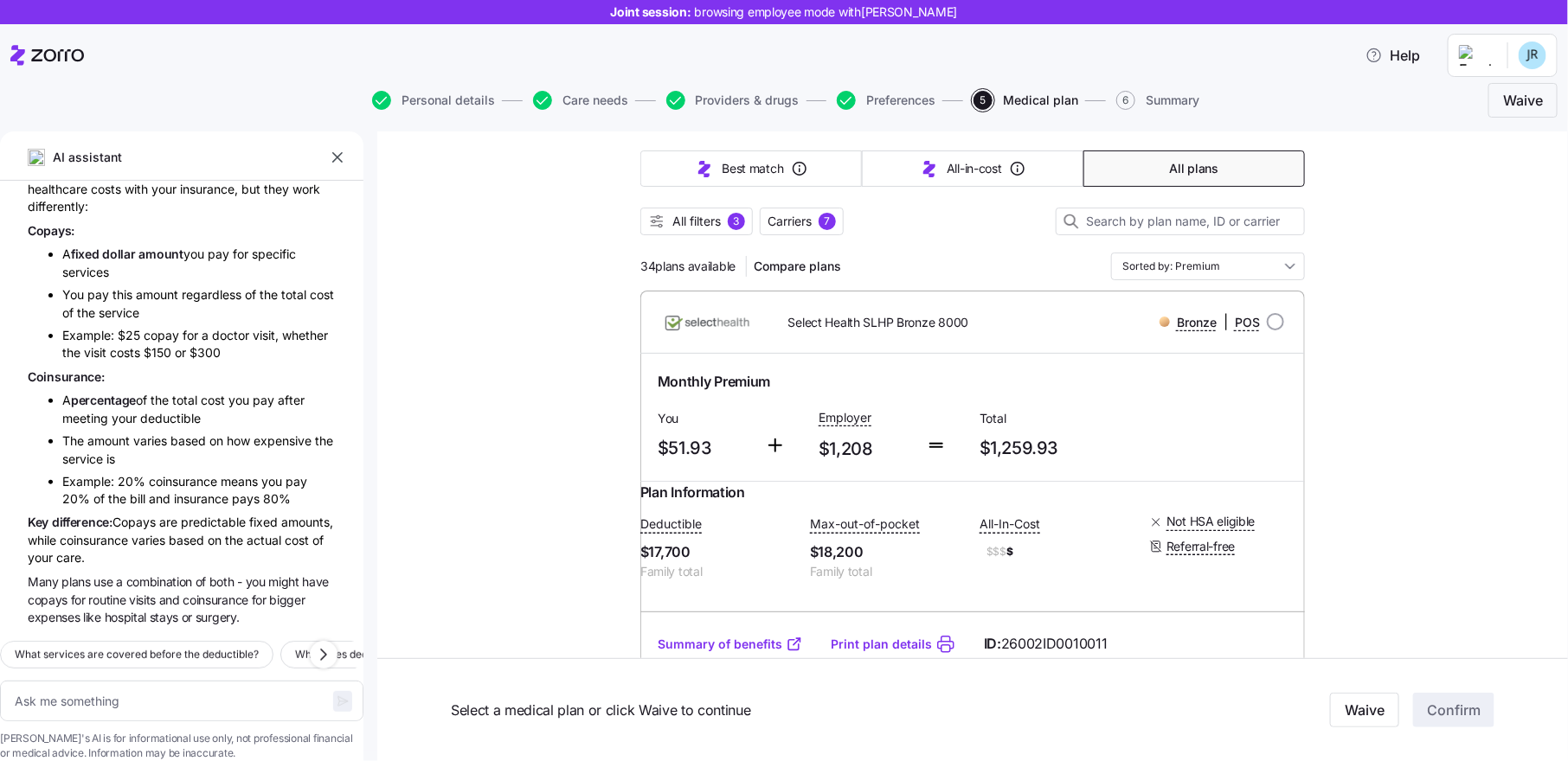
scroll to position [0, 0]
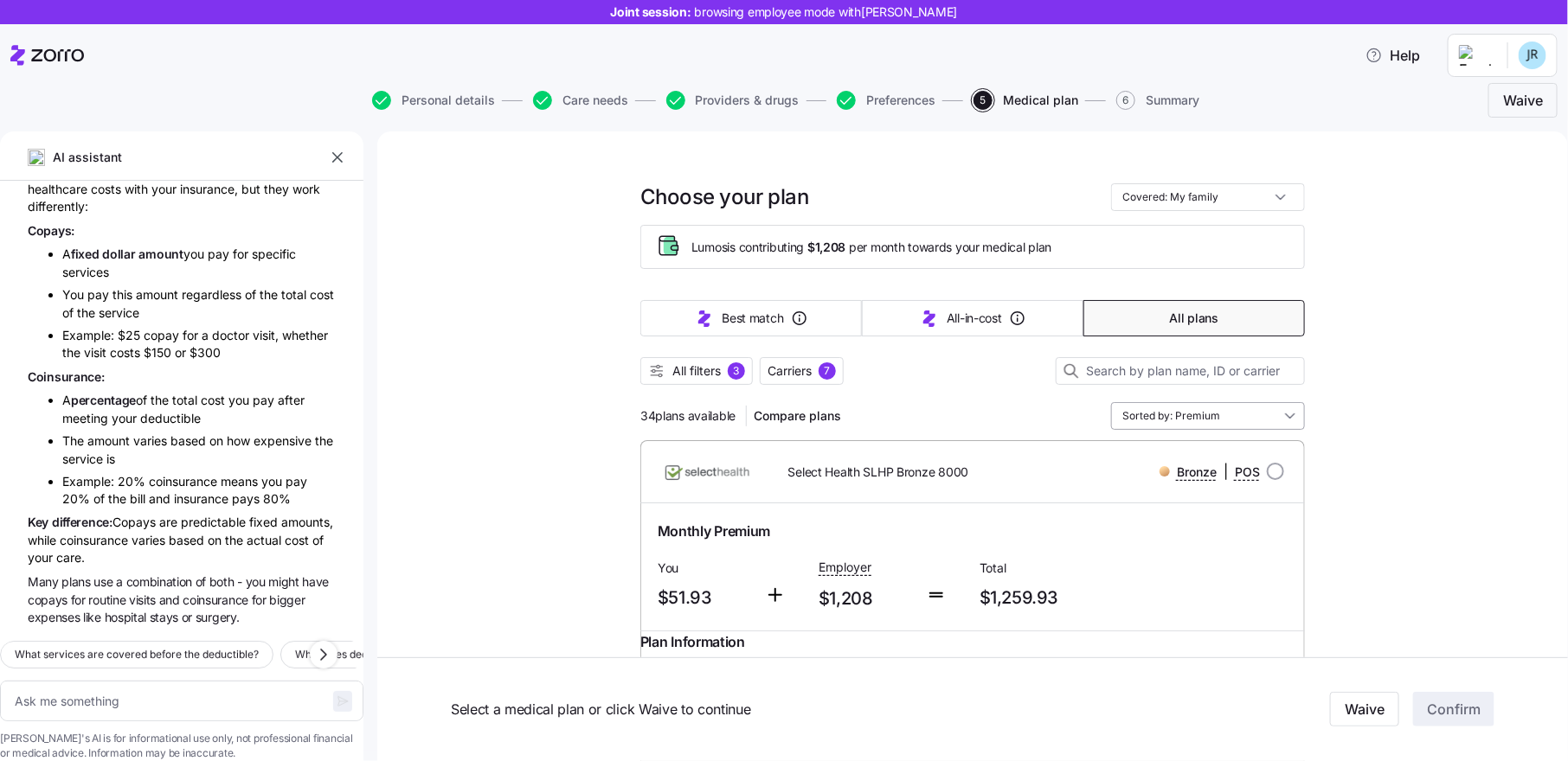
click at [1218, 413] on input "Sorted by: Premium" at bounding box center [1208, 416] width 194 height 27
click at [1215, 544] on div "Deductible" at bounding box center [1208, 544] width 180 height 29
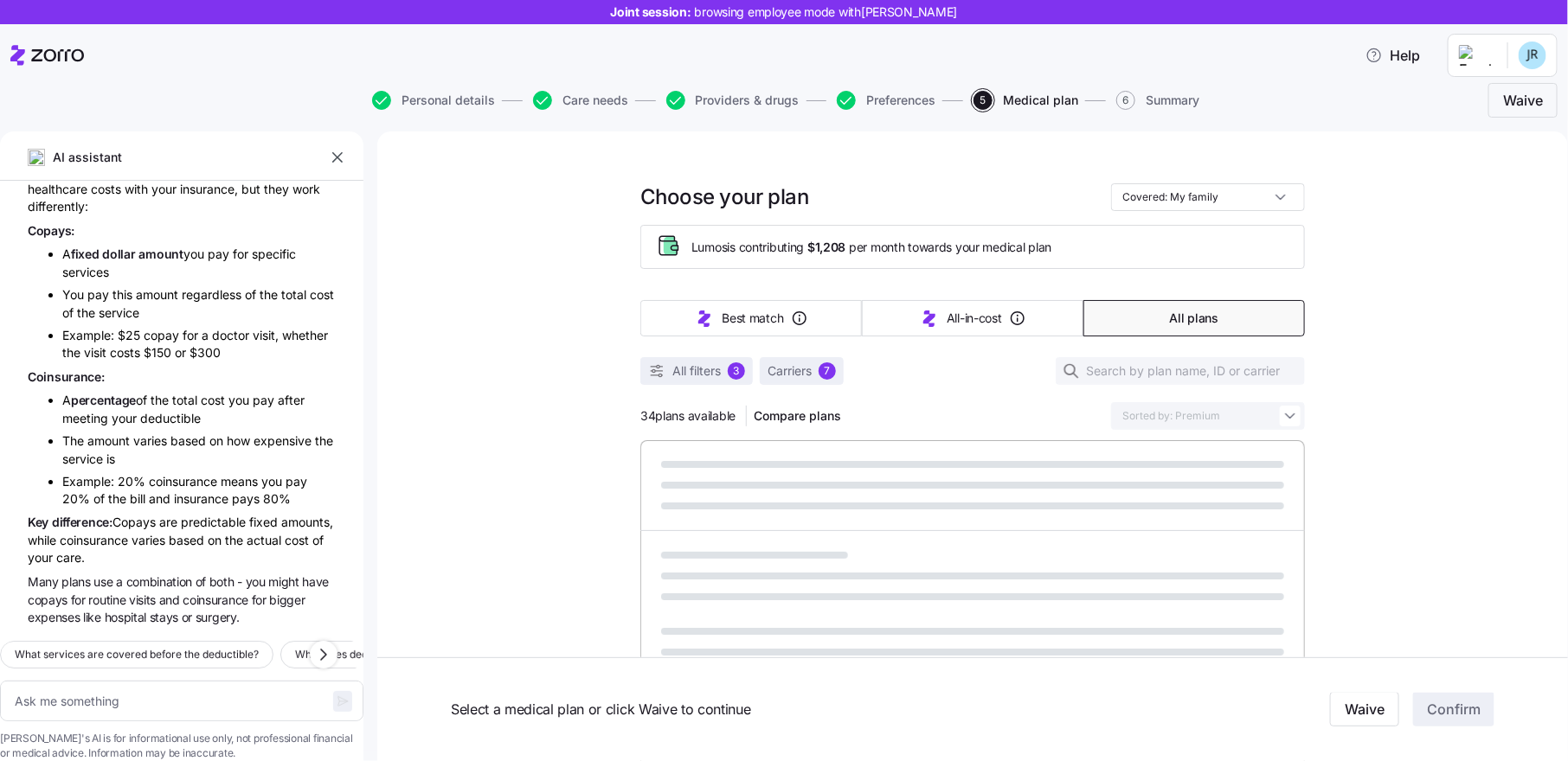
type textarea "x"
type input "Sorted by: Deductible"
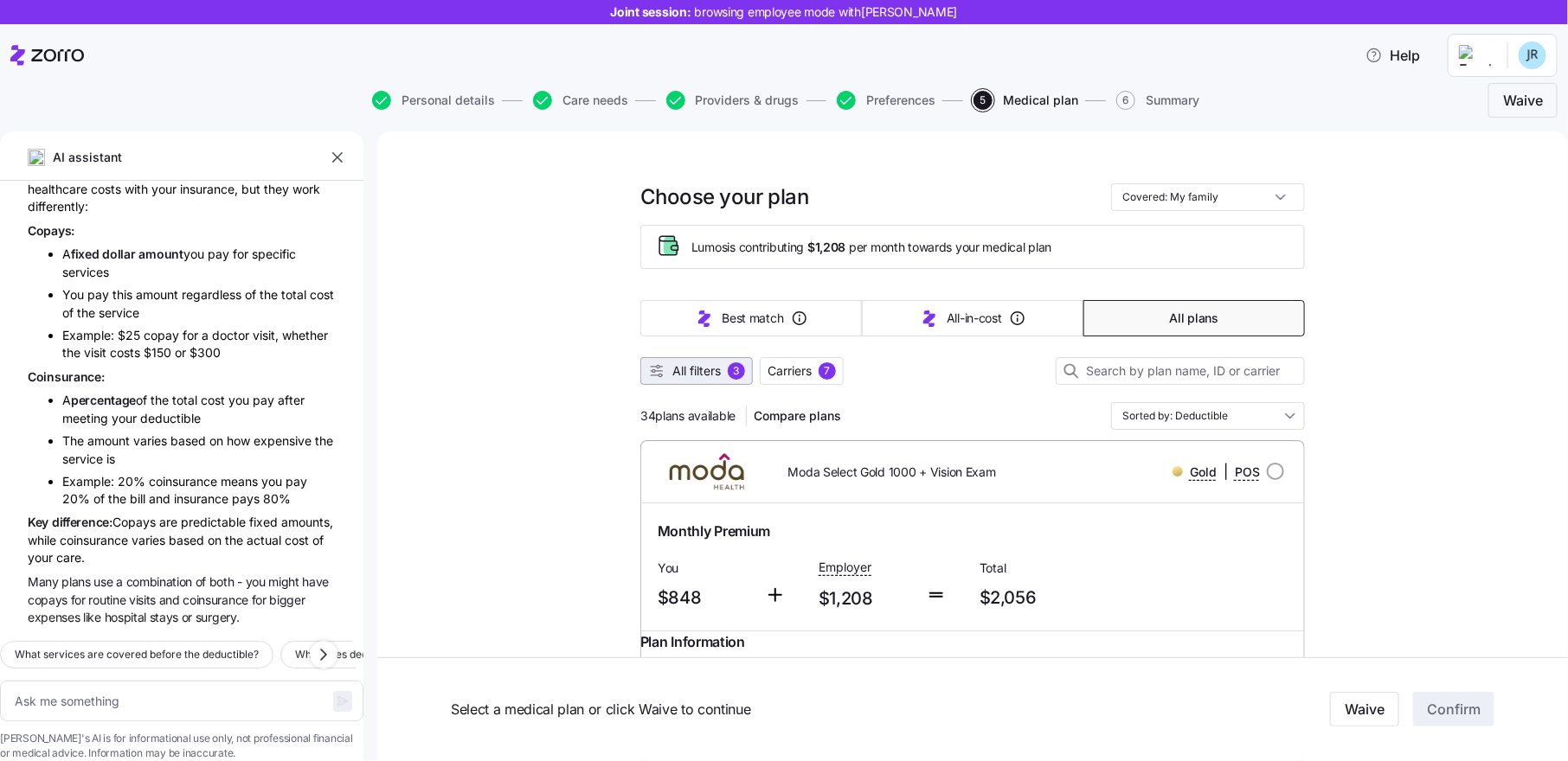
click at [700, 369] on span "All filters" at bounding box center [696, 371] width 48 height 17
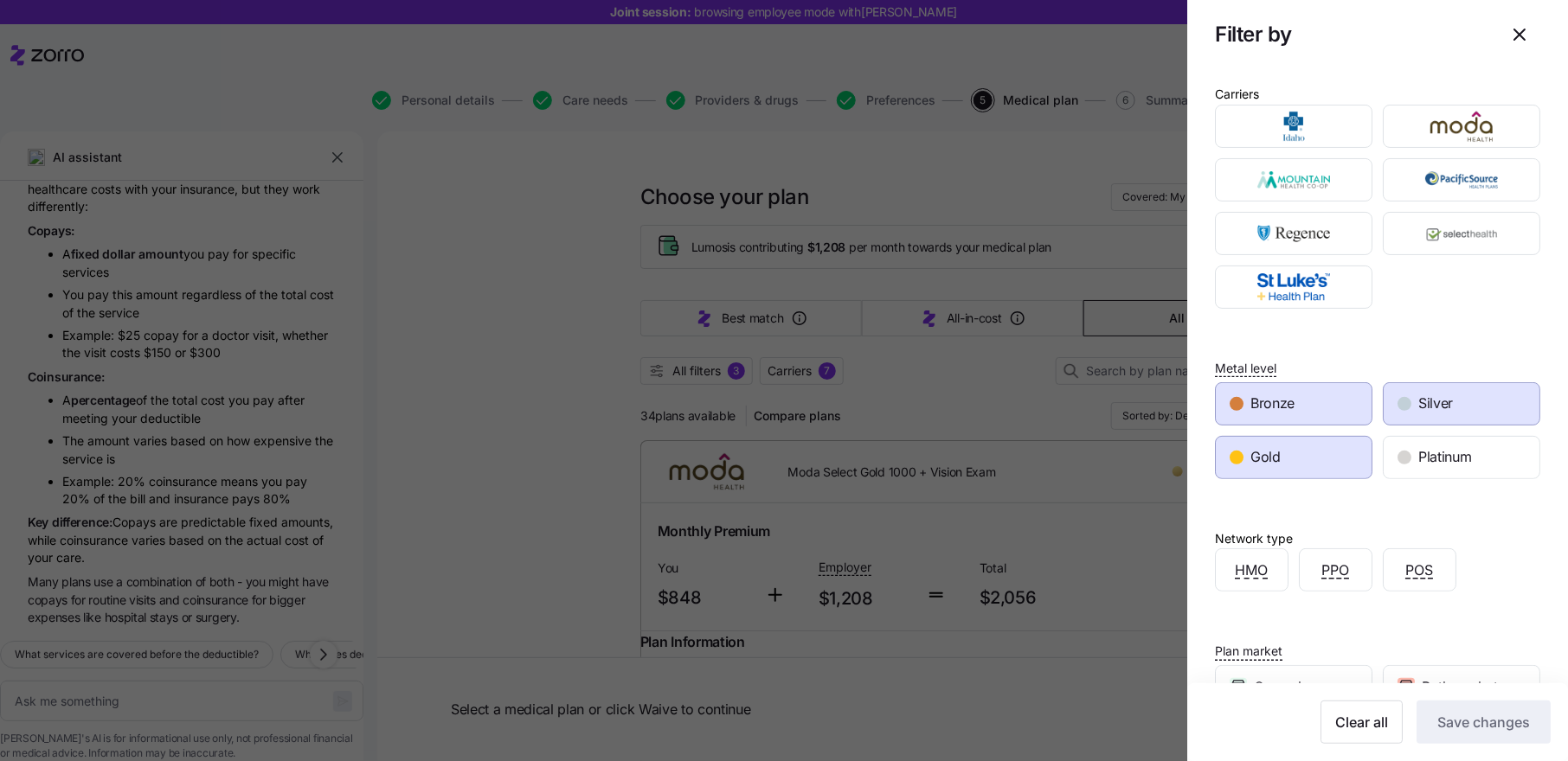
click at [1322, 408] on div "Bronze" at bounding box center [1294, 404] width 156 height 42
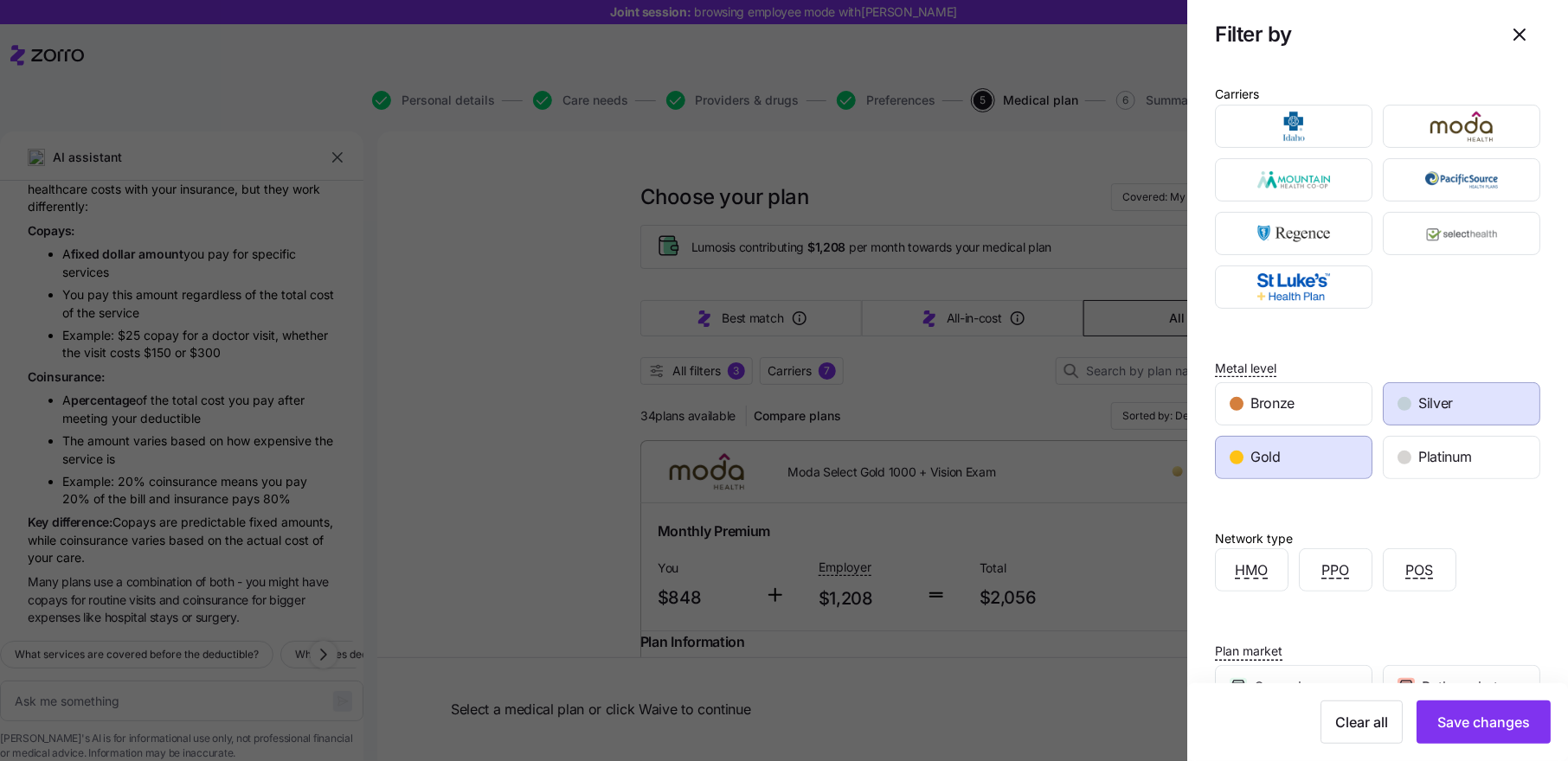
click at [1416, 403] on div "Silver" at bounding box center [1461, 404] width 156 height 42
click at [1304, 448] on div "Gold" at bounding box center [1294, 458] width 156 height 42
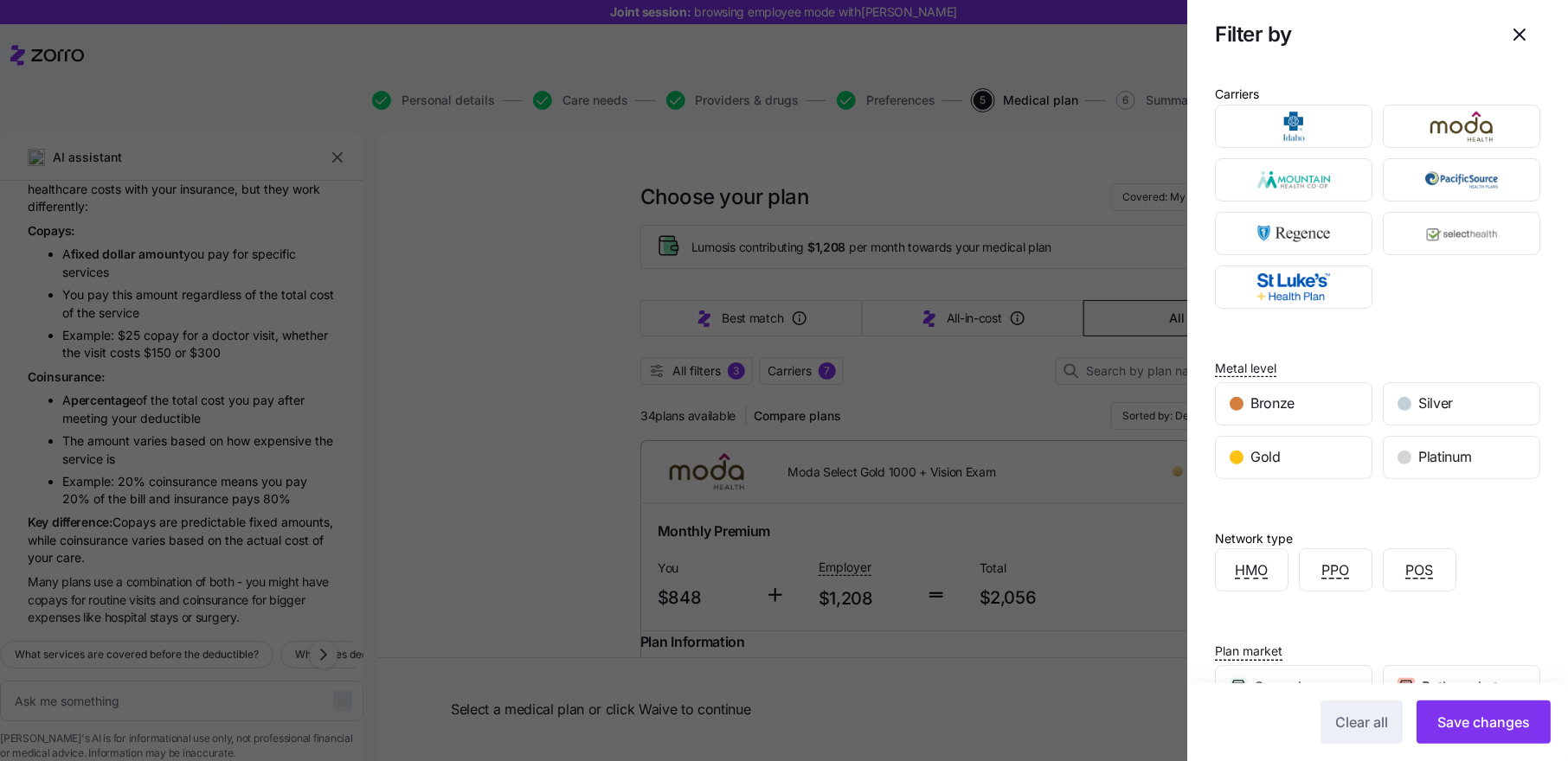
scroll to position [164, 0]
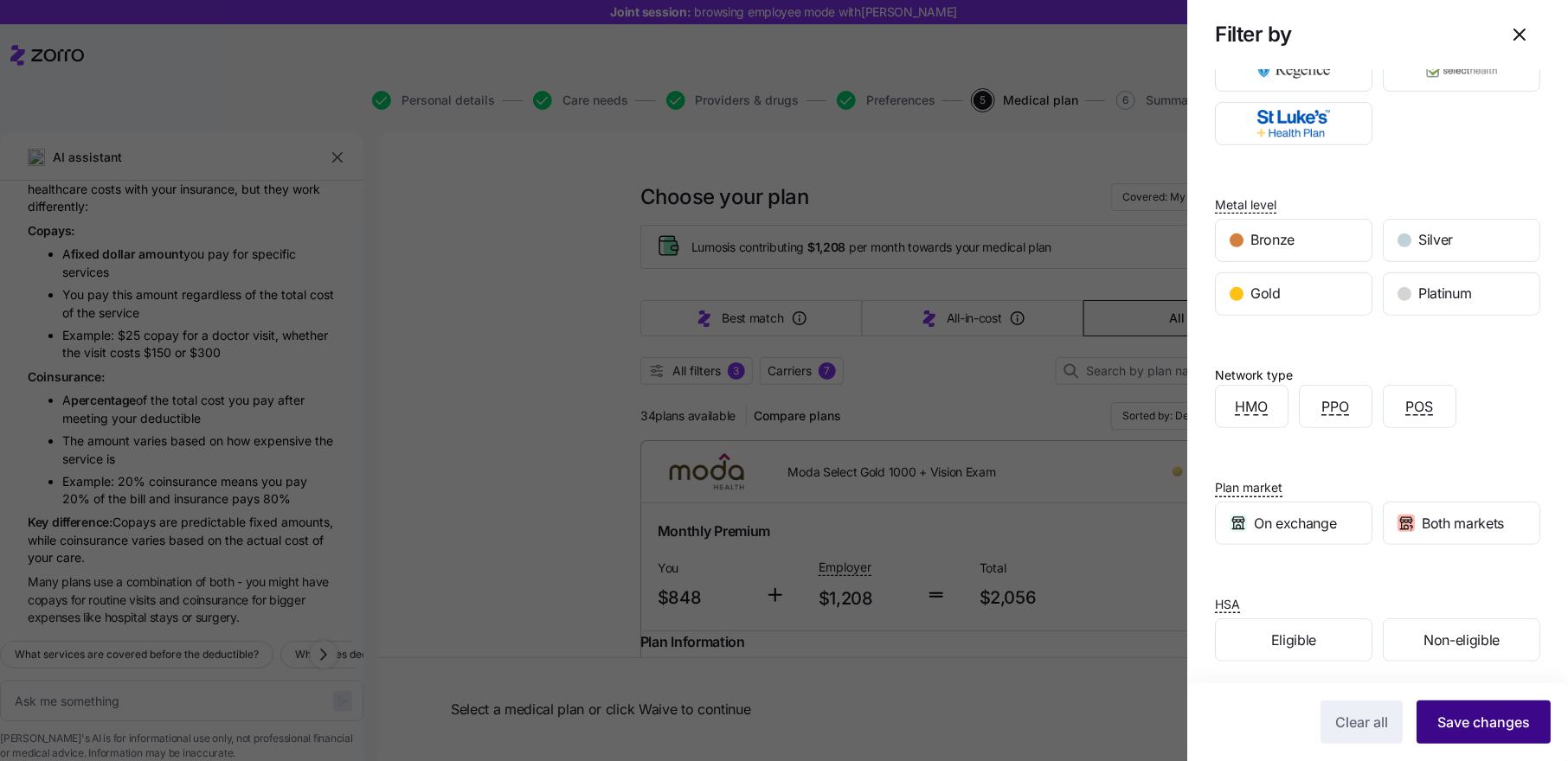
click at [1488, 719] on span "Save changes" at bounding box center [1484, 722] width 93 height 21
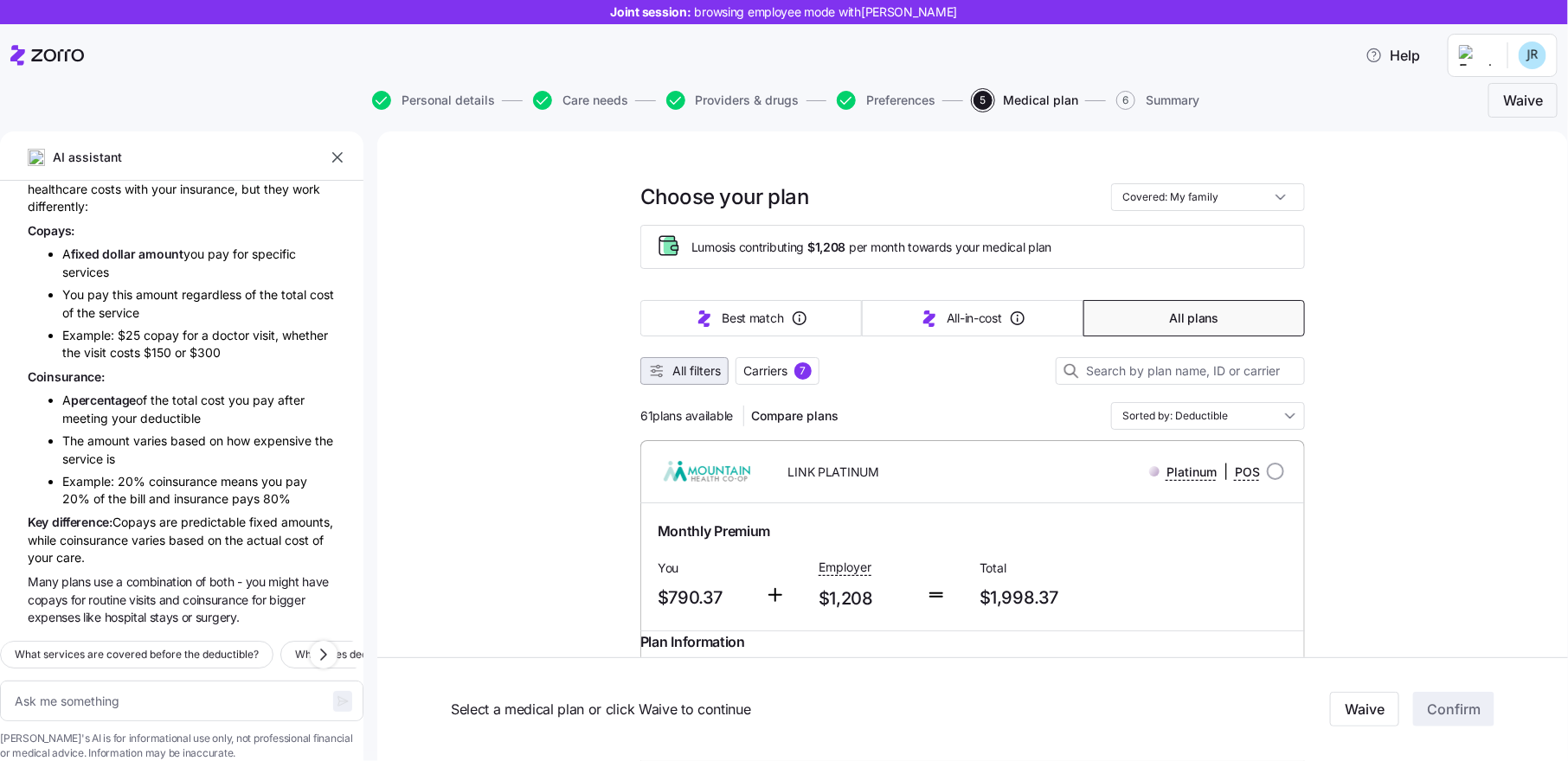
click at [712, 364] on span "All filters" at bounding box center [696, 371] width 48 height 17
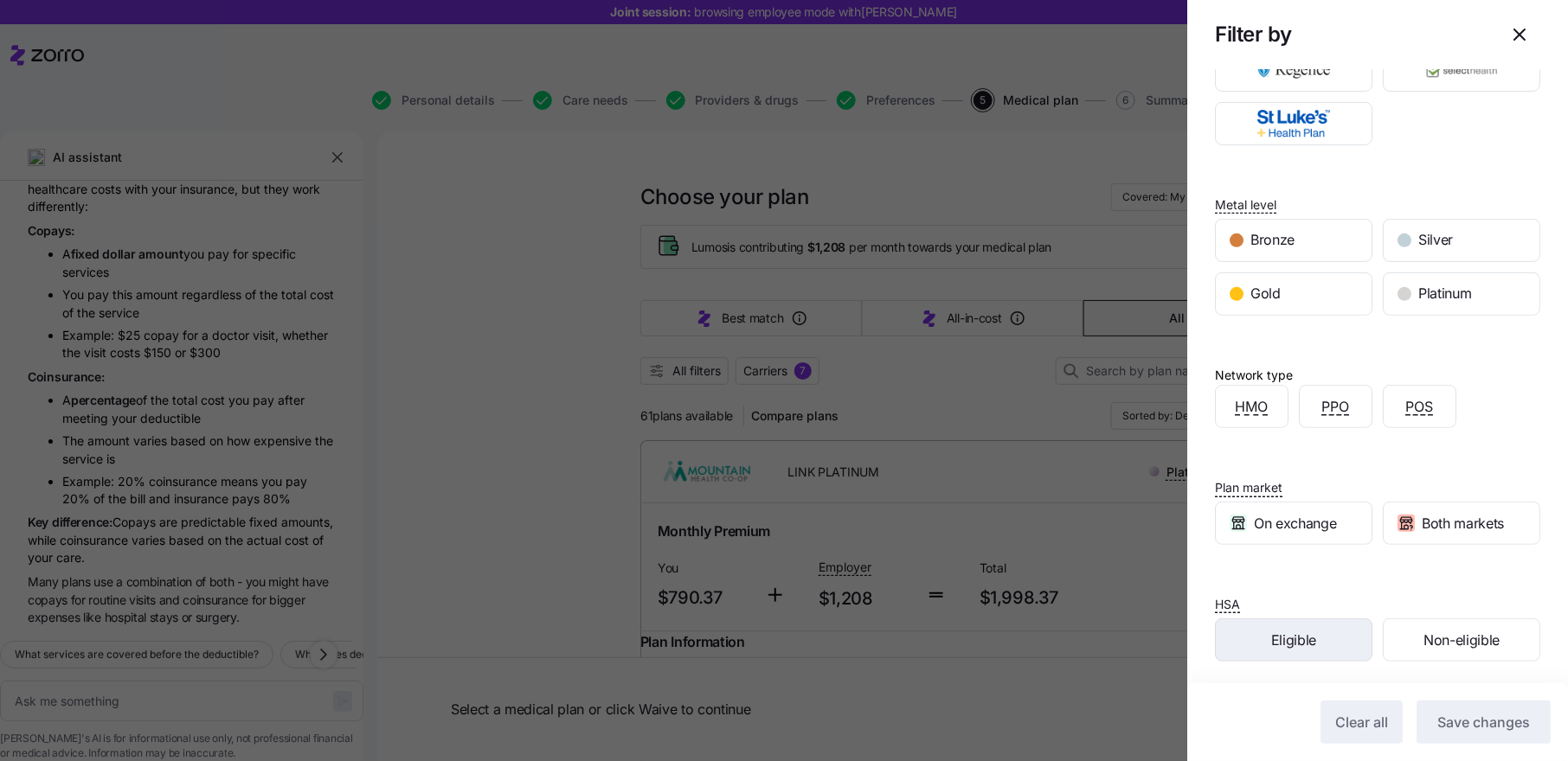
click at [1306, 642] on span "Eligible" at bounding box center [1294, 640] width 45 height 22
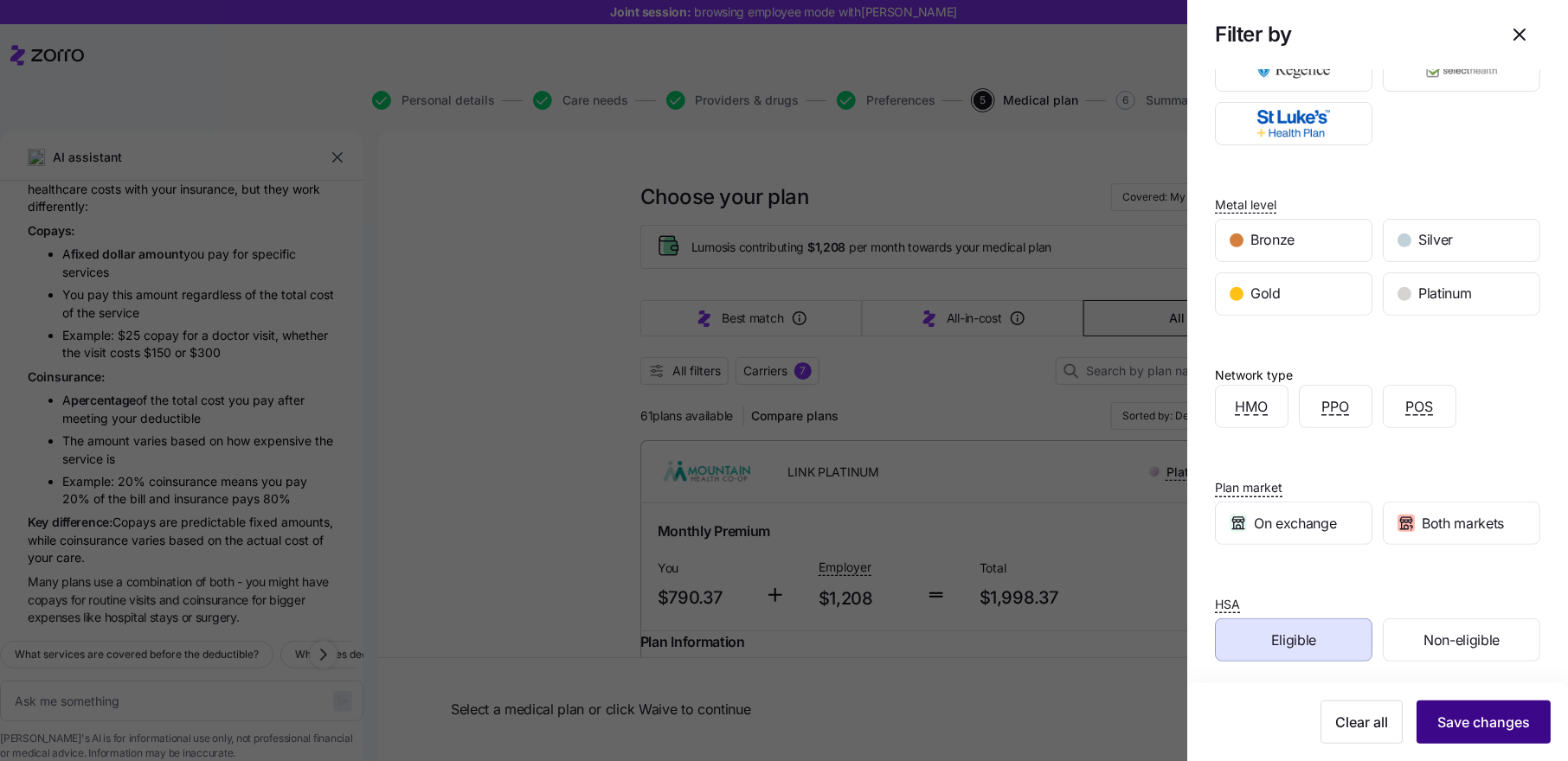
click at [1481, 725] on span "Save changes" at bounding box center [1484, 722] width 93 height 21
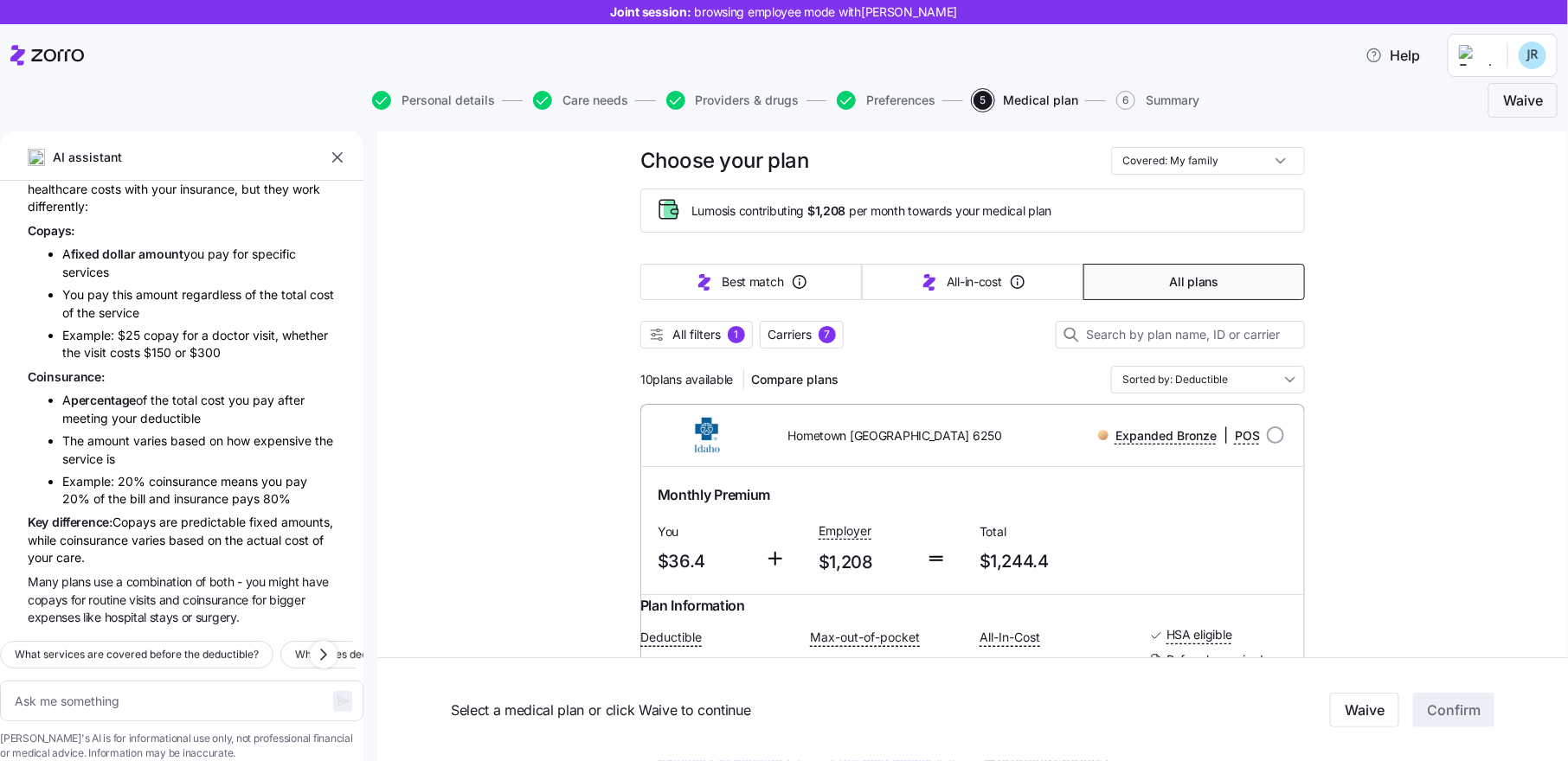
scroll to position [39, 0]
click at [800, 333] on span "Carriers" at bounding box center [790, 332] width 44 height 17
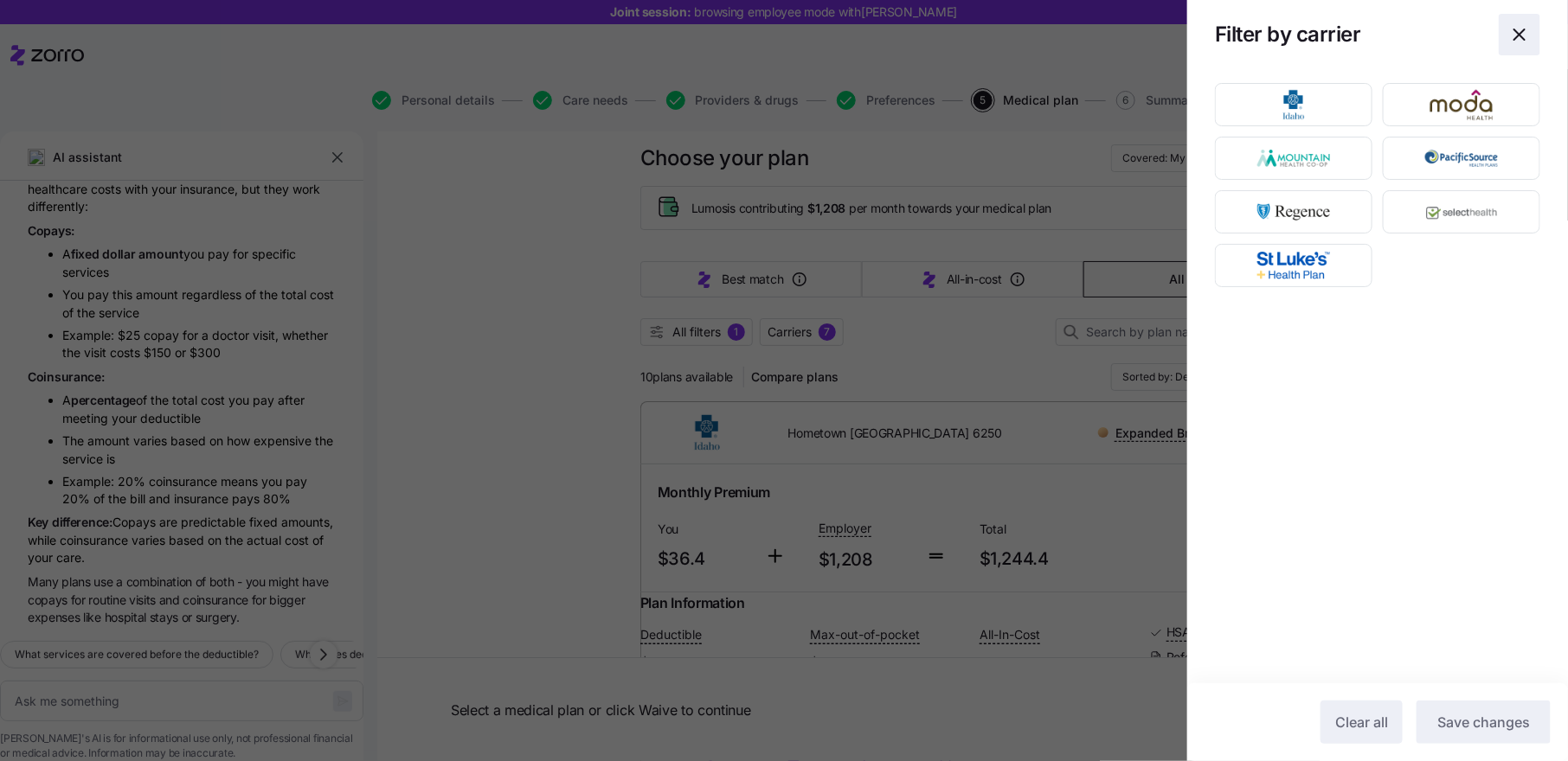
click at [1524, 36] on icon "button" at bounding box center [1520, 35] width 21 height 21
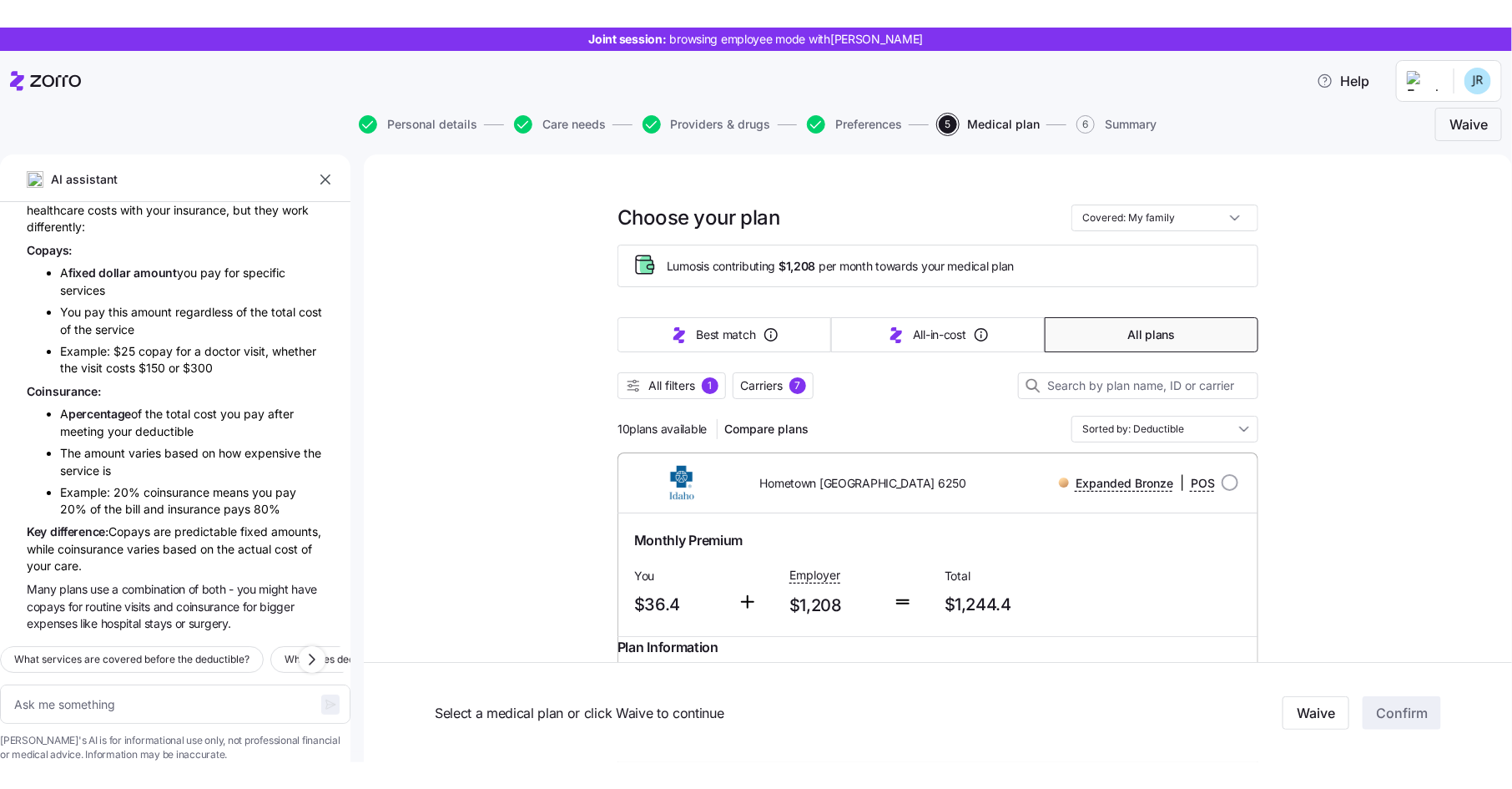
scroll to position [184, 0]
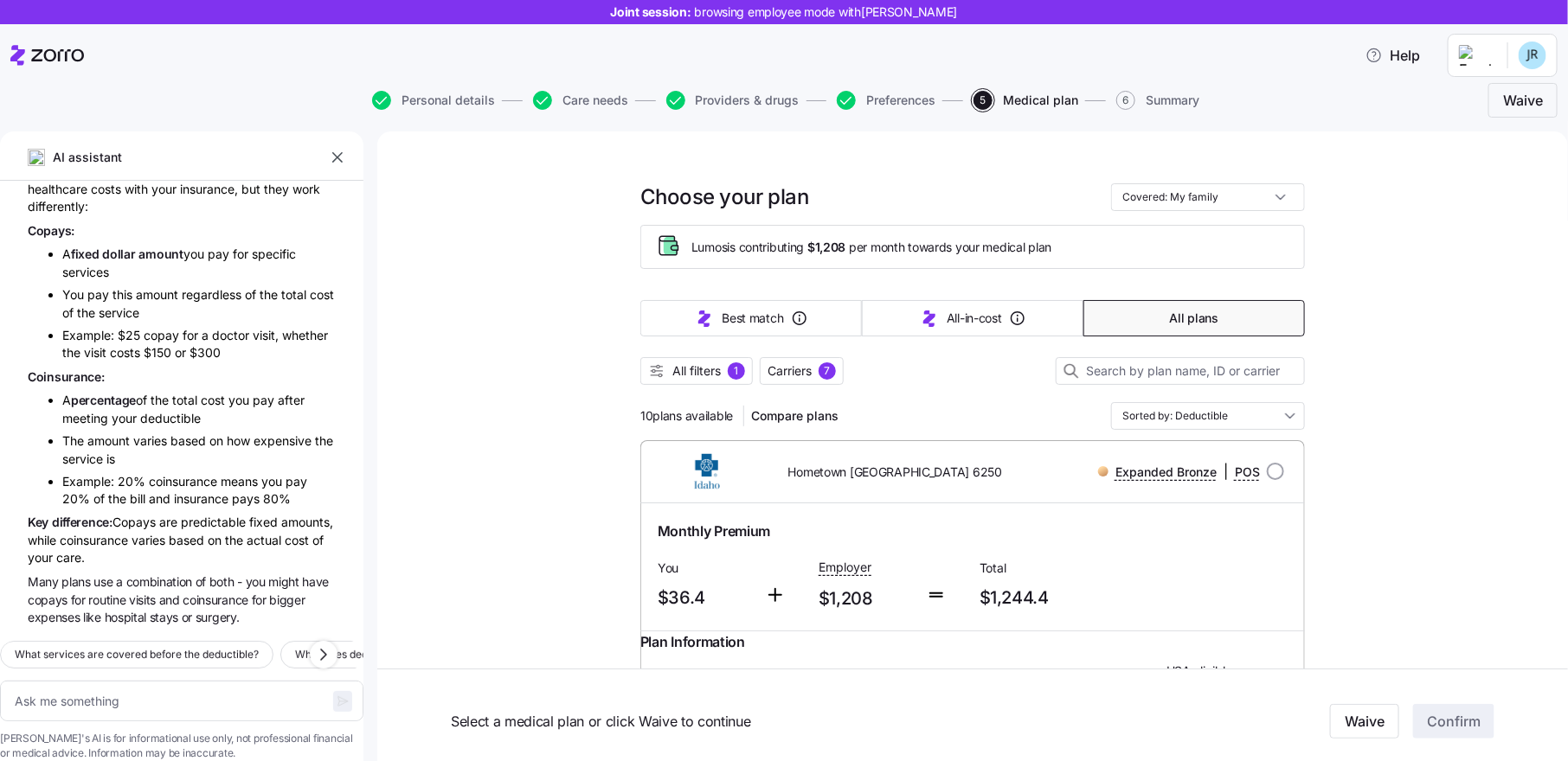
type textarea "x"
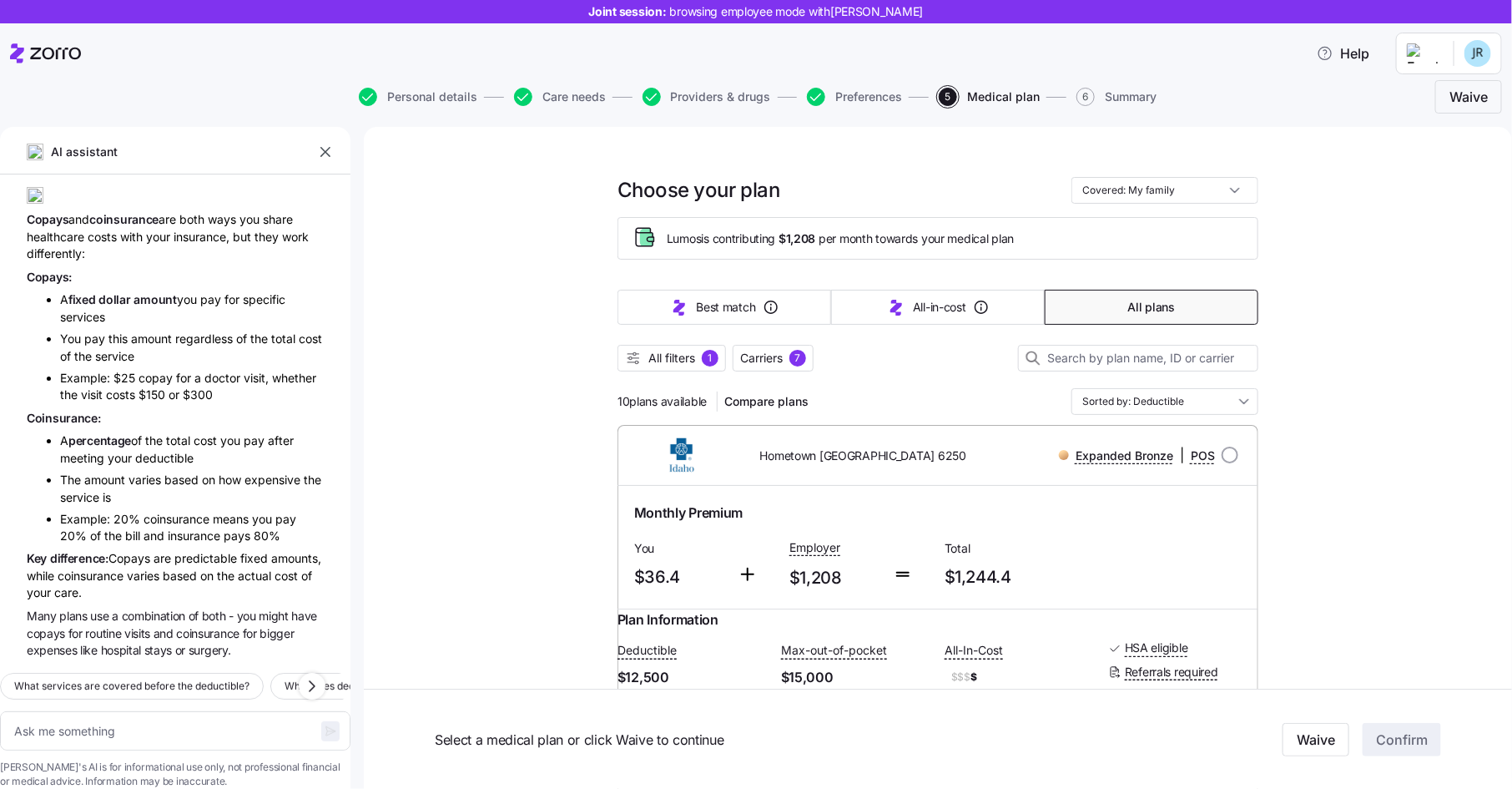
scroll to position [130, 0]
